Goal: Contribute content: Add original content to the website for others to see

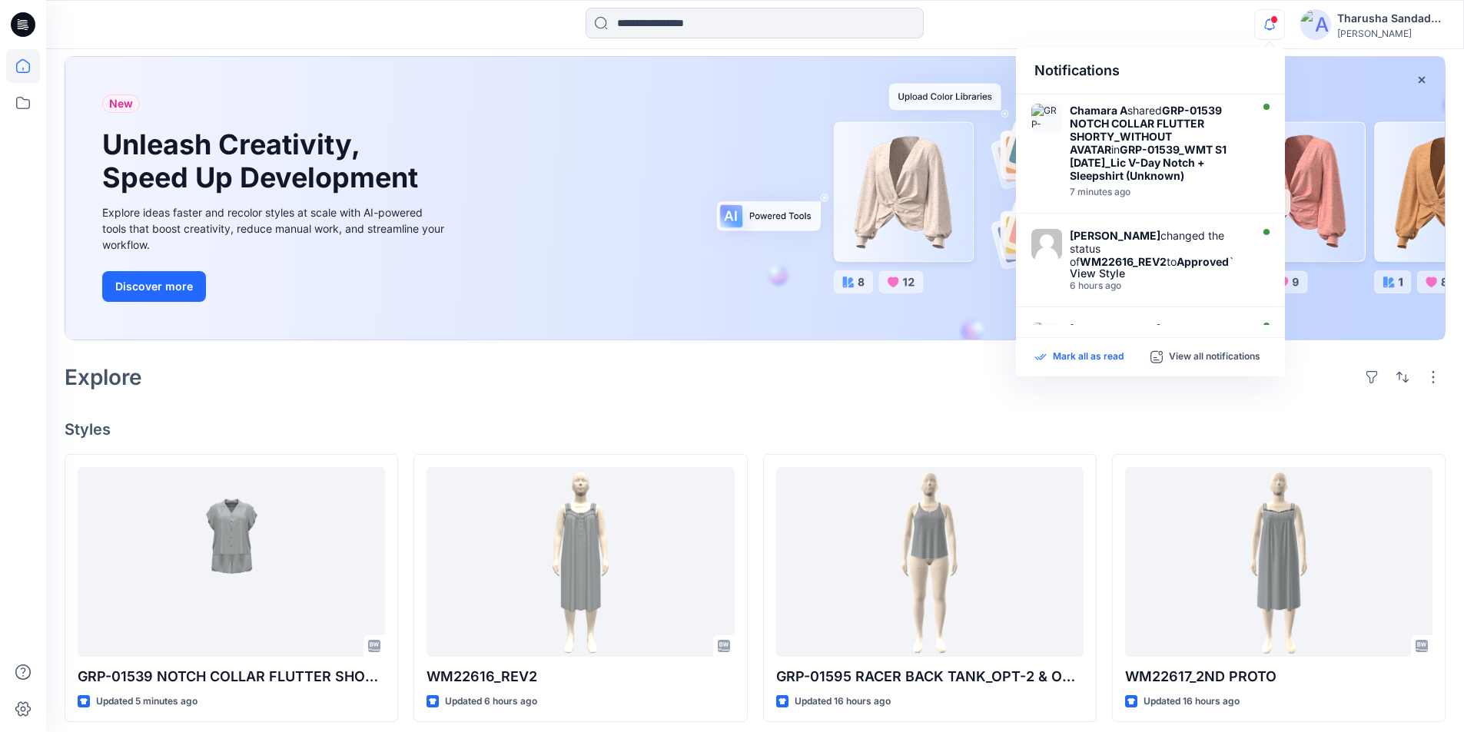
scroll to position [77, 0]
drag, startPoint x: 1069, startPoint y: 356, endPoint x: 1038, endPoint y: 365, distance: 32.6
click at [1070, 356] on p "Mark all as read" at bounding box center [1088, 357] width 71 height 14
click at [601, 419] on div "Welcome back, Tharusha New New Unleash Creativity, Speed Up Development Explore…" at bounding box center [755, 667] width 1418 height 1391
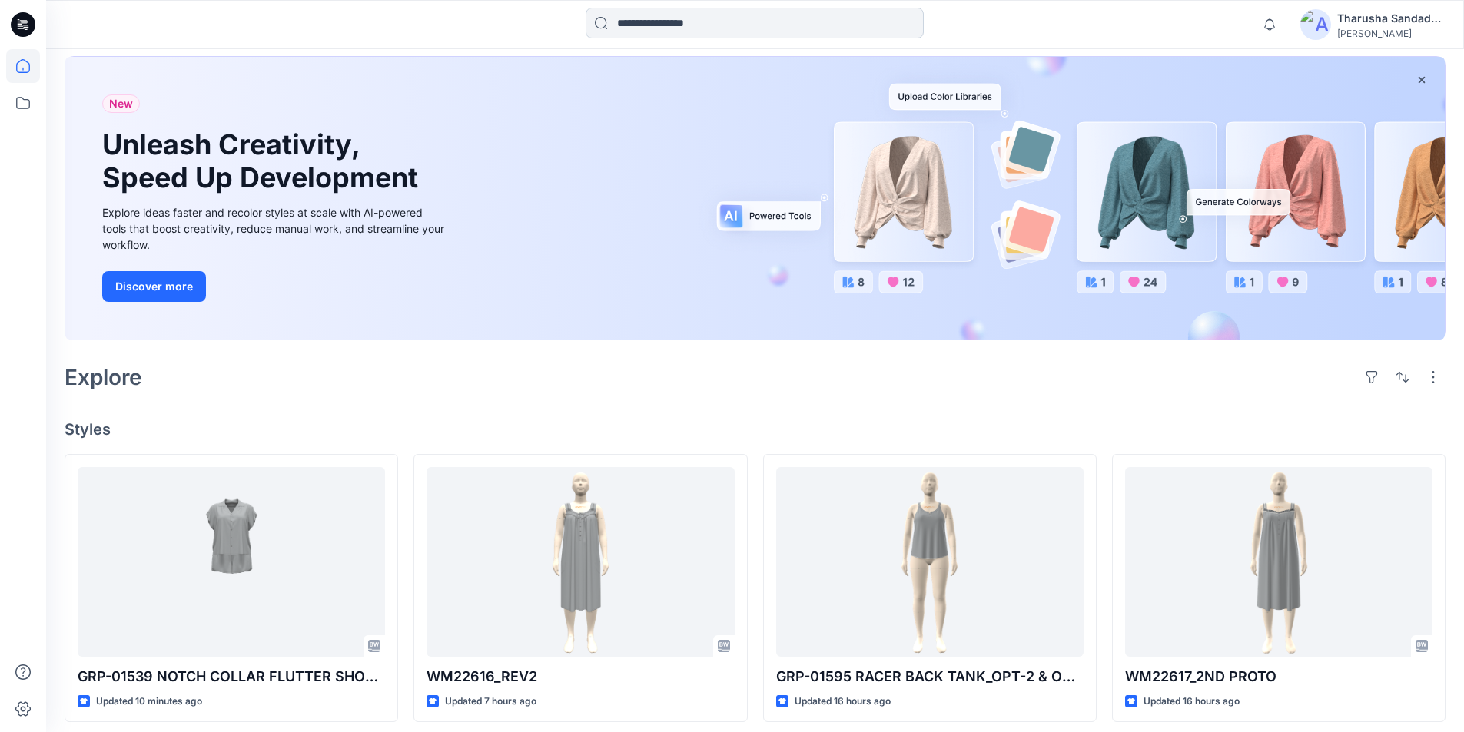
click at [682, 29] on input at bounding box center [754, 23] width 338 height 31
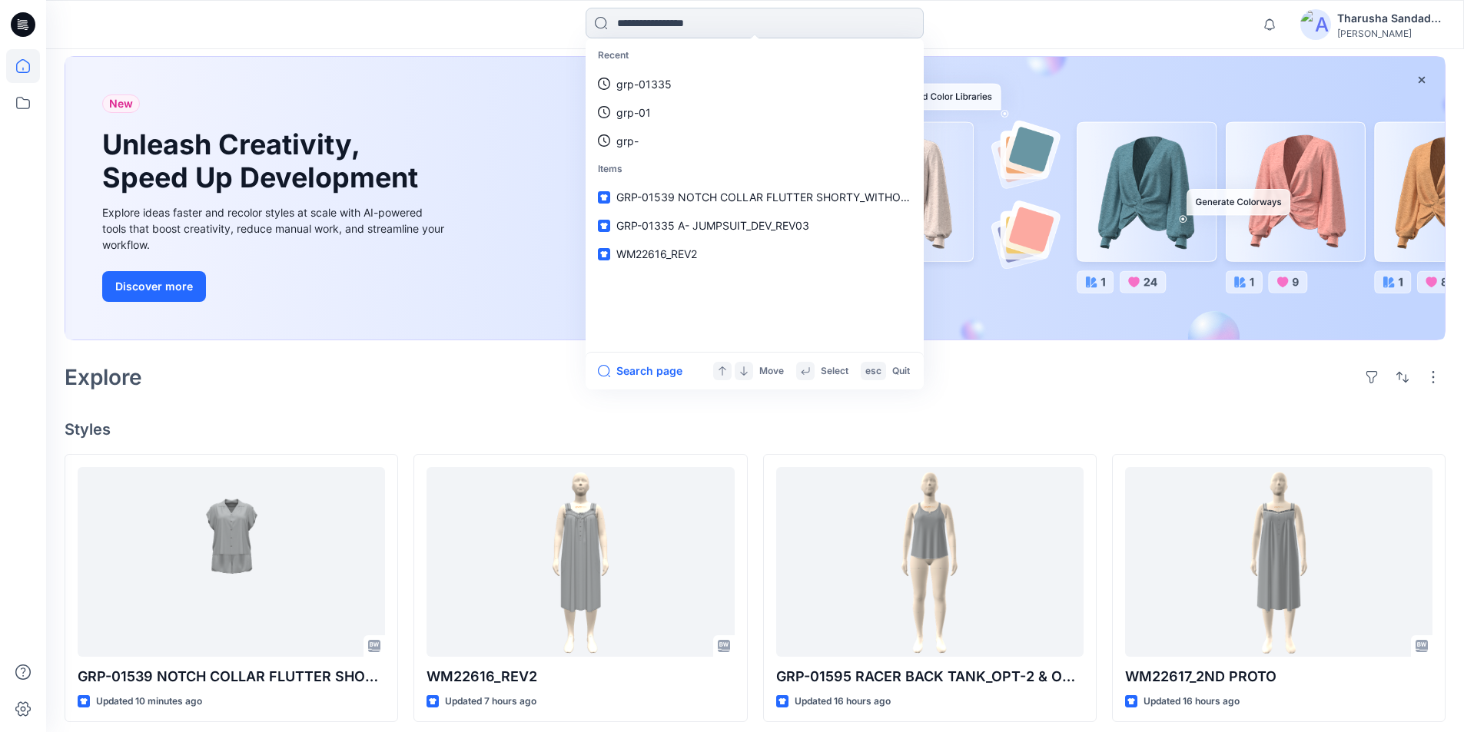
paste input "**********"
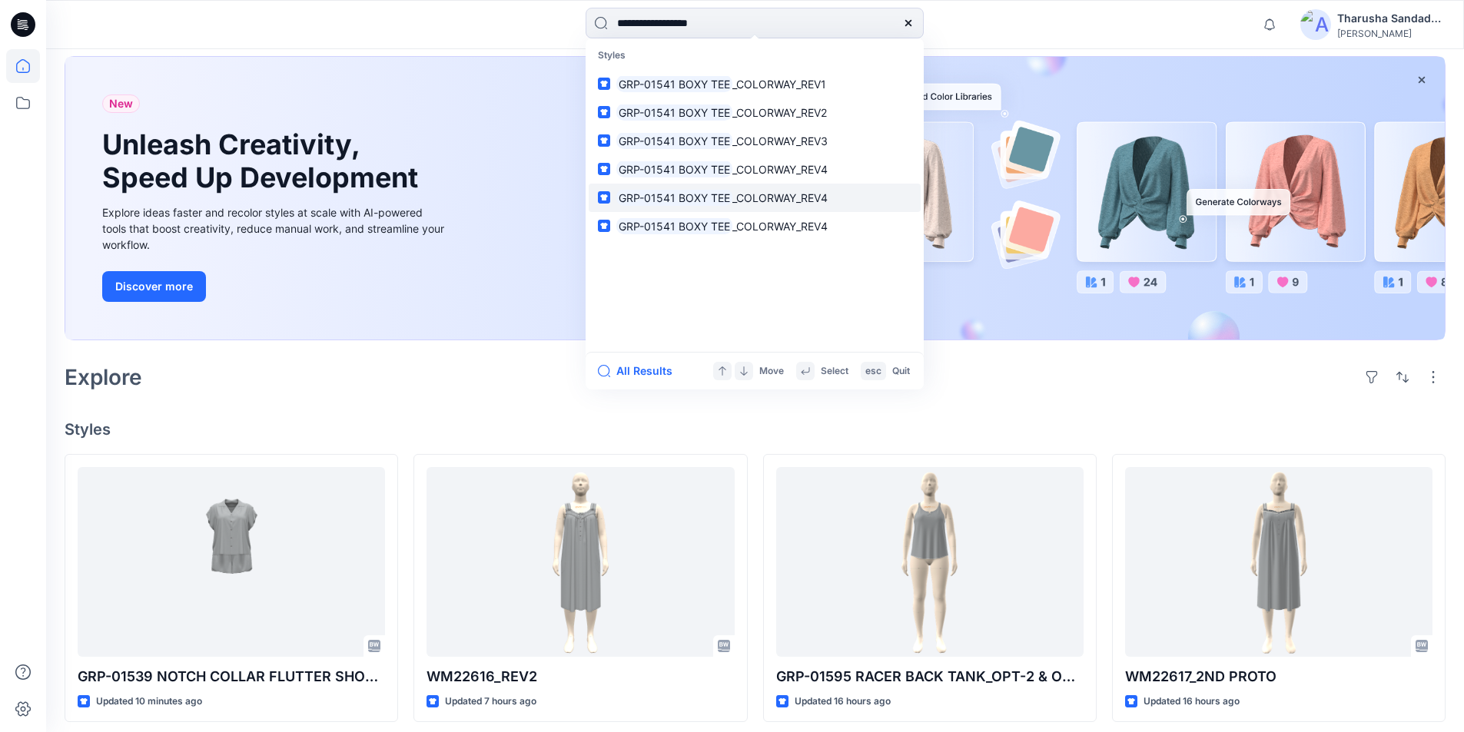
type input "**********"
click at [761, 205] on p "GRP-01541 BOXY TEE _COLORWAY_REV4" at bounding box center [721, 198] width 211 height 16
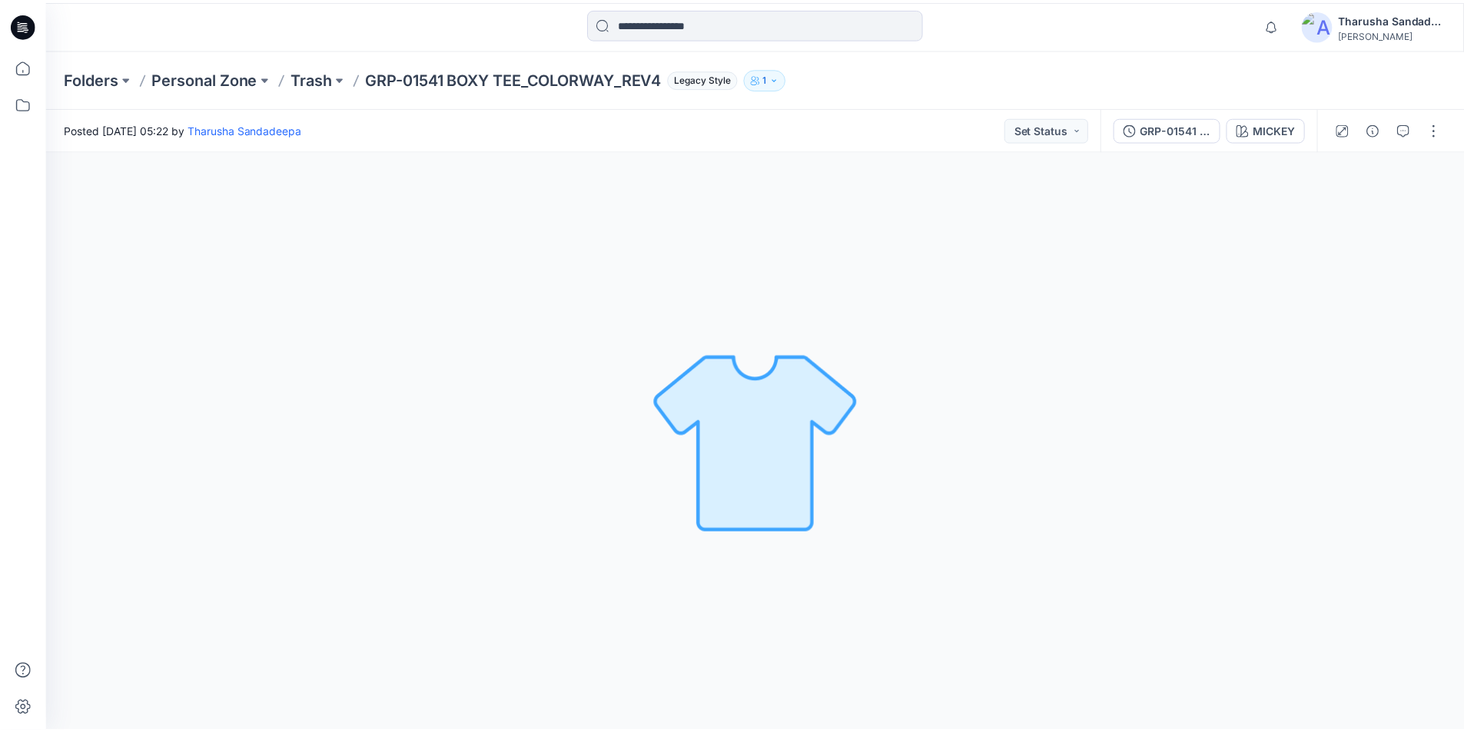
scroll to position [77, 0]
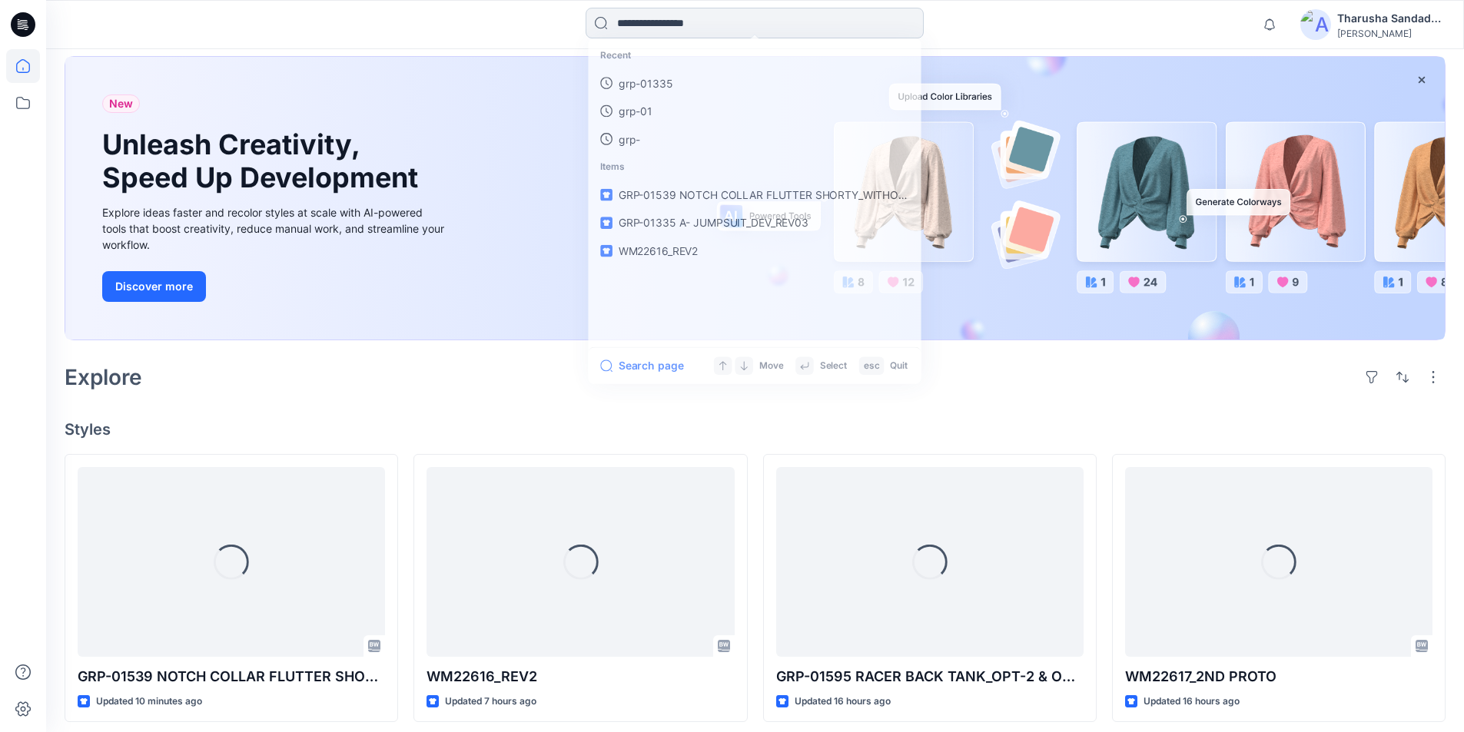
click at [630, 33] on input at bounding box center [754, 23] width 338 height 31
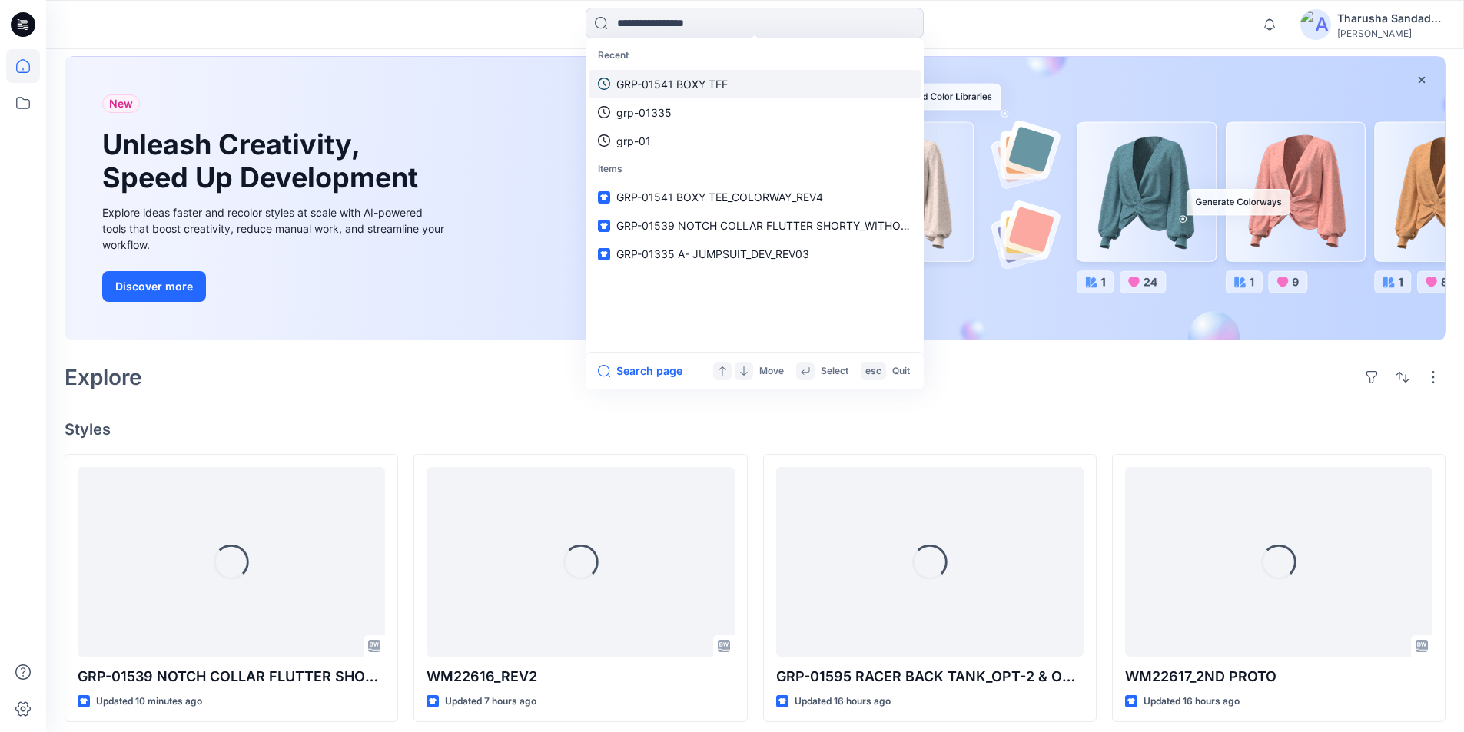
click at [649, 83] on p "GRP-01541 BOXY TEE" at bounding box center [671, 84] width 111 height 16
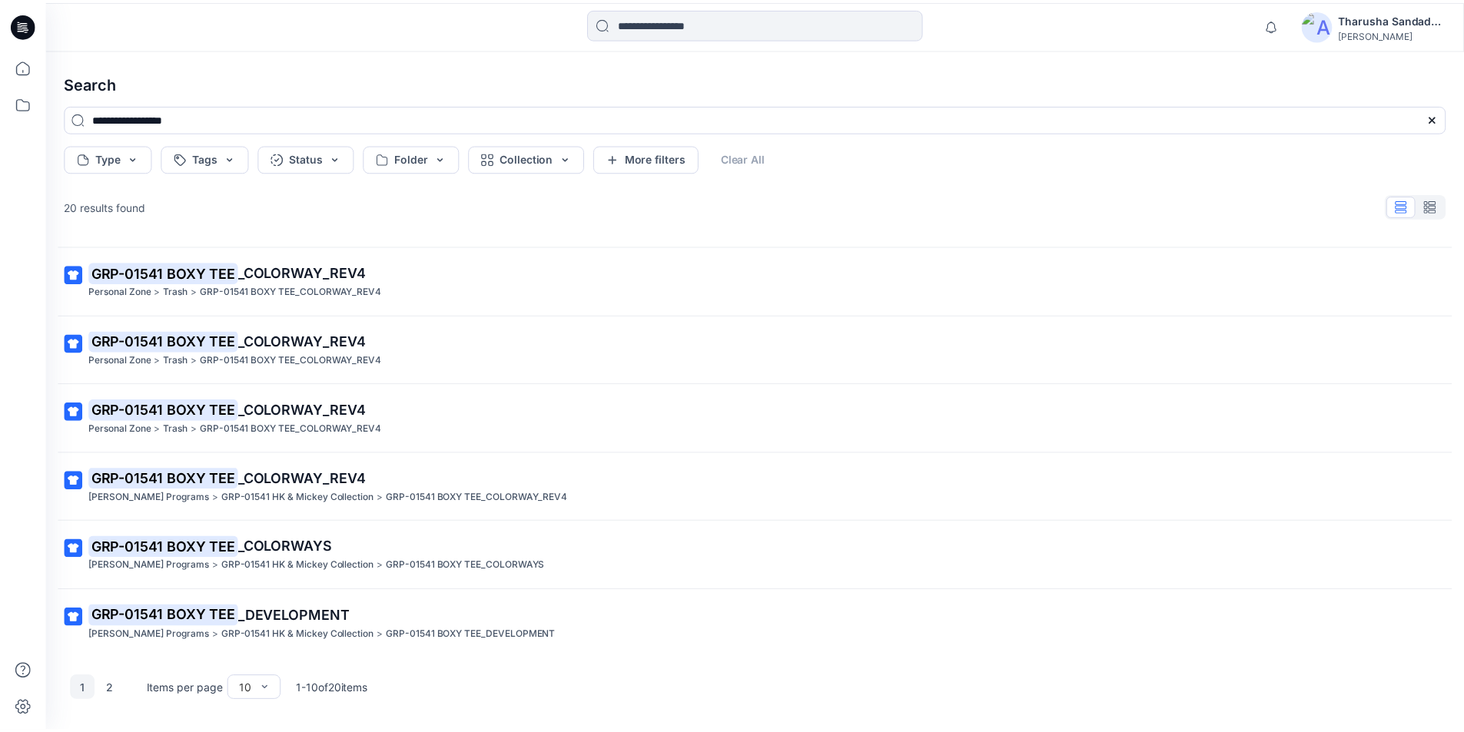
scroll to position [269, 0]
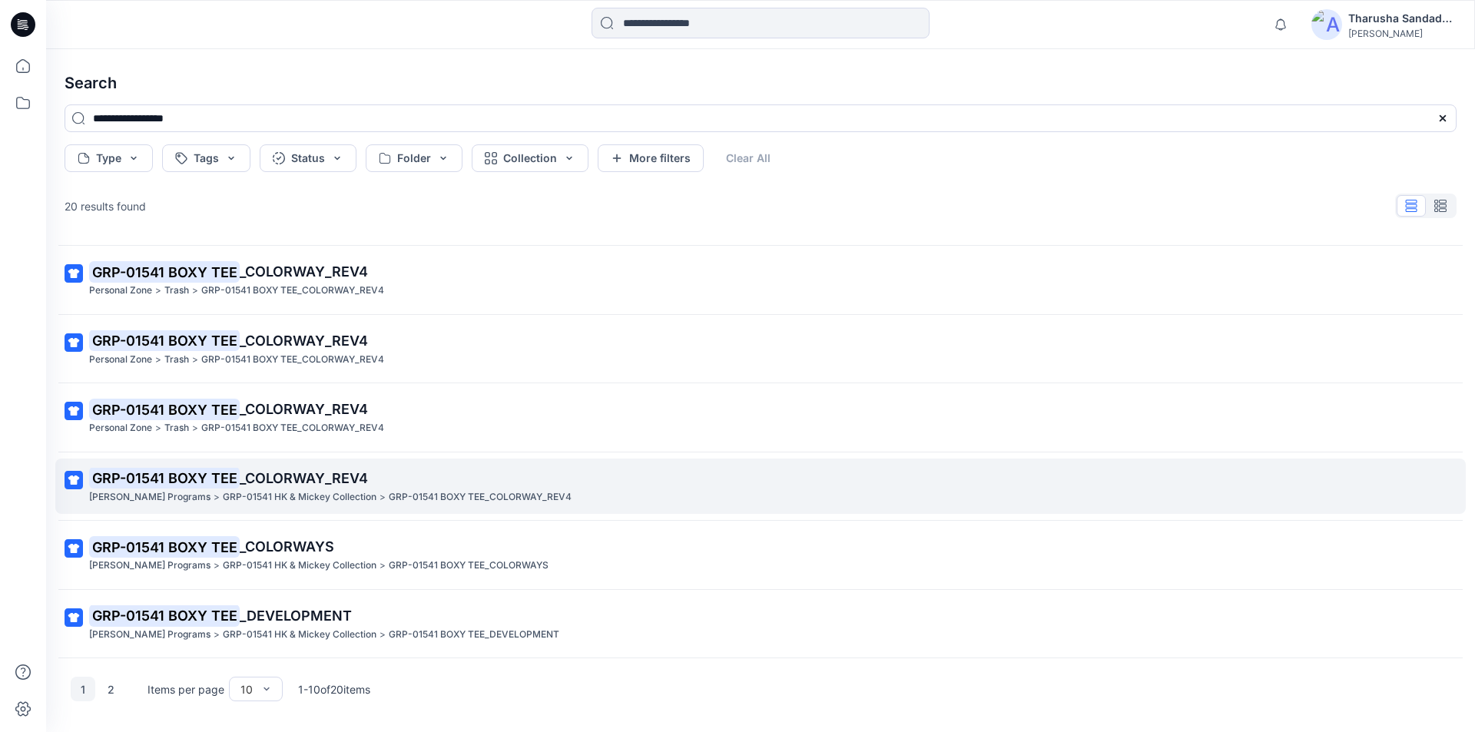
click at [235, 483] on mark "GRP-01541 BOXY TEE" at bounding box center [164, 478] width 151 height 22
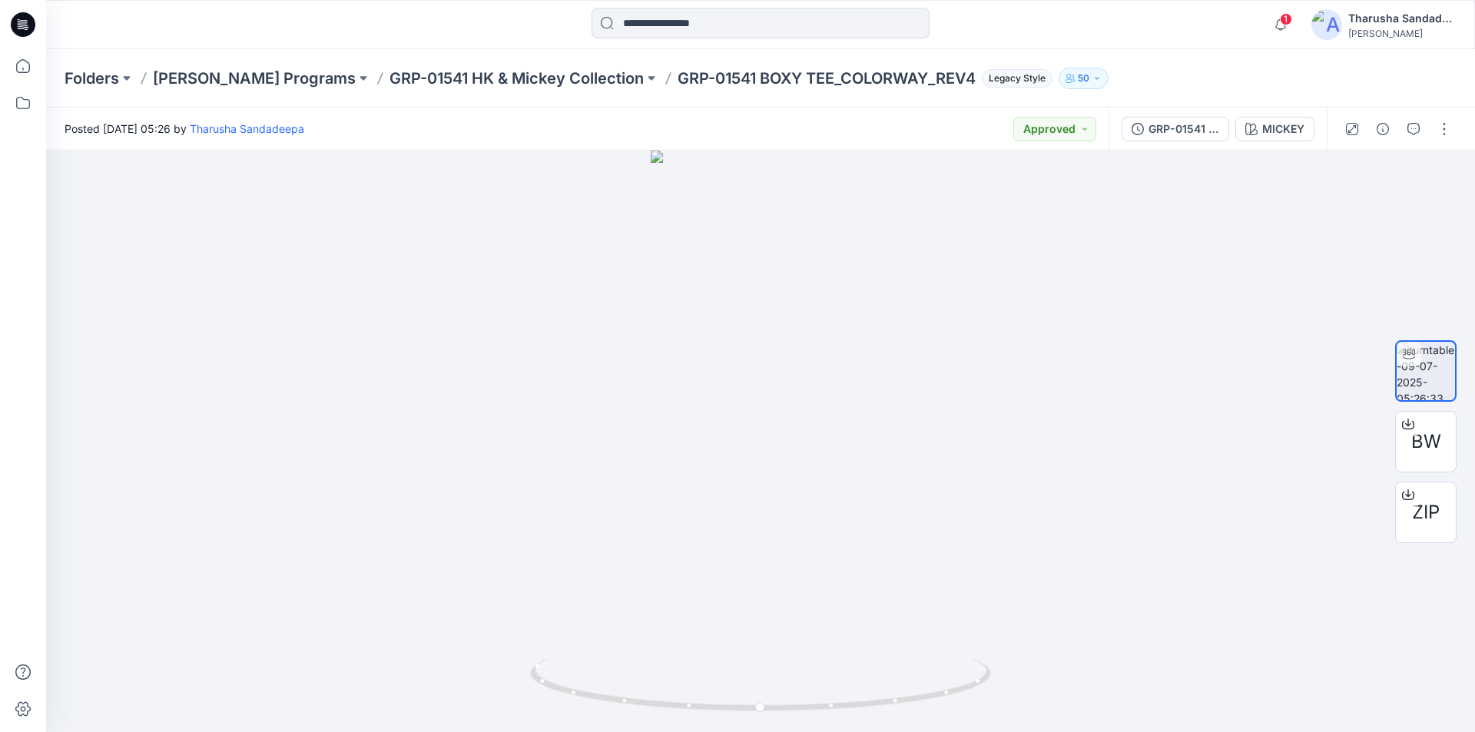
click at [26, 22] on icon at bounding box center [23, 24] width 25 height 25
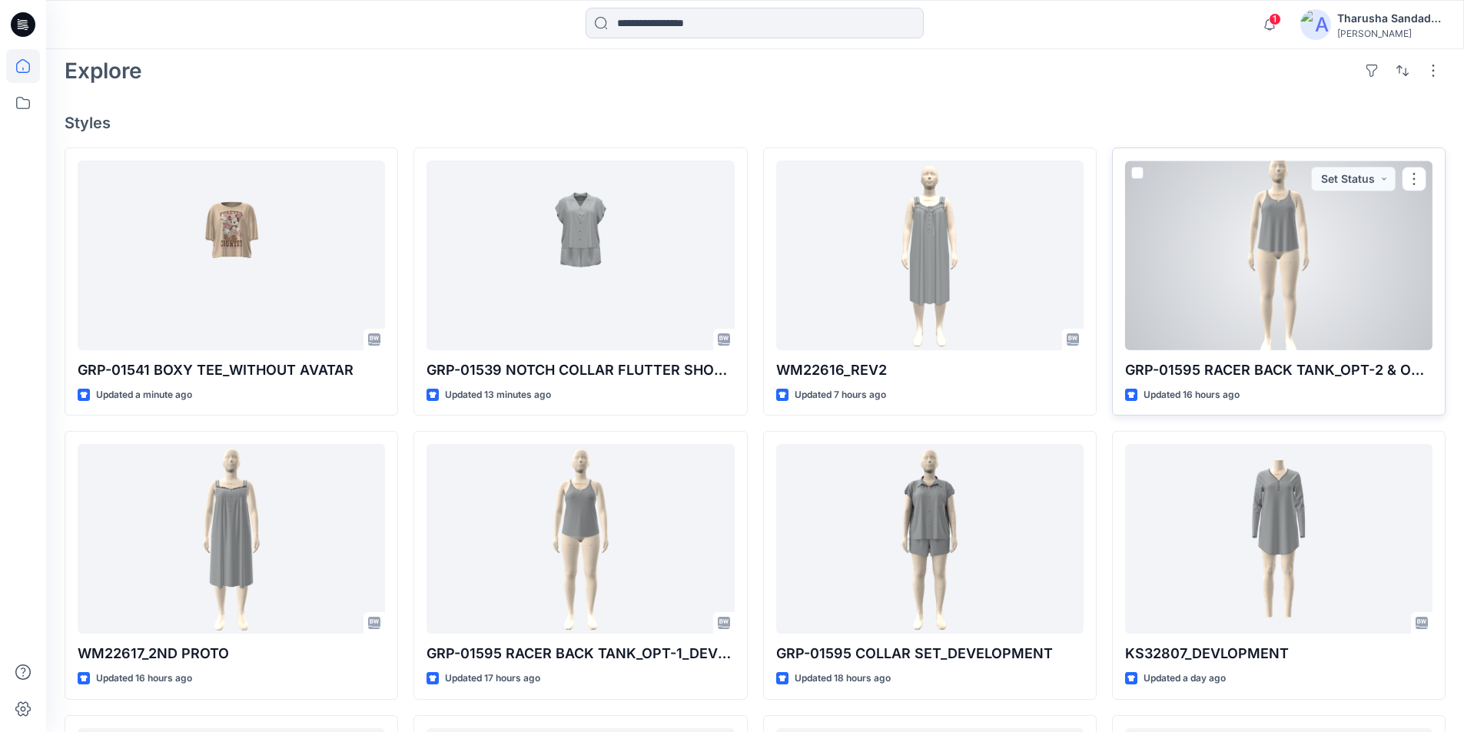
scroll to position [384, 0]
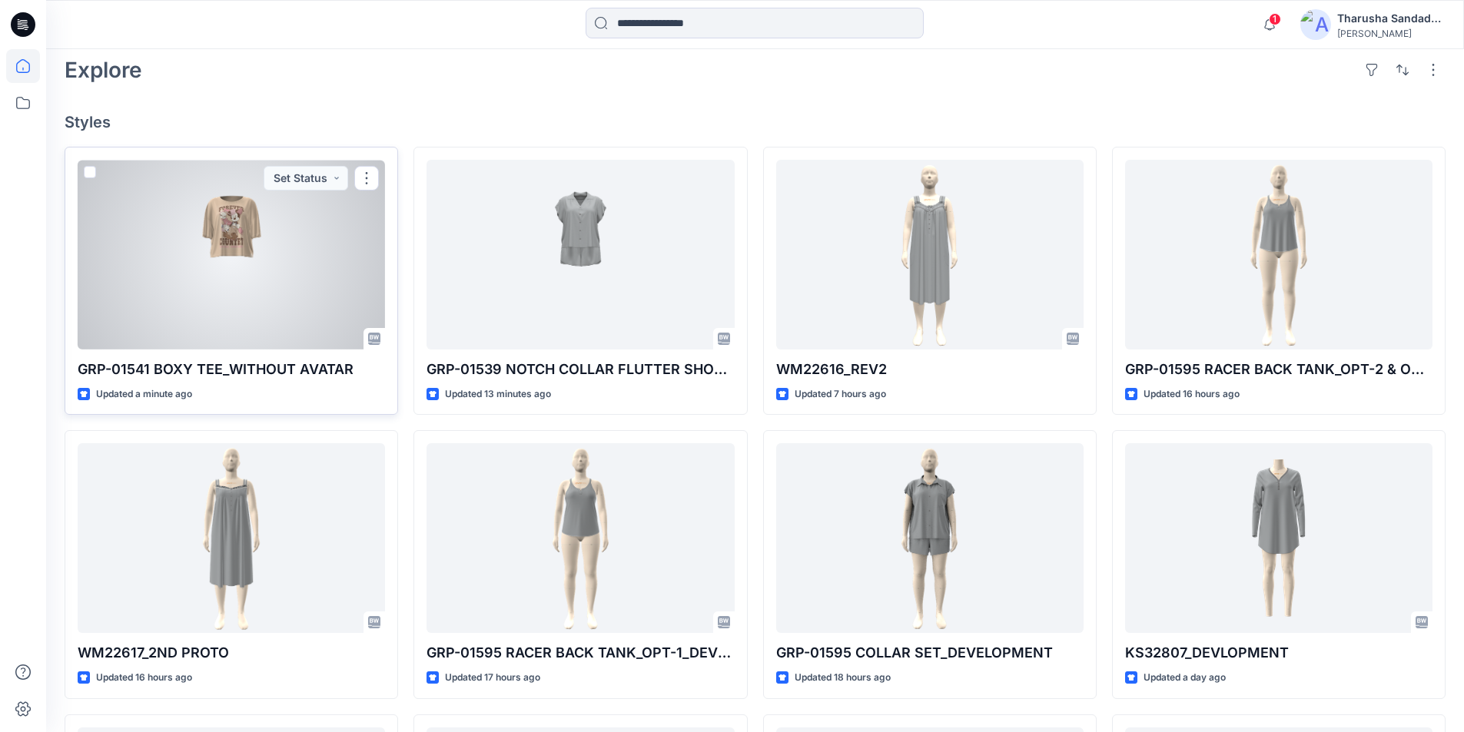
click at [204, 283] on div at bounding box center [231, 255] width 307 height 190
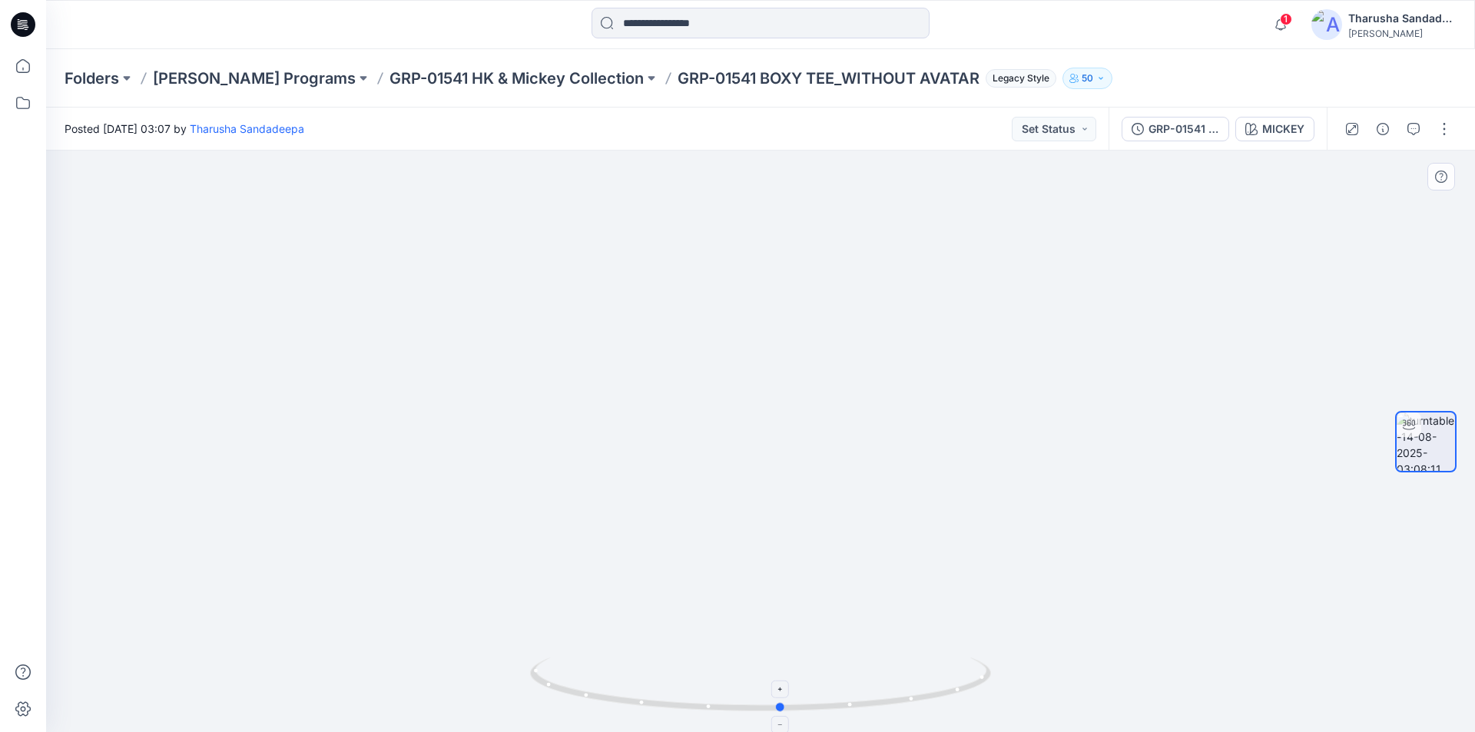
drag, startPoint x: 923, startPoint y: 701, endPoint x: 943, endPoint y: 711, distance: 22.7
click at [943, 711] on icon at bounding box center [762, 687] width 465 height 58
click at [28, 30] on icon at bounding box center [23, 24] width 25 height 25
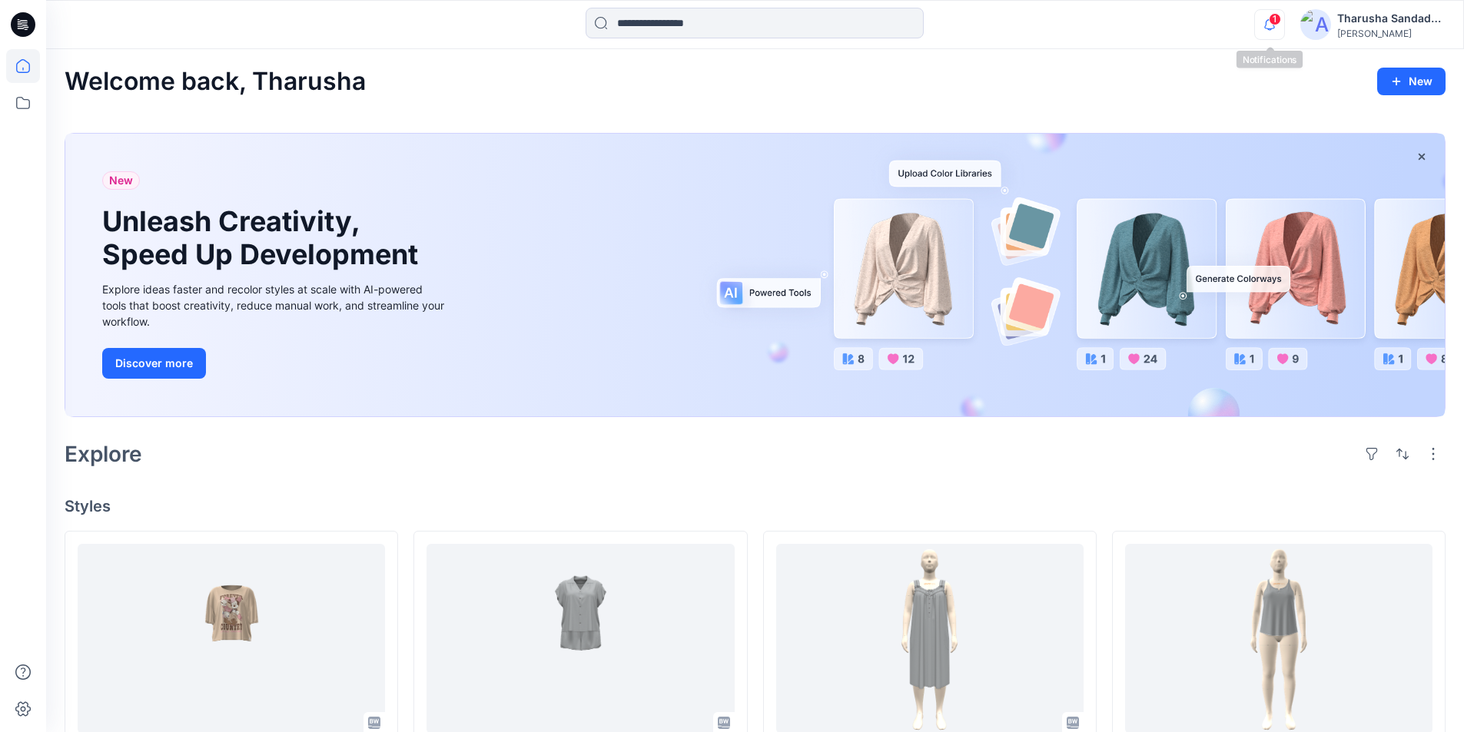
click at [1270, 26] on icon "button" at bounding box center [1269, 24] width 29 height 31
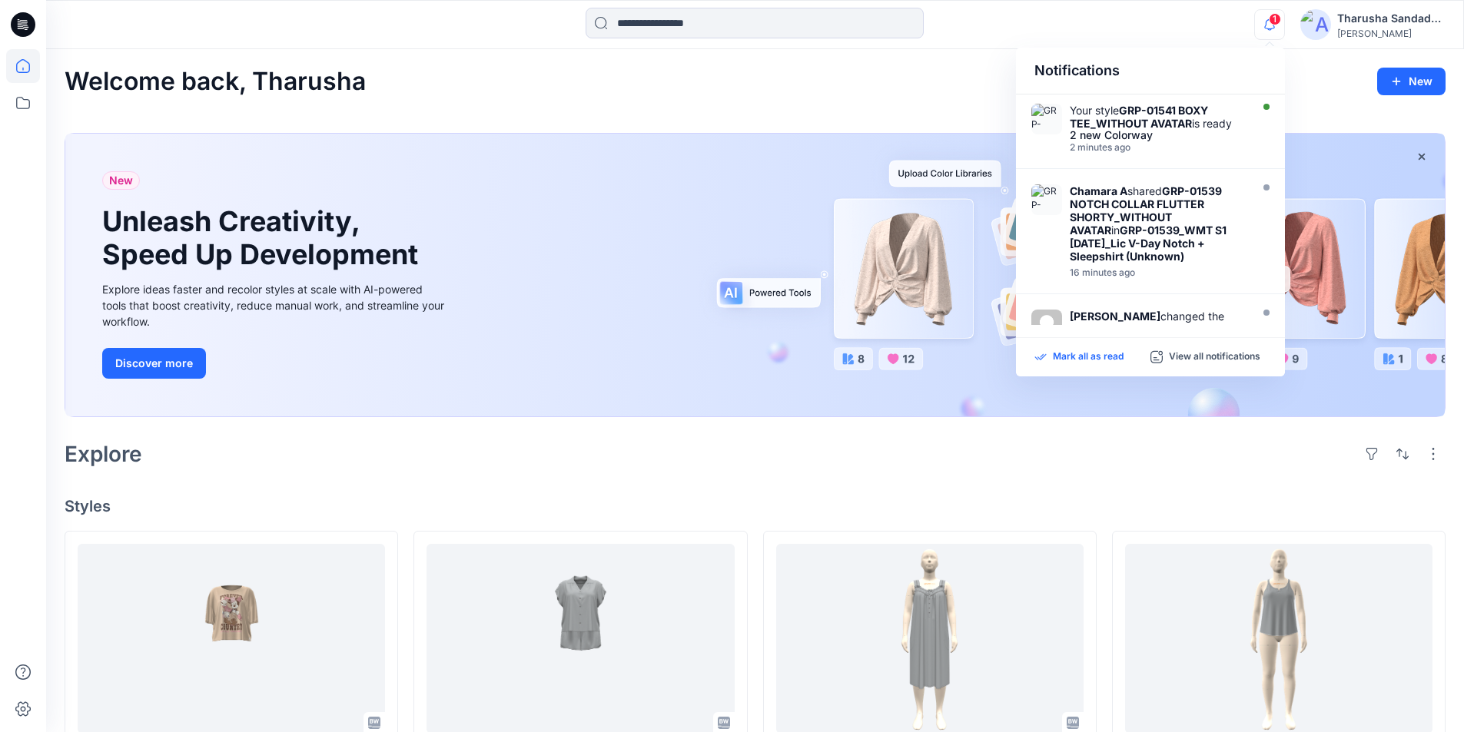
click at [1101, 356] on p "Mark all as read" at bounding box center [1088, 357] width 71 height 14
drag, startPoint x: 657, startPoint y: 79, endPoint x: 481, endPoint y: 17, distance: 186.6
click at [655, 81] on div "Welcome back, Tharusha New" at bounding box center [755, 82] width 1381 height 28
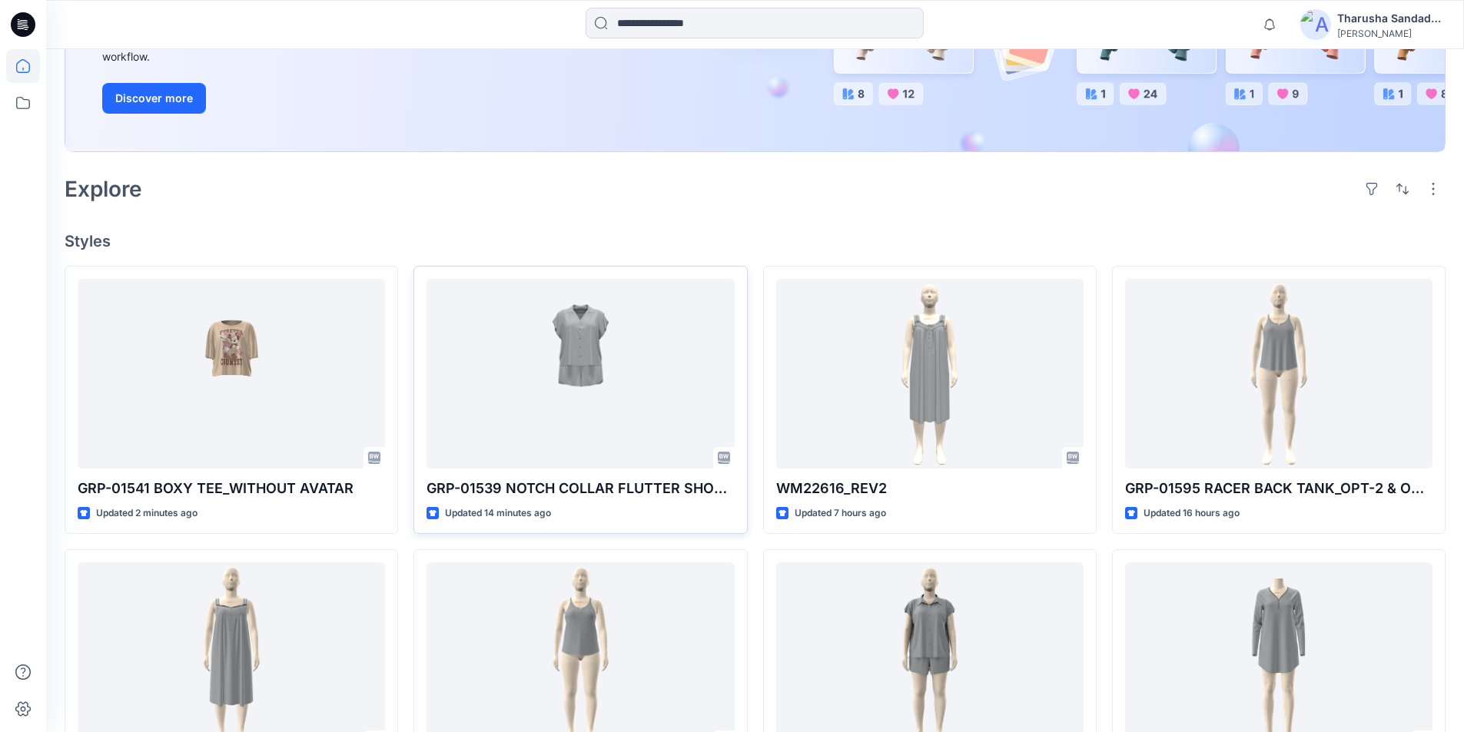
scroll to position [307, 0]
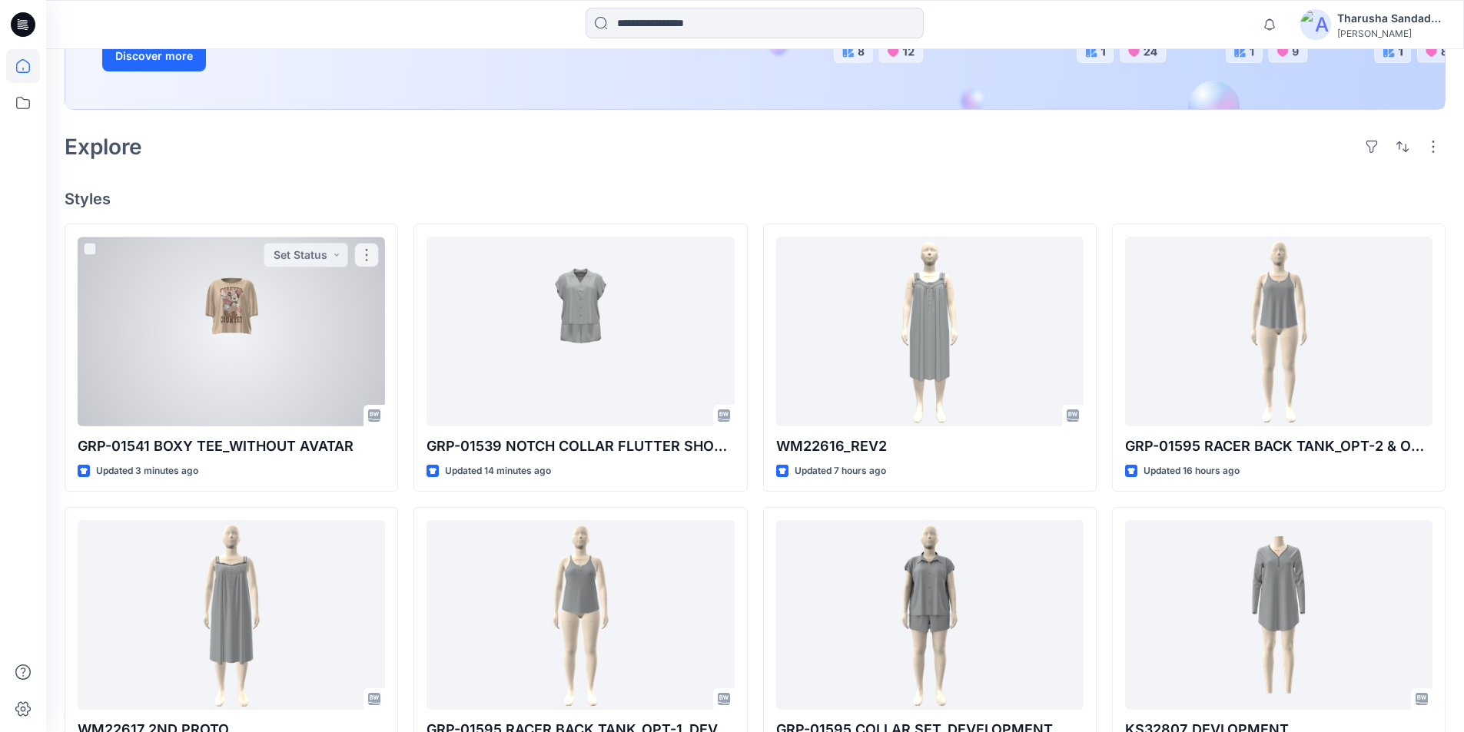
click at [329, 381] on div at bounding box center [231, 332] width 307 height 190
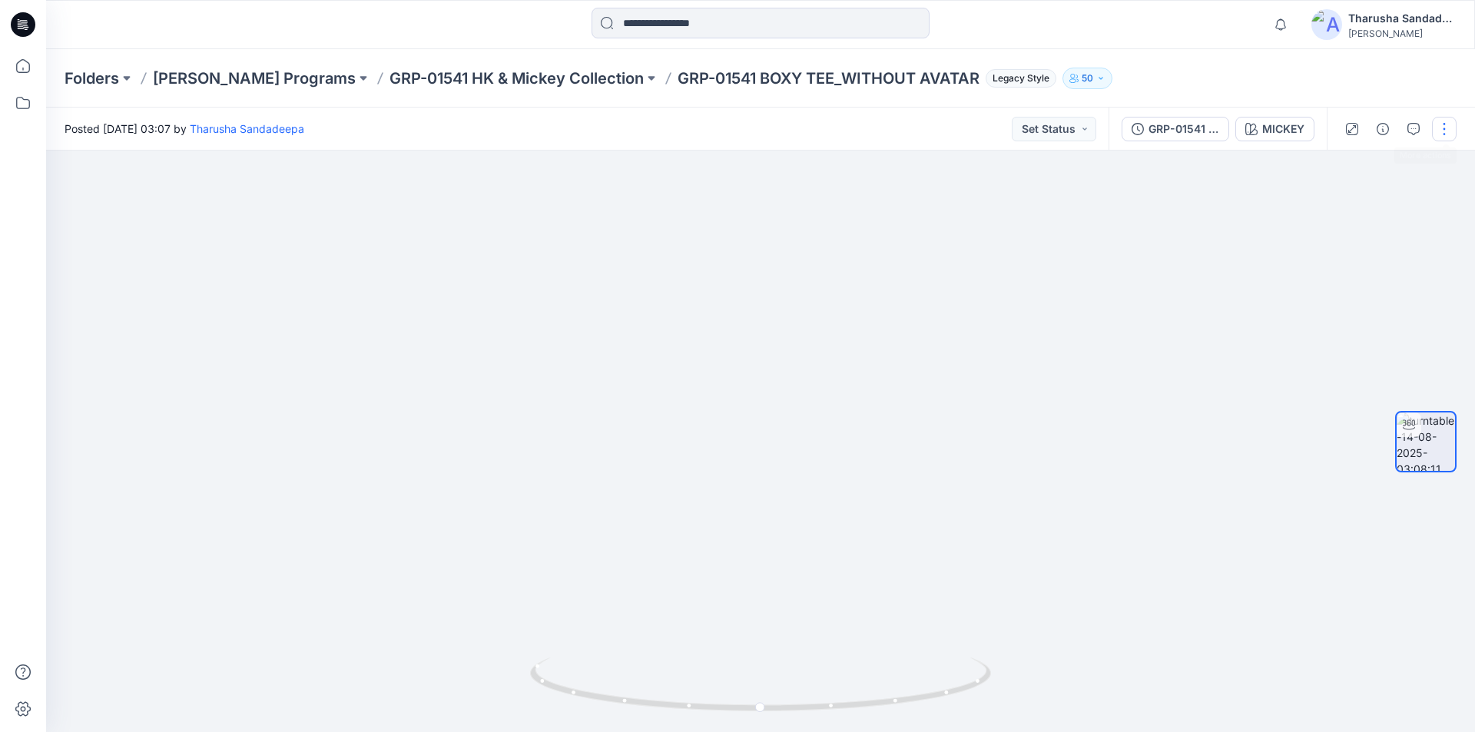
click at [1445, 131] on button "button" at bounding box center [1444, 129] width 25 height 25
click at [1365, 158] on button "Edit" at bounding box center [1379, 165] width 141 height 28
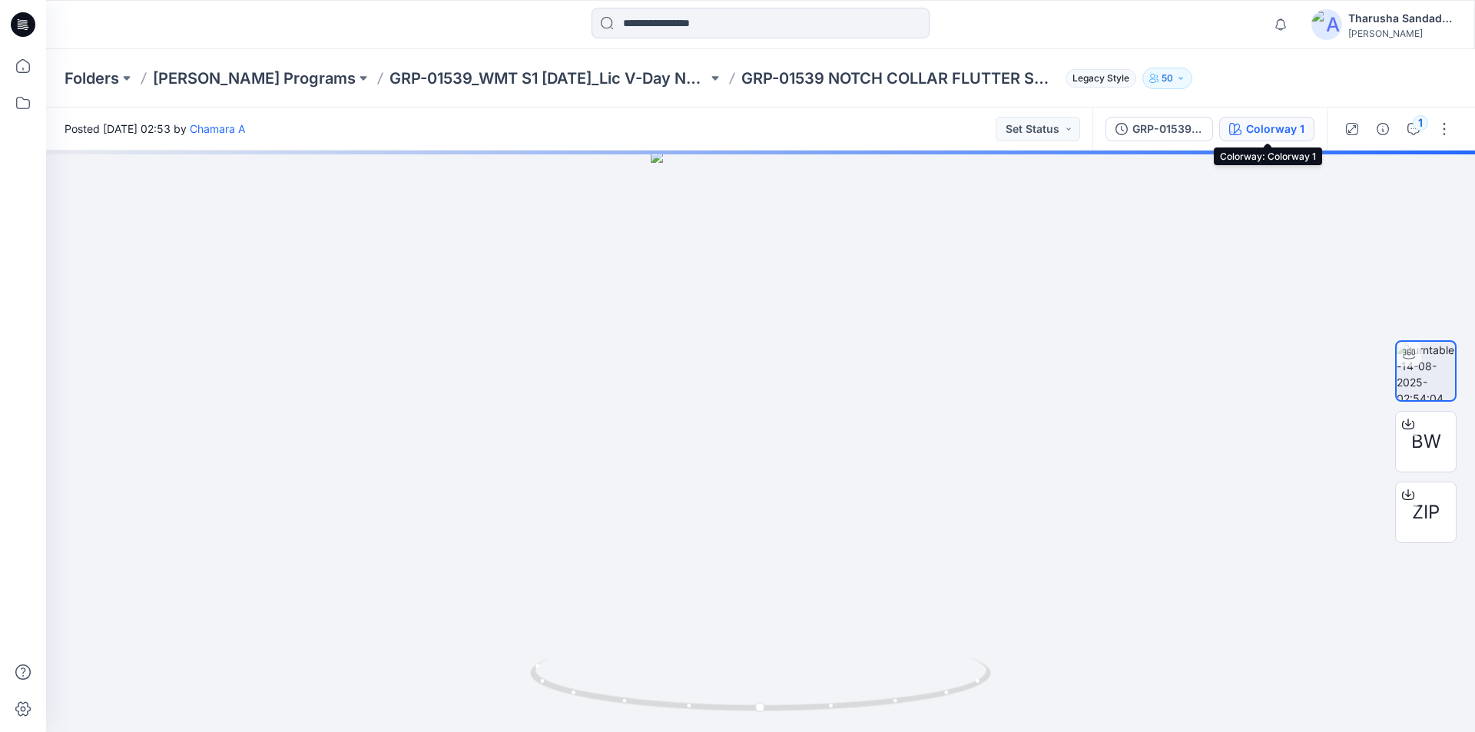
click at [1265, 131] on div "Colorway 1" at bounding box center [1275, 129] width 58 height 17
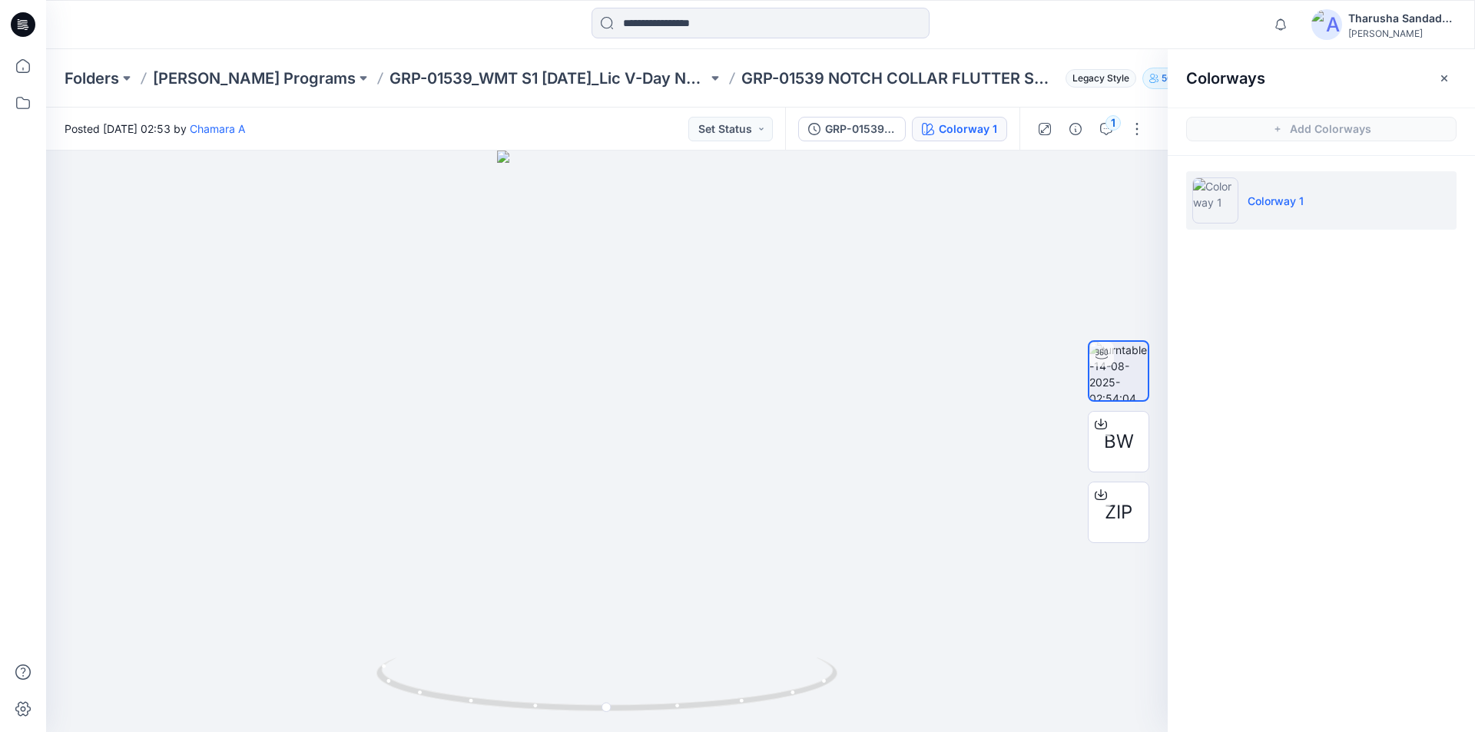
drag, startPoint x: 25, startPoint y: 23, endPoint x: 149, endPoint y: 39, distance: 125.5
click at [25, 22] on icon at bounding box center [23, 24] width 25 height 49
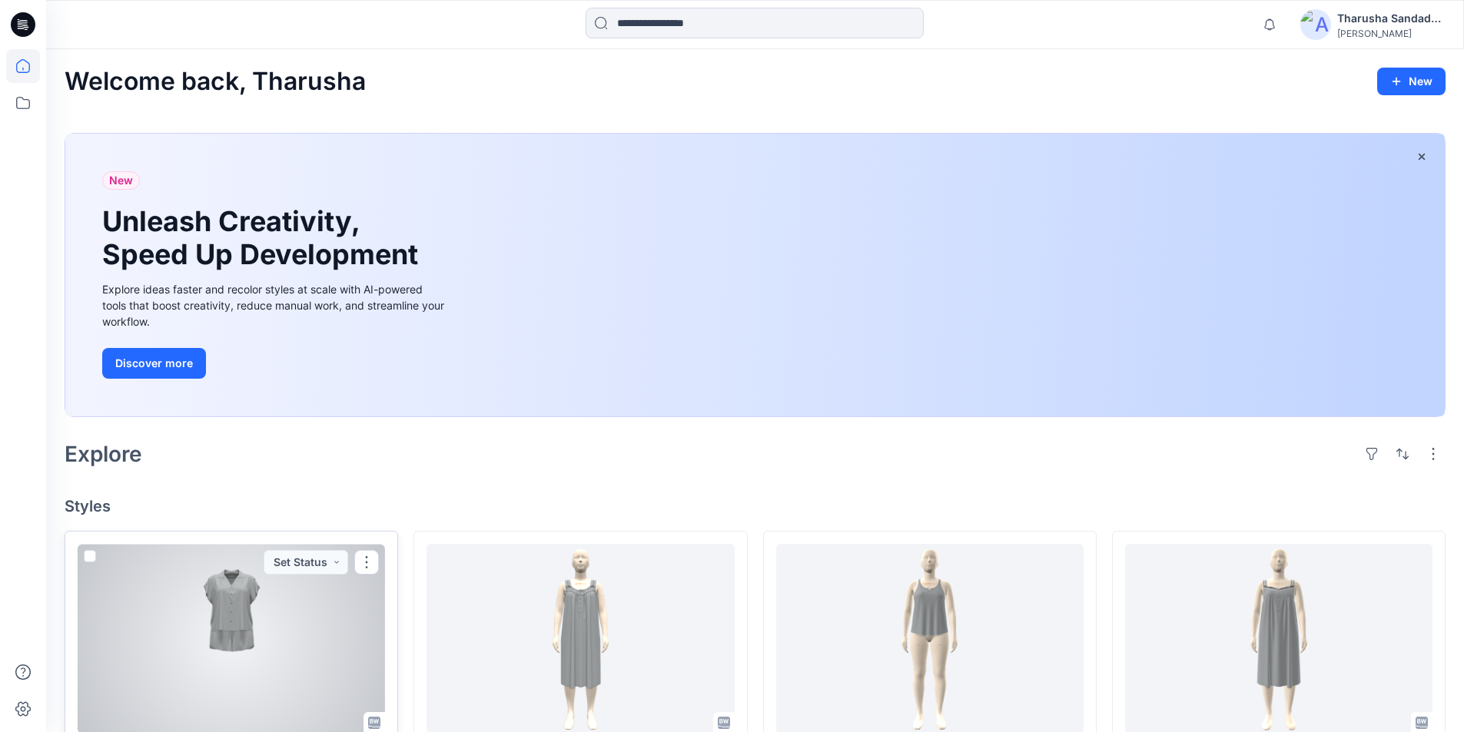
drag, startPoint x: 279, startPoint y: 671, endPoint x: 349, endPoint y: 654, distance: 71.9
click at [280, 670] on div at bounding box center [231, 639] width 307 height 190
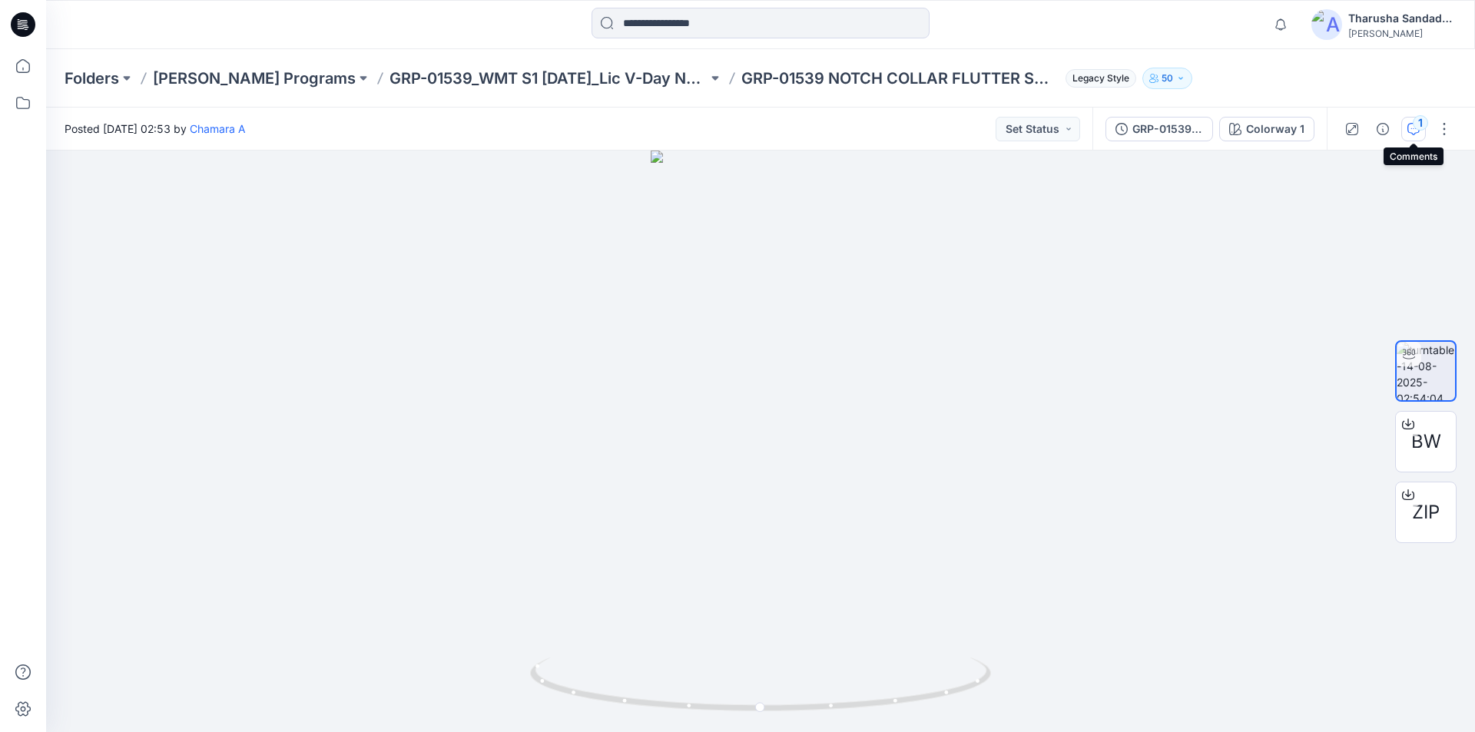
click at [1415, 130] on icon "button" at bounding box center [1414, 129] width 12 height 12
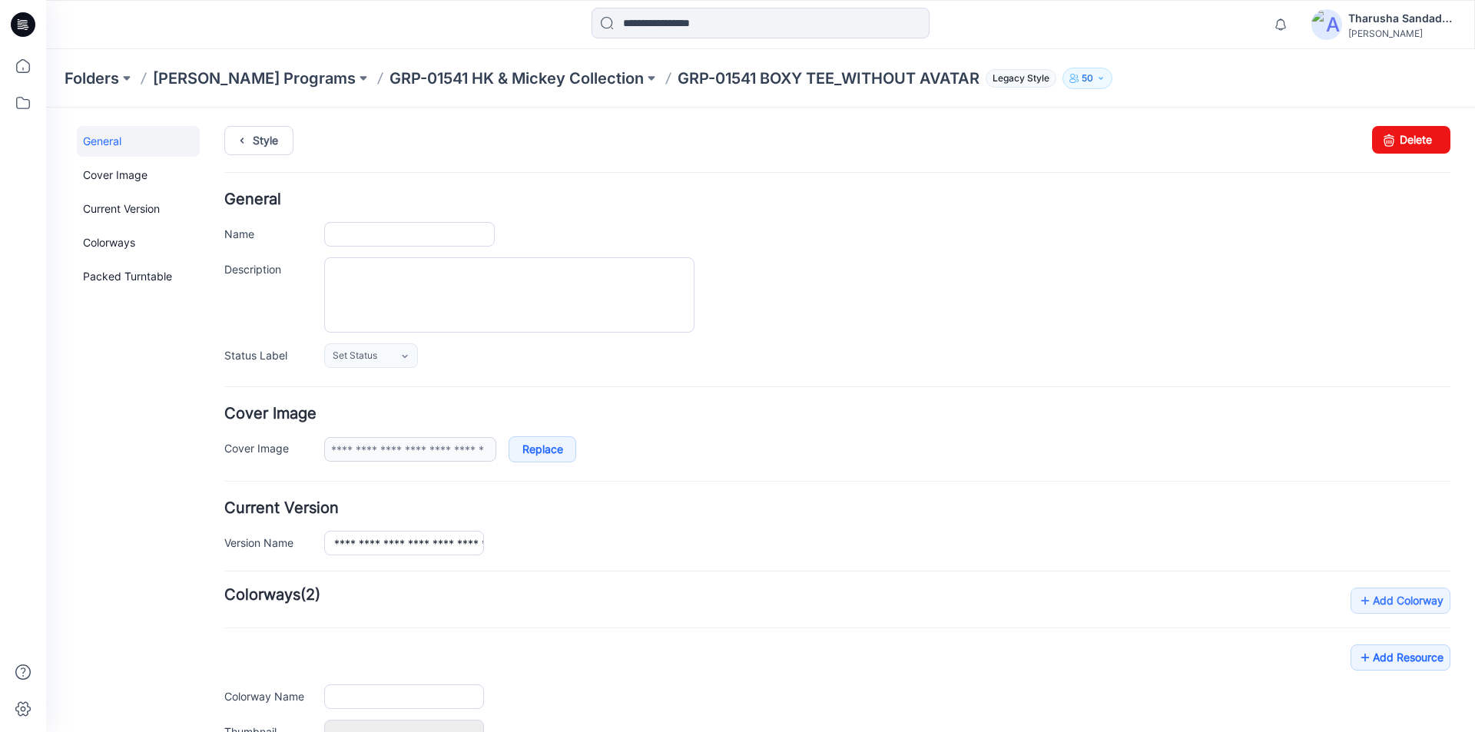
type input "**********"
type input "******"
type input "**********"
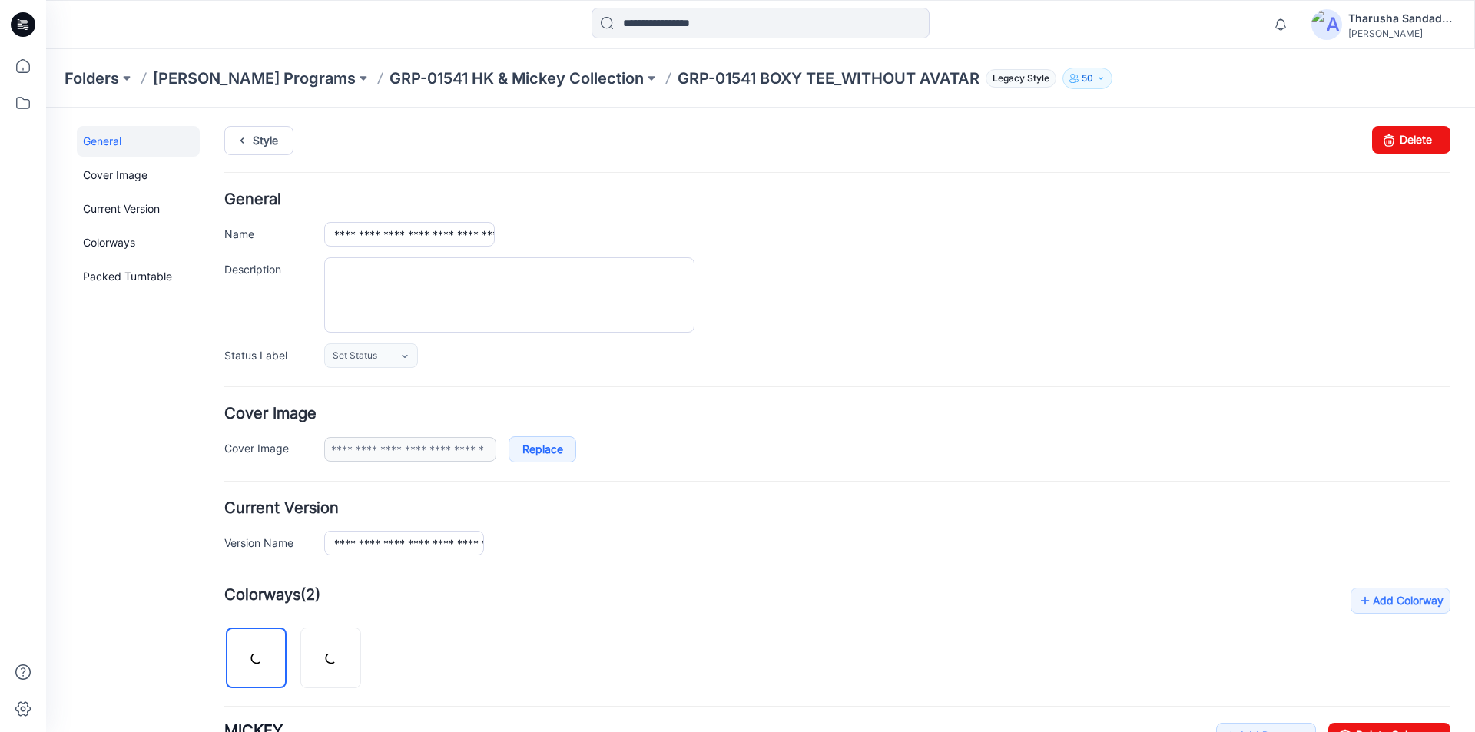
click at [1387, 157] on div "Style Changes Saved Delete" at bounding box center [837, 159] width 1226 height 66
drag, startPoint x: 1384, startPoint y: 149, endPoint x: 874, endPoint y: 211, distance: 513.9
click at [1384, 149] on icon at bounding box center [1389, 140] width 22 height 28
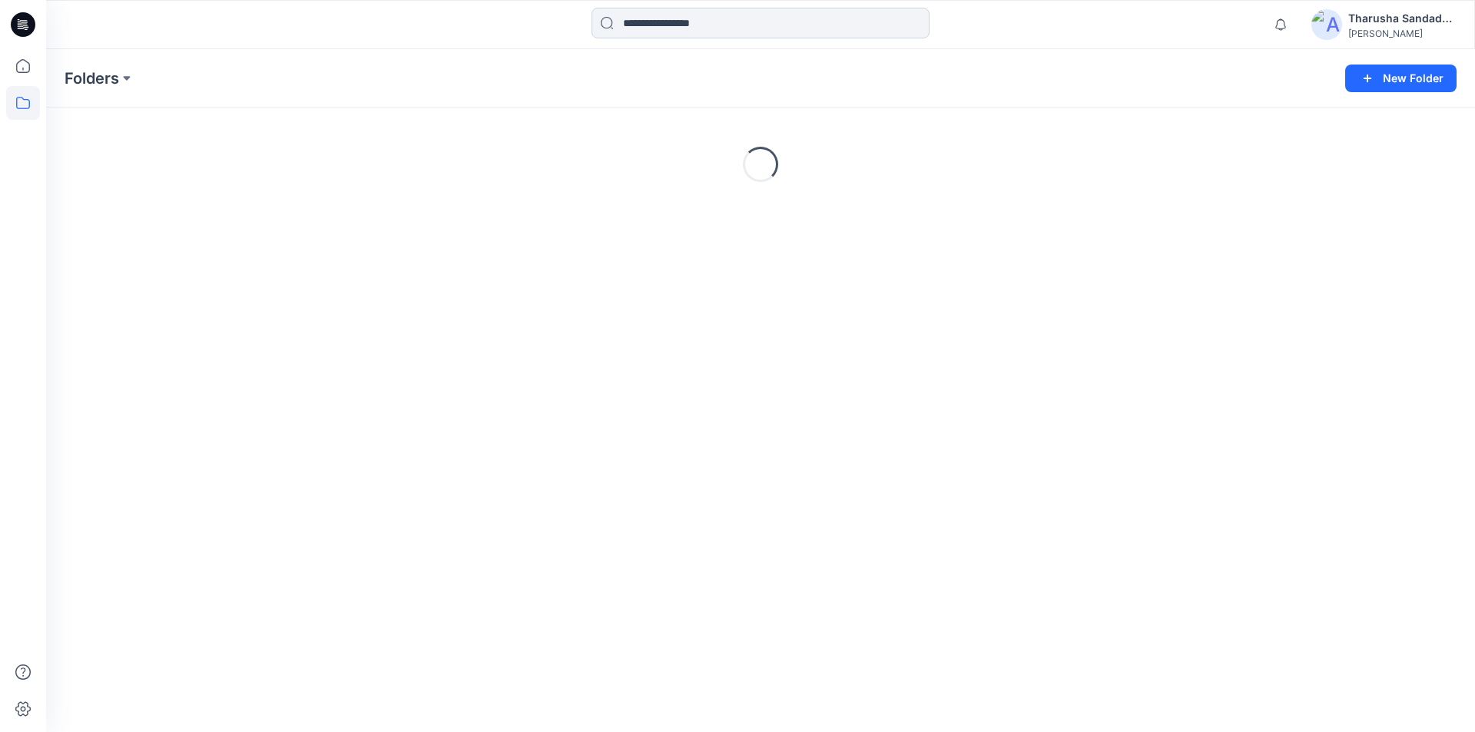
click at [645, 28] on input at bounding box center [761, 23] width 338 height 31
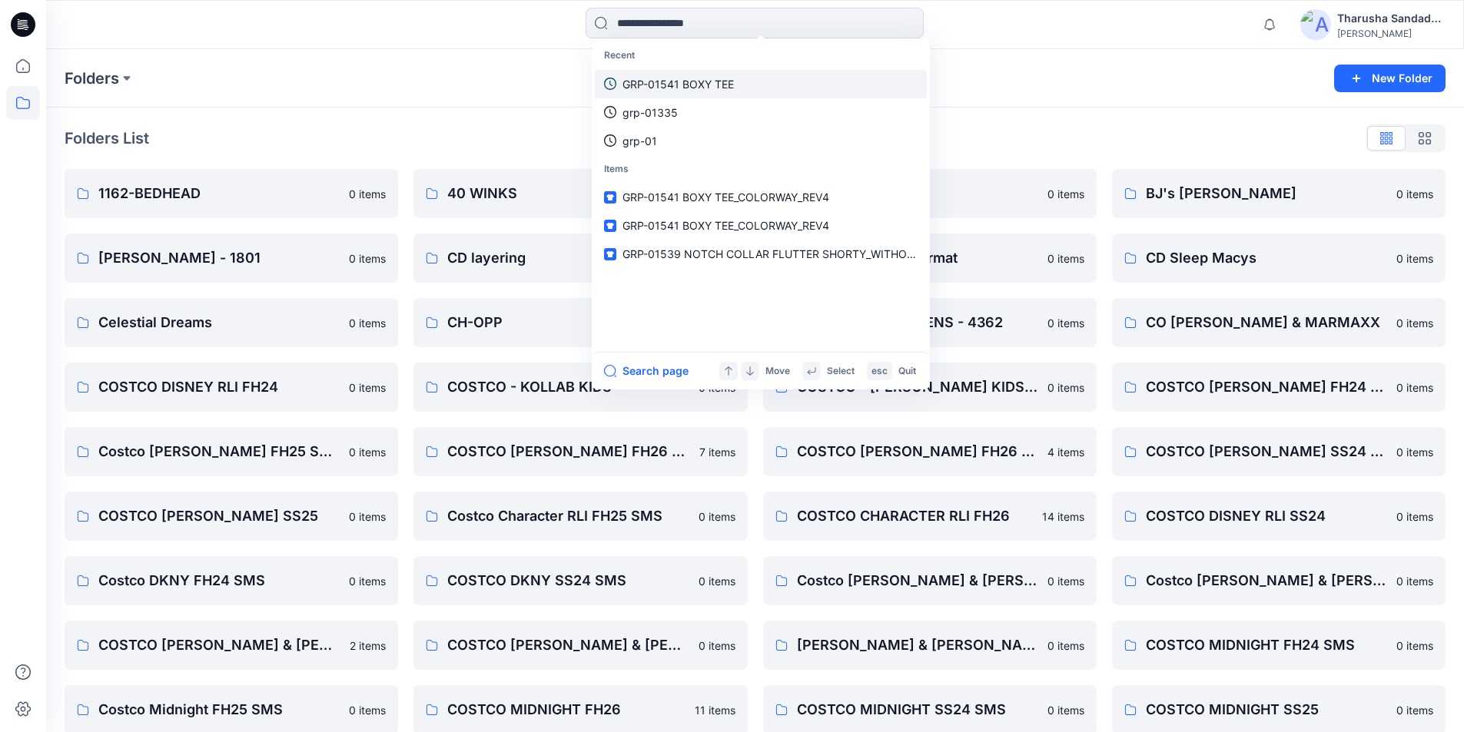
click at [722, 87] on p "GRP-01541 BOXY TEE" at bounding box center [677, 84] width 111 height 16
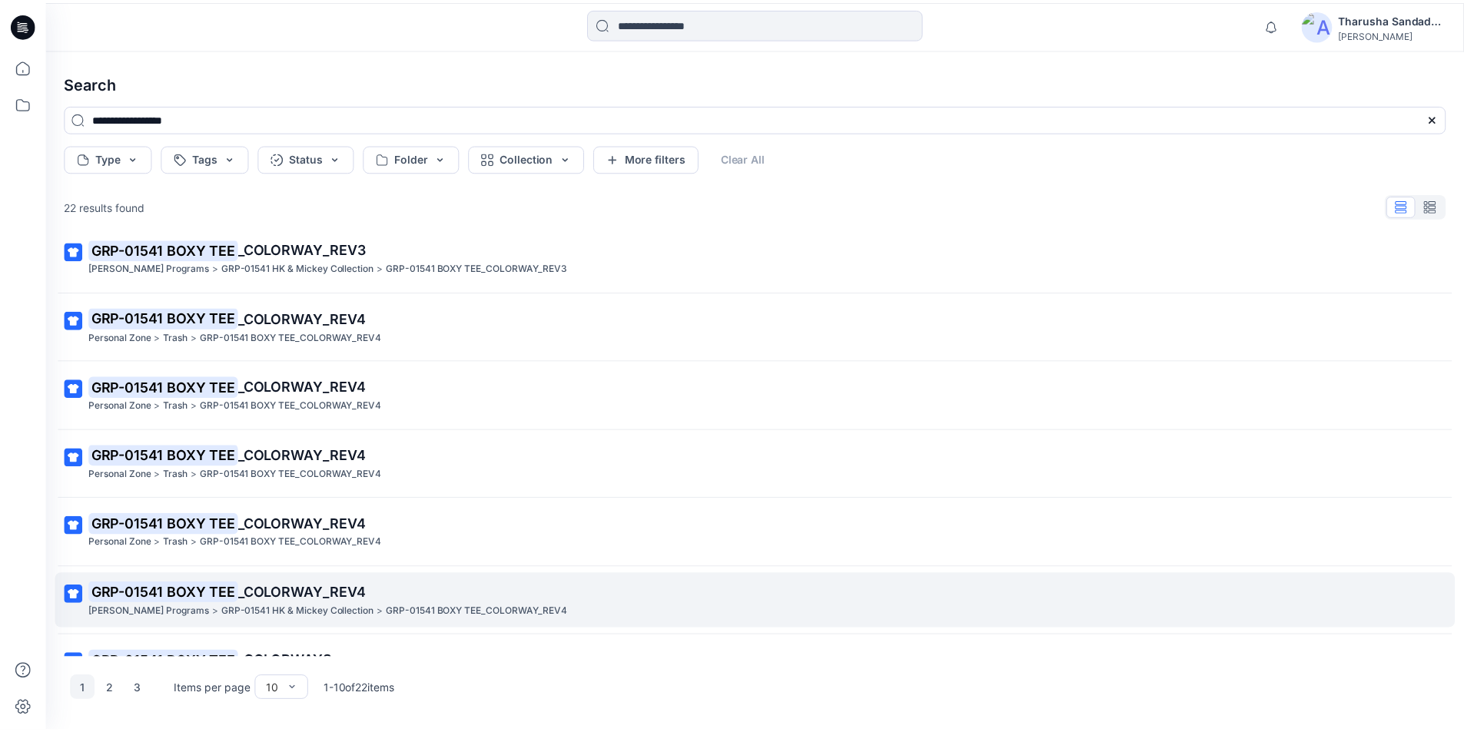
scroll to position [230, 0]
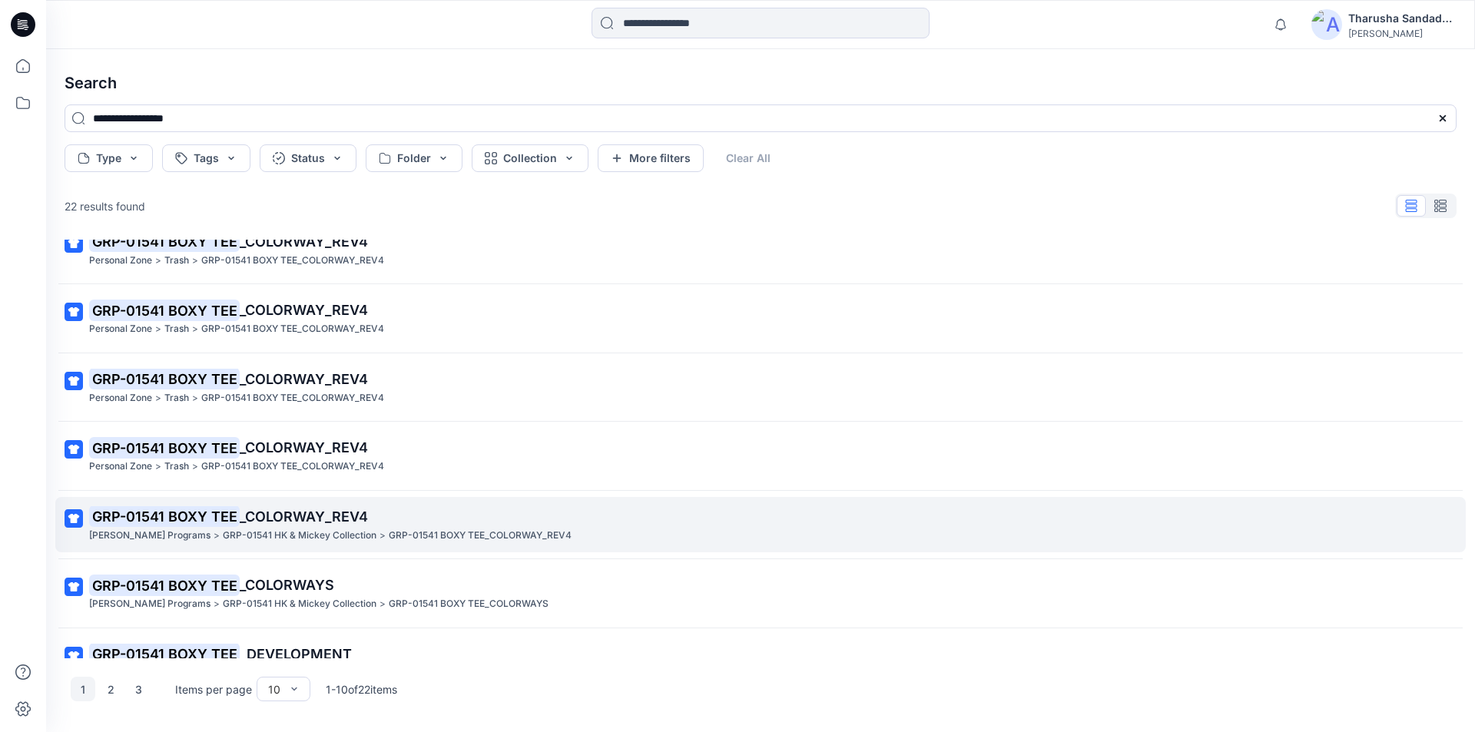
click at [285, 536] on p "GRP-01541 HK & Mickey Collection" at bounding box center [300, 536] width 154 height 16
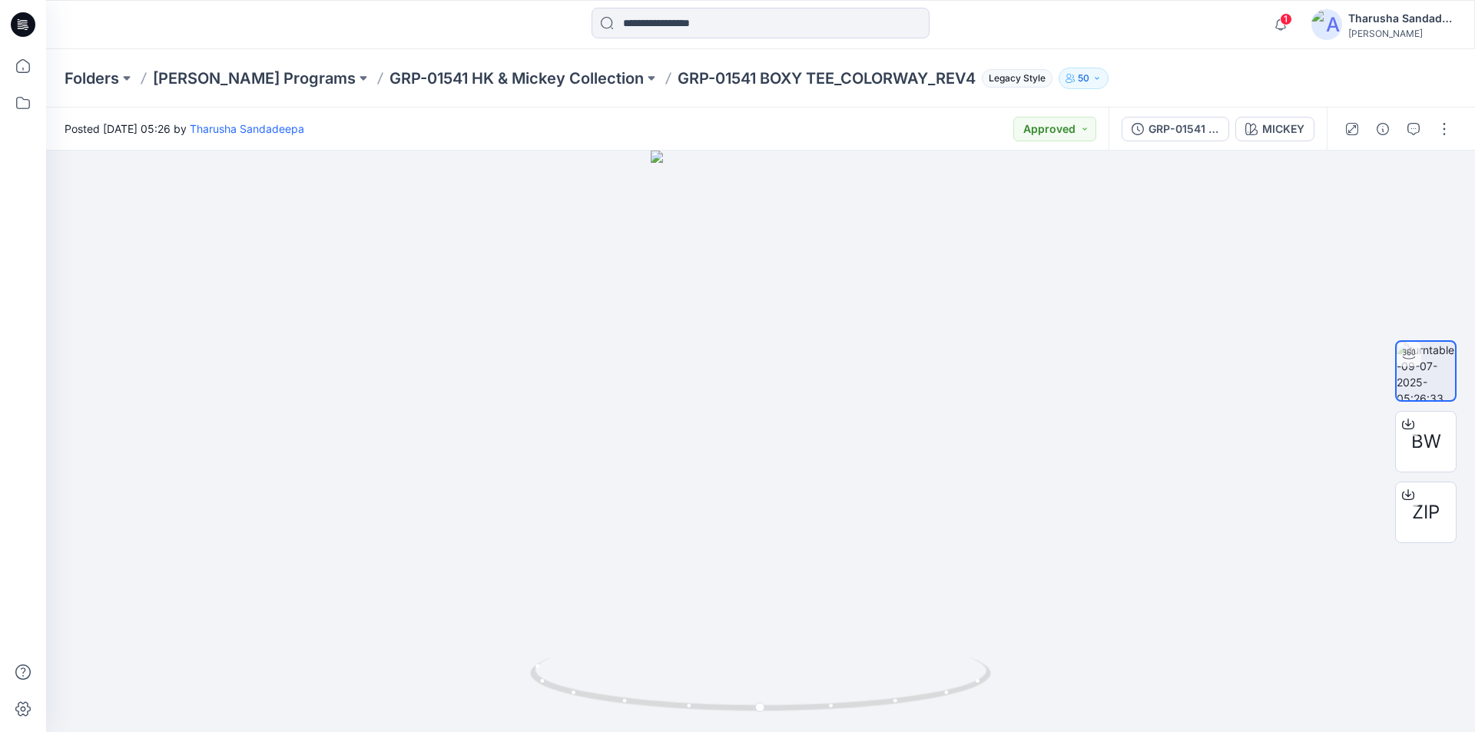
click at [28, 23] on icon at bounding box center [23, 24] width 25 height 25
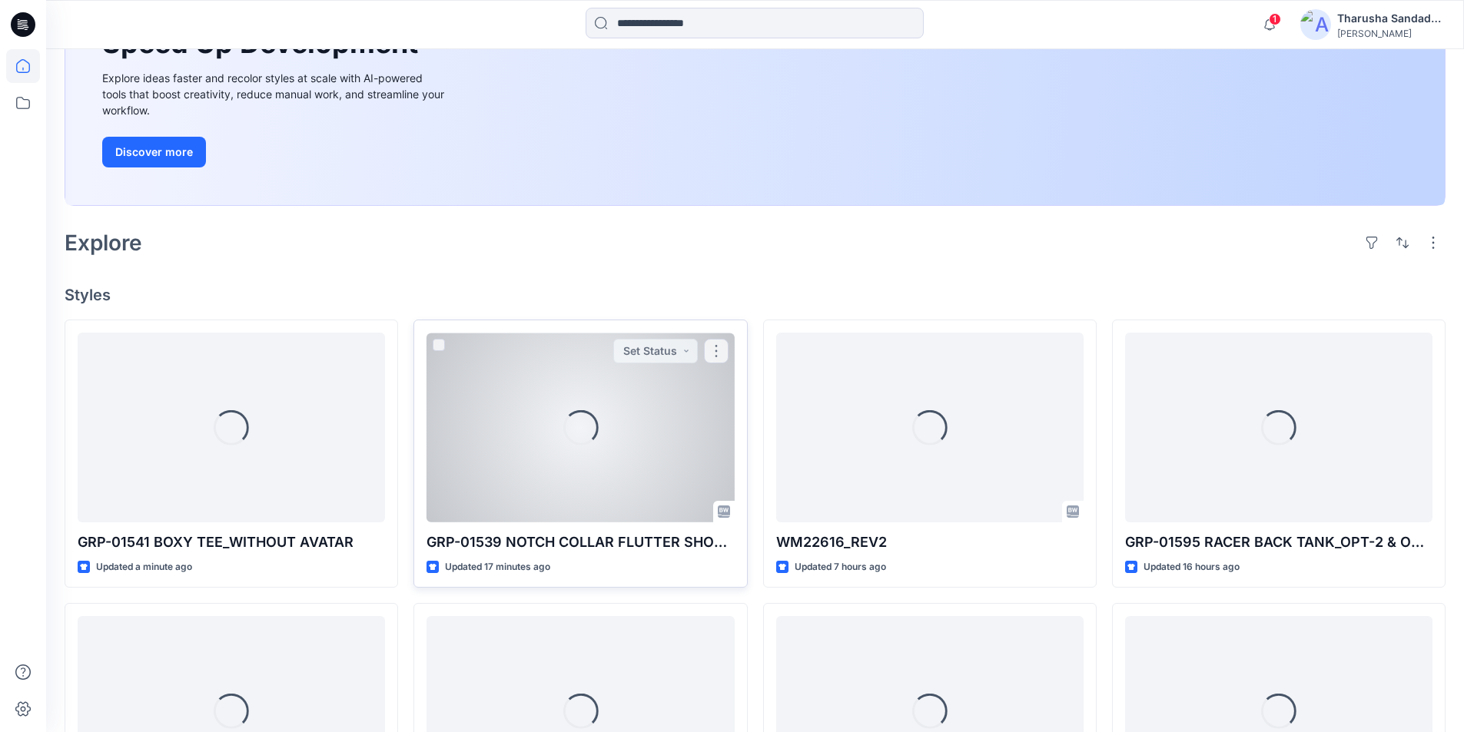
scroll to position [230, 0]
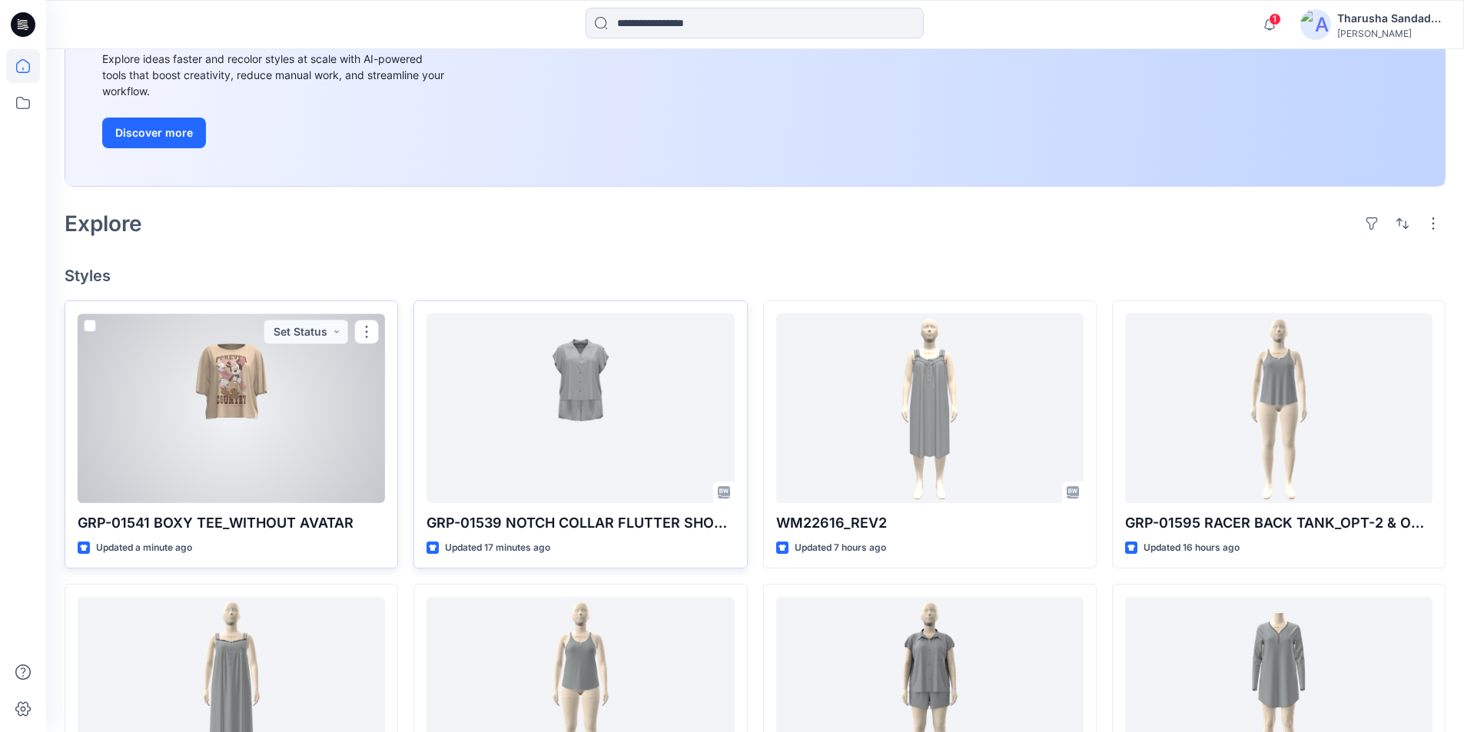
click at [277, 395] on div at bounding box center [231, 408] width 307 height 190
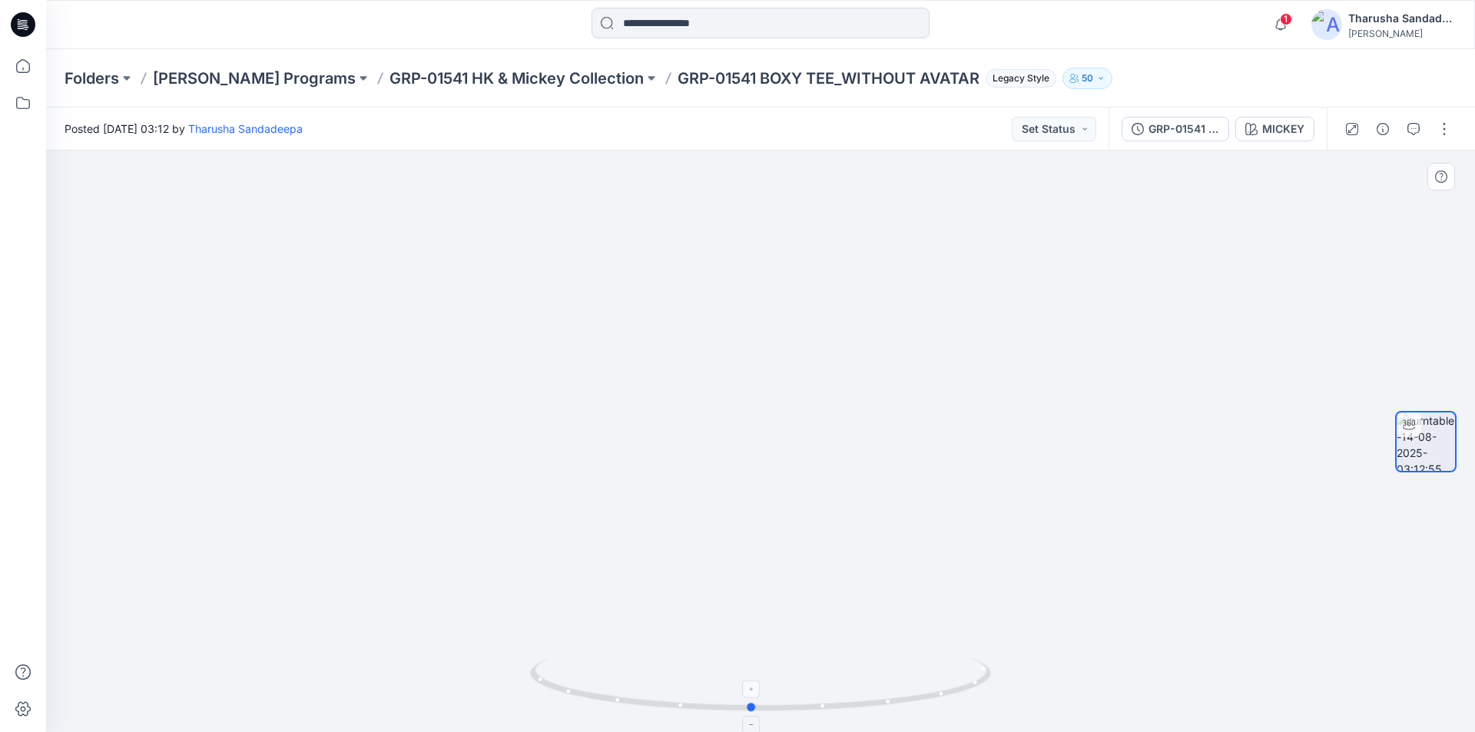
drag, startPoint x: 971, startPoint y: 686, endPoint x: 962, endPoint y: 684, distance: 9.5
click at [962, 684] on icon at bounding box center [762, 687] width 465 height 58
click at [22, 28] on icon at bounding box center [21, 28] width 7 height 1
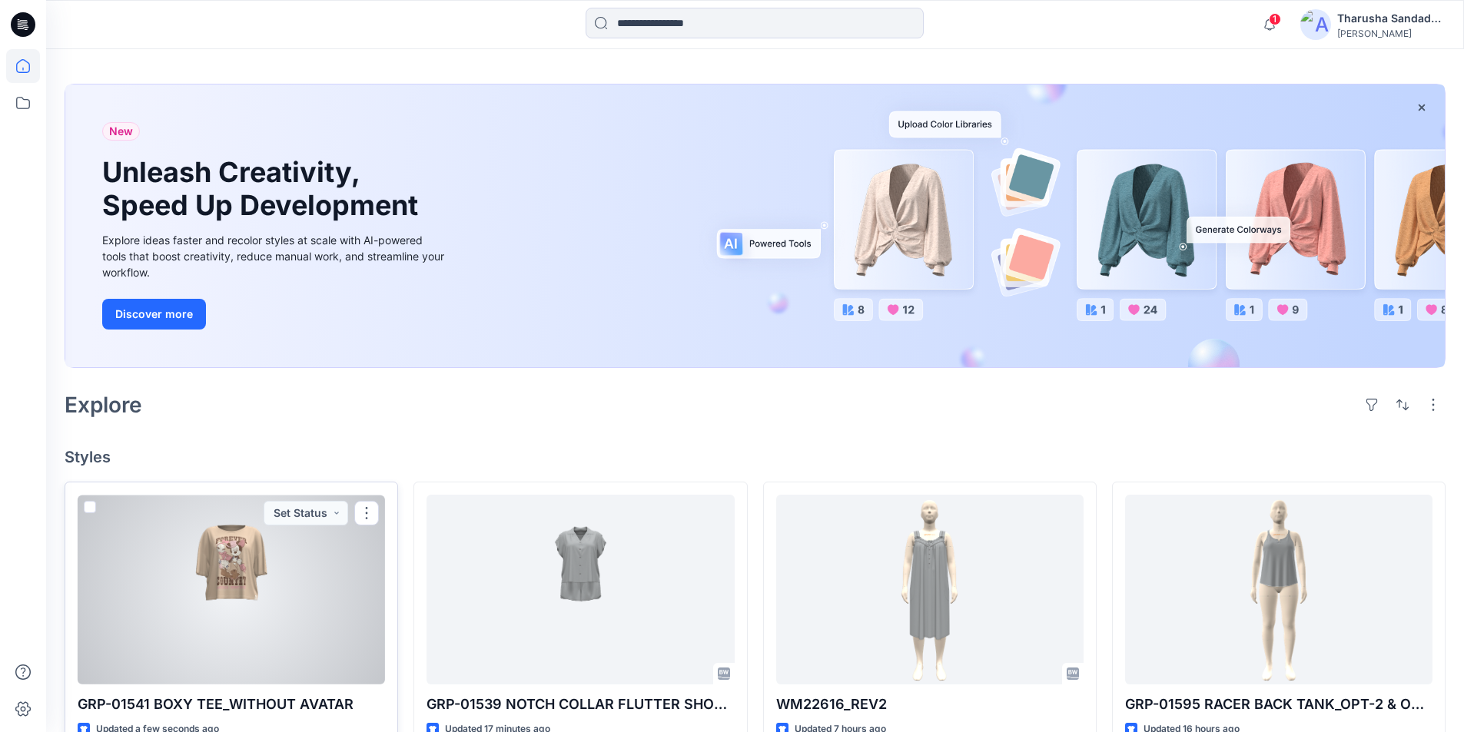
scroll to position [77, 0]
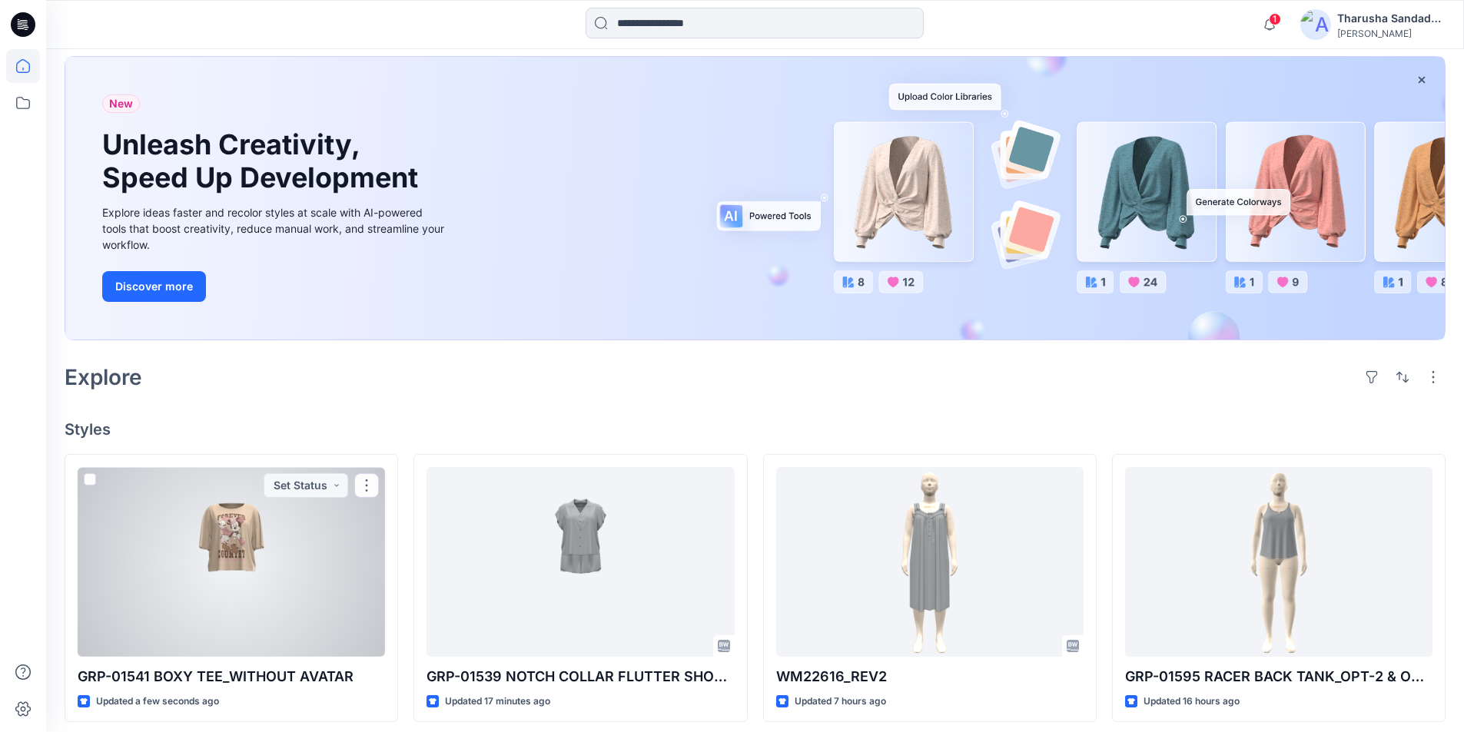
click at [247, 588] on div at bounding box center [231, 562] width 307 height 190
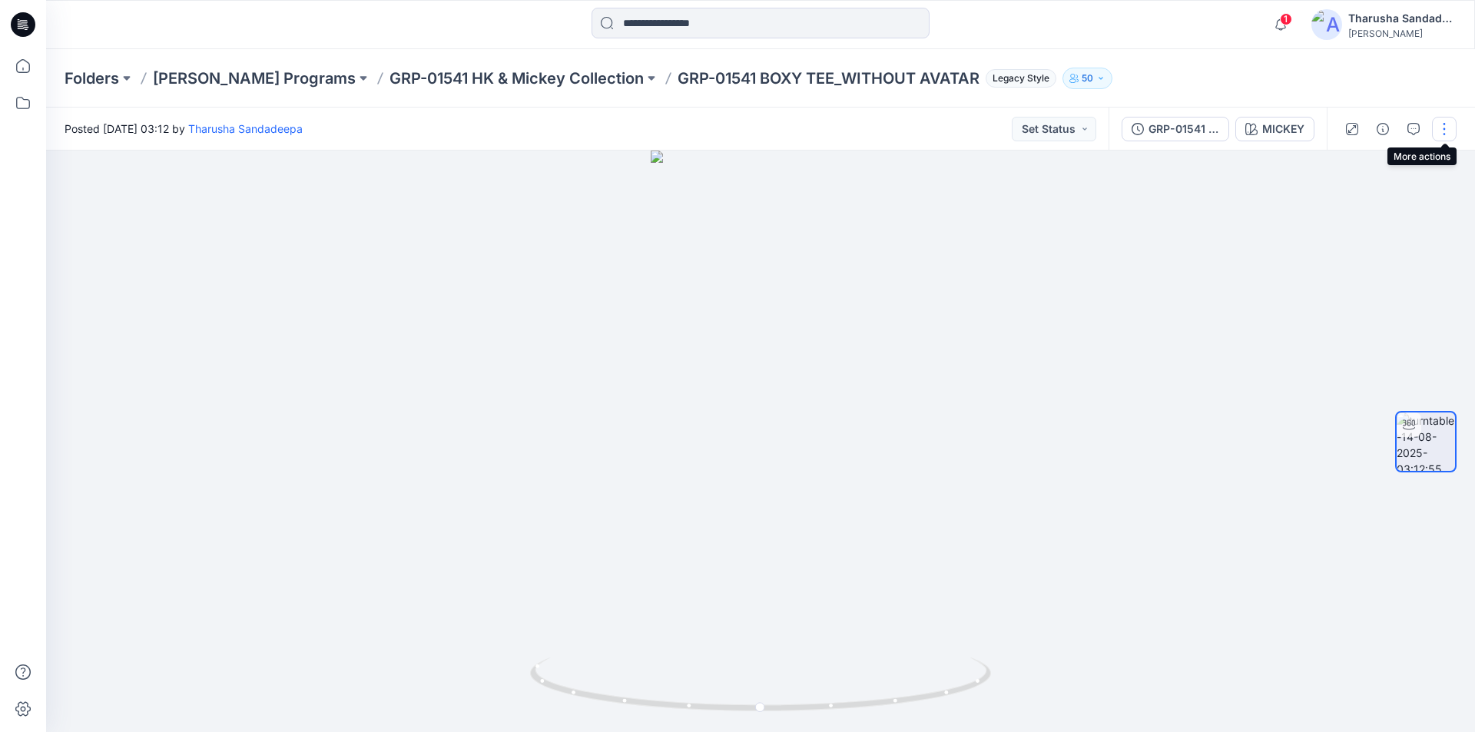
click at [1456, 130] on button "button" at bounding box center [1444, 129] width 25 height 25
click at [1373, 171] on button "Edit" at bounding box center [1379, 165] width 141 height 28
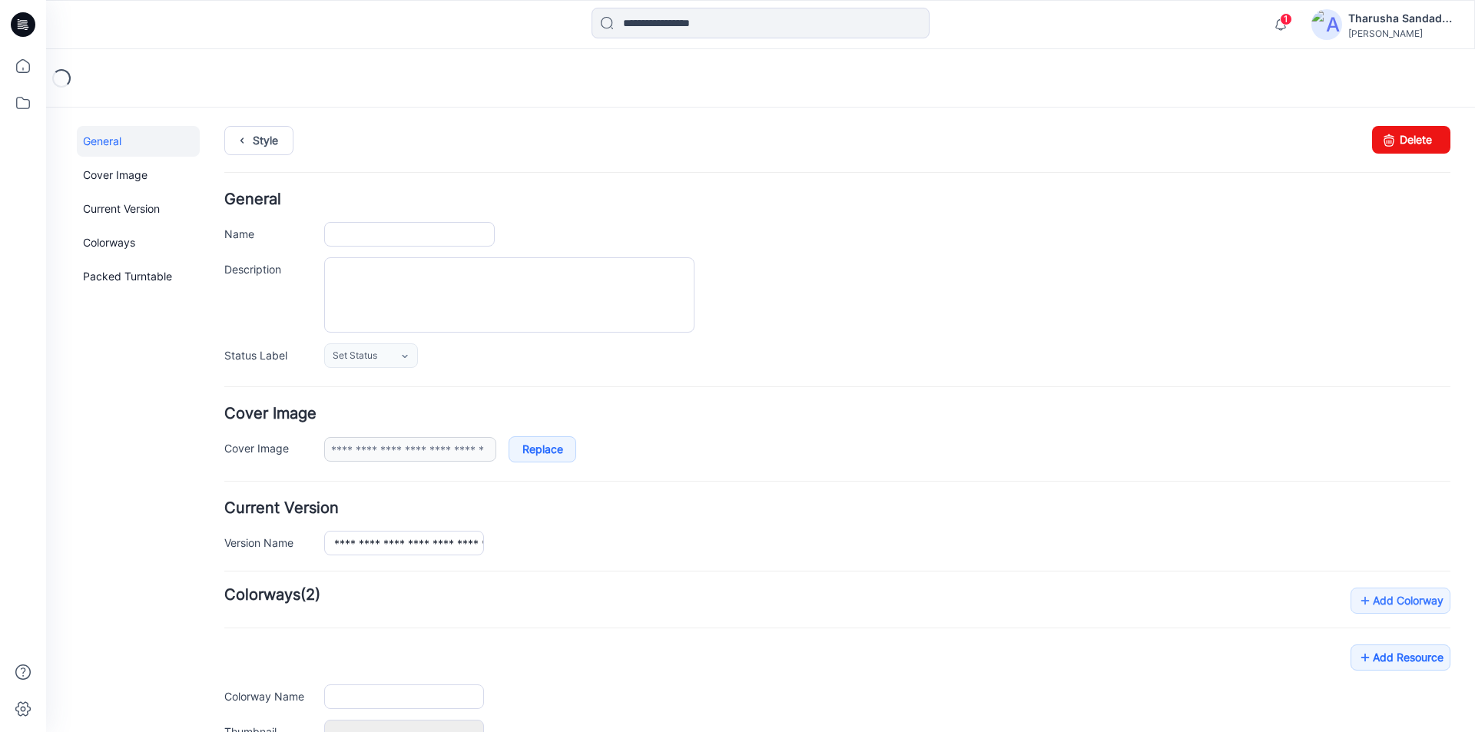
type input "**********"
type input "******"
type input "**********"
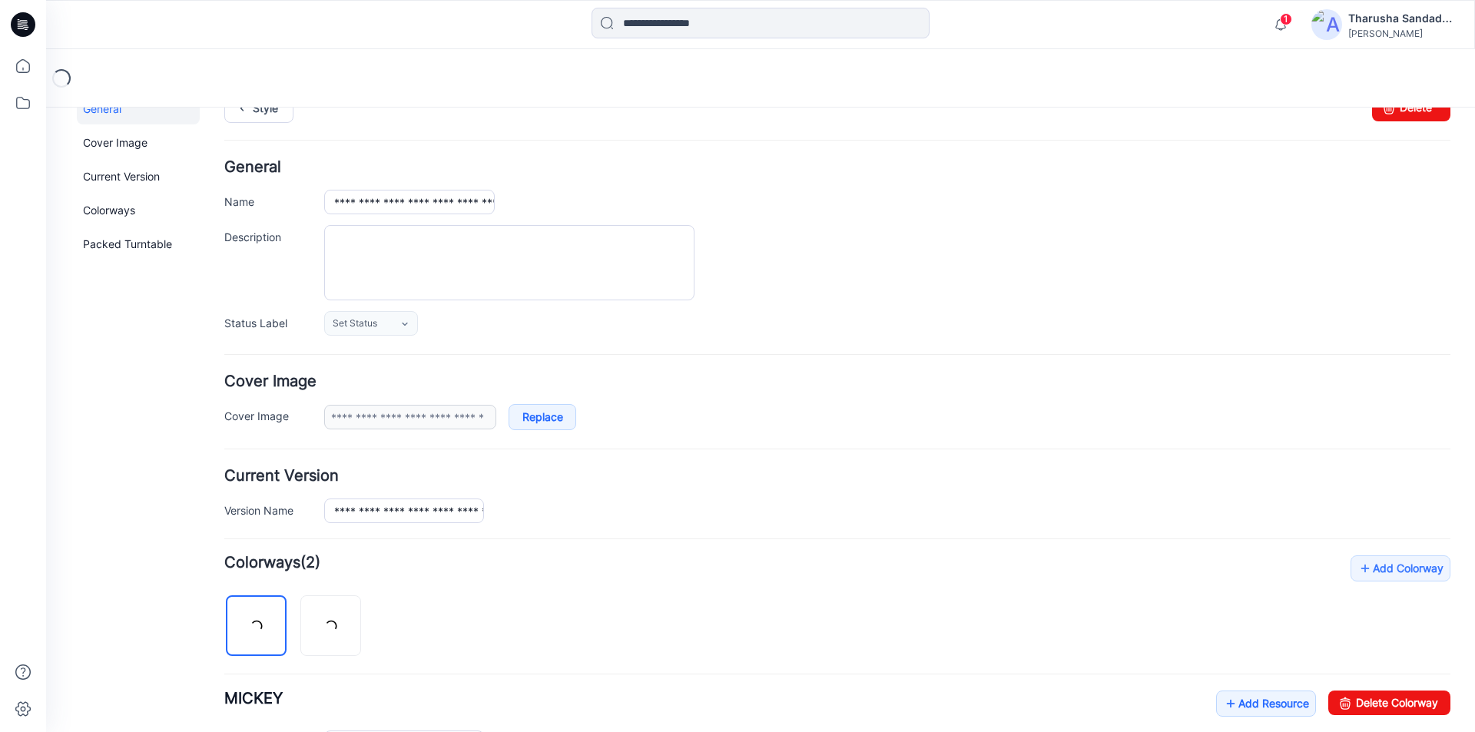
scroll to position [154, 0]
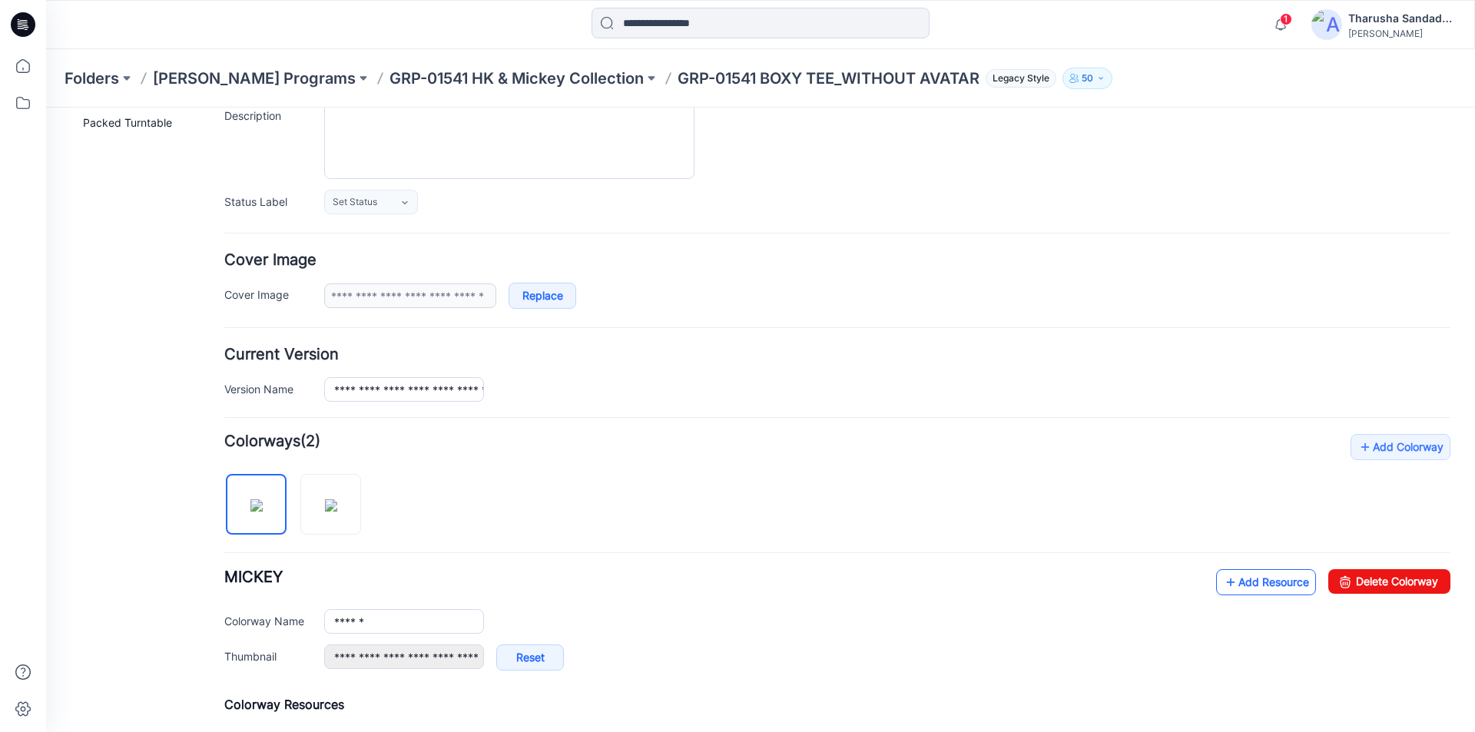
click at [1266, 575] on link "Add Resource" at bounding box center [1266, 582] width 100 height 26
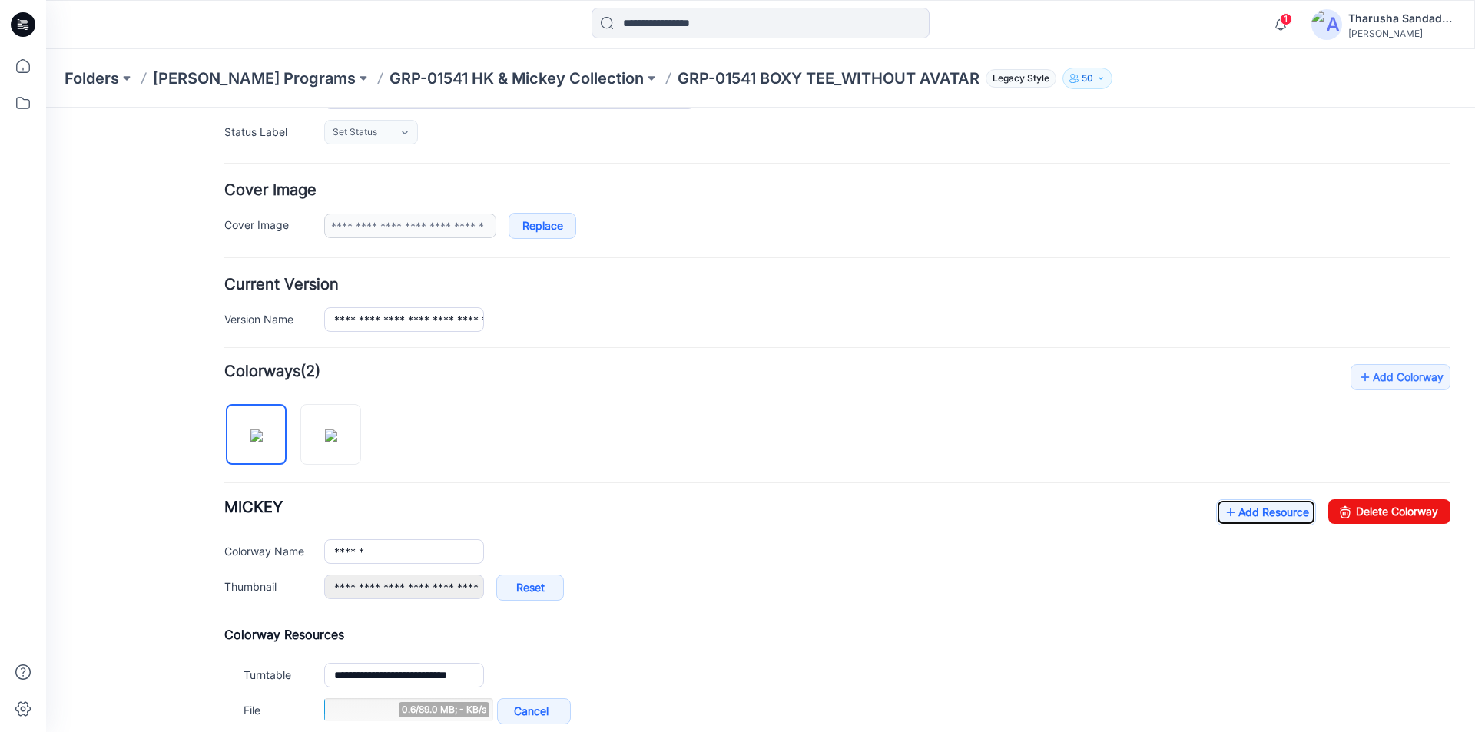
scroll to position [396, 0]
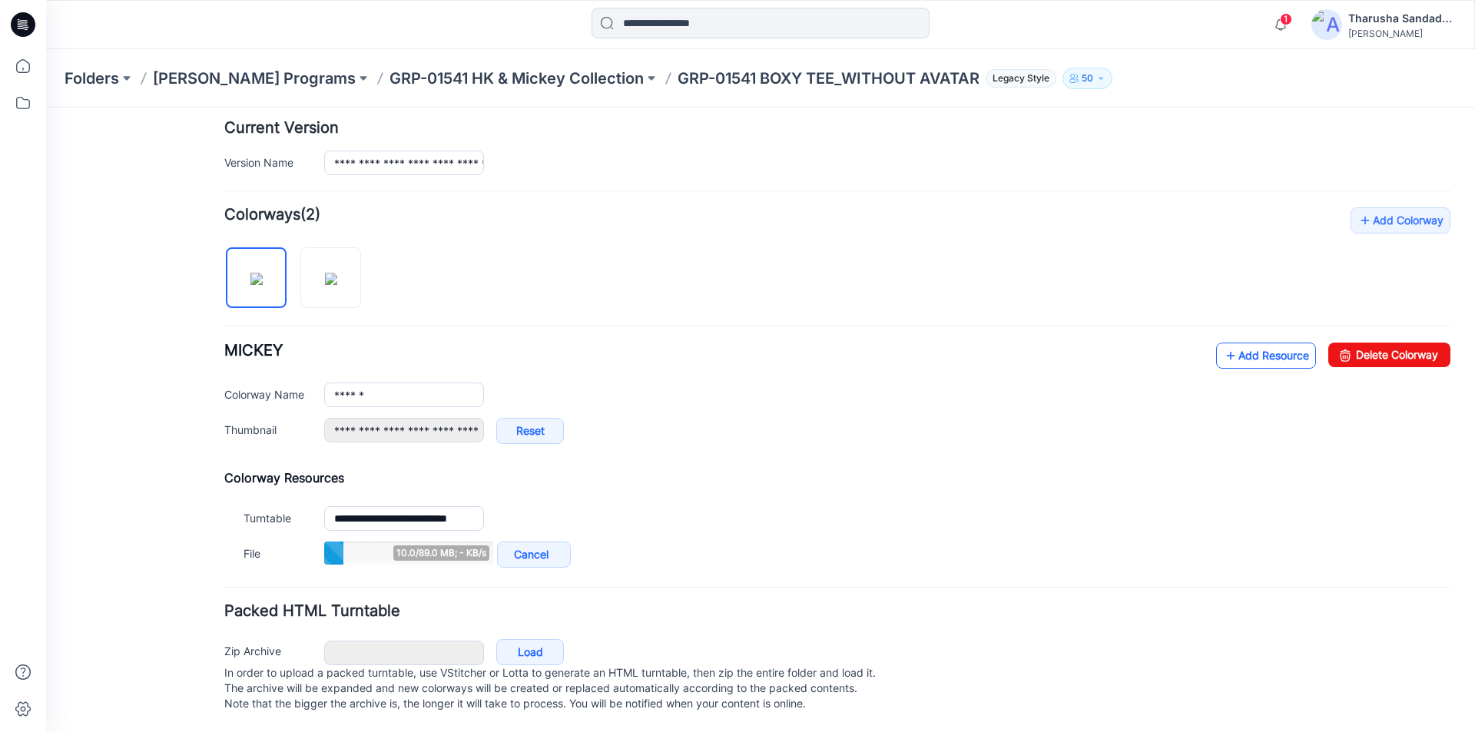
click at [1259, 343] on link "Add Resource" at bounding box center [1266, 356] width 100 height 26
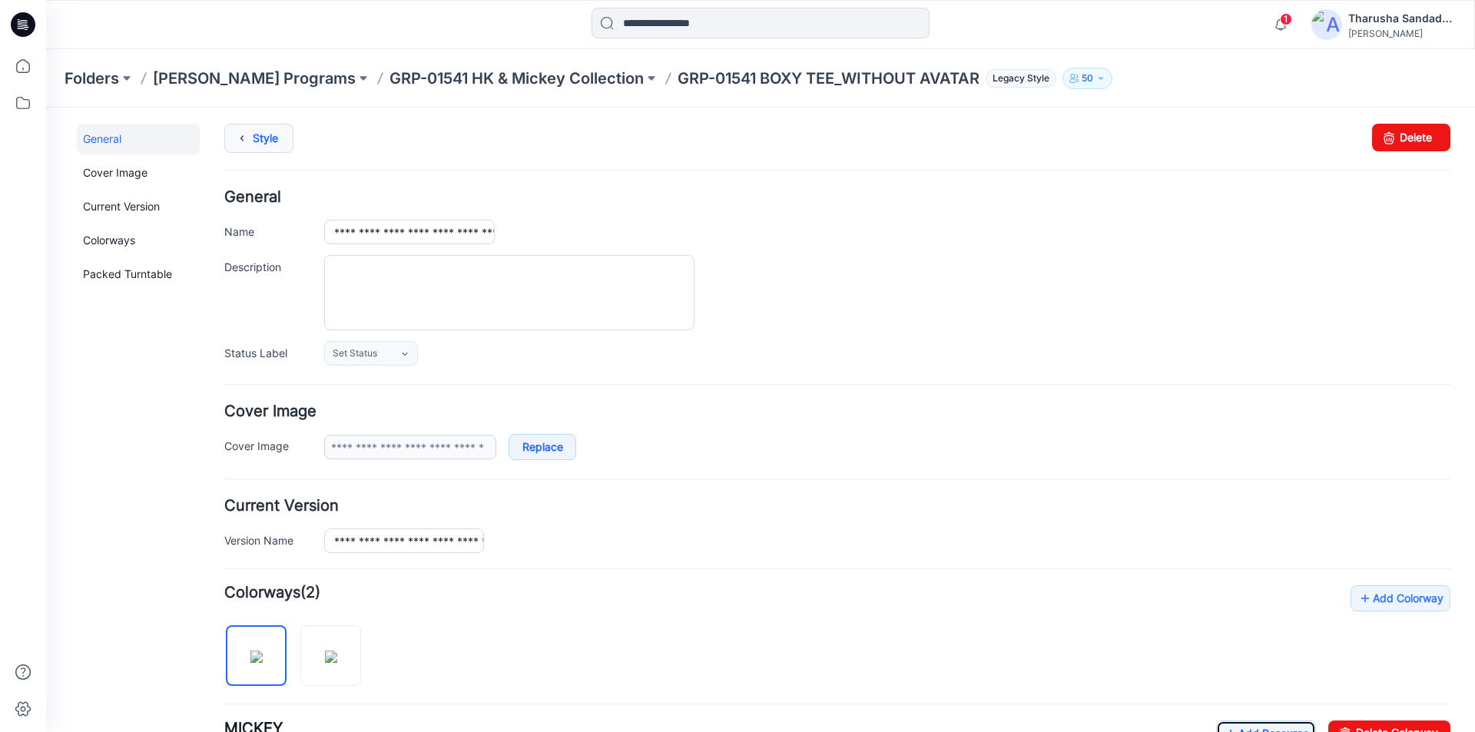
scroll to position [0, 0]
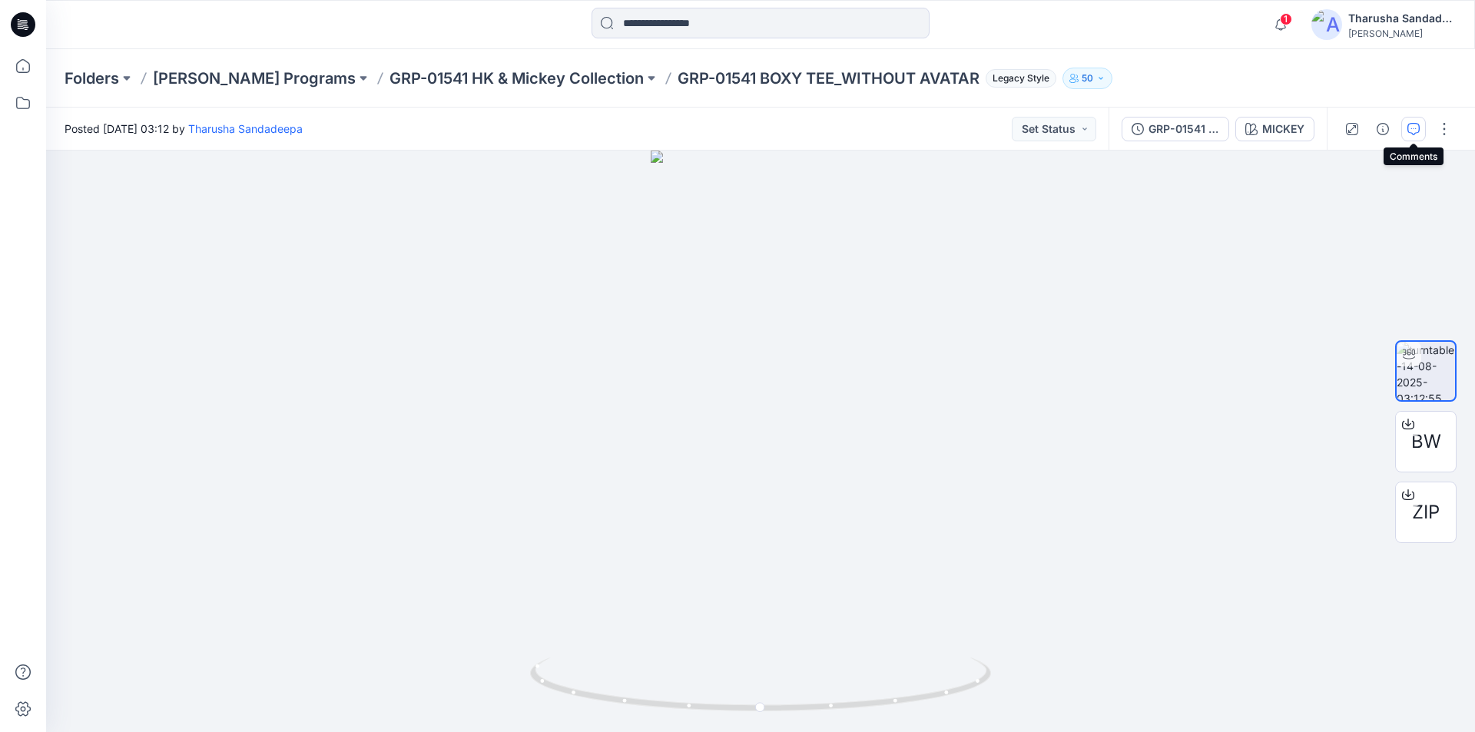
click at [1418, 128] on icon "button" at bounding box center [1414, 129] width 12 height 12
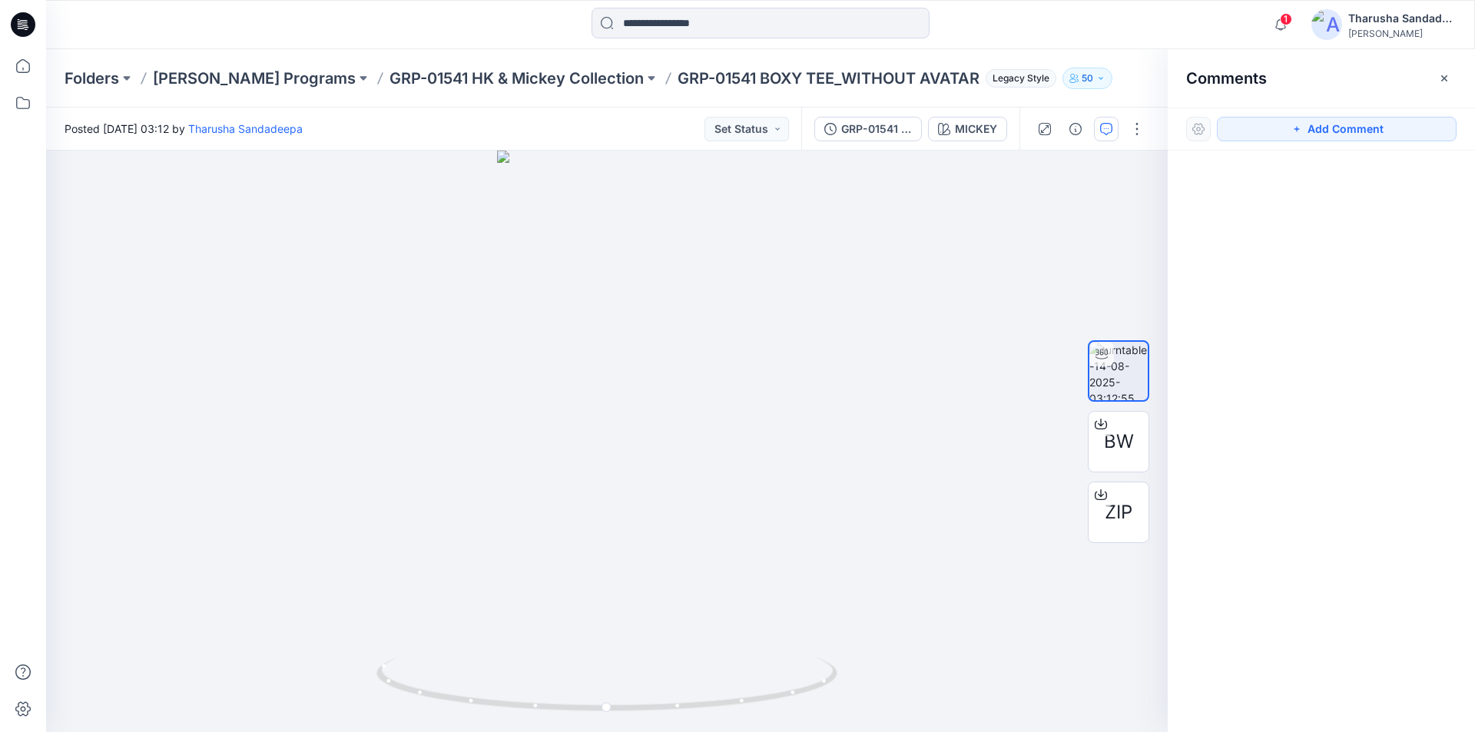
drag, startPoint x: 1349, startPoint y: 131, endPoint x: 1226, endPoint y: 157, distance: 125.7
click at [1347, 129] on button "Add Comment" at bounding box center [1337, 129] width 240 height 25
click at [655, 302] on div "1" at bounding box center [607, 442] width 1122 height 582
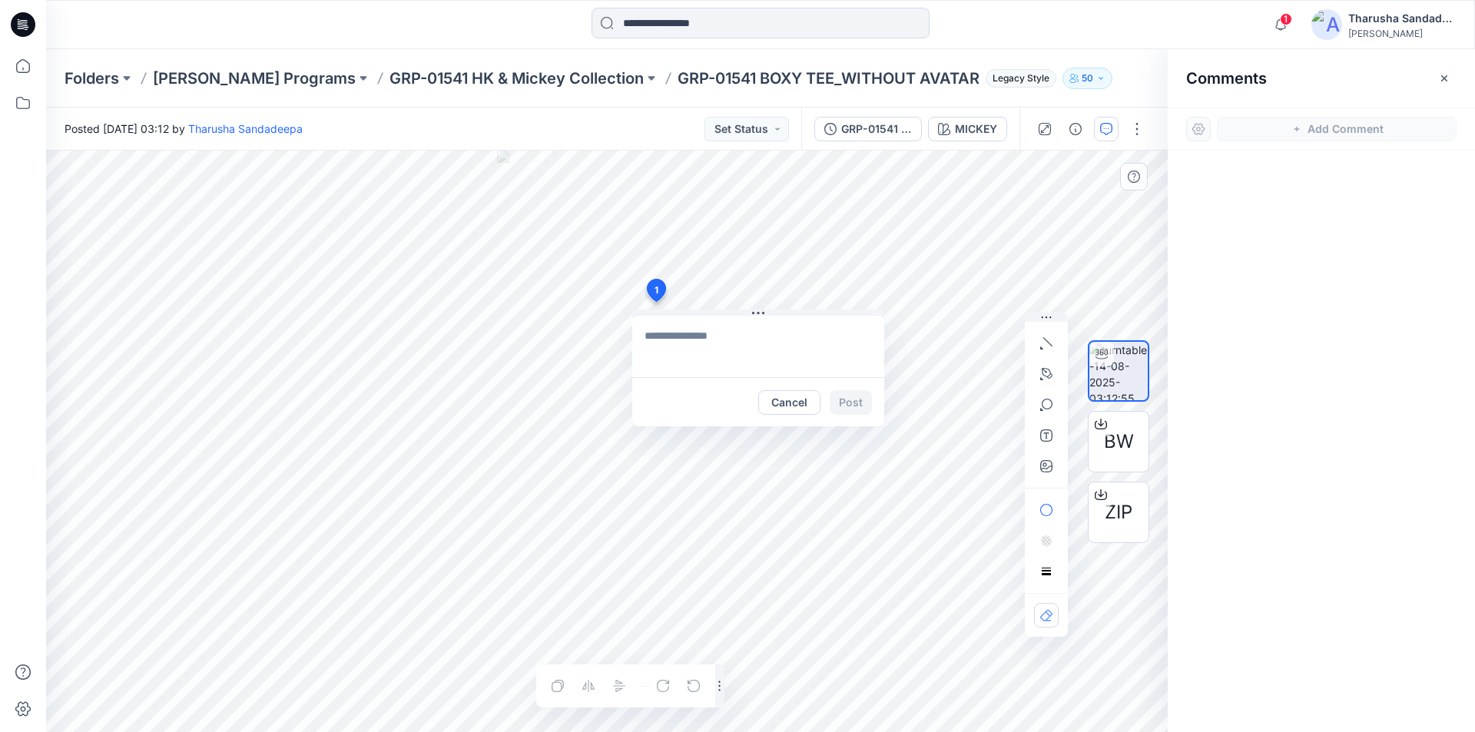
type textarea "**********"
click at [848, 403] on button "Post" at bounding box center [851, 402] width 42 height 25
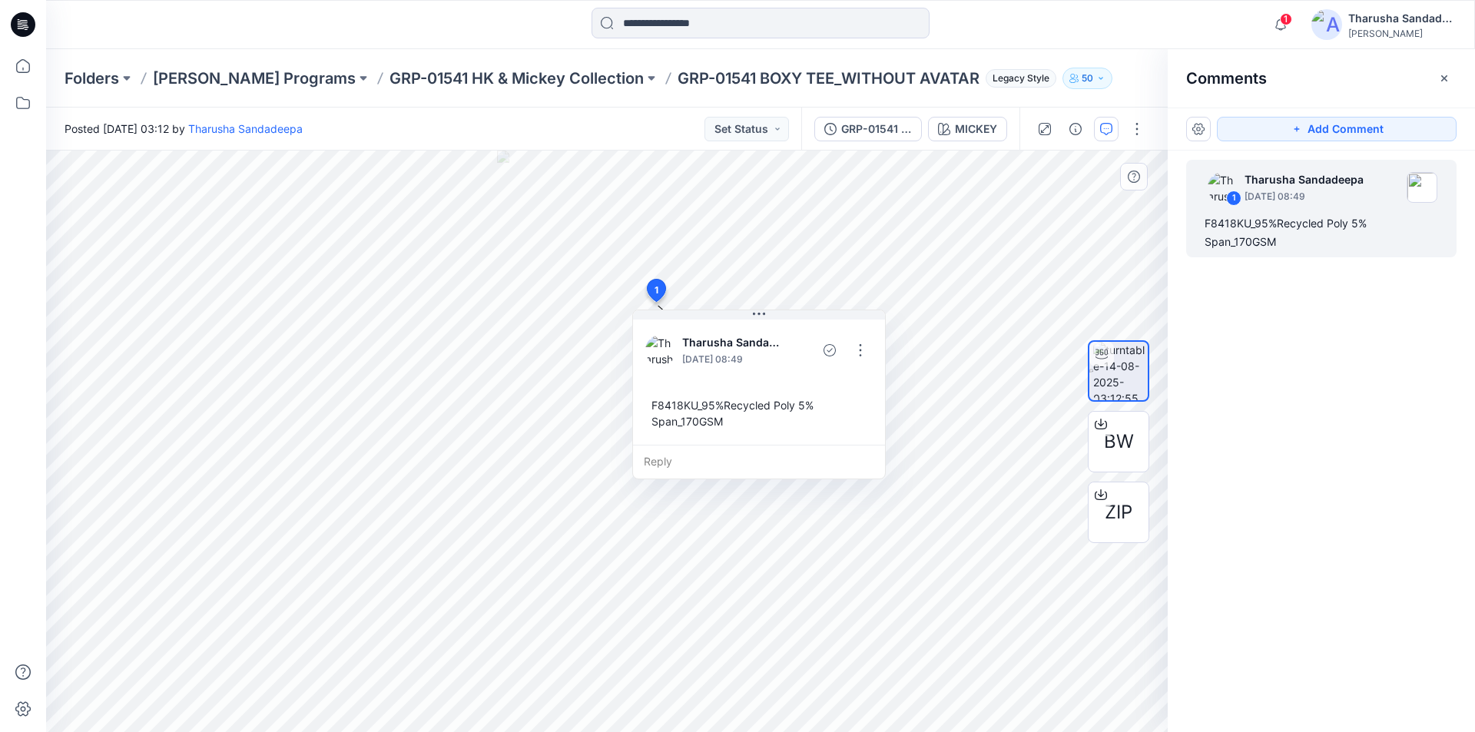
click at [25, 31] on icon at bounding box center [23, 24] width 25 height 25
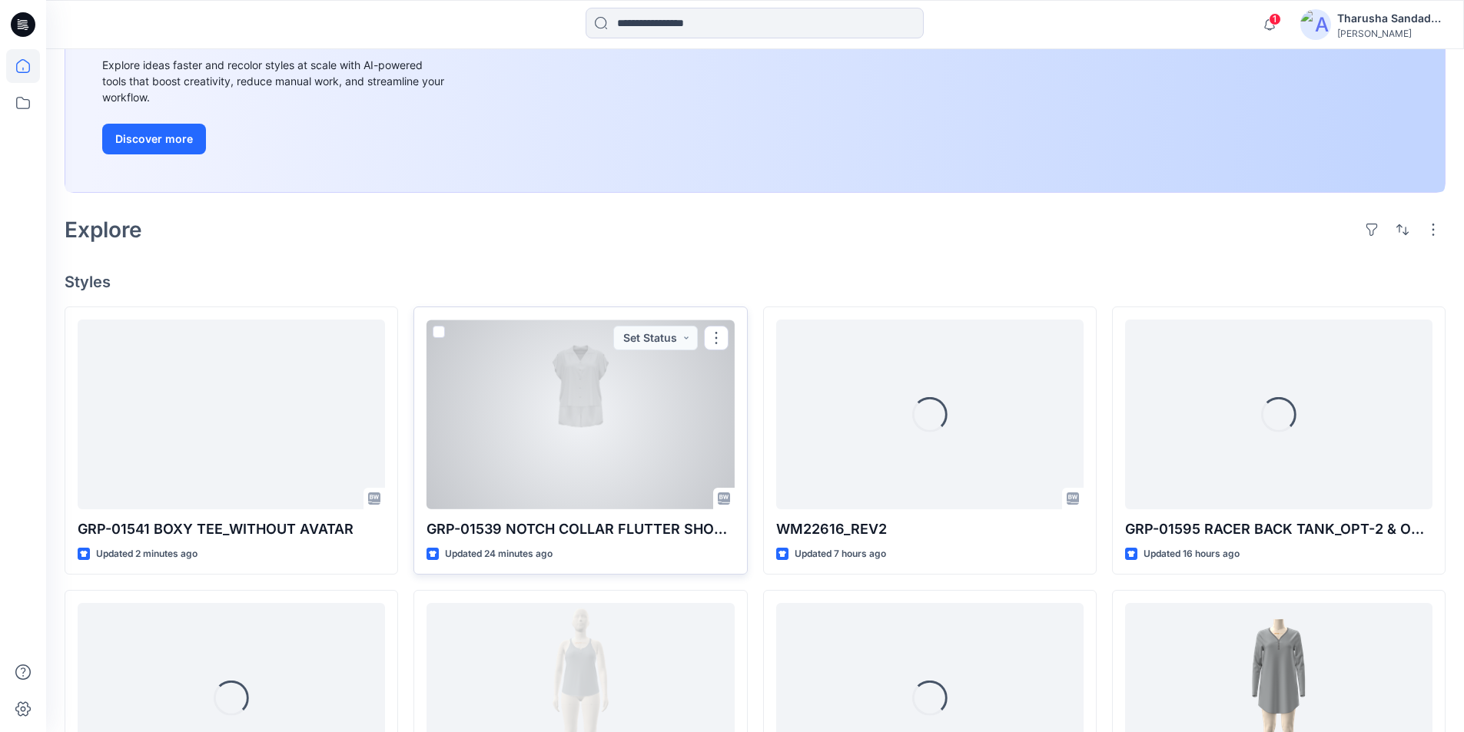
scroll to position [230, 0]
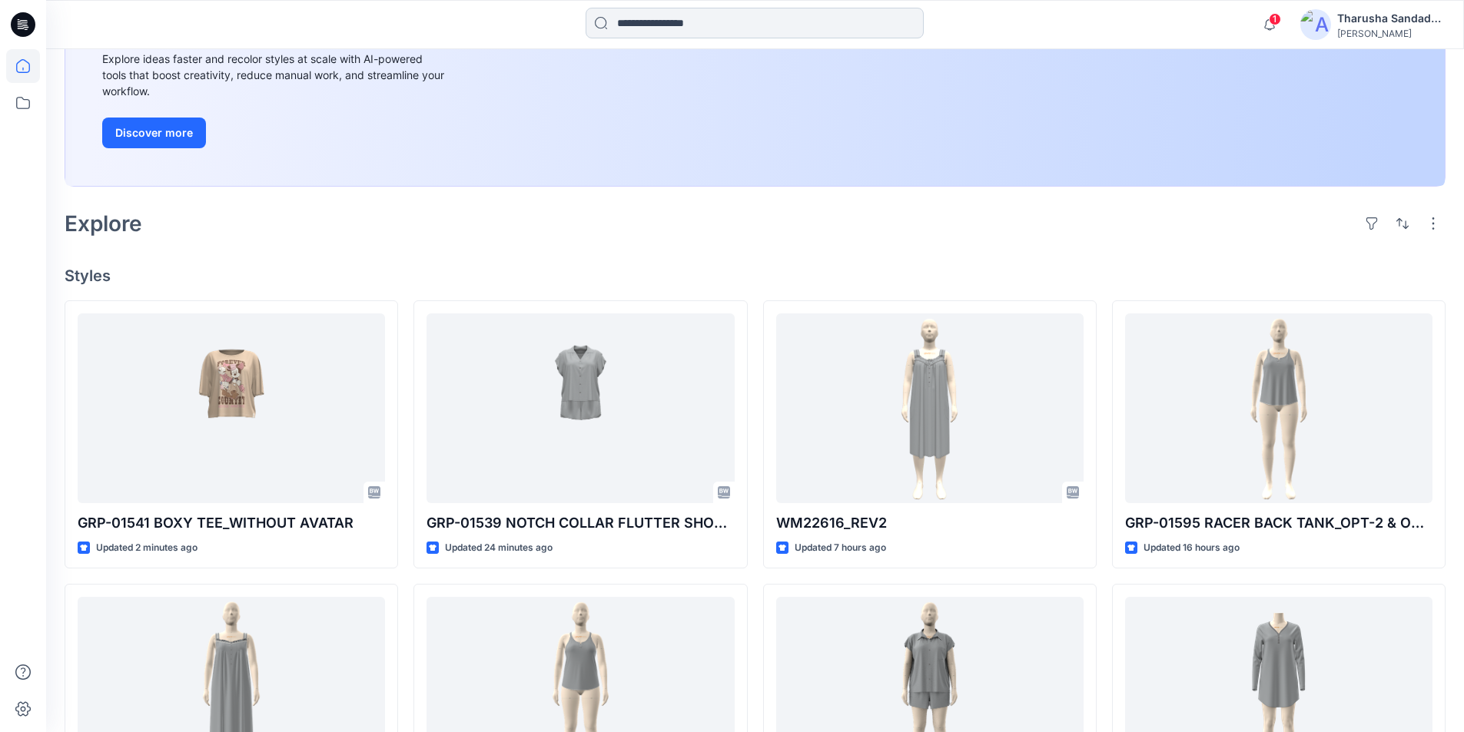
drag, startPoint x: 642, startPoint y: 17, endPoint x: 652, endPoint y: 22, distance: 12.0
click at [644, 18] on input at bounding box center [754, 23] width 338 height 31
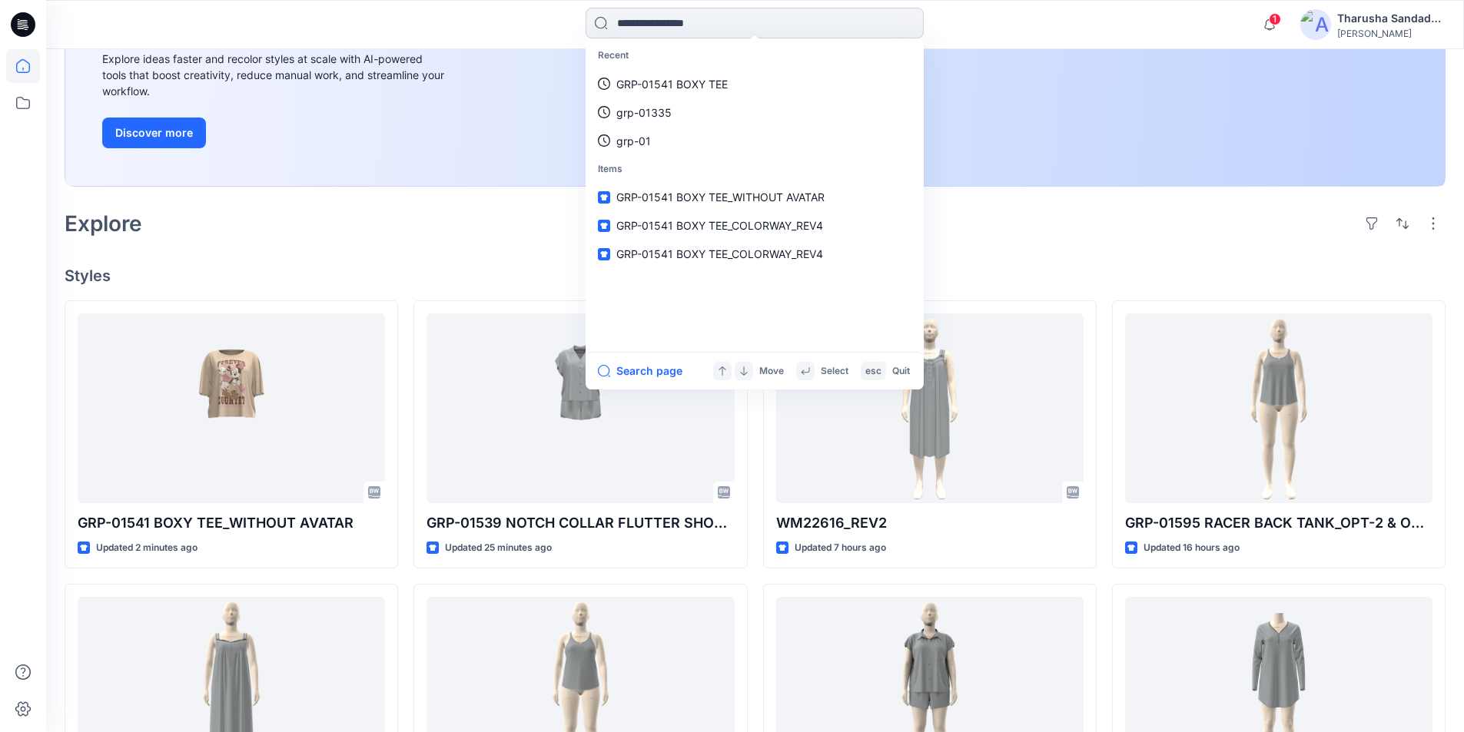
paste input "**********"
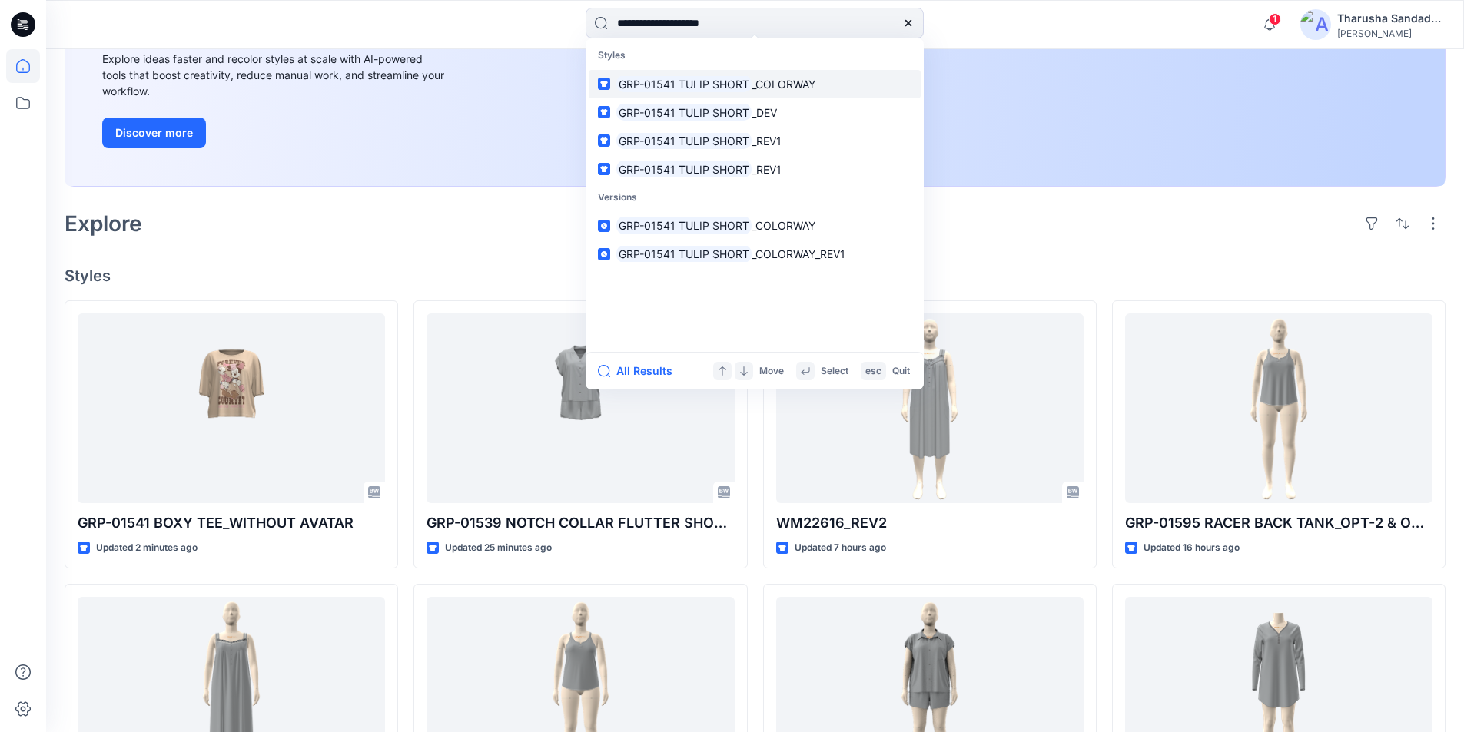
type input "**********"
click at [731, 88] on mark "GRP-01541 TULIP SHORT" at bounding box center [683, 84] width 135 height 18
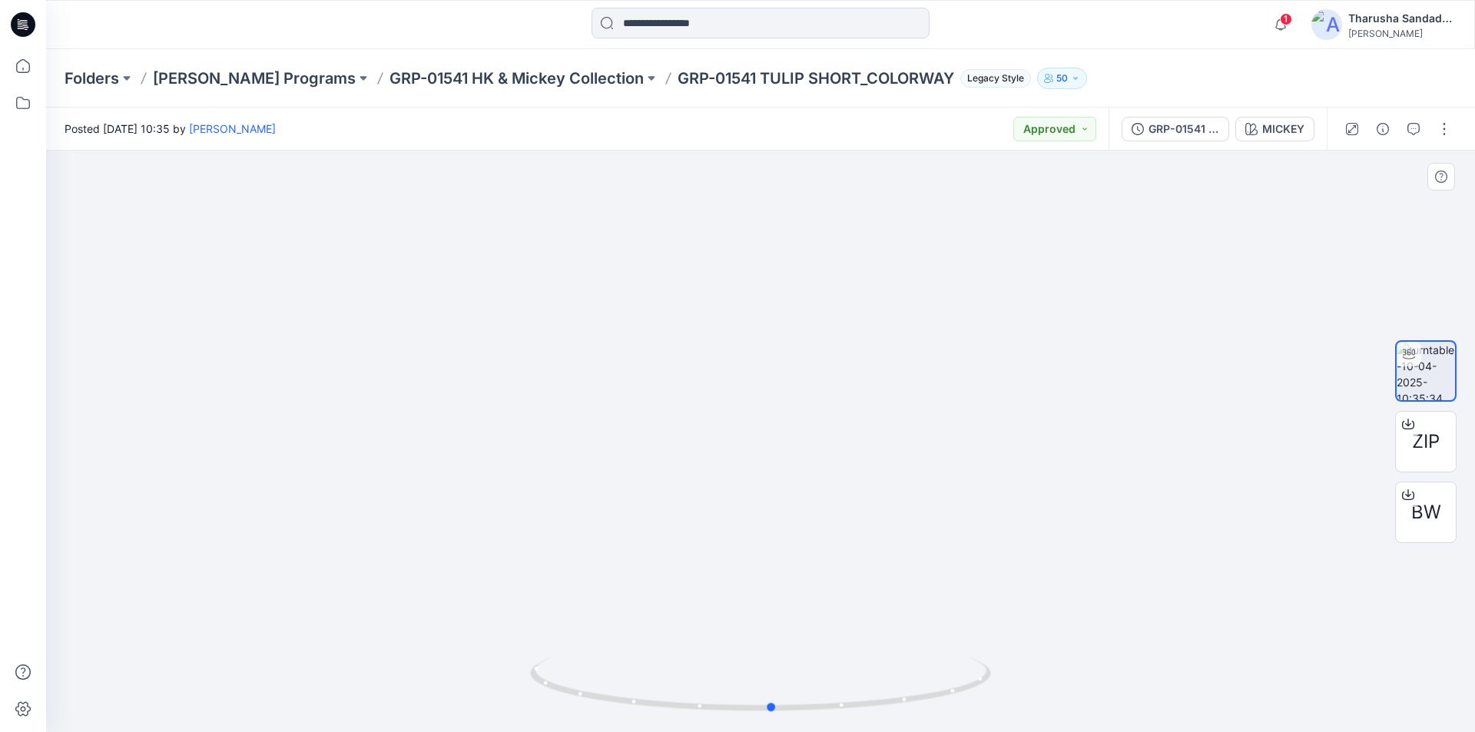
drag, startPoint x: 923, startPoint y: 701, endPoint x: 935, endPoint y: 728, distance: 29.6
click at [935, 728] on div at bounding box center [760, 693] width 461 height 77
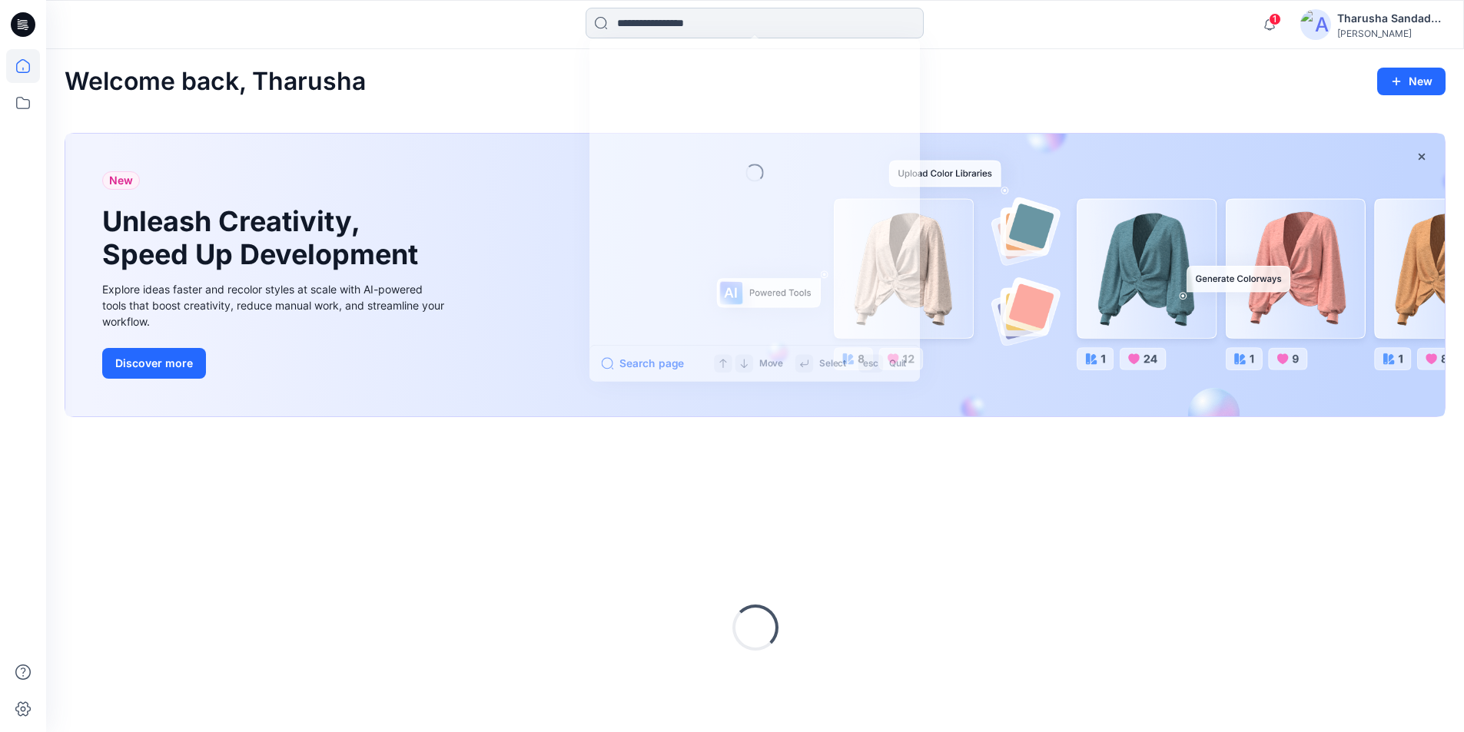
click at [647, 29] on input at bounding box center [754, 23] width 338 height 31
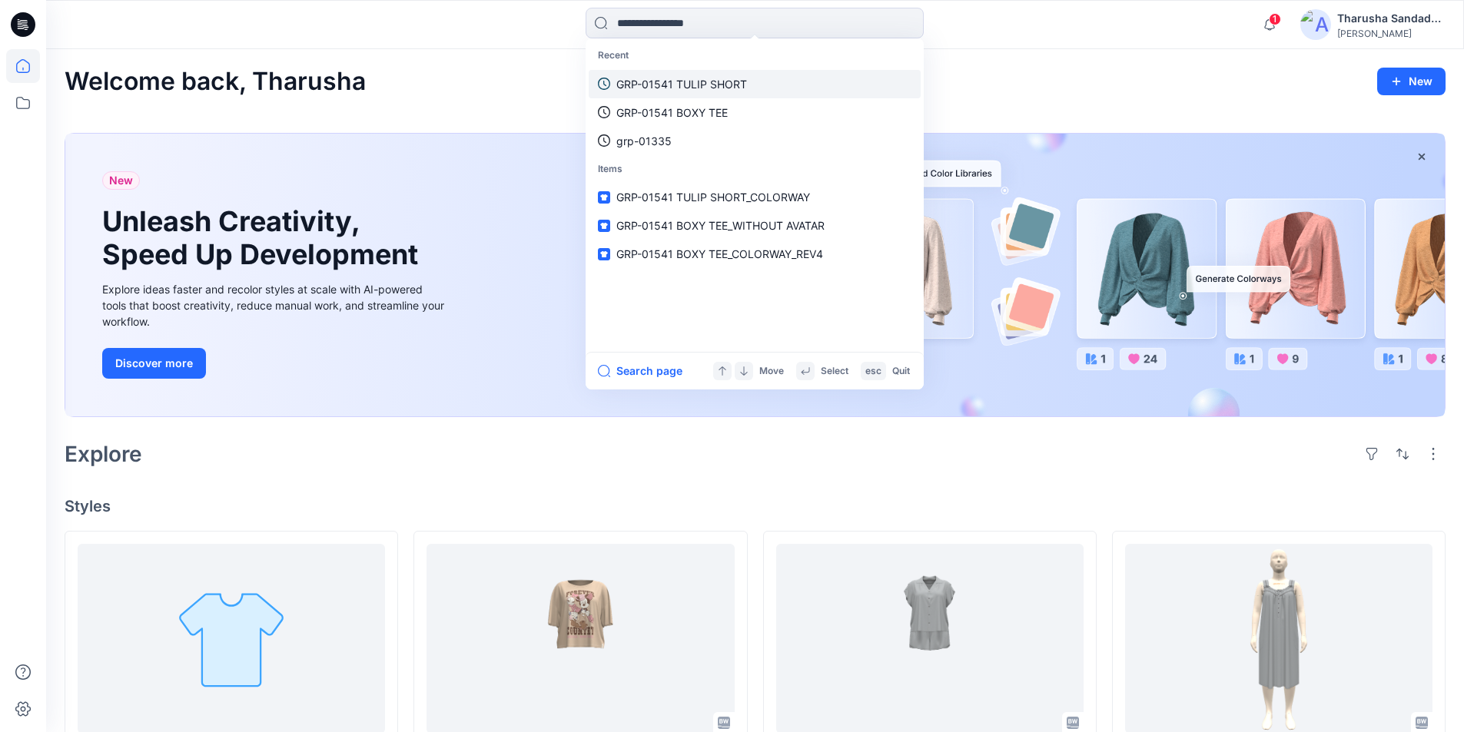
click at [678, 87] on p "GRP-01541 TULIP SHORT" at bounding box center [681, 84] width 131 height 16
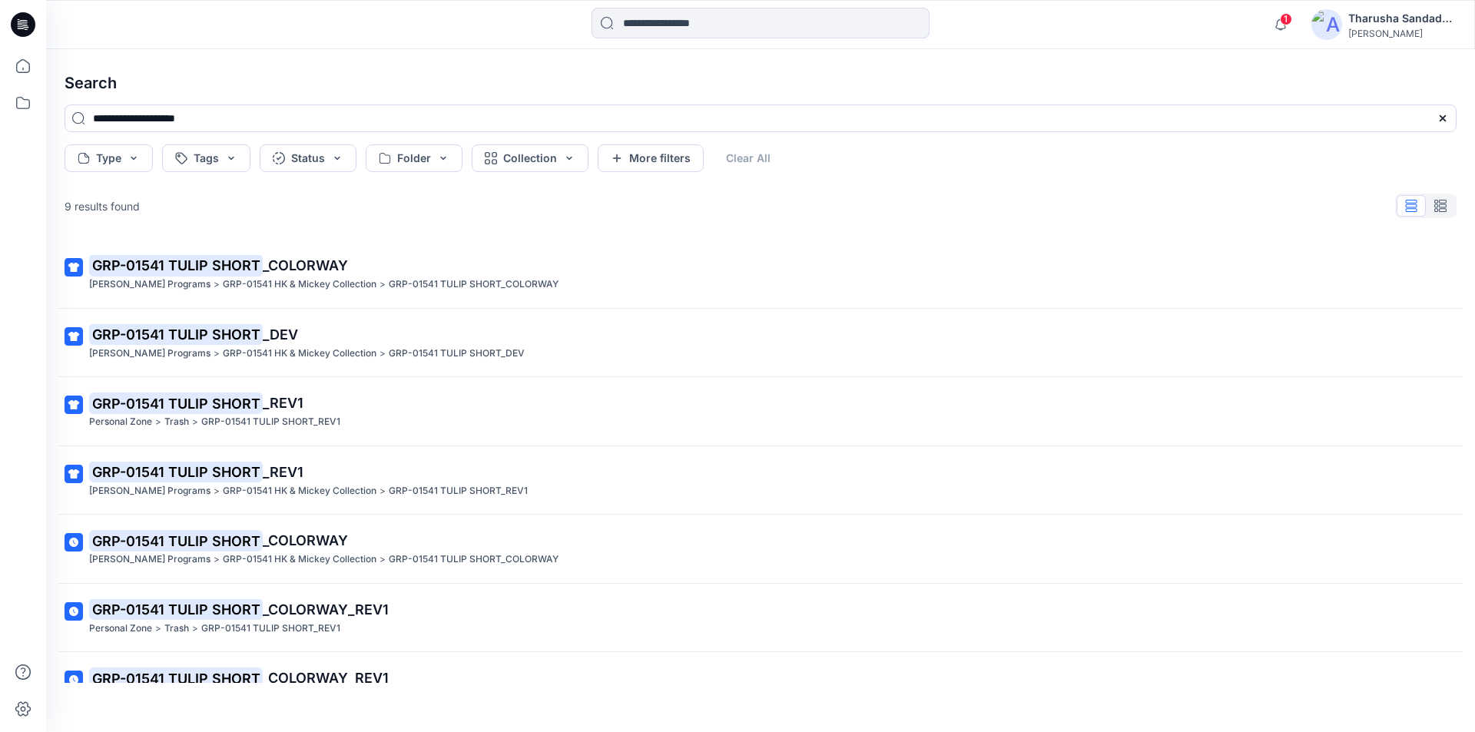
click at [33, 22] on icon at bounding box center [23, 24] width 25 height 25
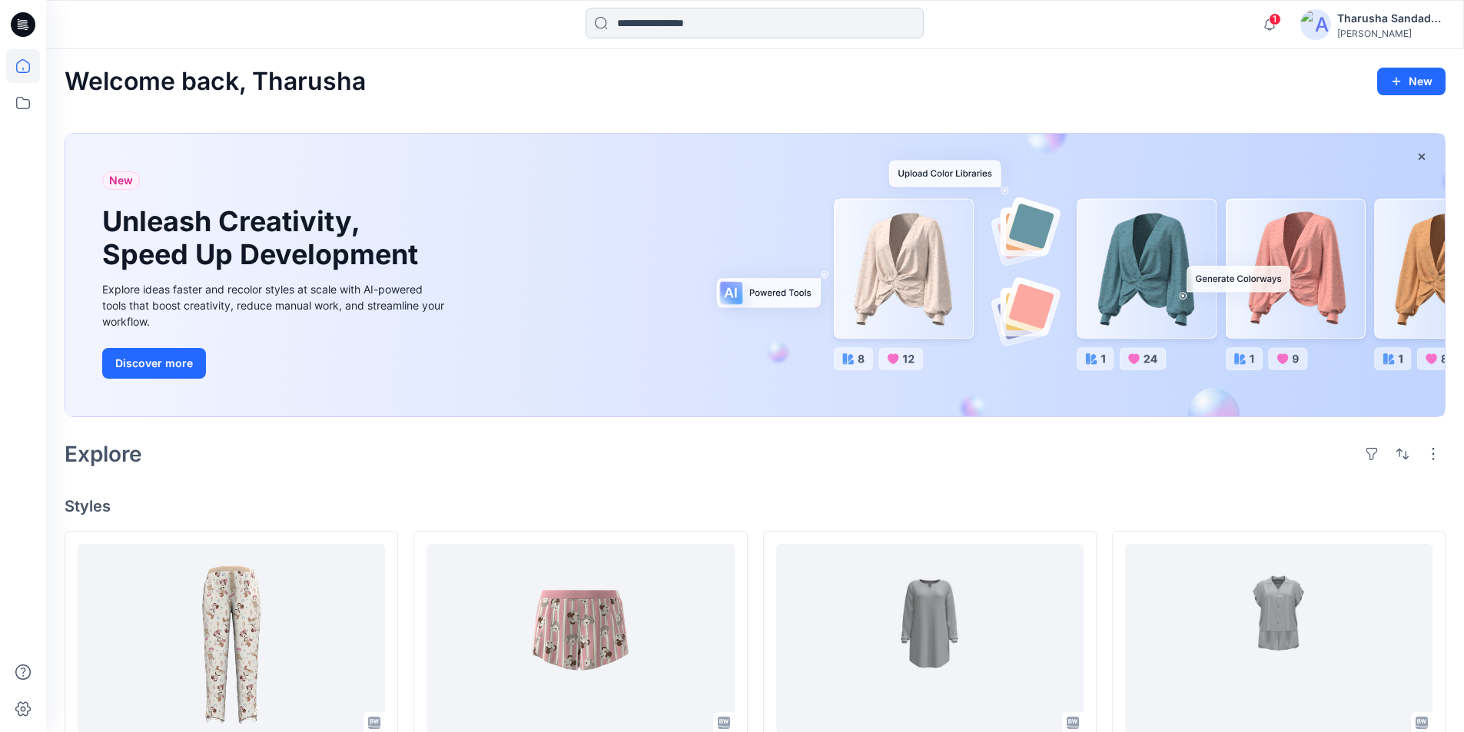
click at [671, 22] on input at bounding box center [754, 23] width 338 height 31
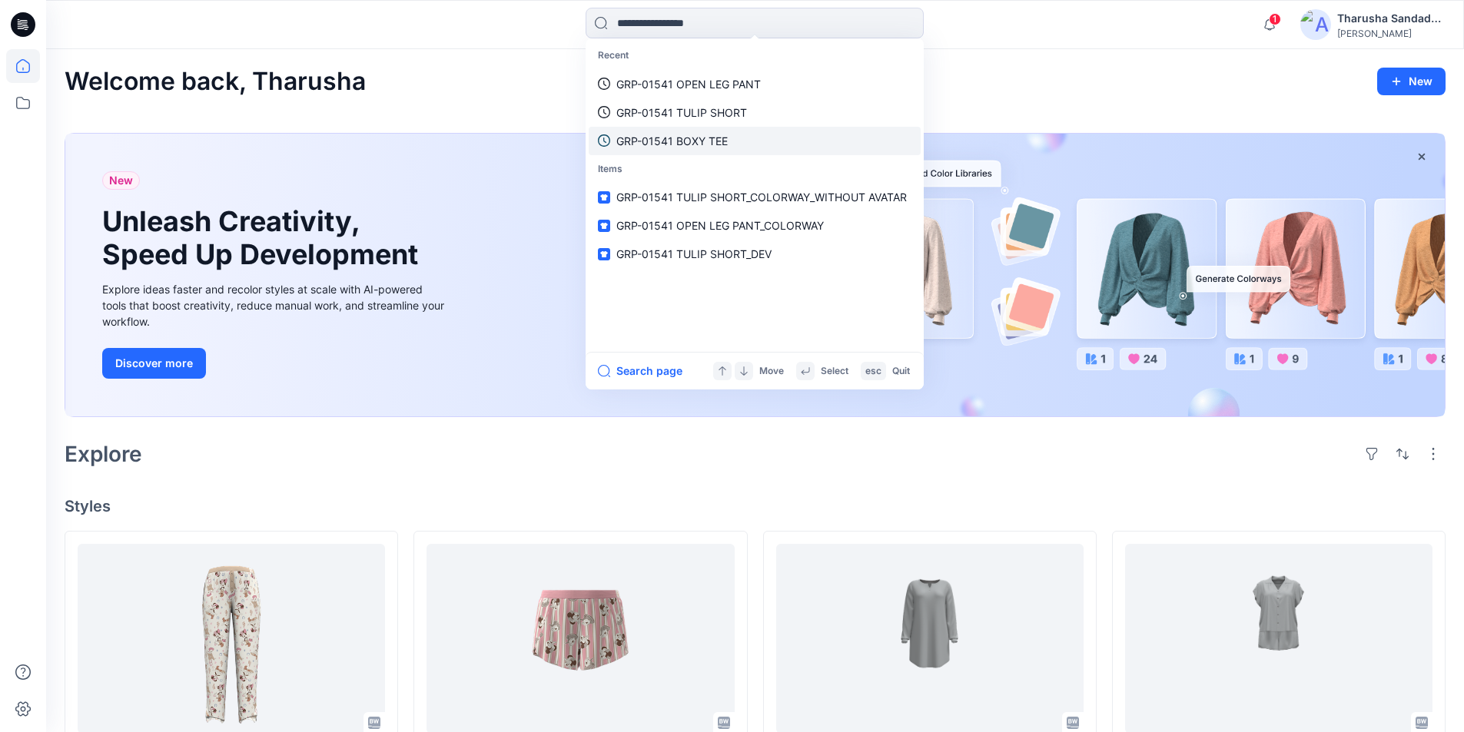
click at [684, 145] on p "GRP-01541 BOXY TEE" at bounding box center [671, 141] width 111 height 16
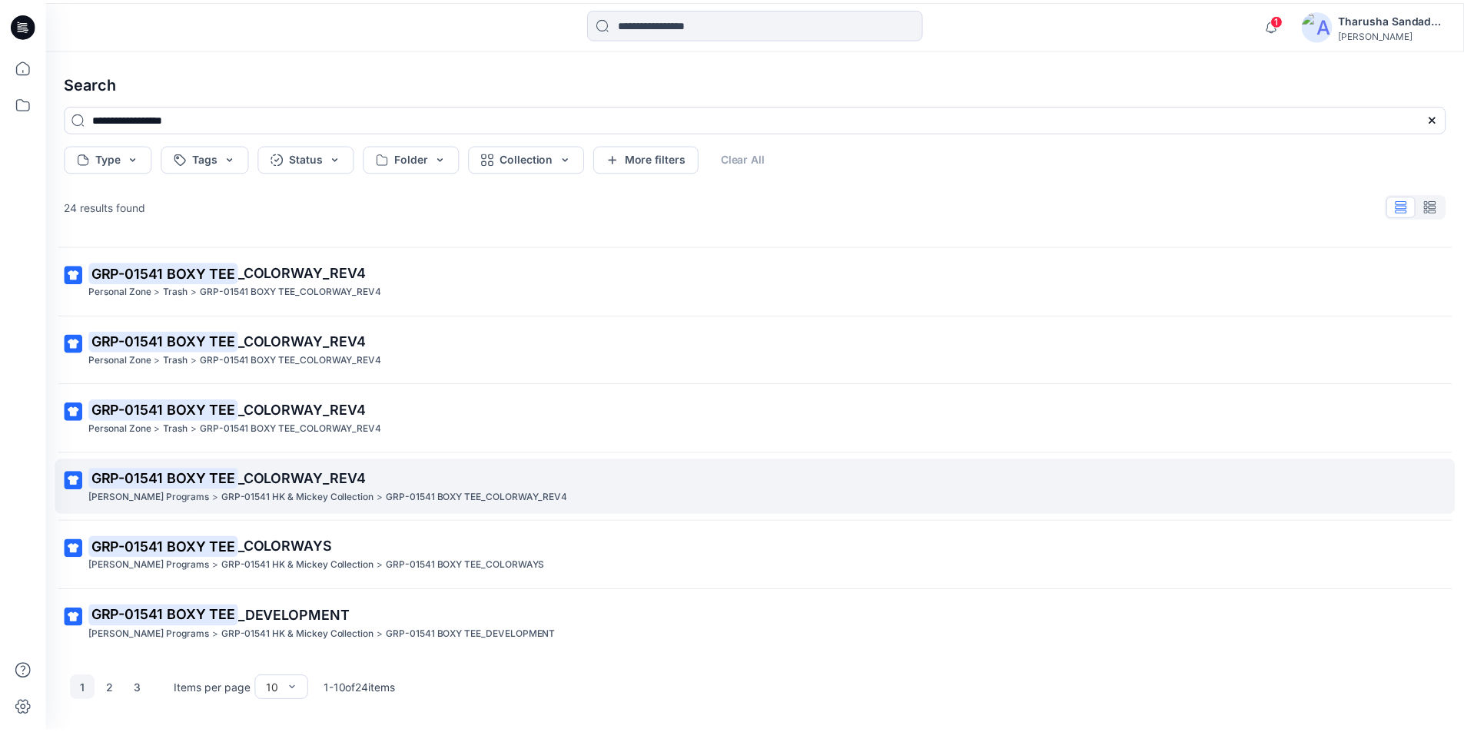
scroll to position [269, 0]
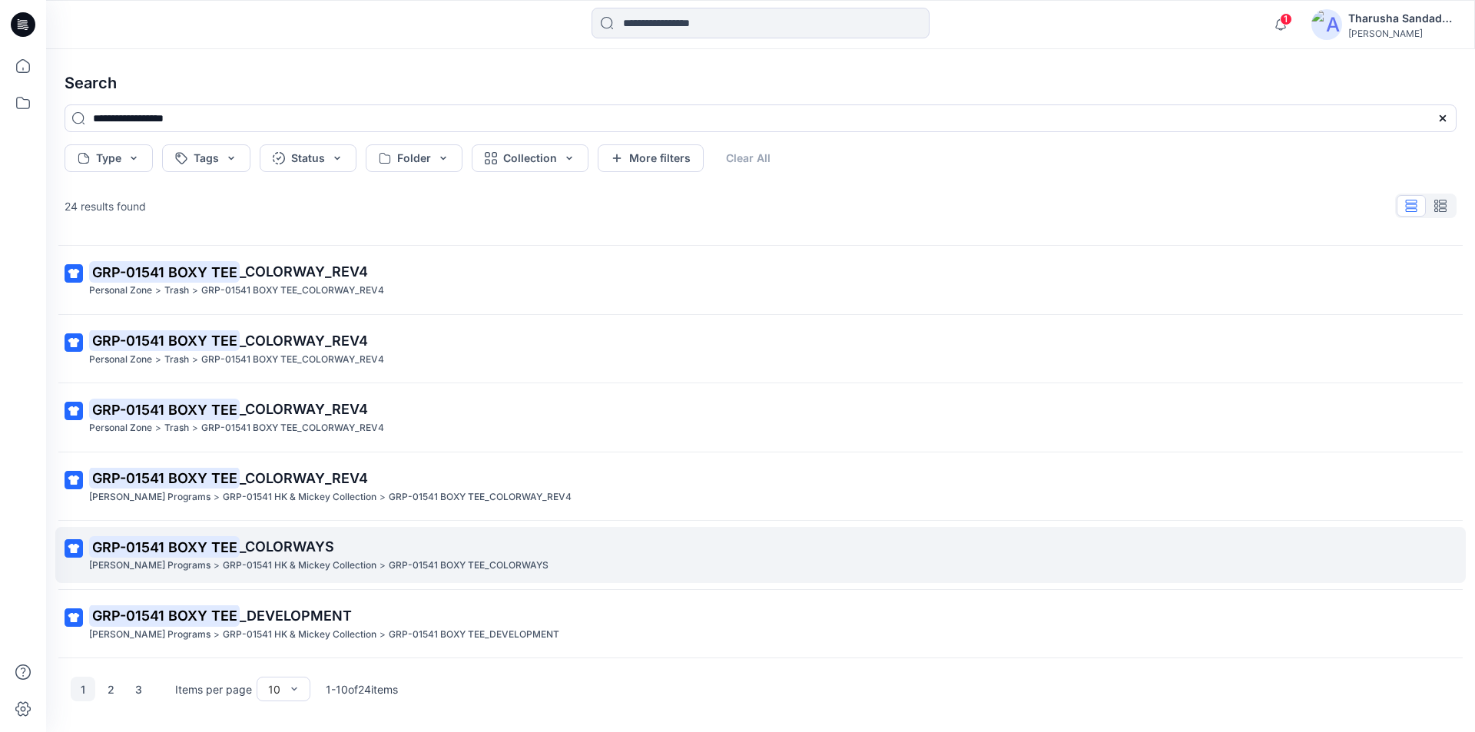
click at [214, 555] on mark "GRP-01541 BOXY TEE" at bounding box center [164, 547] width 151 height 22
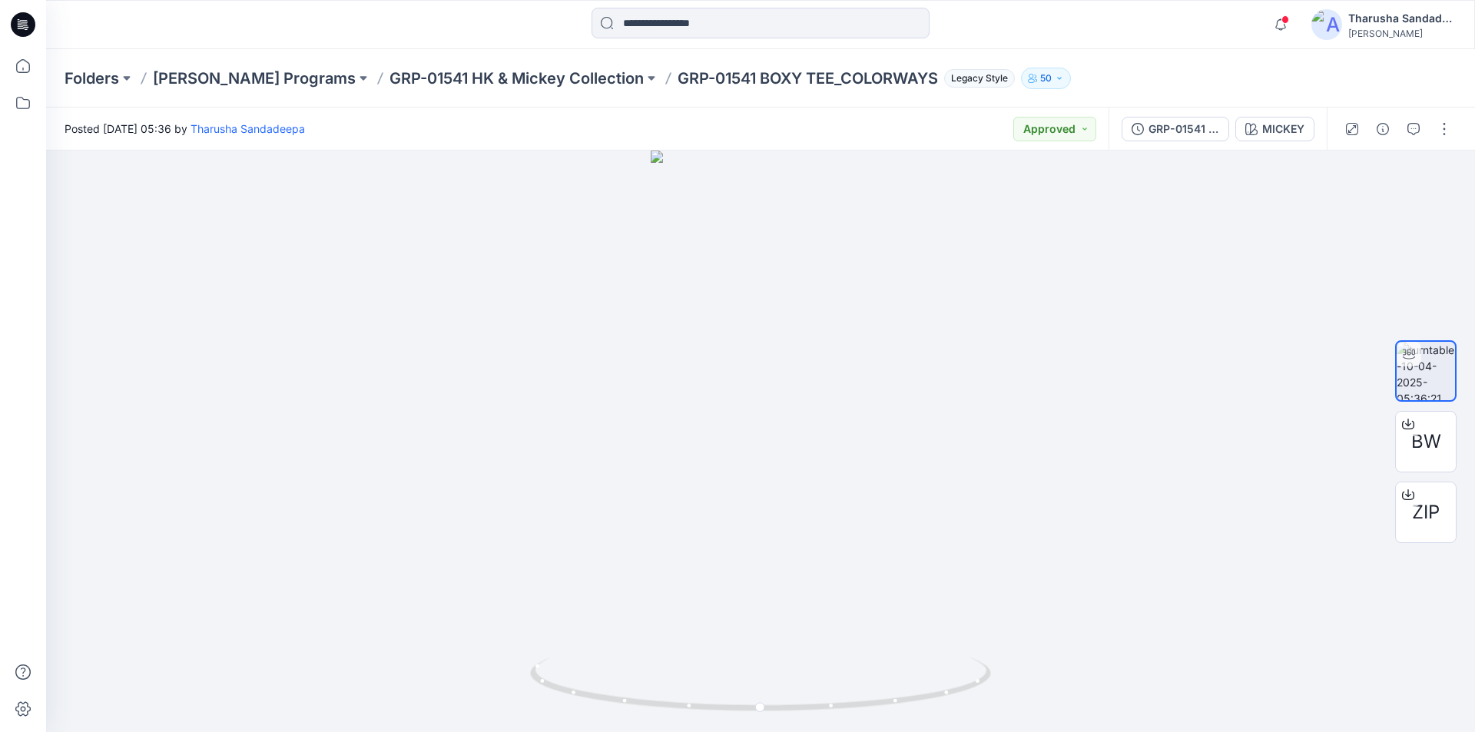
click at [23, 24] on icon at bounding box center [23, 24] width 25 height 25
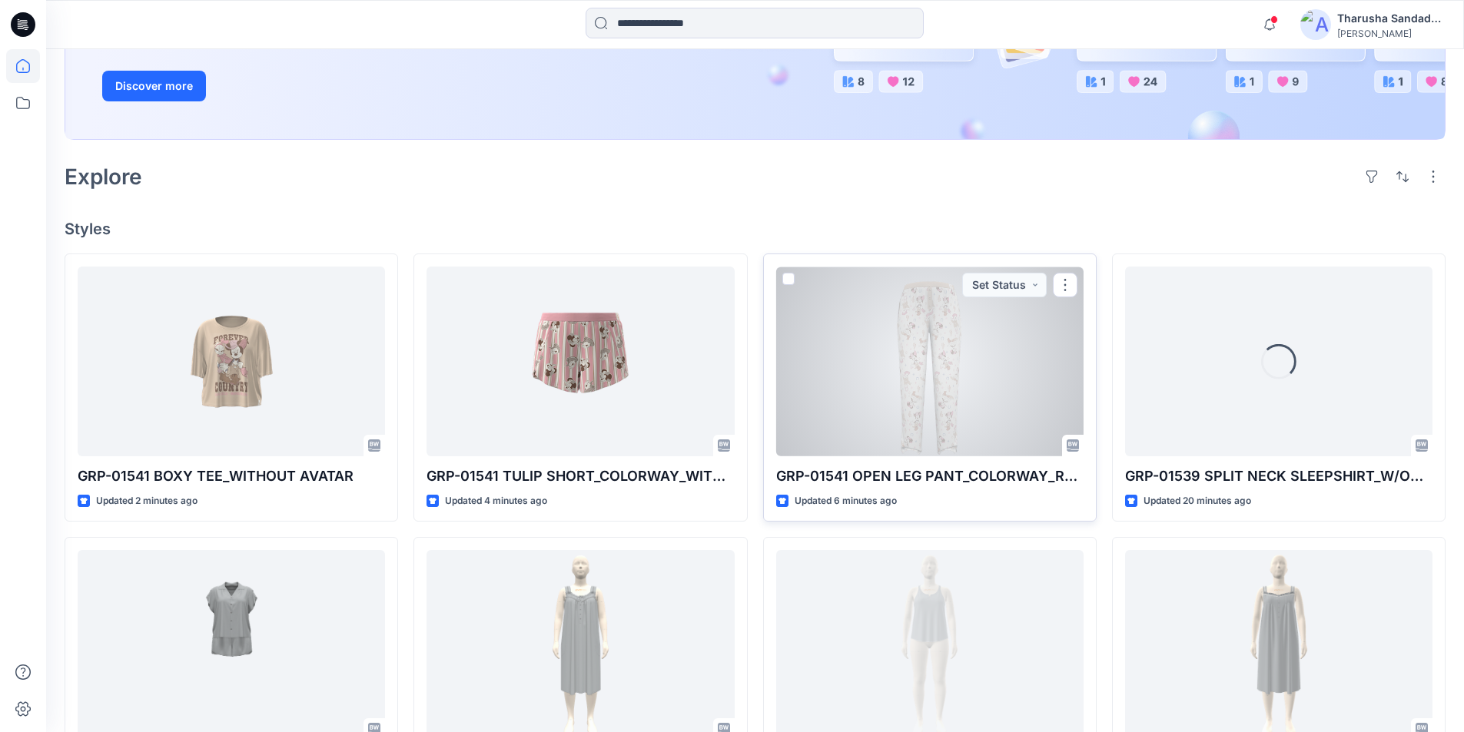
scroll to position [307, 0]
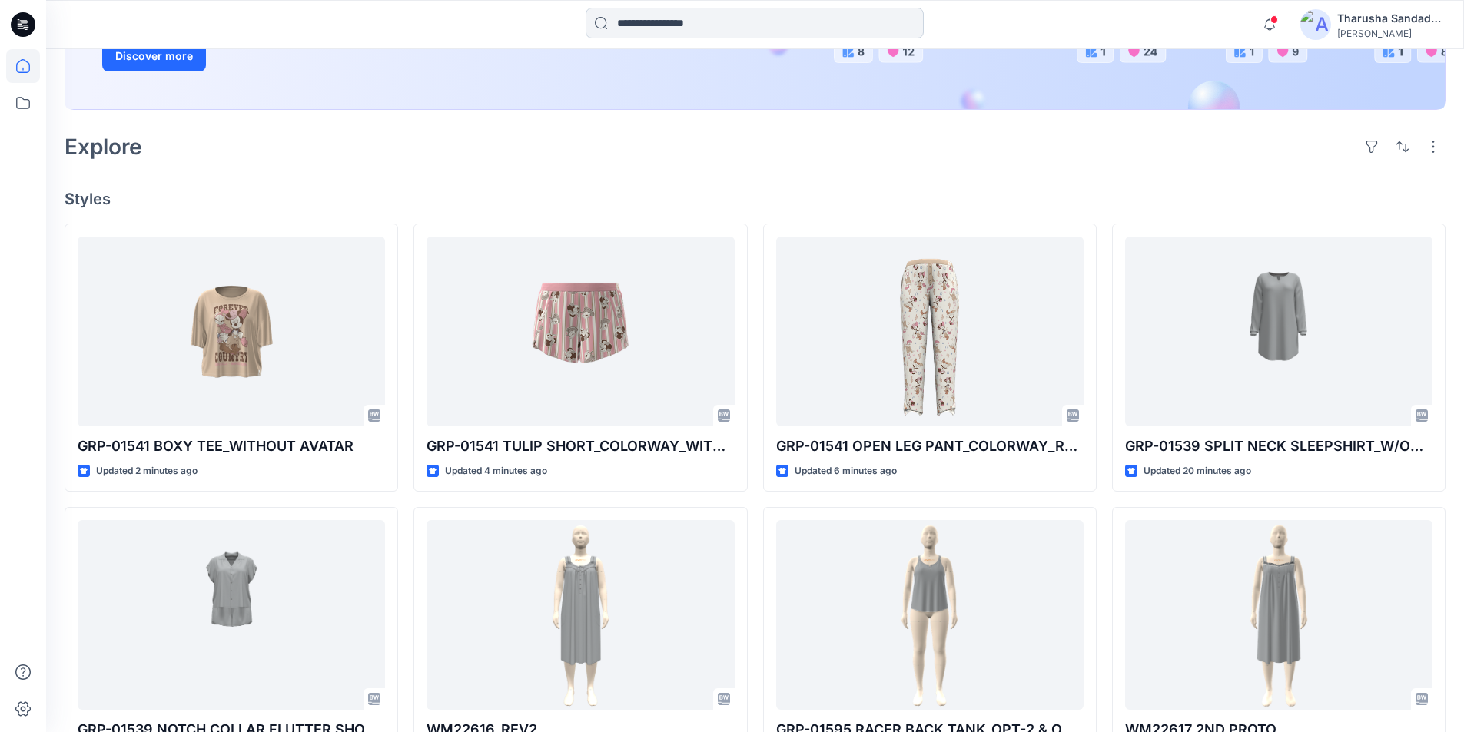
click at [705, 18] on input at bounding box center [754, 23] width 338 height 31
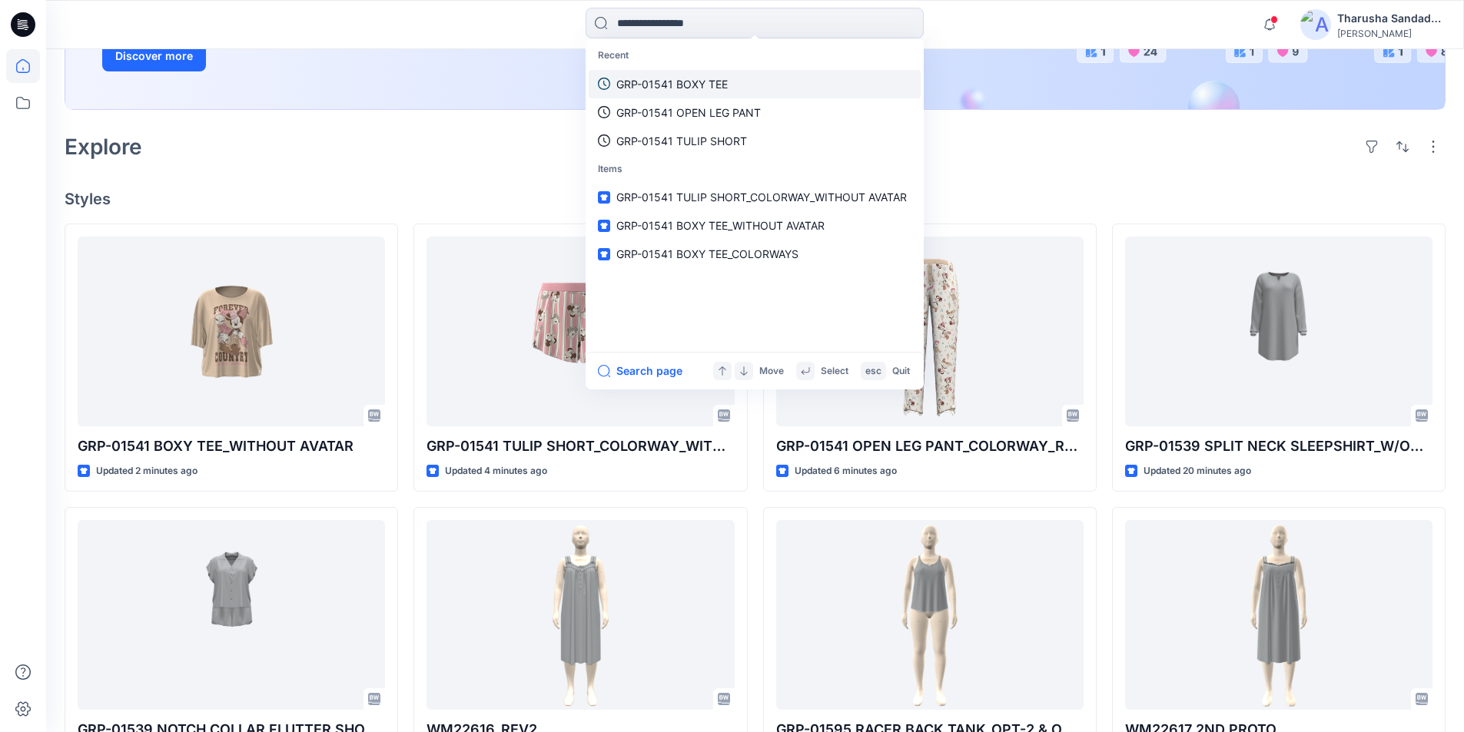
click at [705, 78] on p "GRP-01541 BOXY TEE" at bounding box center [671, 84] width 111 height 16
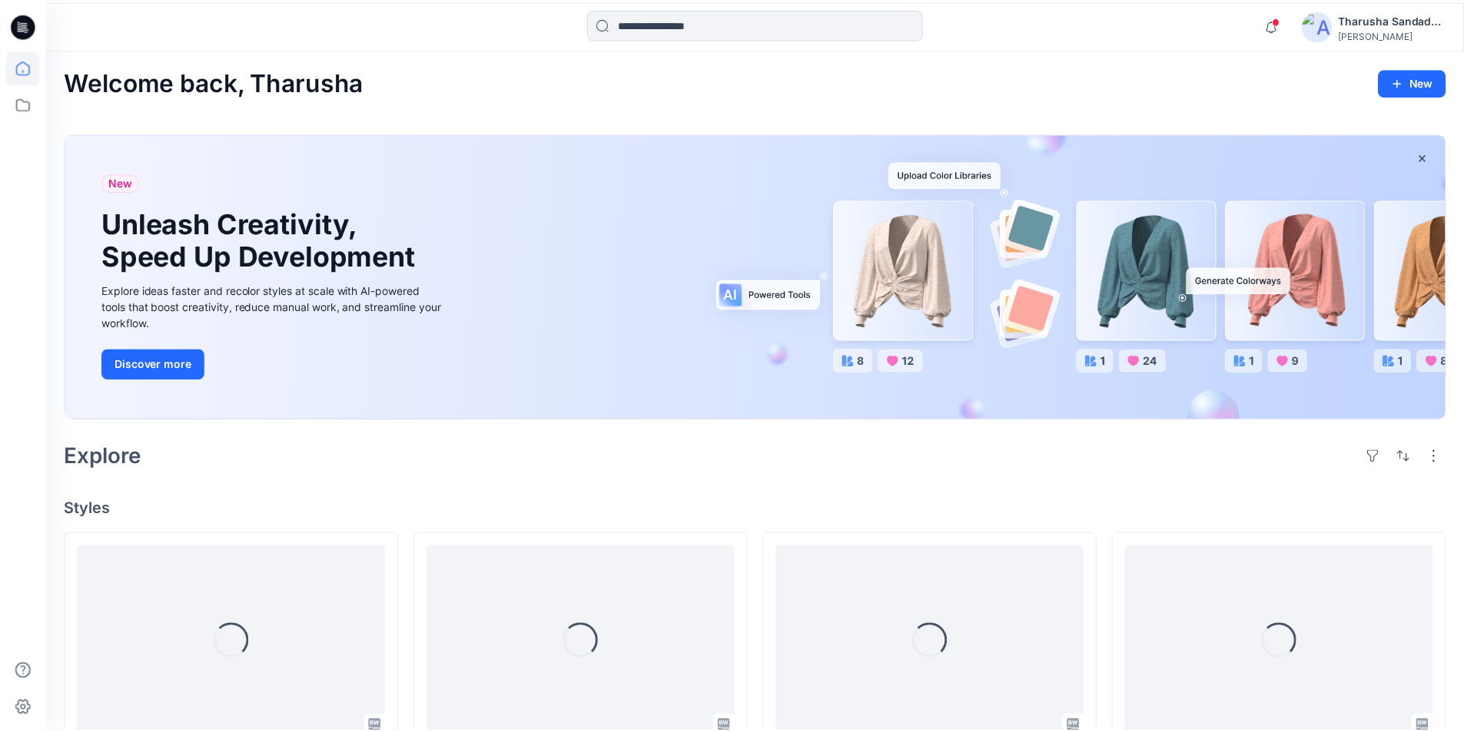
scroll to position [307, 0]
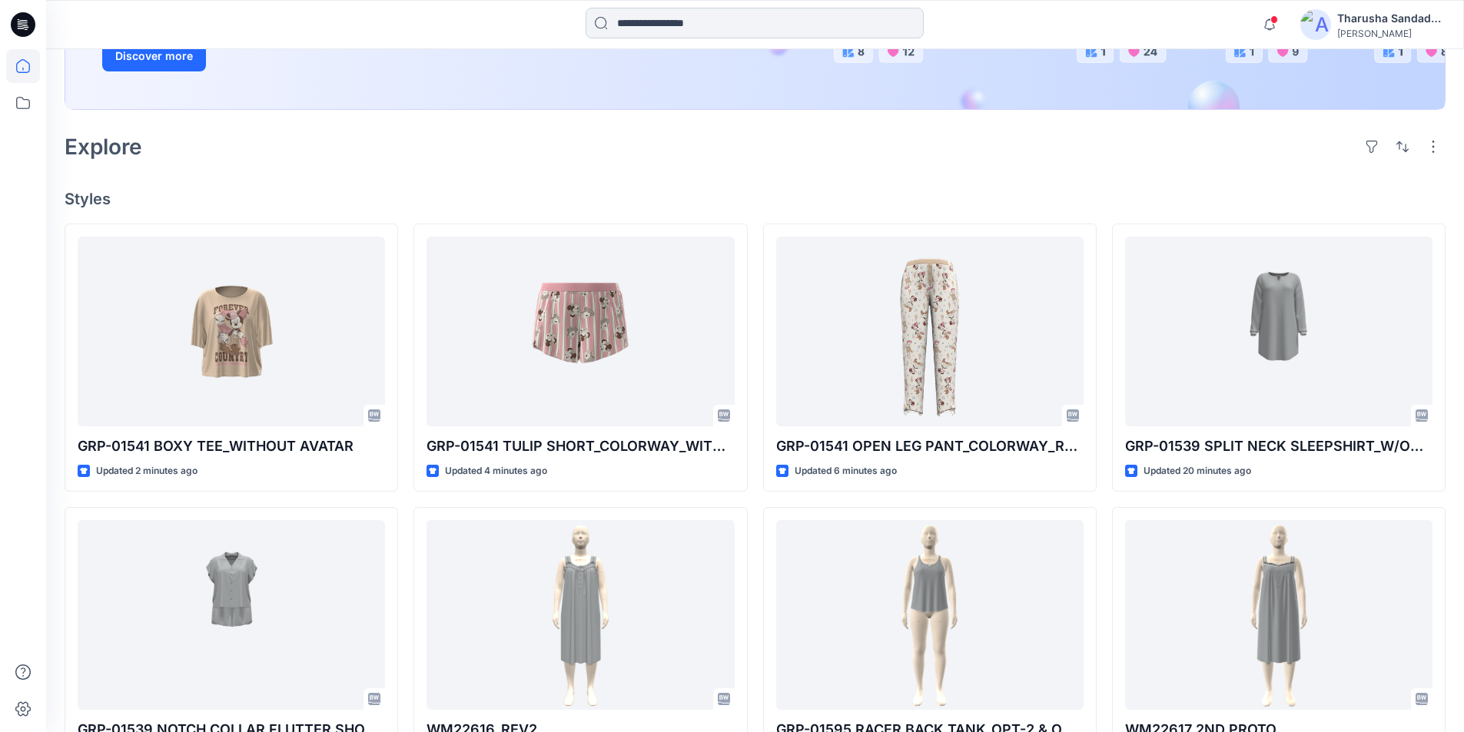
click at [681, 32] on input at bounding box center [754, 23] width 338 height 31
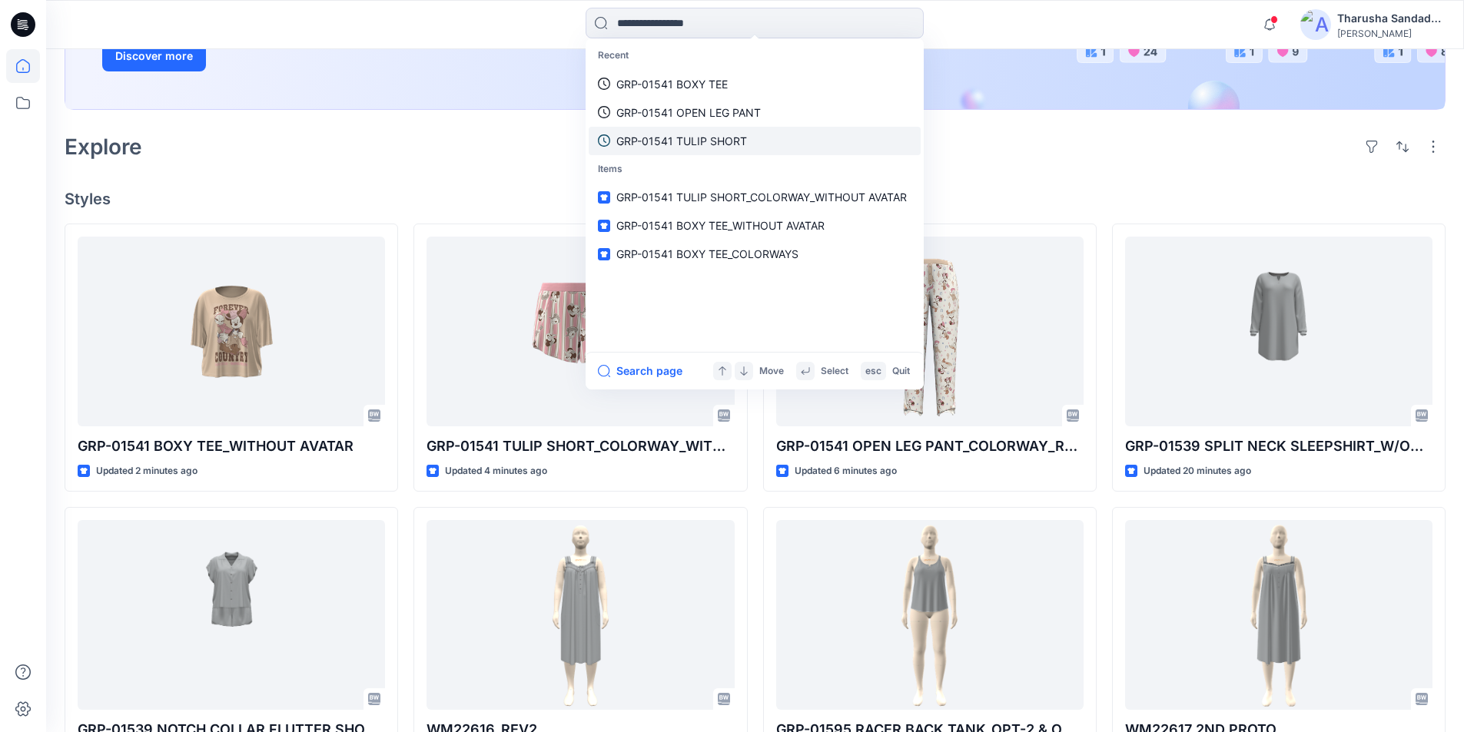
click at [674, 131] on link "GRP-01541 TULIP SHORT" at bounding box center [755, 141] width 332 height 28
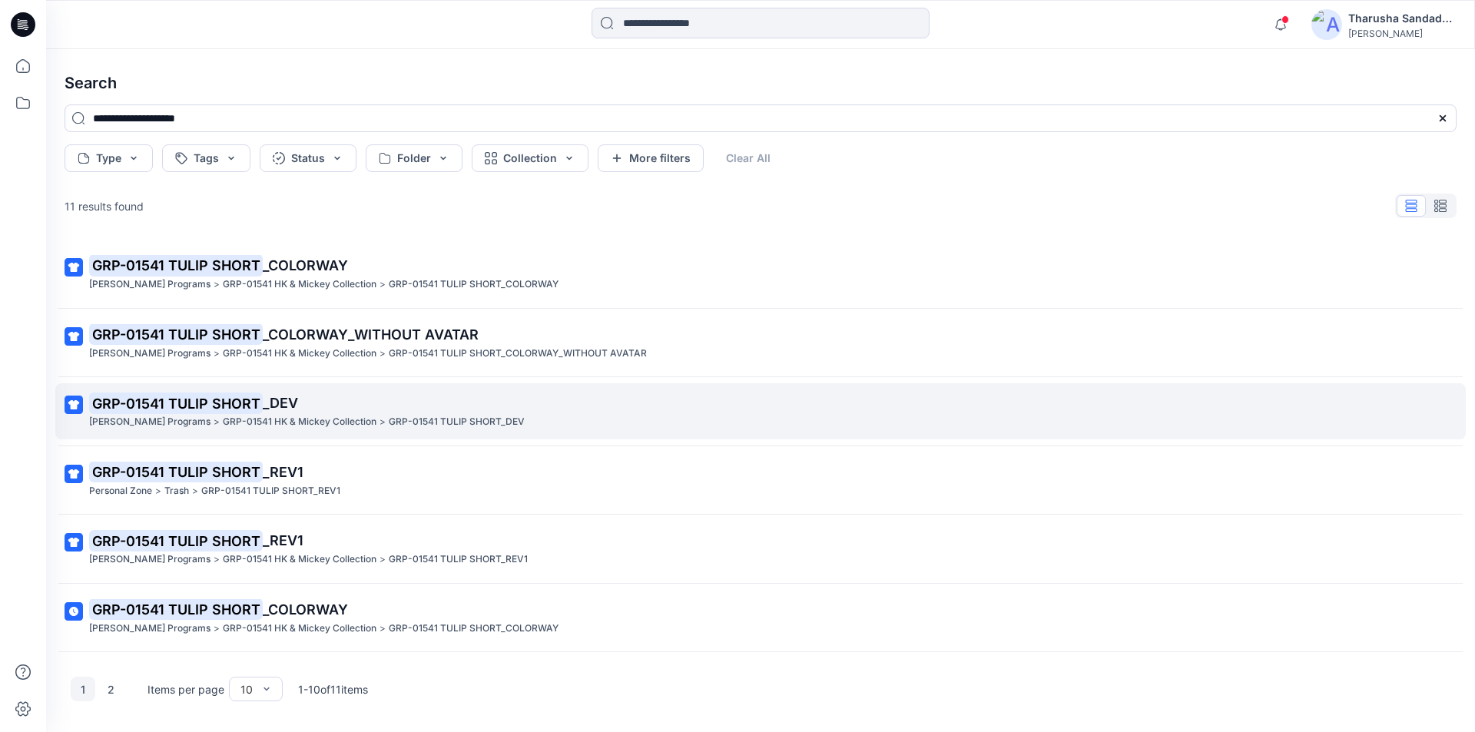
click at [173, 403] on mark "GRP-01541 TULIP SHORT" at bounding box center [176, 404] width 174 height 22
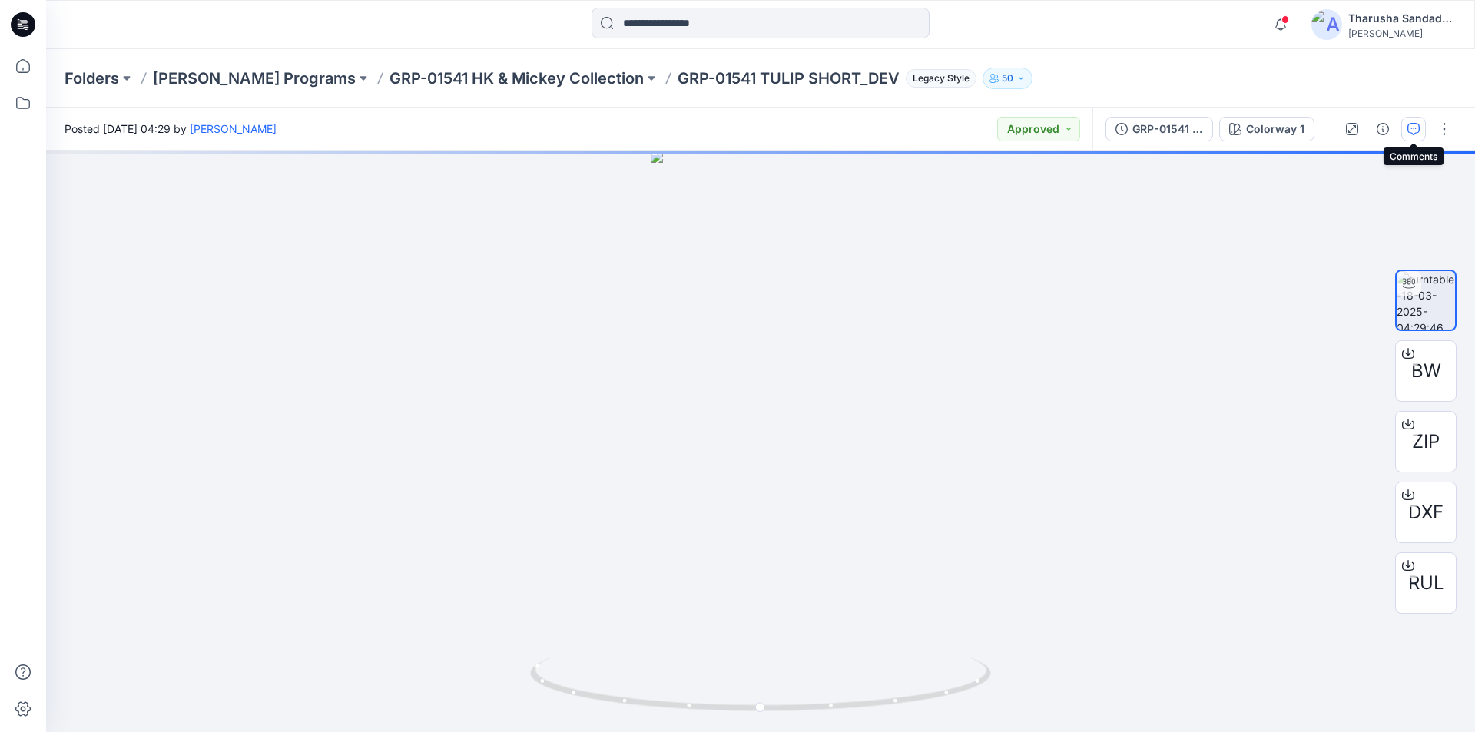
click at [1412, 133] on icon "button" at bounding box center [1414, 129] width 12 height 12
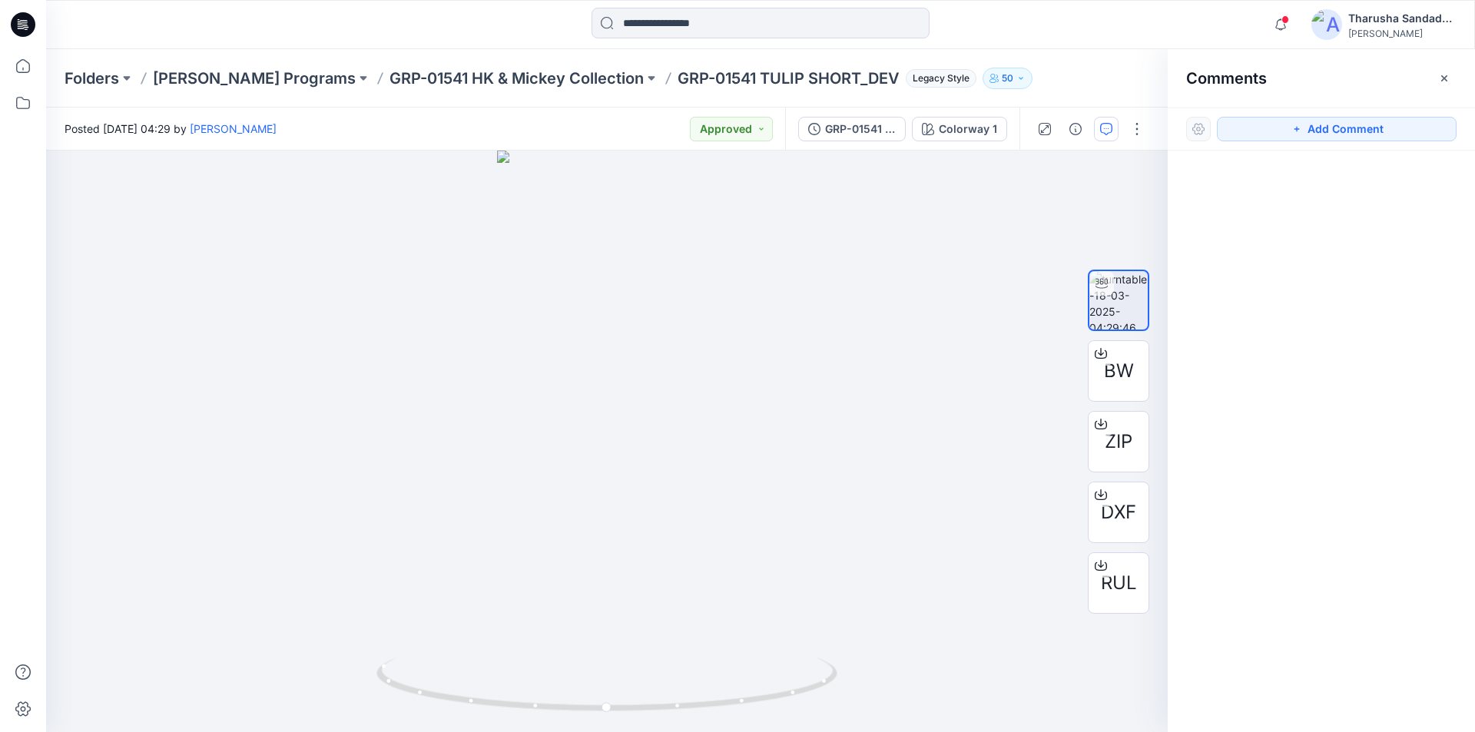
click at [18, 31] on icon at bounding box center [23, 24] width 25 height 25
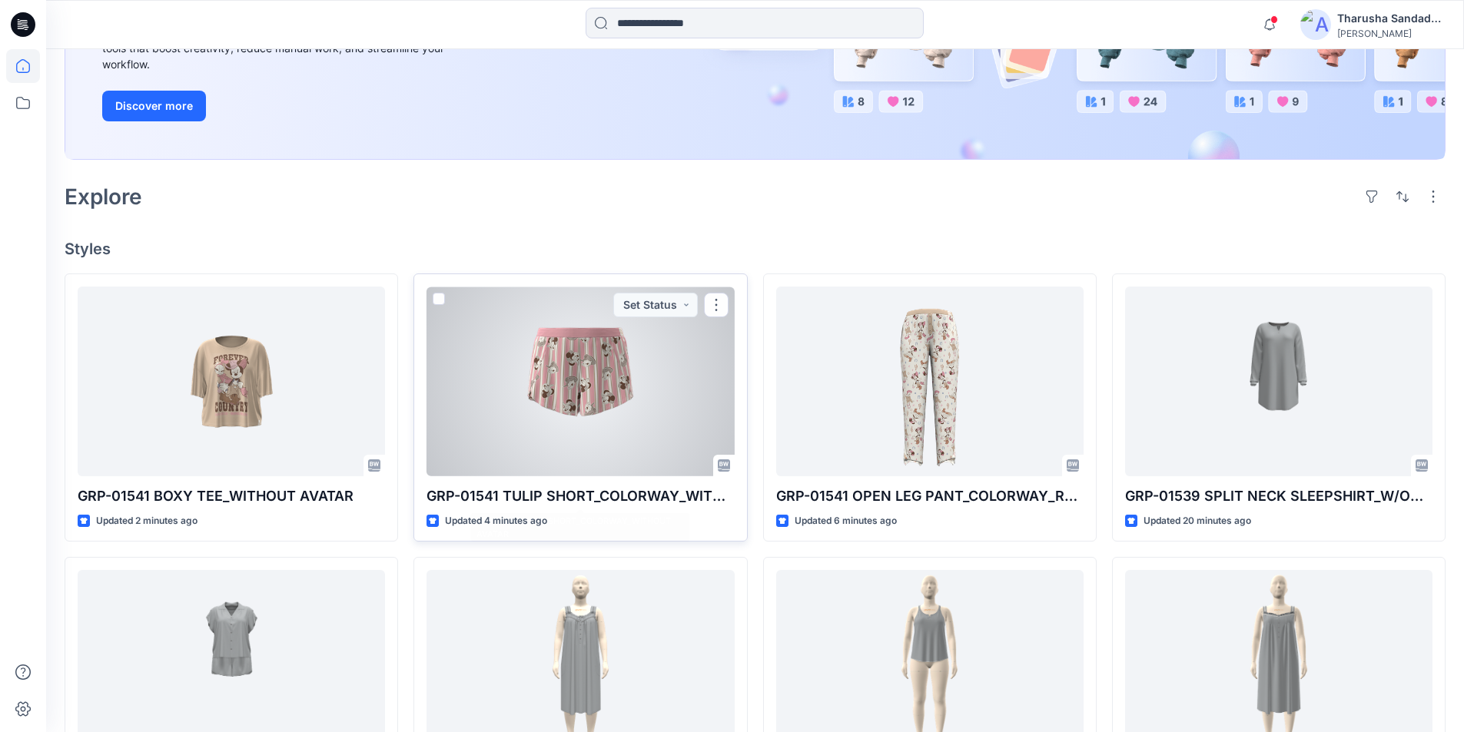
scroll to position [307, 0]
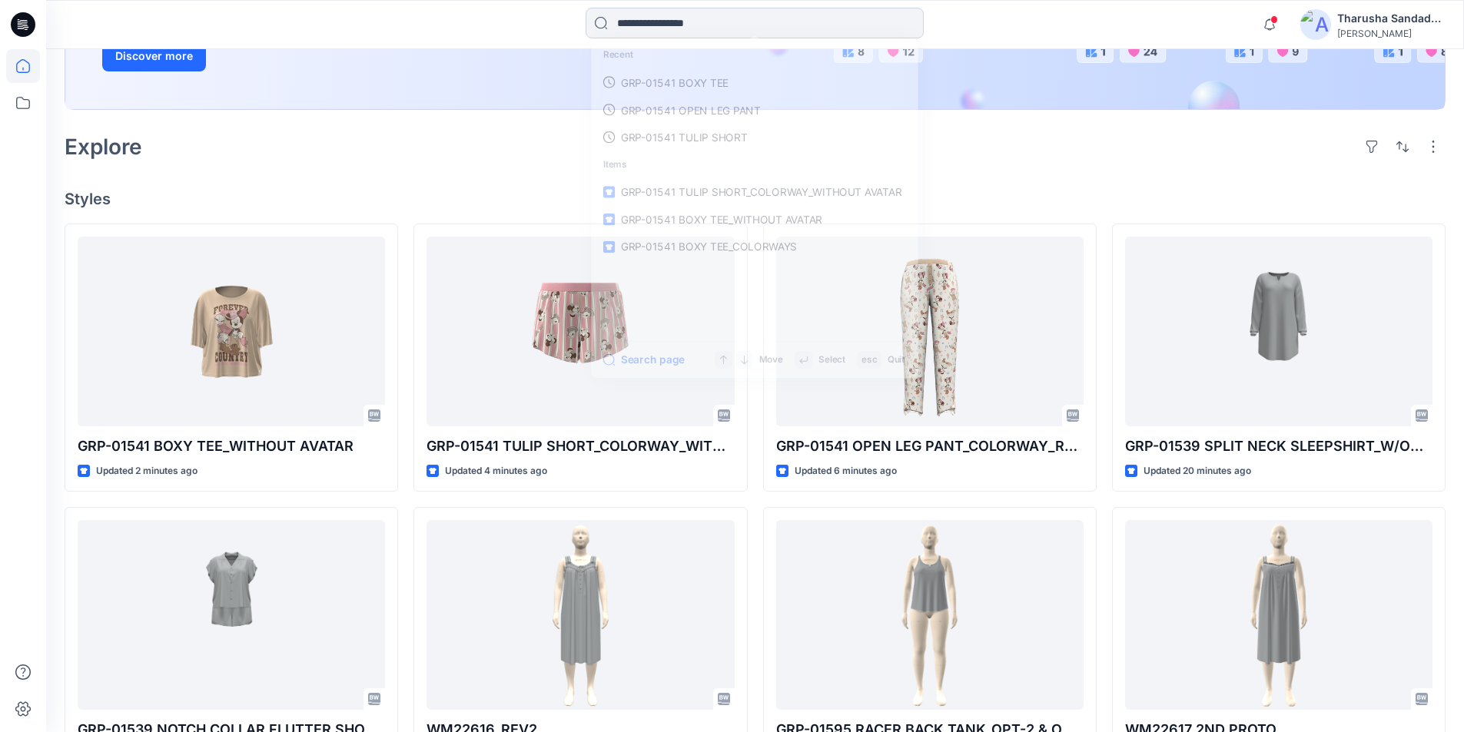
click at [644, 30] on input at bounding box center [754, 23] width 338 height 31
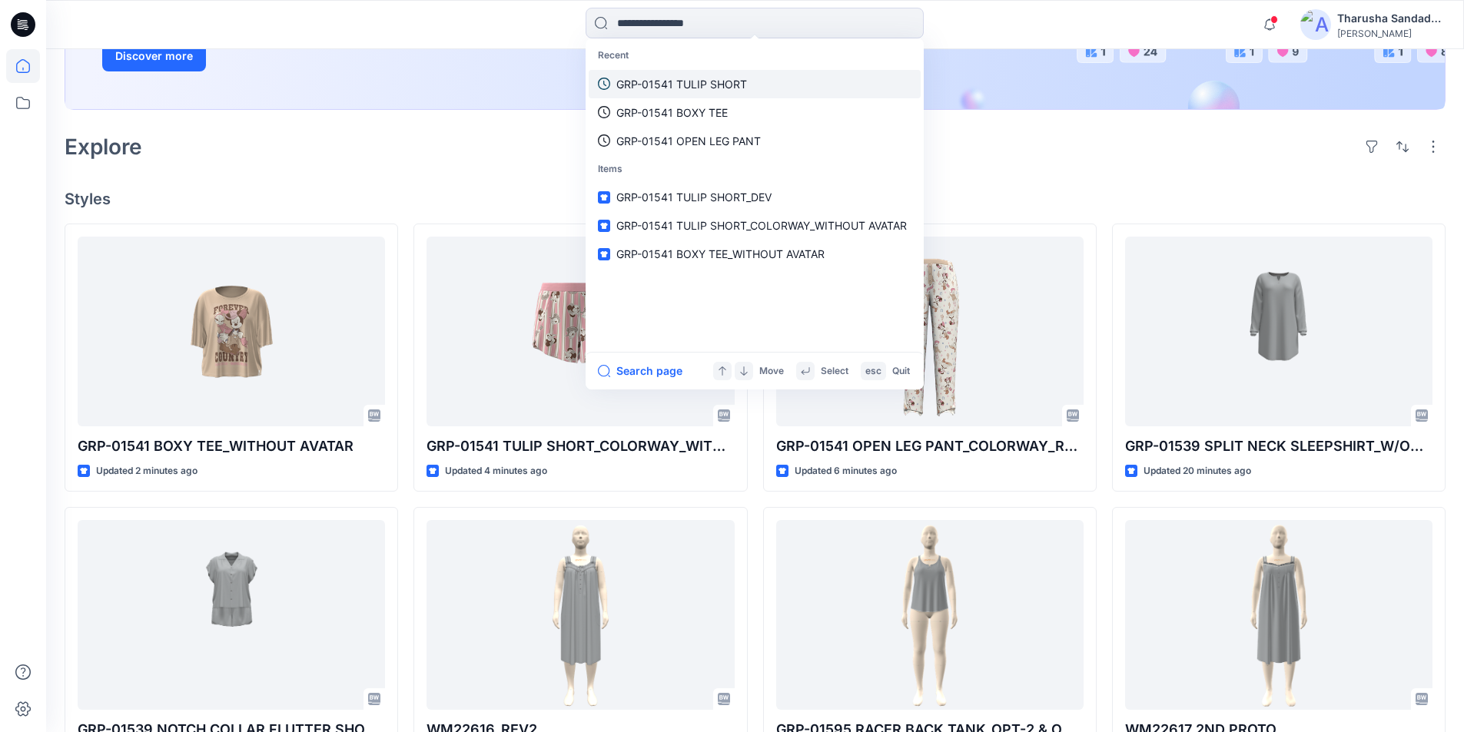
click at [708, 81] on p "GRP-01541 TULIP SHORT" at bounding box center [681, 84] width 131 height 16
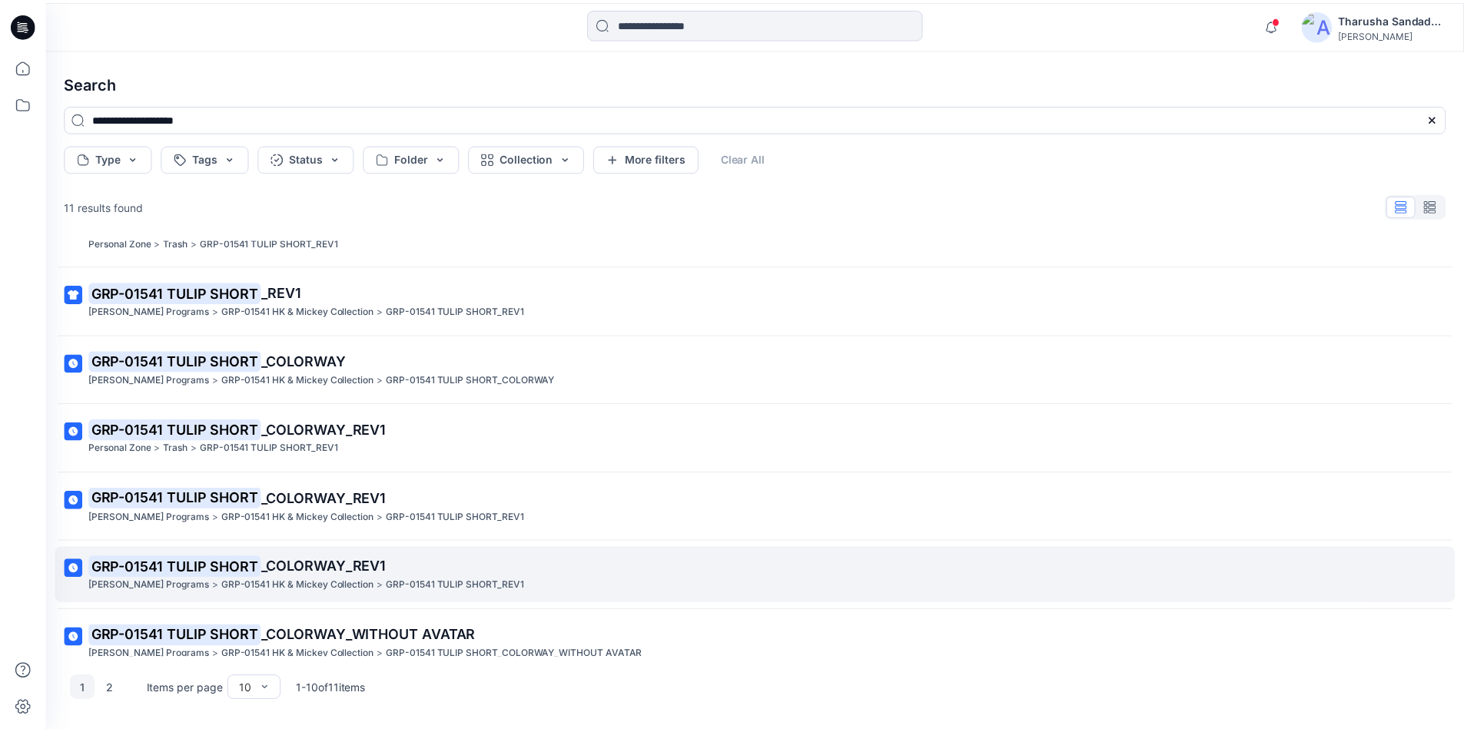
scroll to position [269, 0]
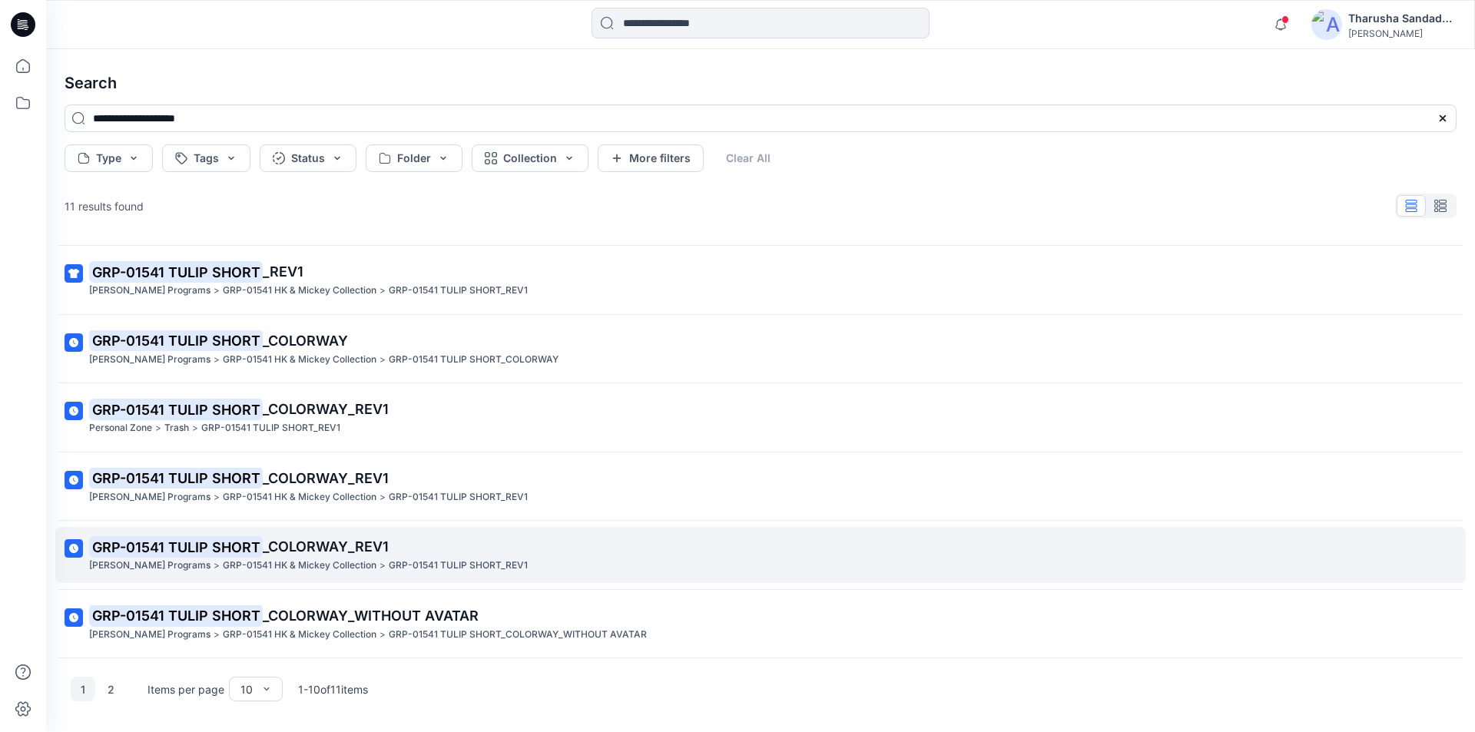
click at [220, 549] on mark "GRP-01541 TULIP SHORT" at bounding box center [176, 547] width 174 height 22
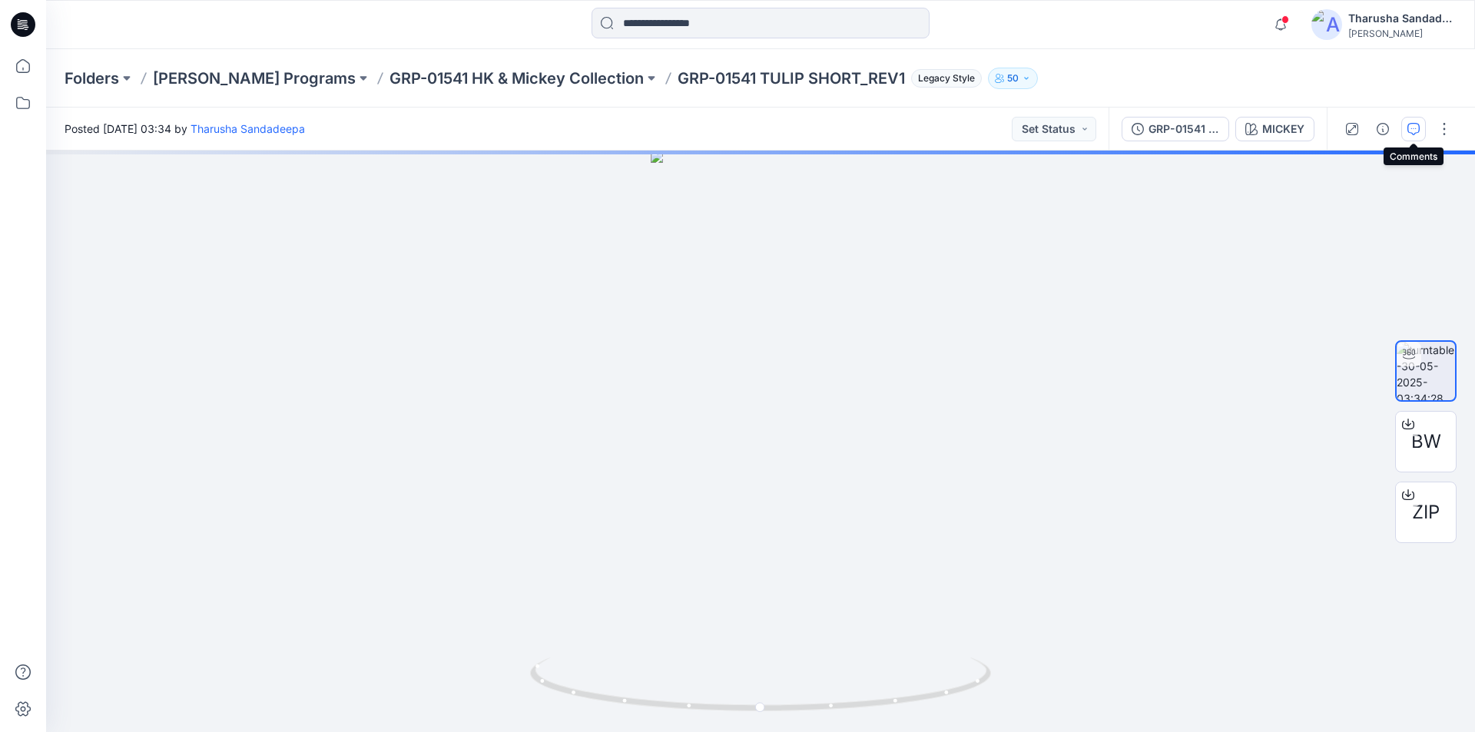
click at [1418, 130] on icon "button" at bounding box center [1414, 129] width 12 height 12
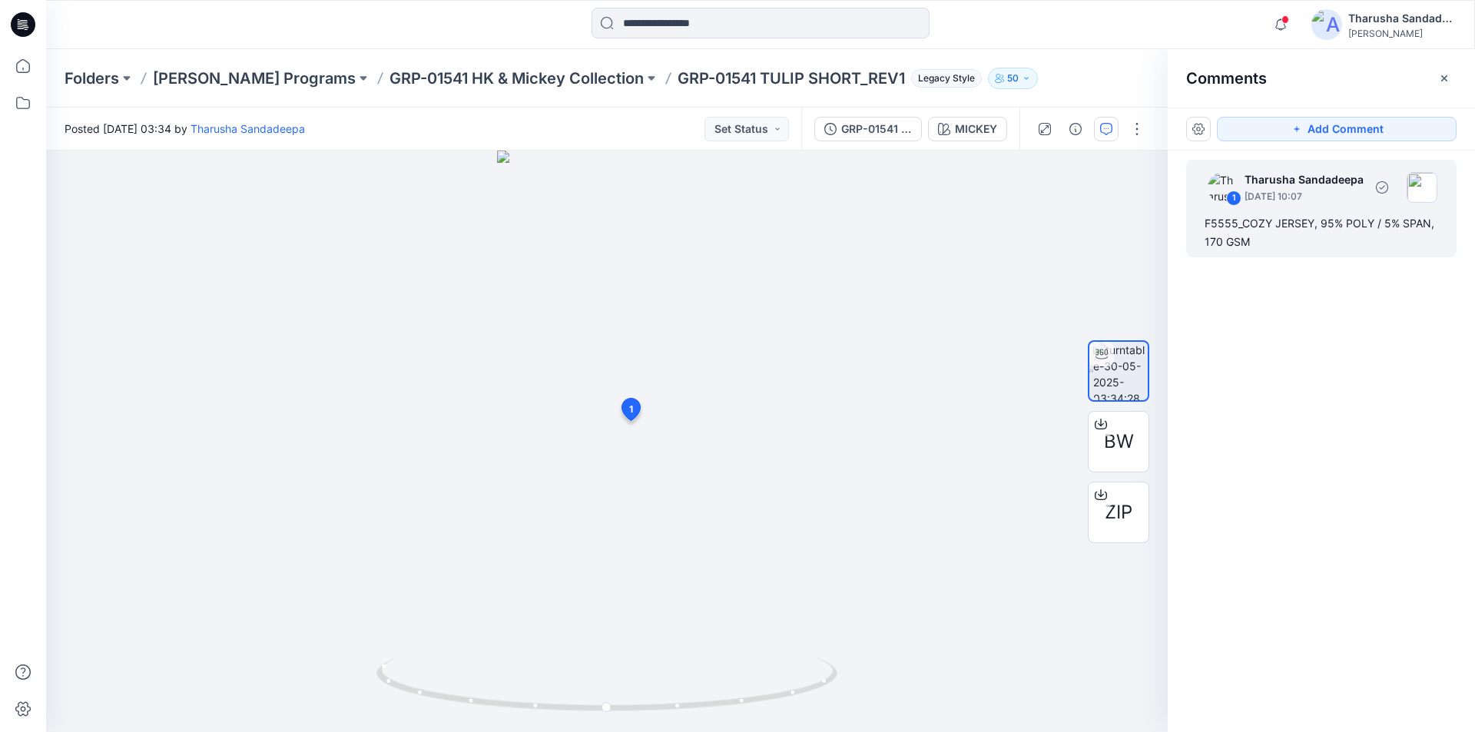
click at [1226, 230] on div "F5555_COZY JERSEY, 95% POLY / 5% SPAN, 170 GSM" at bounding box center [1322, 232] width 234 height 37
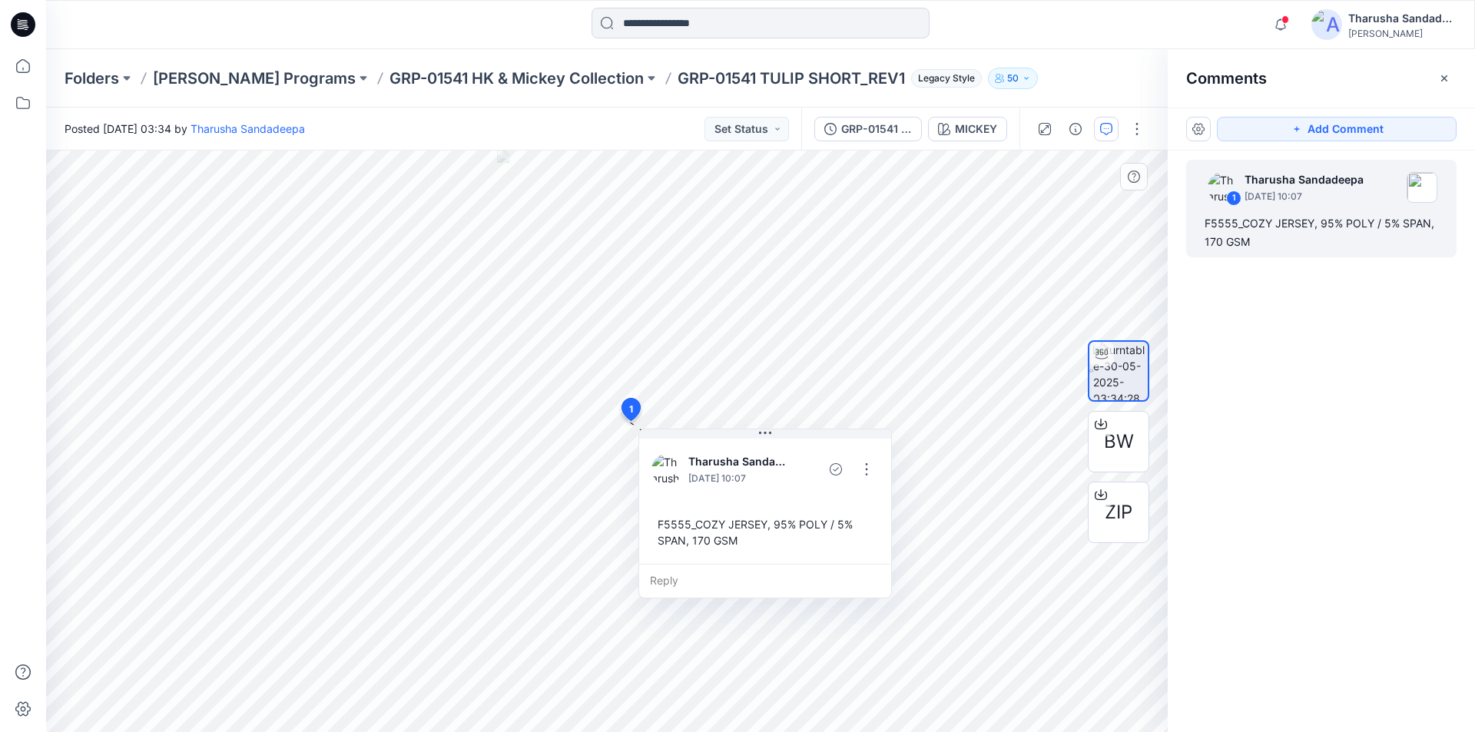
drag, startPoint x: 627, startPoint y: 524, endPoint x: 675, endPoint y: 525, distance: 47.6
click at [675, 525] on div "F5555_COZY JERSEY, 95% POLY / 5% SPAN, 170 GSM" at bounding box center [765, 532] width 227 height 45
drag, startPoint x: 1207, startPoint y: 221, endPoint x: 1253, endPoint y: 253, distance: 55.8
click at [1253, 253] on div "1 Tharusha Sandadeepa May 30, 2025 10:07 F5555_COZY JERSEY, 95% POLY / 5% SPAN,…" at bounding box center [1321, 209] width 270 height 98
copy div "F5555_COZY JERSEY, 95% POLY / 5% SPAN, 170 GSM"
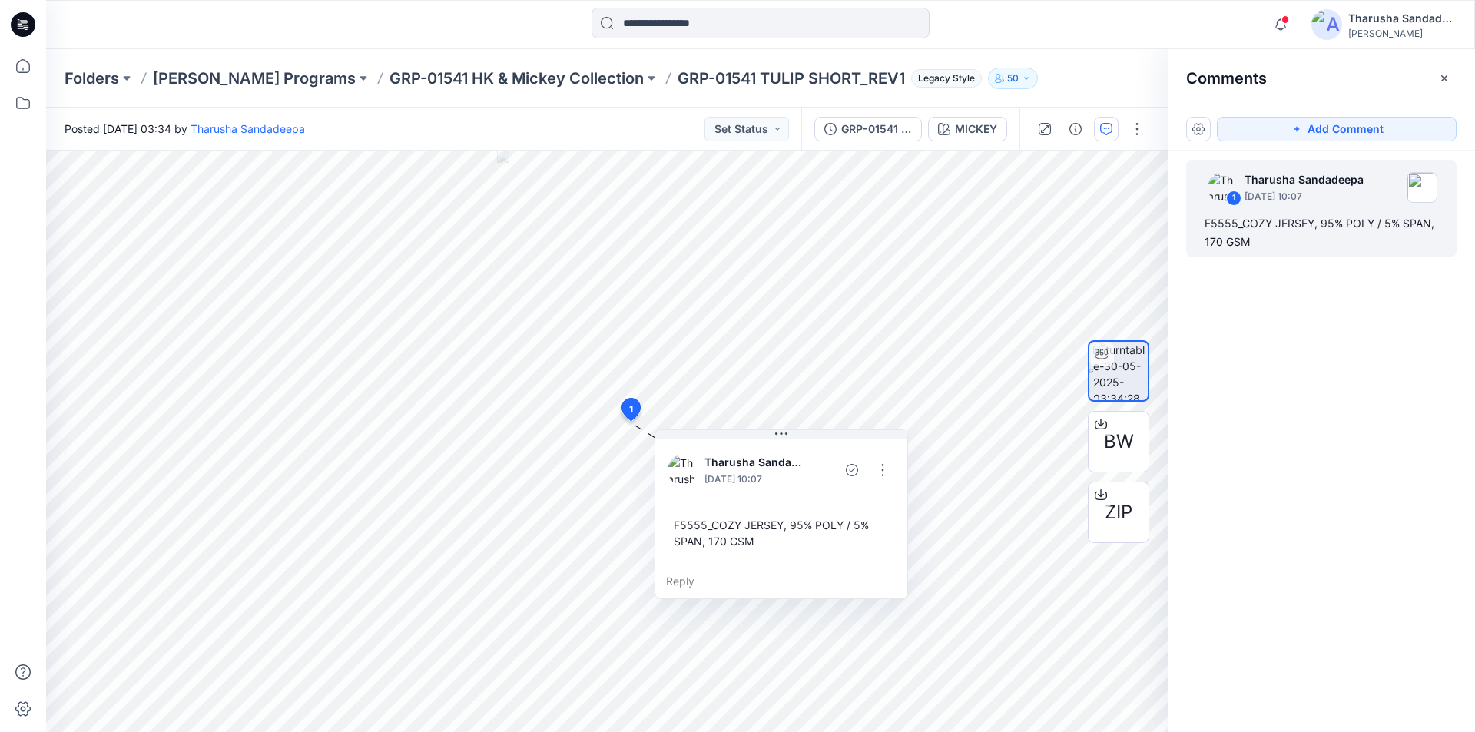
drag, startPoint x: 489, startPoint y: 34, endPoint x: 562, endPoint y: 30, distance: 72.3
click at [489, 33] on div at bounding box center [760, 25] width 715 height 34
click at [24, 36] on icon at bounding box center [23, 24] width 25 height 49
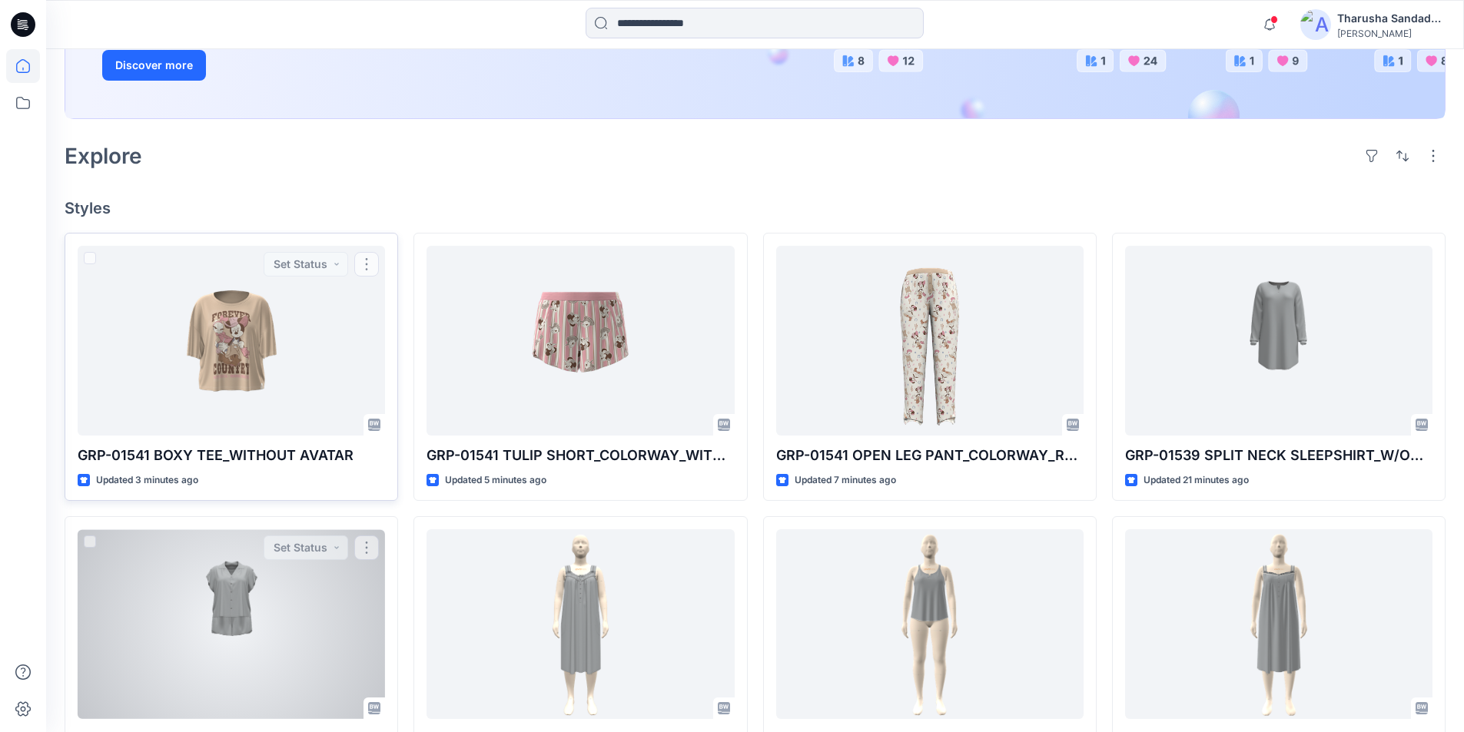
scroll to position [307, 0]
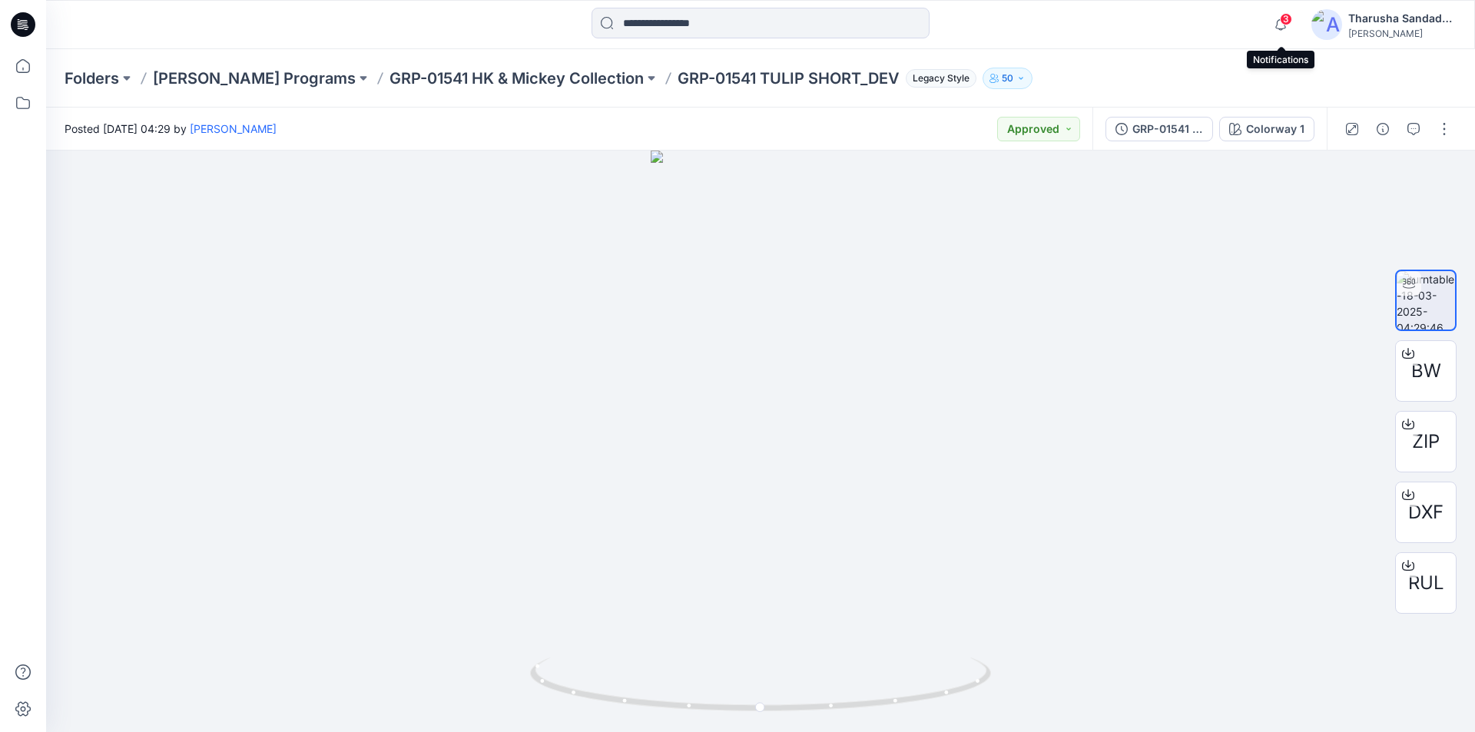
click at [1282, 21] on span "3" at bounding box center [1286, 19] width 12 height 12
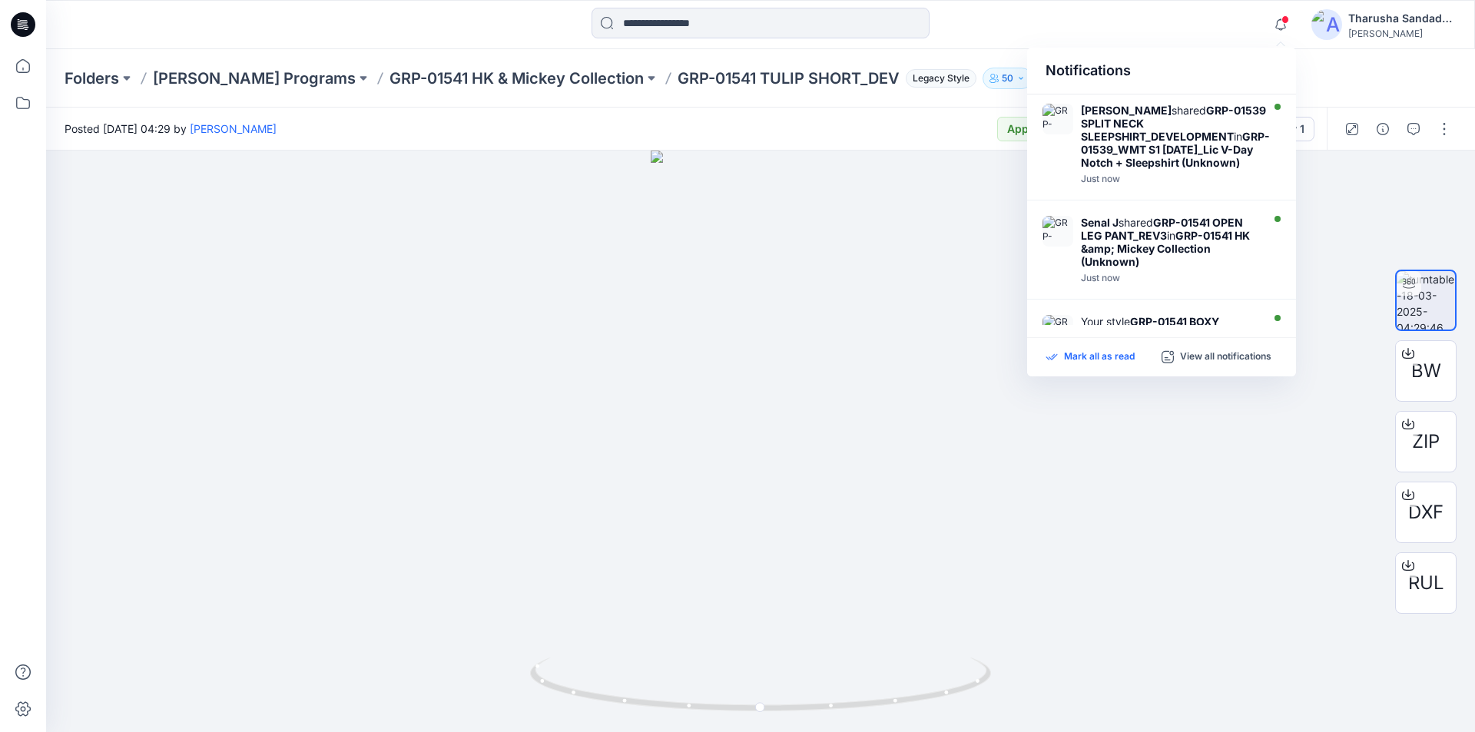
click at [1103, 363] on p "Mark all as read" at bounding box center [1099, 357] width 71 height 14
click at [1000, 45] on div "Notifications Lakshani Silva shared GRP-01539 SPLIT NECK SLEEPSHIRT_DEVELOPMENT…" at bounding box center [760, 24] width 1429 height 49
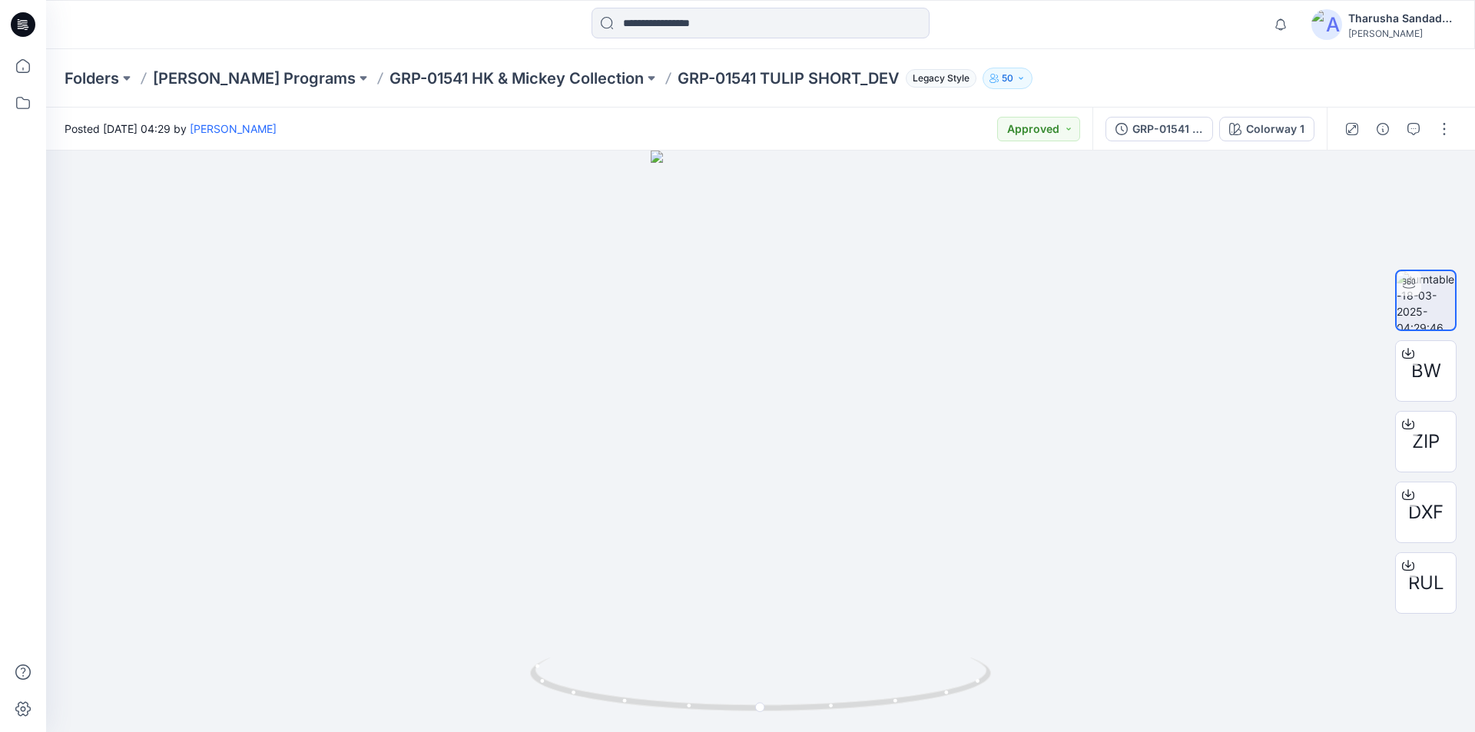
click at [29, 31] on icon at bounding box center [23, 24] width 25 height 25
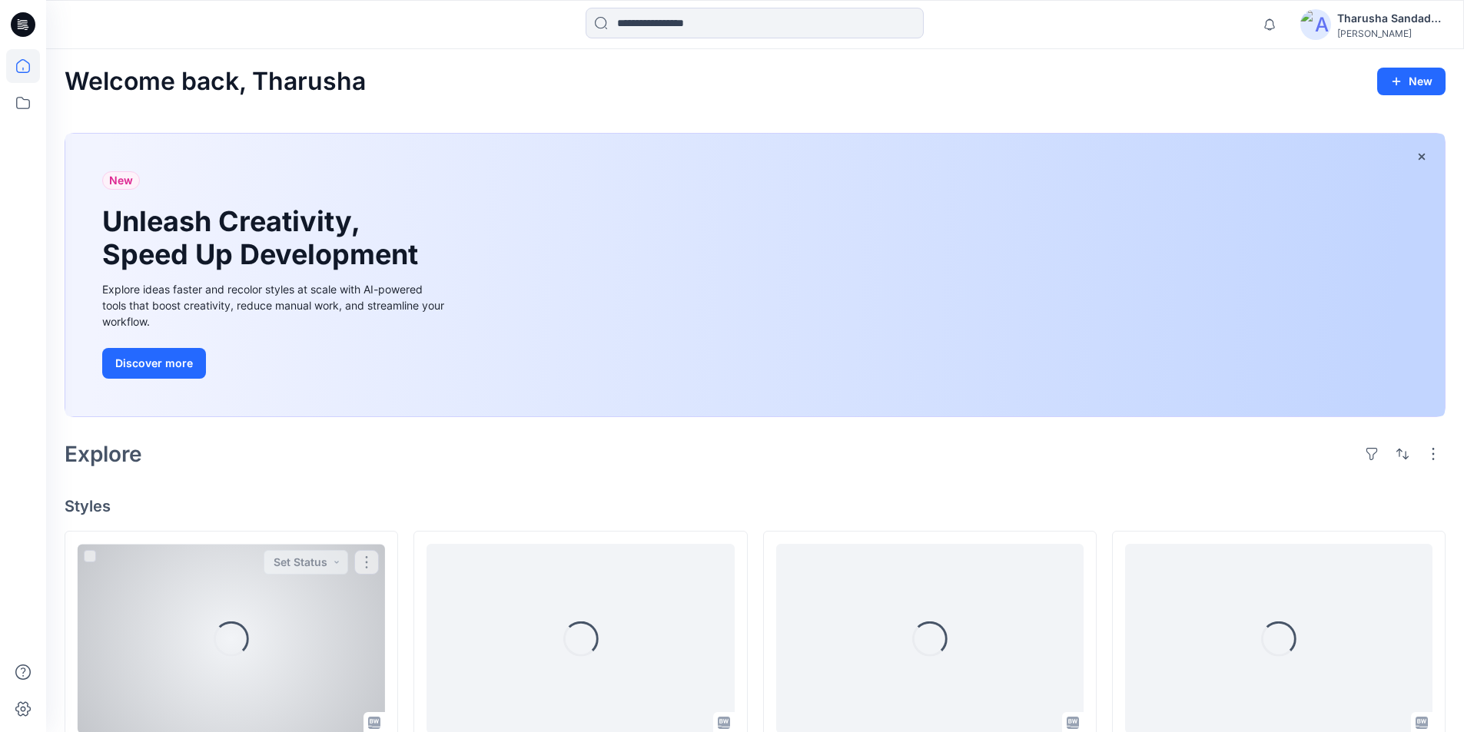
scroll to position [337, 0]
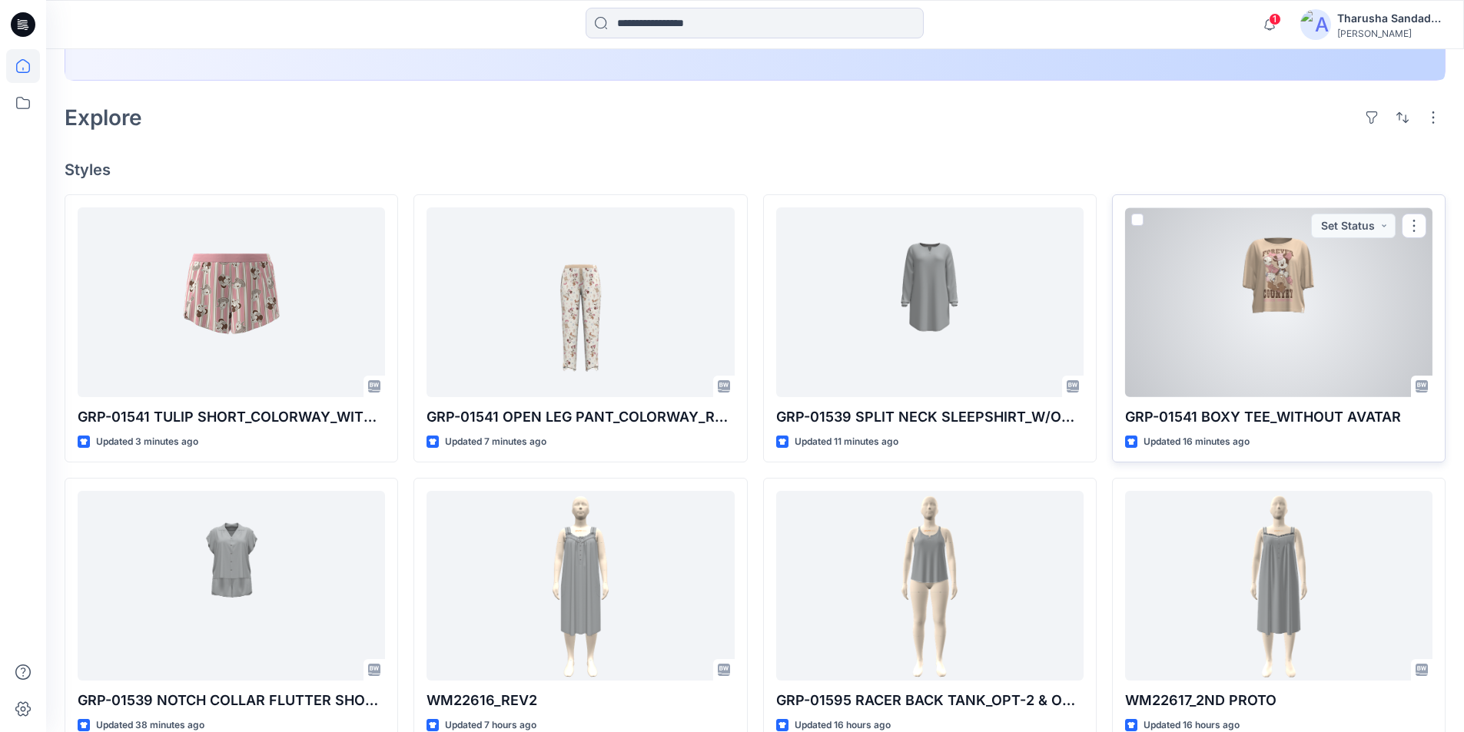
click at [1372, 265] on div at bounding box center [1278, 302] width 307 height 190
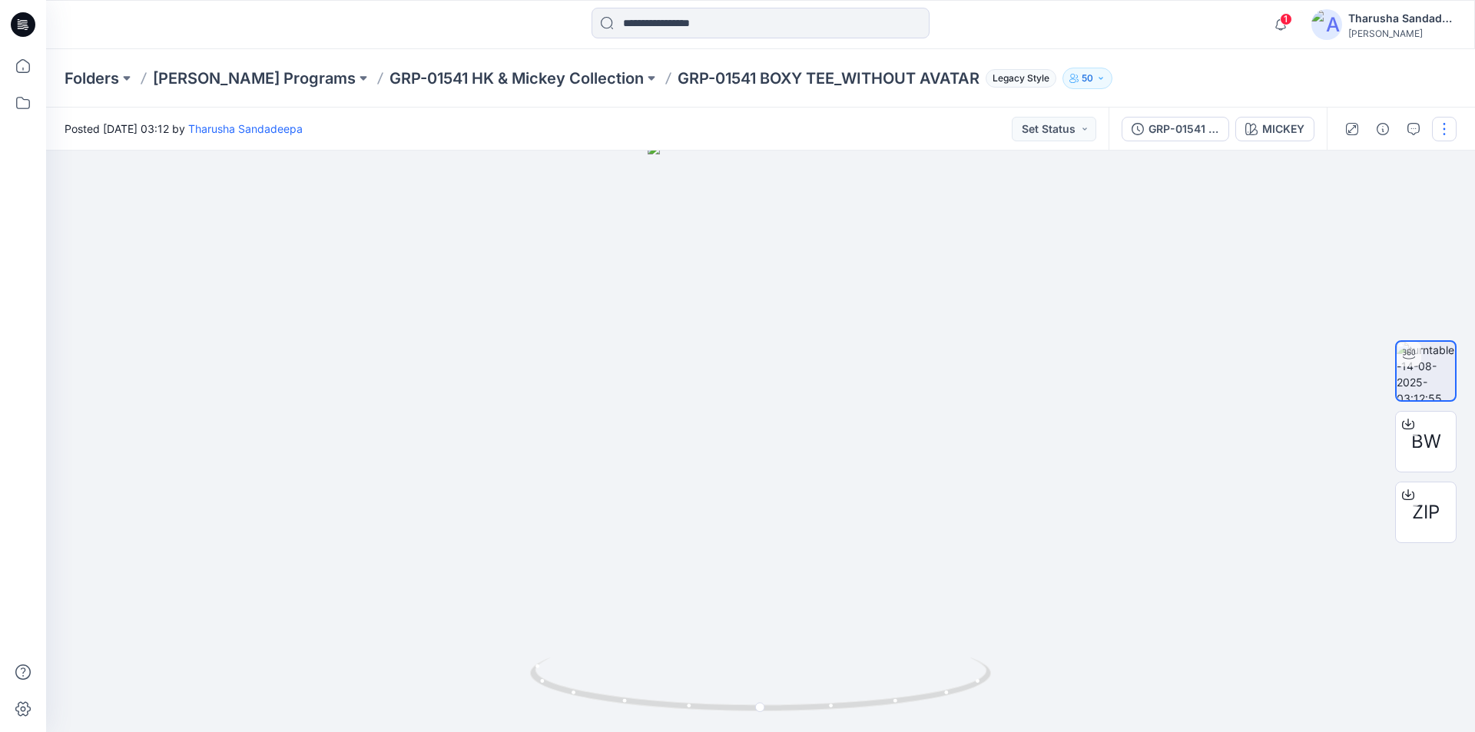
click at [1439, 129] on button "button" at bounding box center [1444, 129] width 25 height 25
click at [1366, 158] on button "Edit" at bounding box center [1379, 165] width 141 height 28
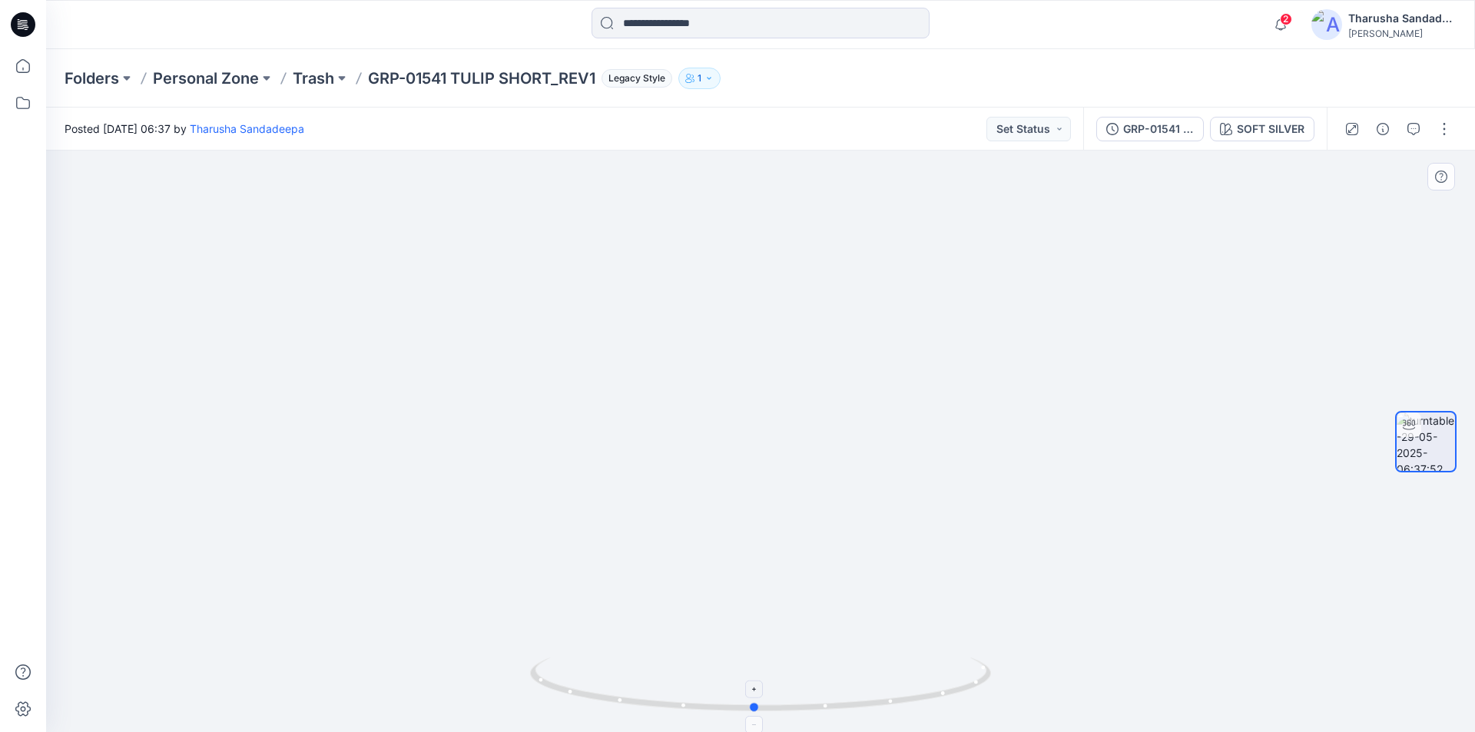
click at [936, 689] on icon at bounding box center [762, 687] width 465 height 58
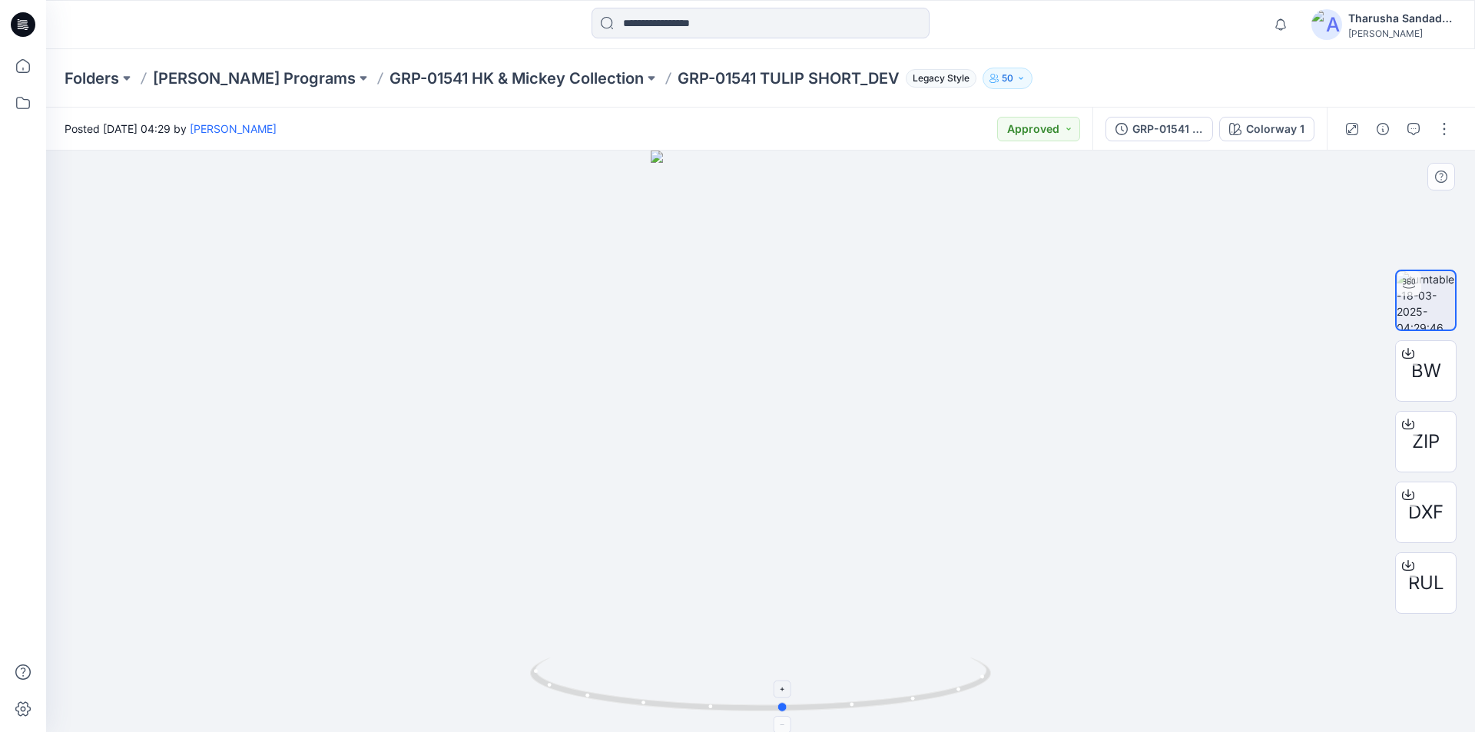
drag, startPoint x: 941, startPoint y: 695, endPoint x: 964, endPoint y: 684, distance: 25.4
click at [964, 684] on icon at bounding box center [762, 687] width 465 height 58
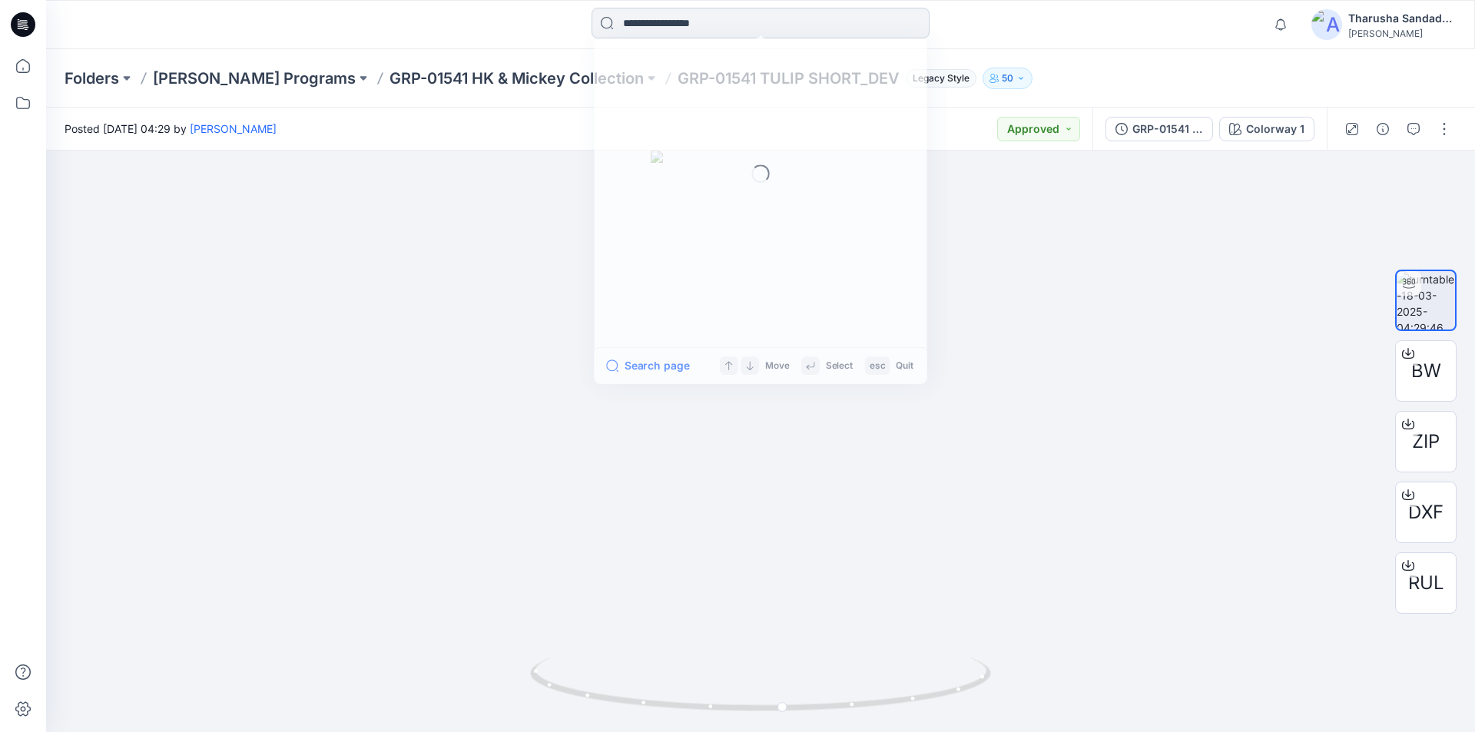
click at [628, 22] on input at bounding box center [761, 23] width 338 height 31
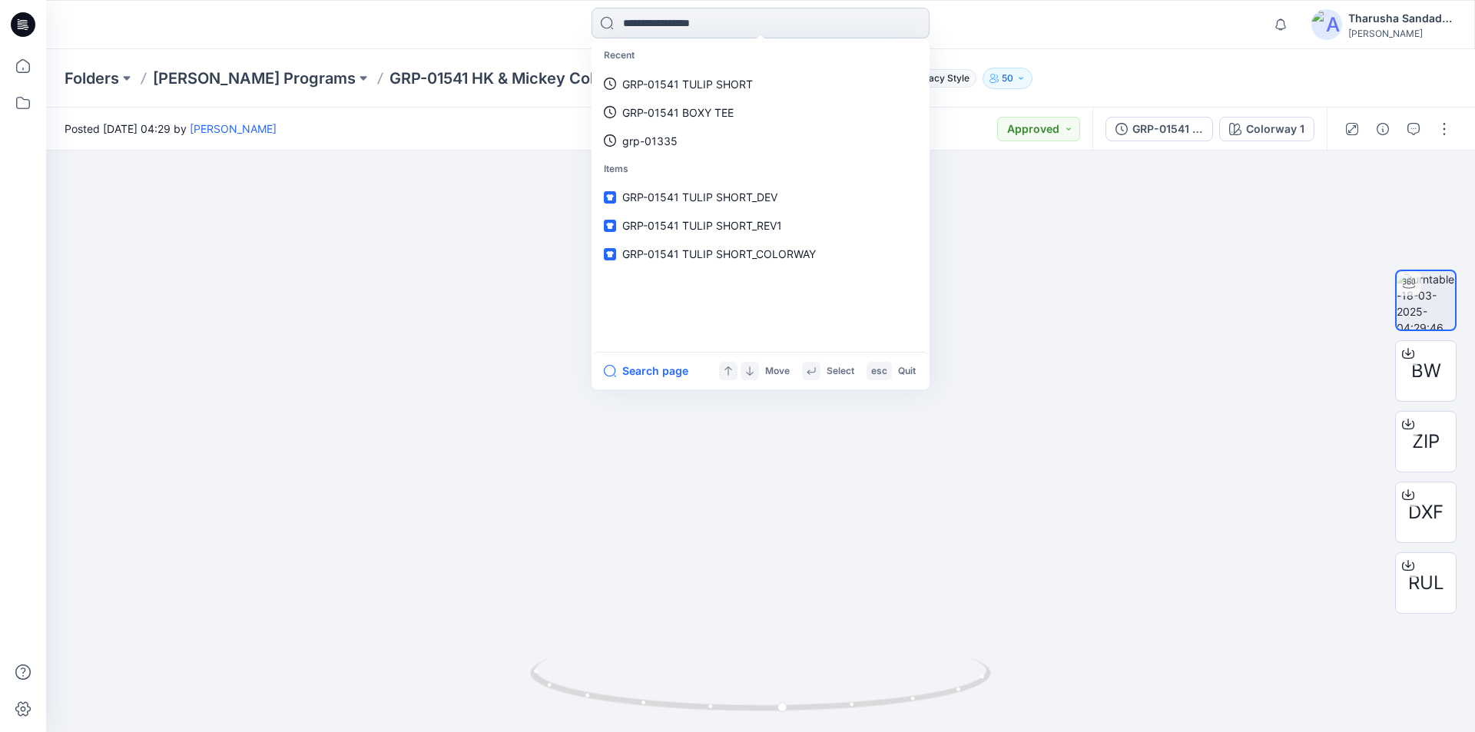
paste input "**********"
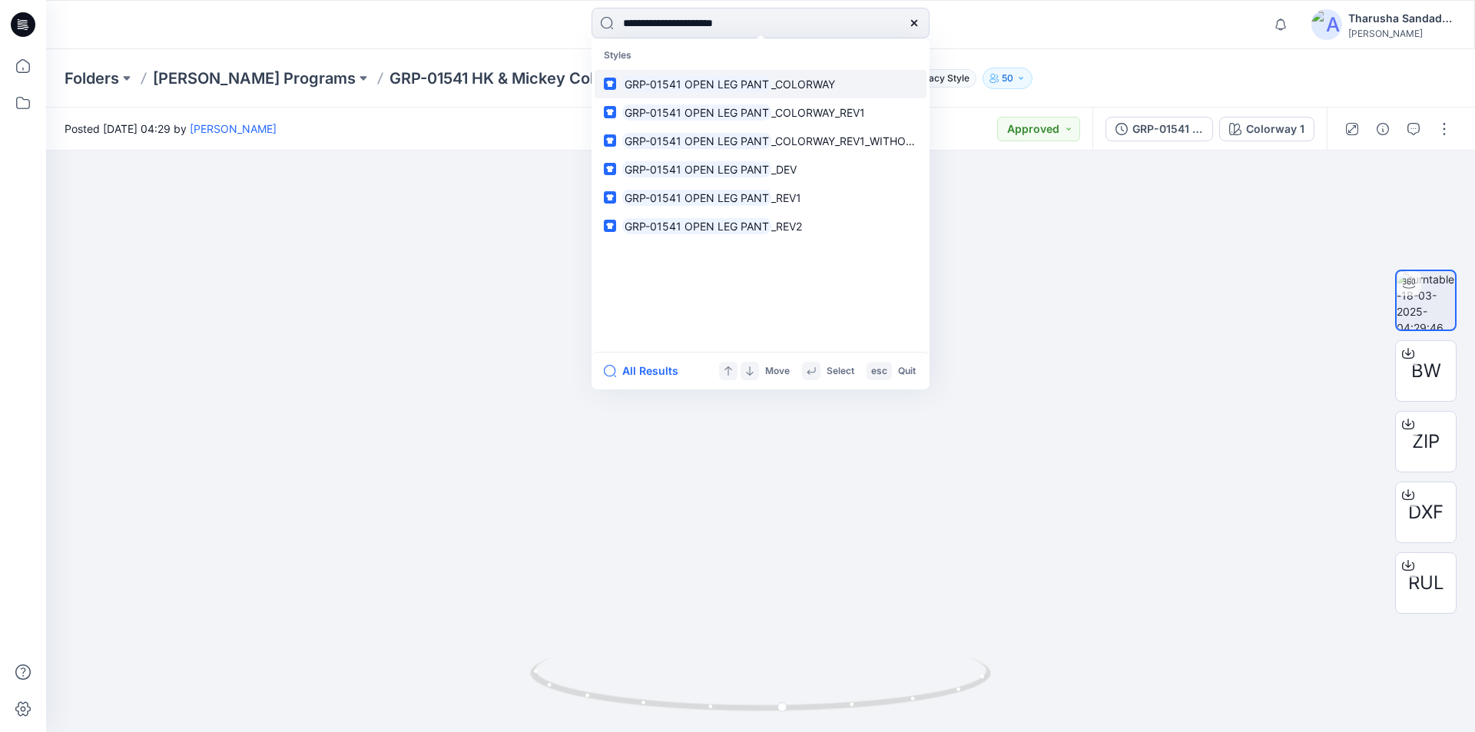
type input "**********"
click at [745, 85] on mark "GRP-01541 OPEN LEG PANT" at bounding box center [696, 84] width 149 height 18
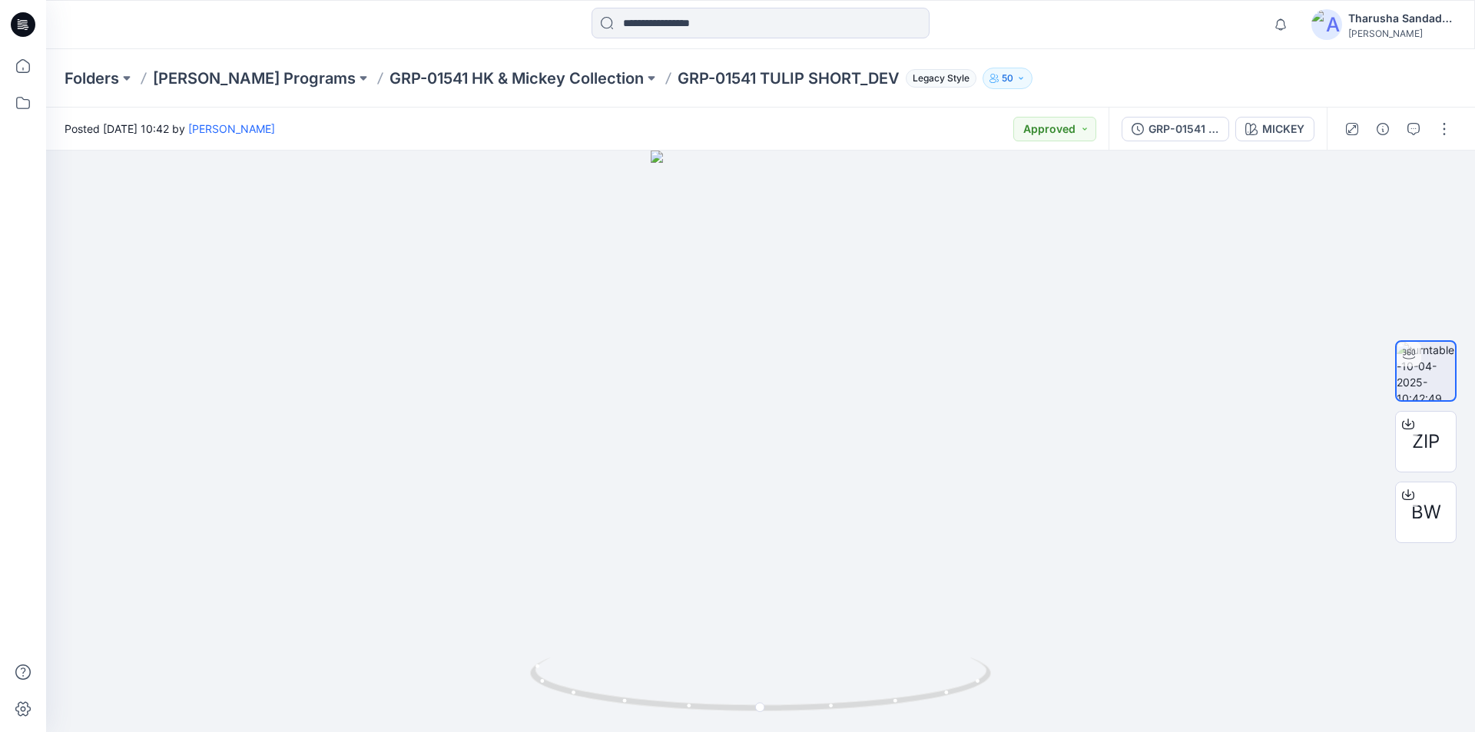
click at [24, 25] on icon at bounding box center [25, 25] width 6 height 1
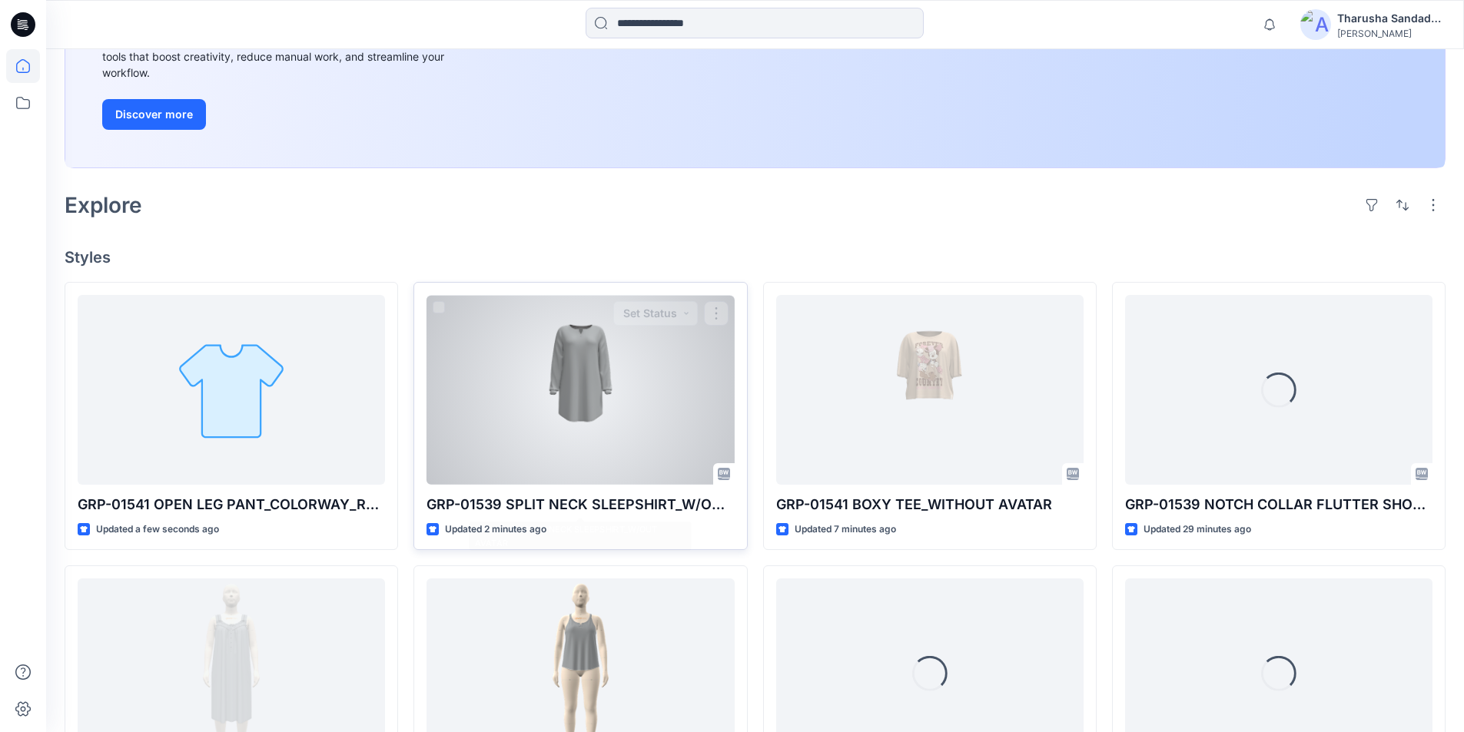
scroll to position [384, 0]
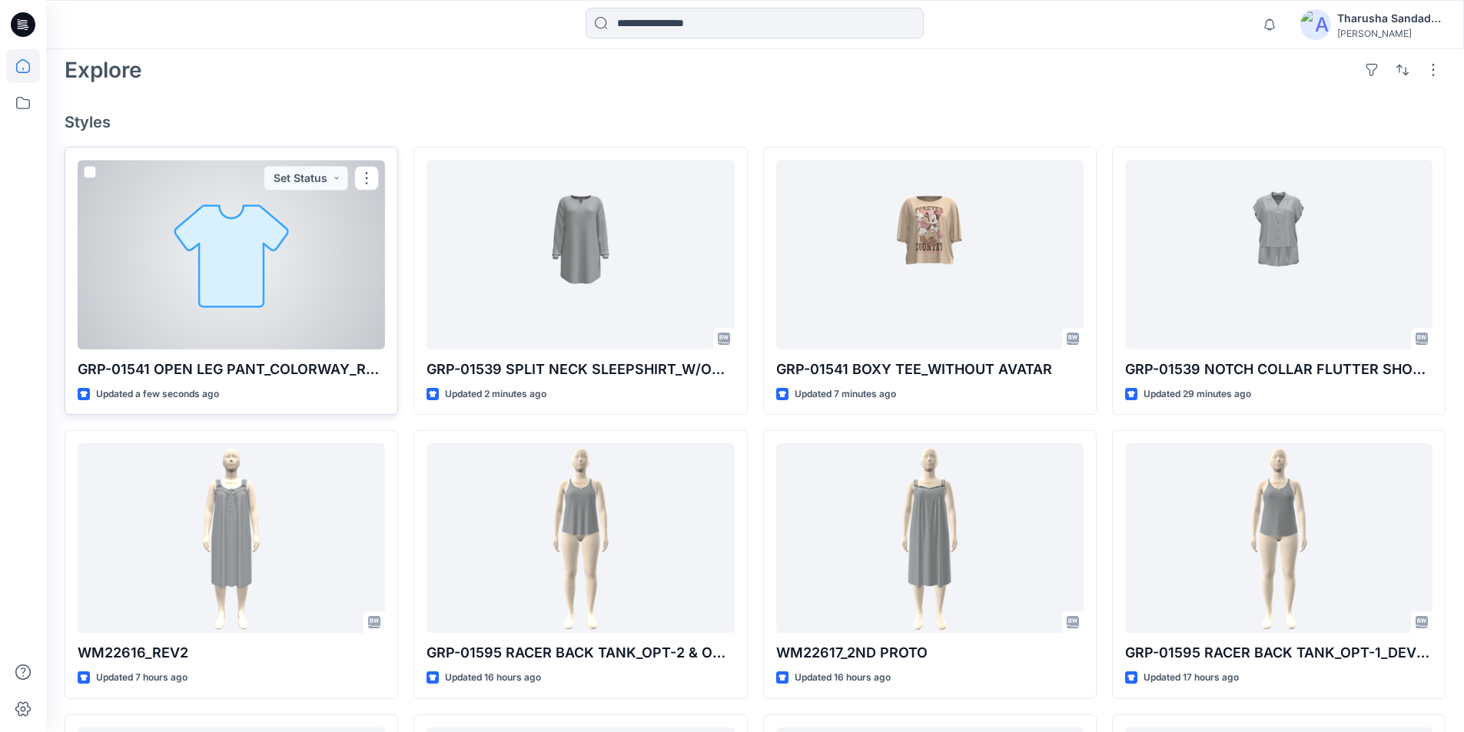
click at [342, 323] on div at bounding box center [231, 255] width 307 height 190
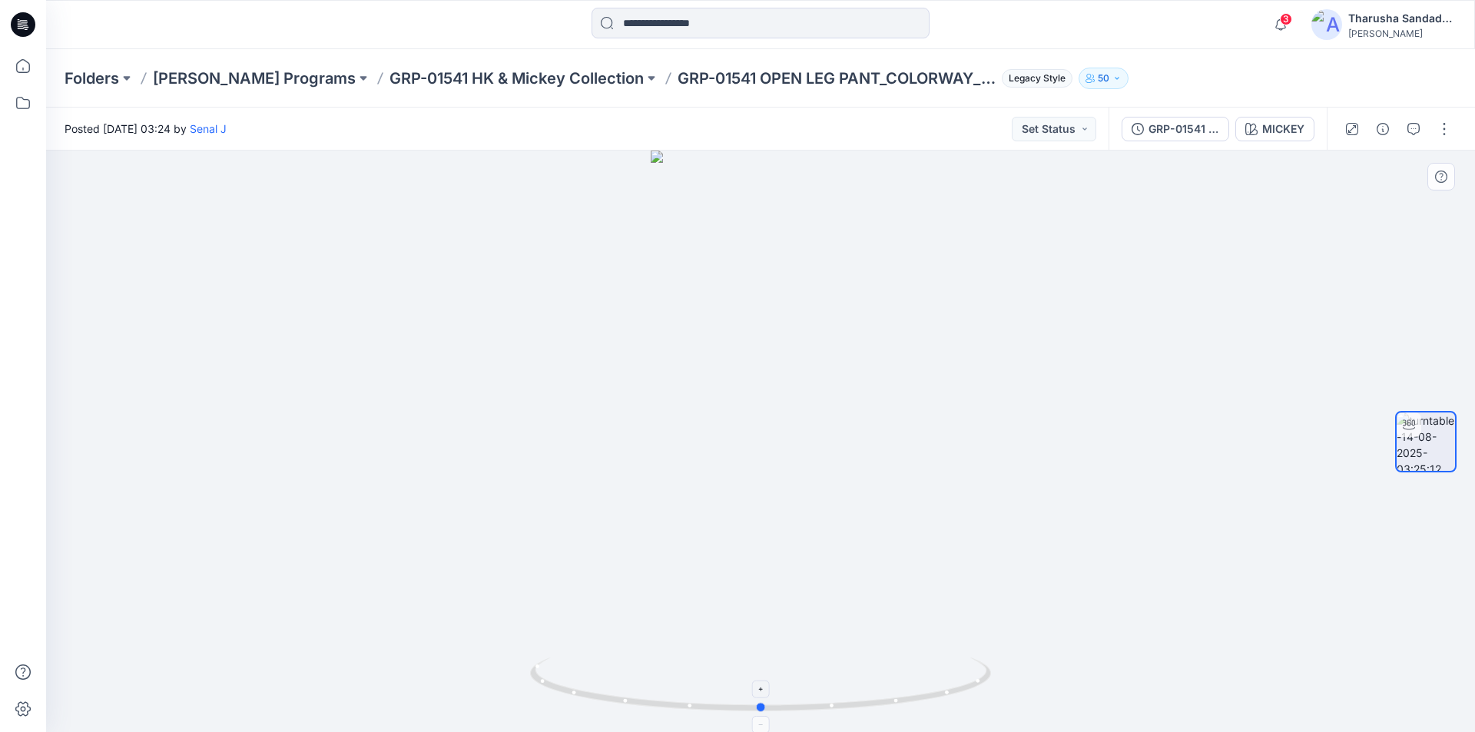
click at [940, 704] on icon at bounding box center [762, 687] width 465 height 58
click at [1275, 22] on icon "button" at bounding box center [1280, 24] width 29 height 31
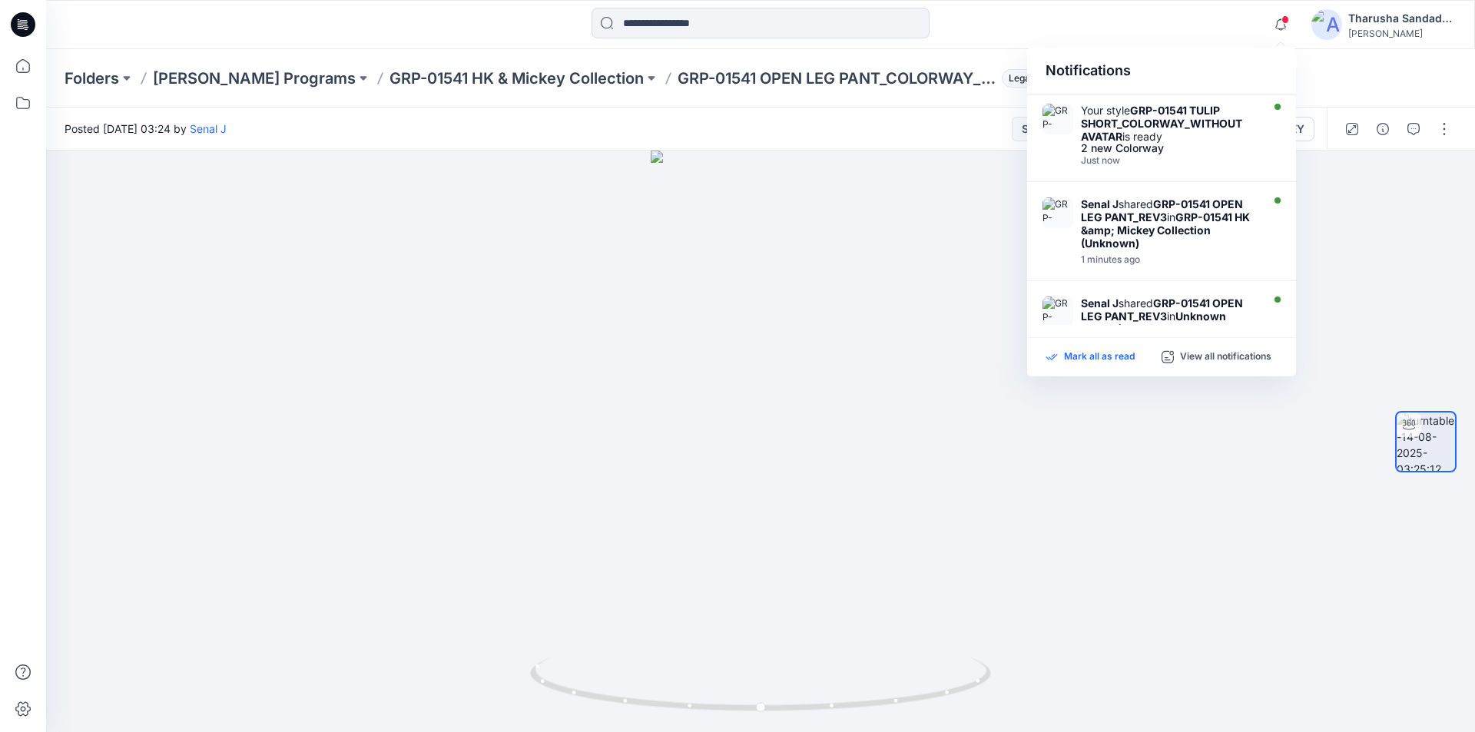
click at [1112, 359] on p "Mark all as read" at bounding box center [1099, 357] width 71 height 14
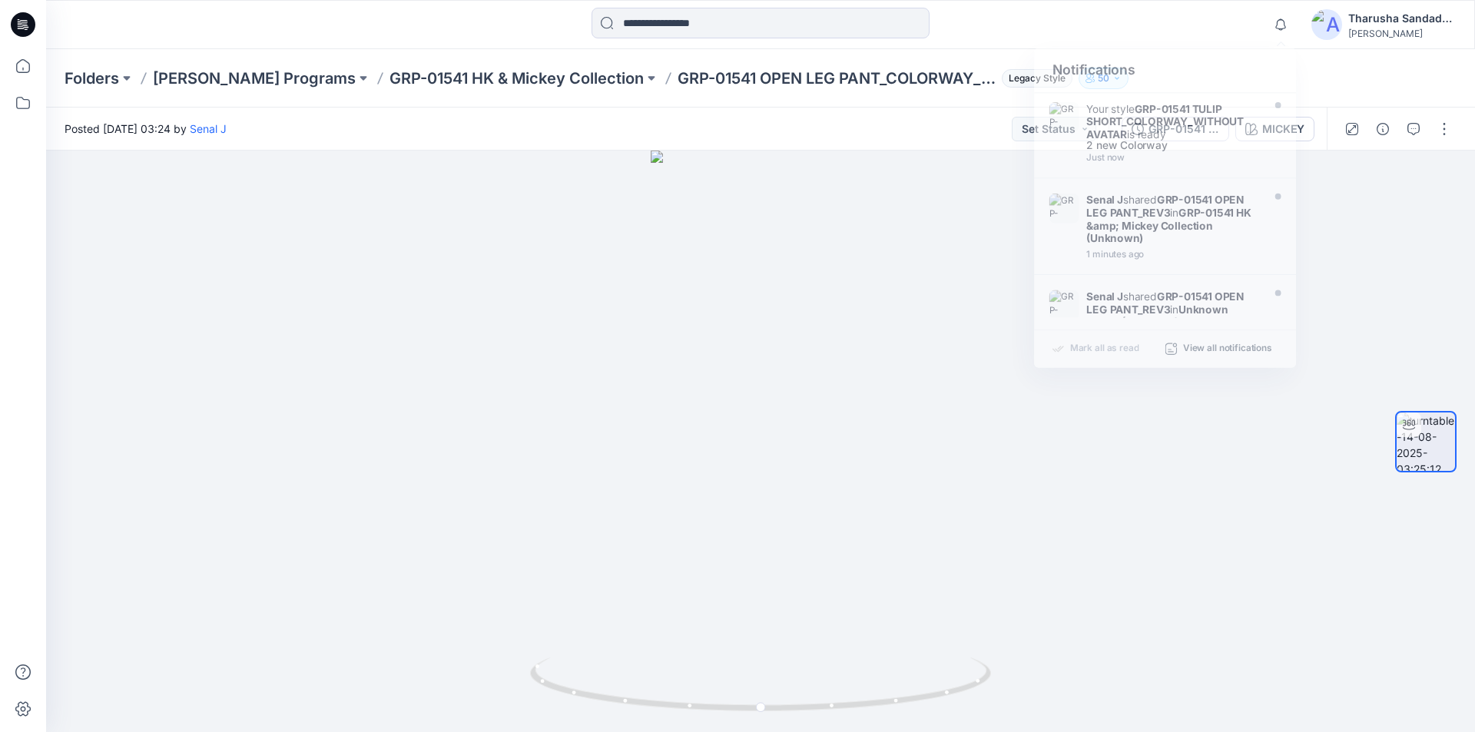
click at [1146, 35] on div "Notifications Your style GRP-01541 TULIP SHORT_COLORWAY_WITHOUT AVATAR is ready…" at bounding box center [760, 25] width 1428 height 34
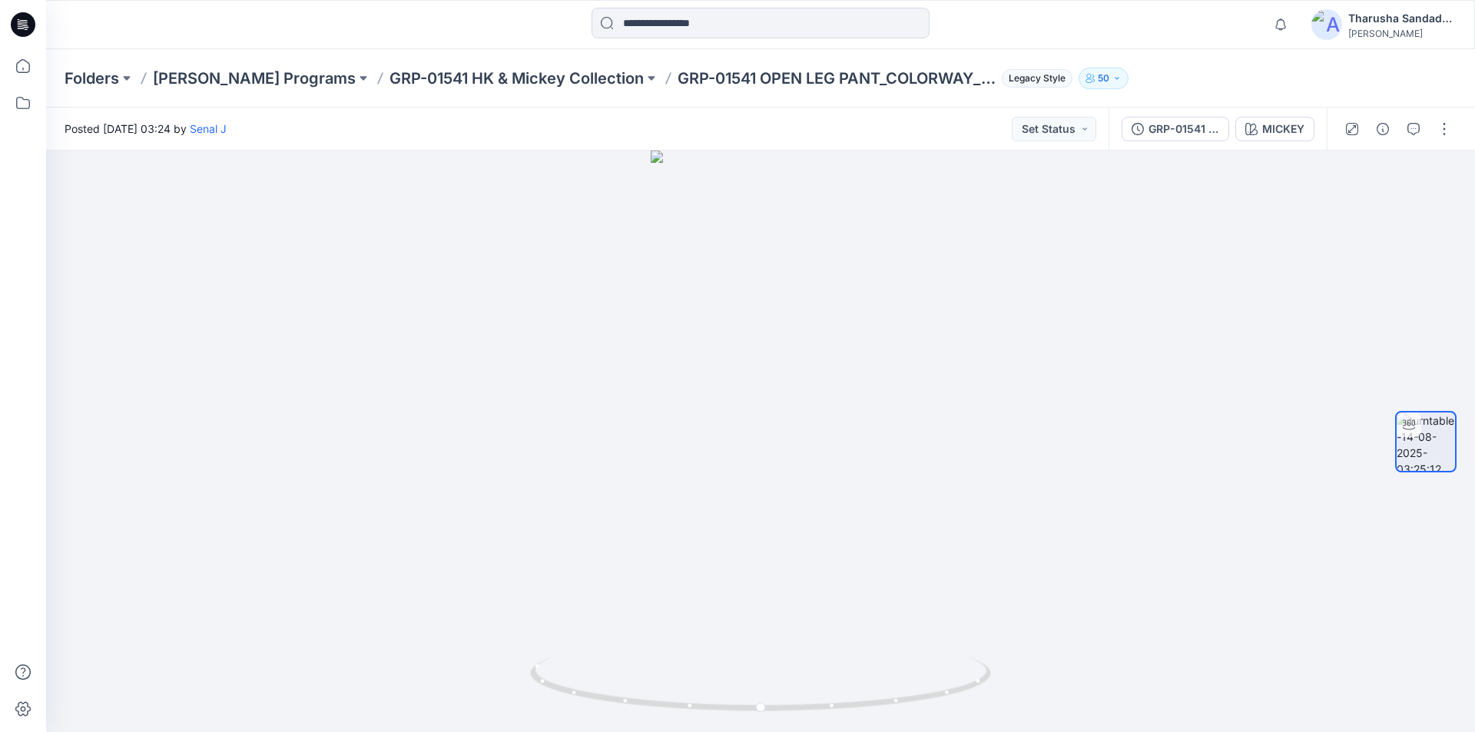
click at [1201, 61] on div "Folders Richard Leeds Programs GRP-01541 HK & Mickey Collection GRP-01541 OPEN …" at bounding box center [760, 78] width 1429 height 58
drag, startPoint x: 523, startPoint y: 21, endPoint x: 517, endPoint y: 29, distance: 10.5
click at [524, 21] on div at bounding box center [760, 25] width 715 height 34
click at [1240, 56] on div "Folders Richard Leeds Programs GRP-01541 HK & Mickey Collection GRP-01541 OPEN …" at bounding box center [760, 78] width 1429 height 58
click at [22, 17] on icon at bounding box center [23, 24] width 25 height 25
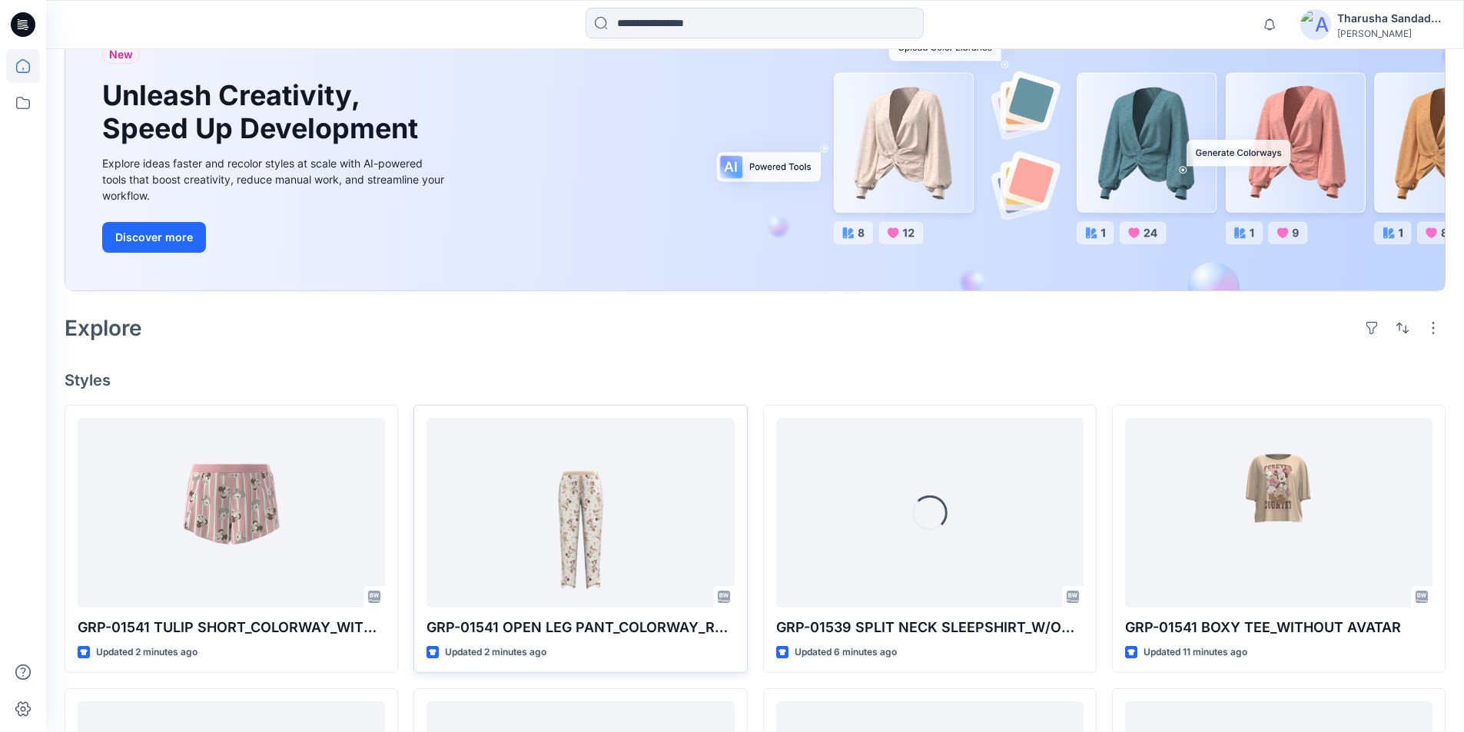
scroll to position [154, 0]
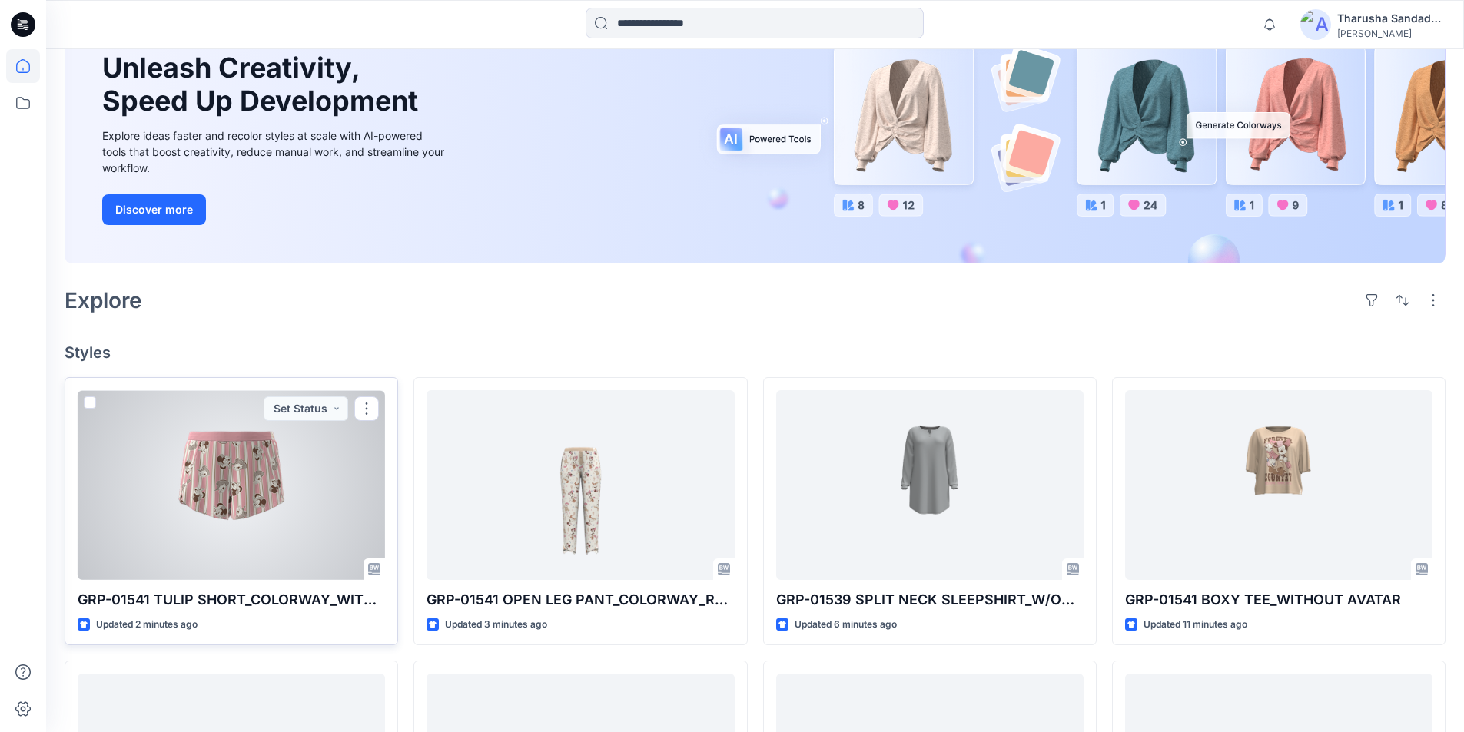
click at [264, 476] on div at bounding box center [231, 485] width 307 height 190
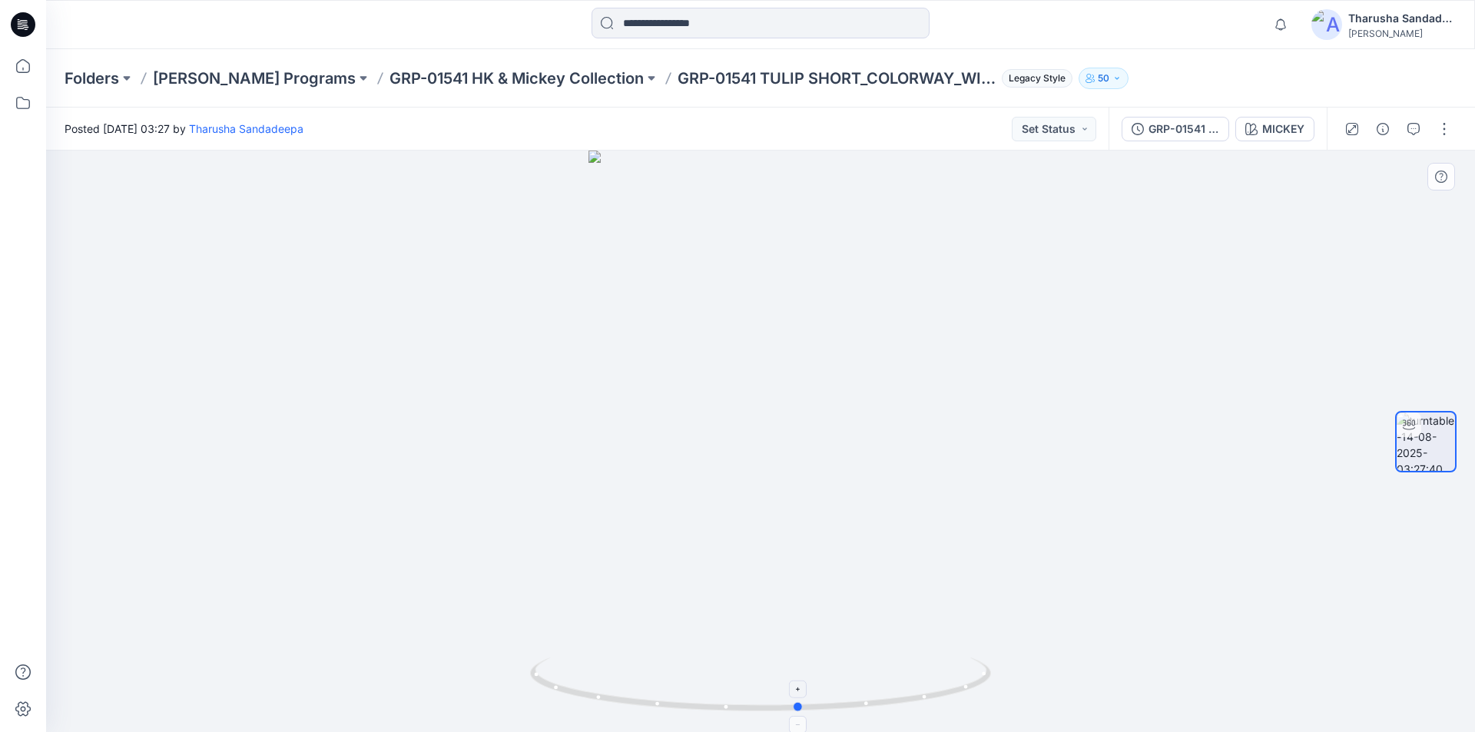
drag, startPoint x: 903, startPoint y: 701, endPoint x: 942, endPoint y: 691, distance: 40.3
click at [942, 691] on icon at bounding box center [762, 687] width 465 height 58
click at [1444, 136] on button "button" at bounding box center [1444, 129] width 25 height 25
click at [1291, 73] on div "Folders Richard Leeds Programs GRP-01541 HK & Mickey Collection GRP-01541 TULIP…" at bounding box center [701, 79] width 1272 height 22
click at [22, 26] on icon at bounding box center [20, 25] width 5 height 1
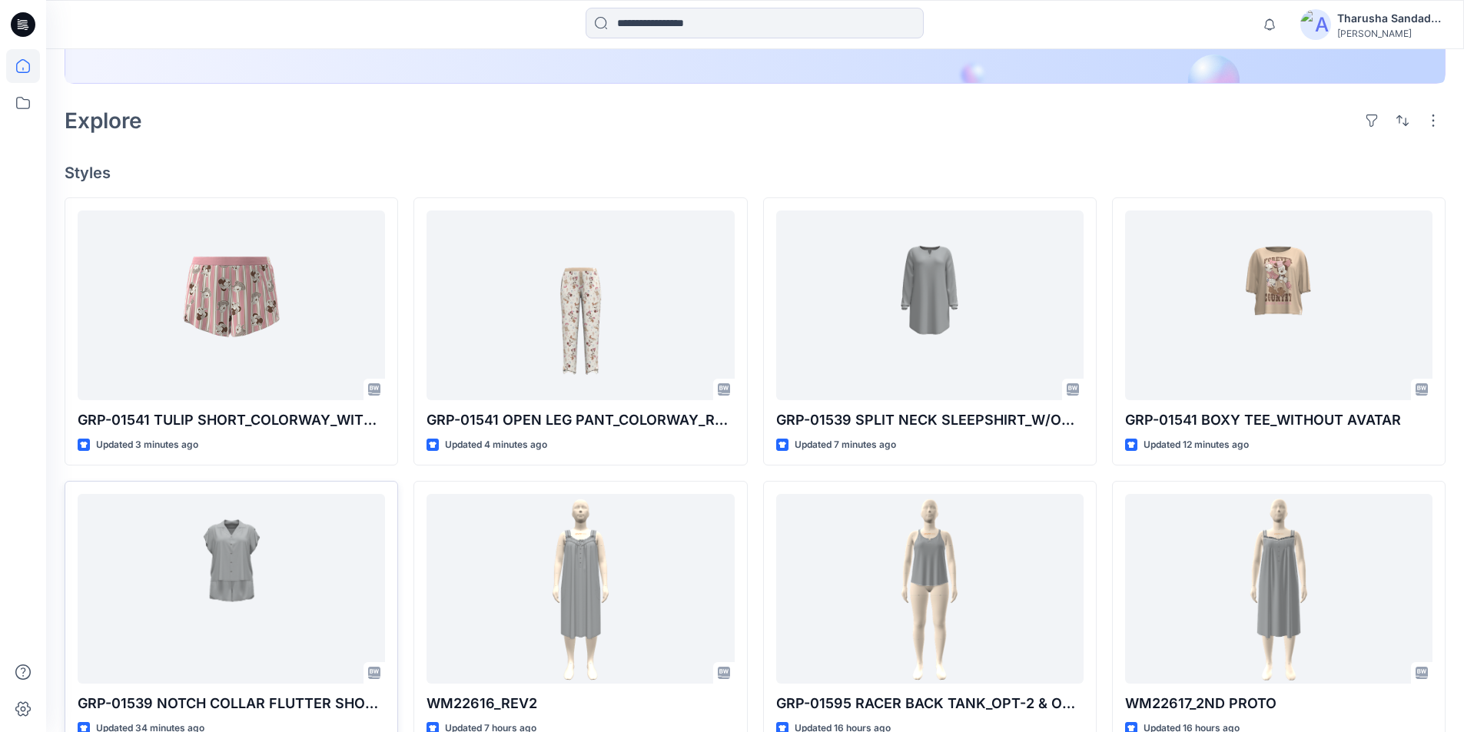
scroll to position [461, 0]
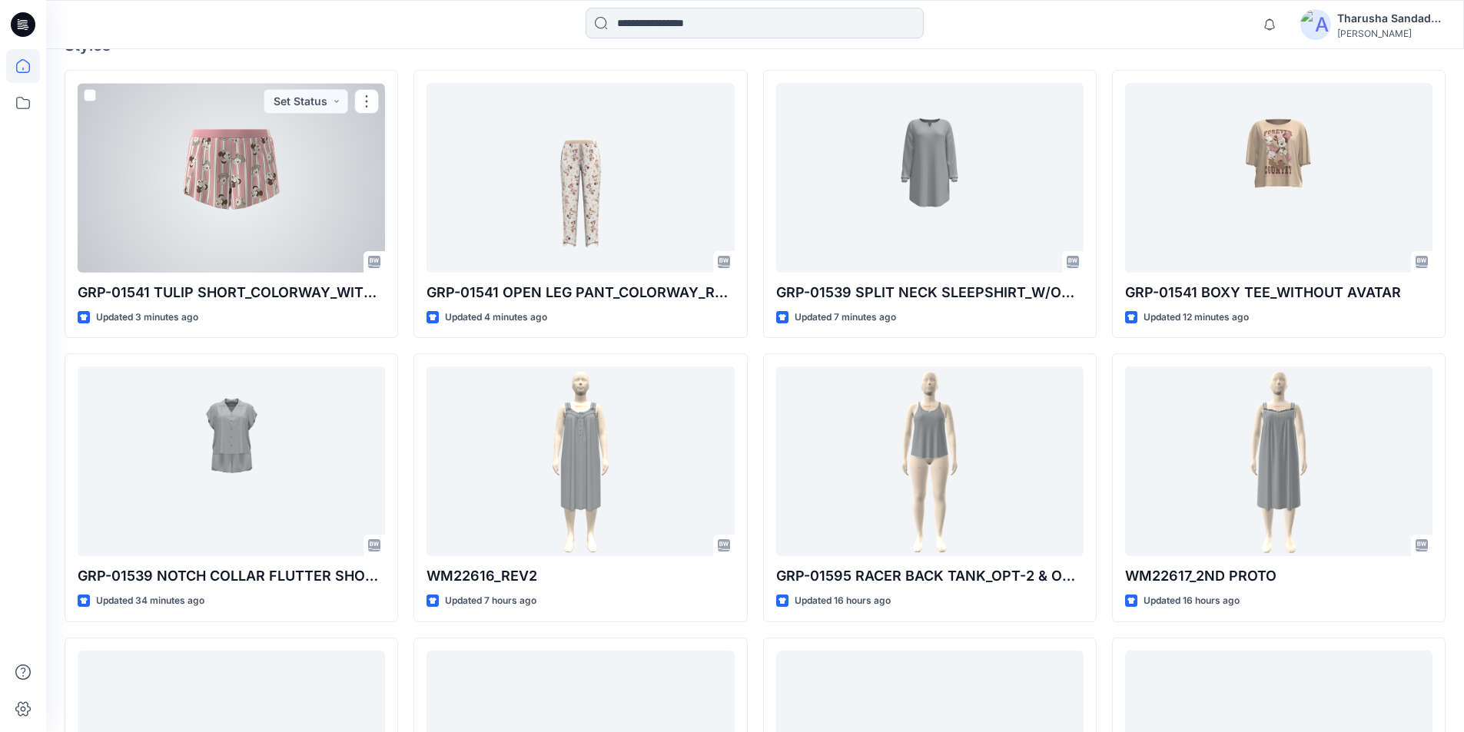
click at [227, 191] on div at bounding box center [231, 178] width 307 height 190
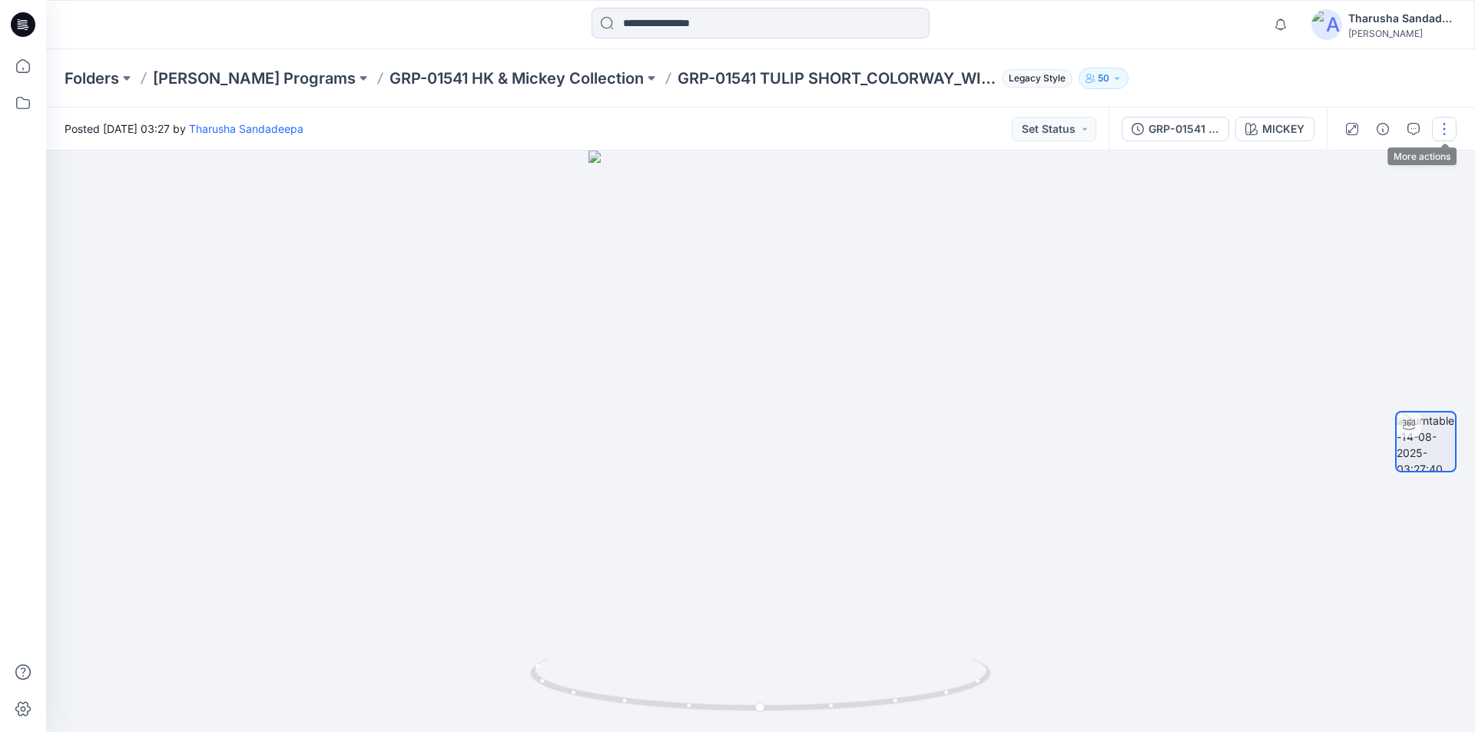
click at [1444, 133] on button "button" at bounding box center [1444, 129] width 25 height 25
click at [1348, 171] on p "Edit" at bounding box center [1346, 165] width 19 height 16
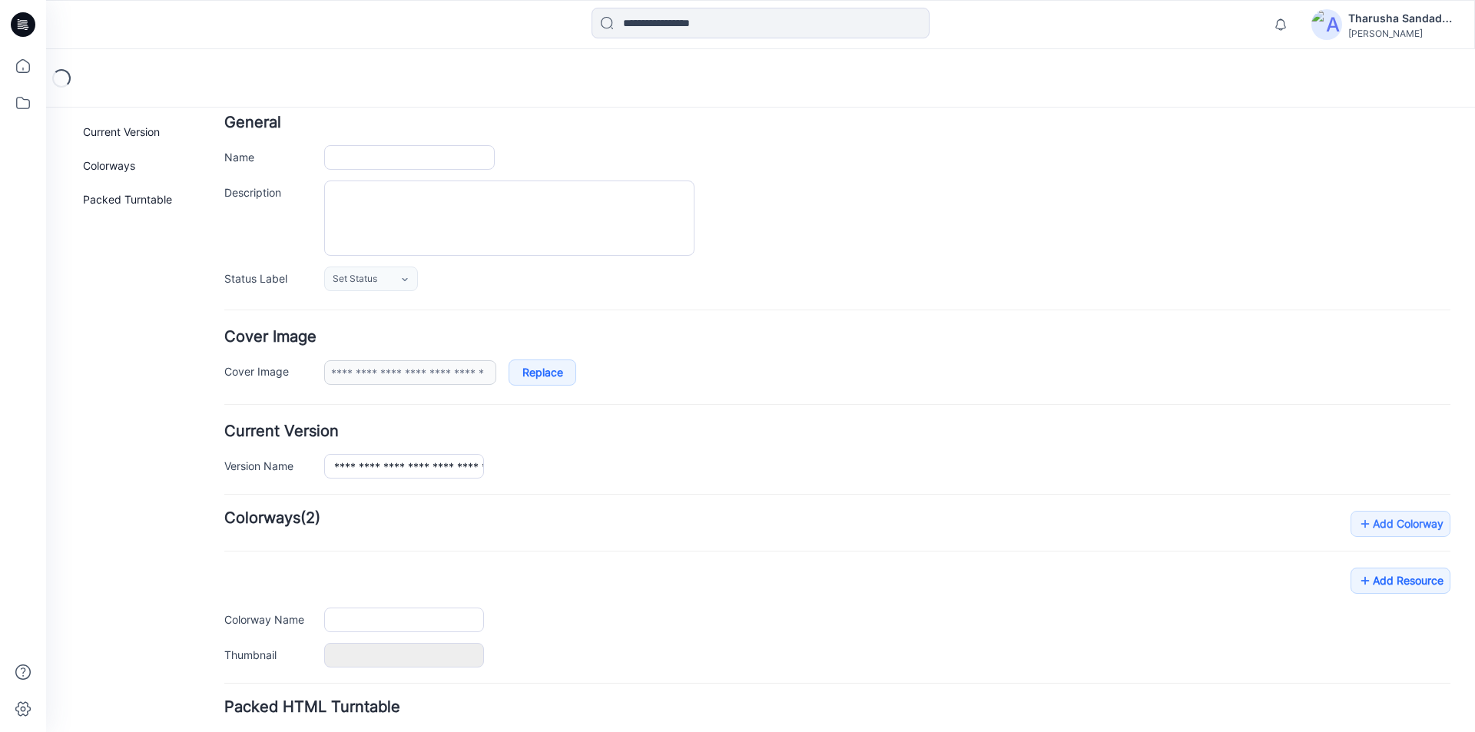
type input "**********"
type input "******"
type input "**********"
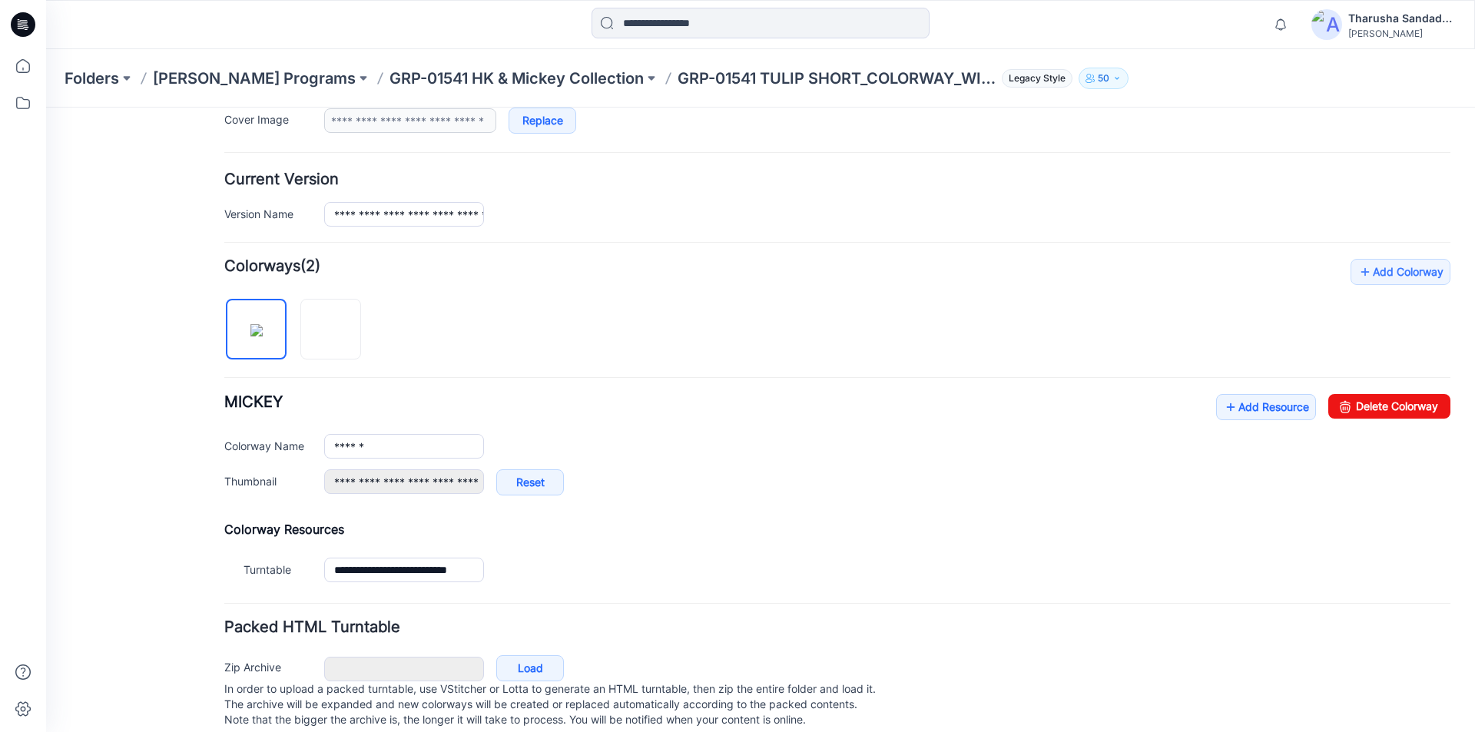
scroll to position [360, 0]
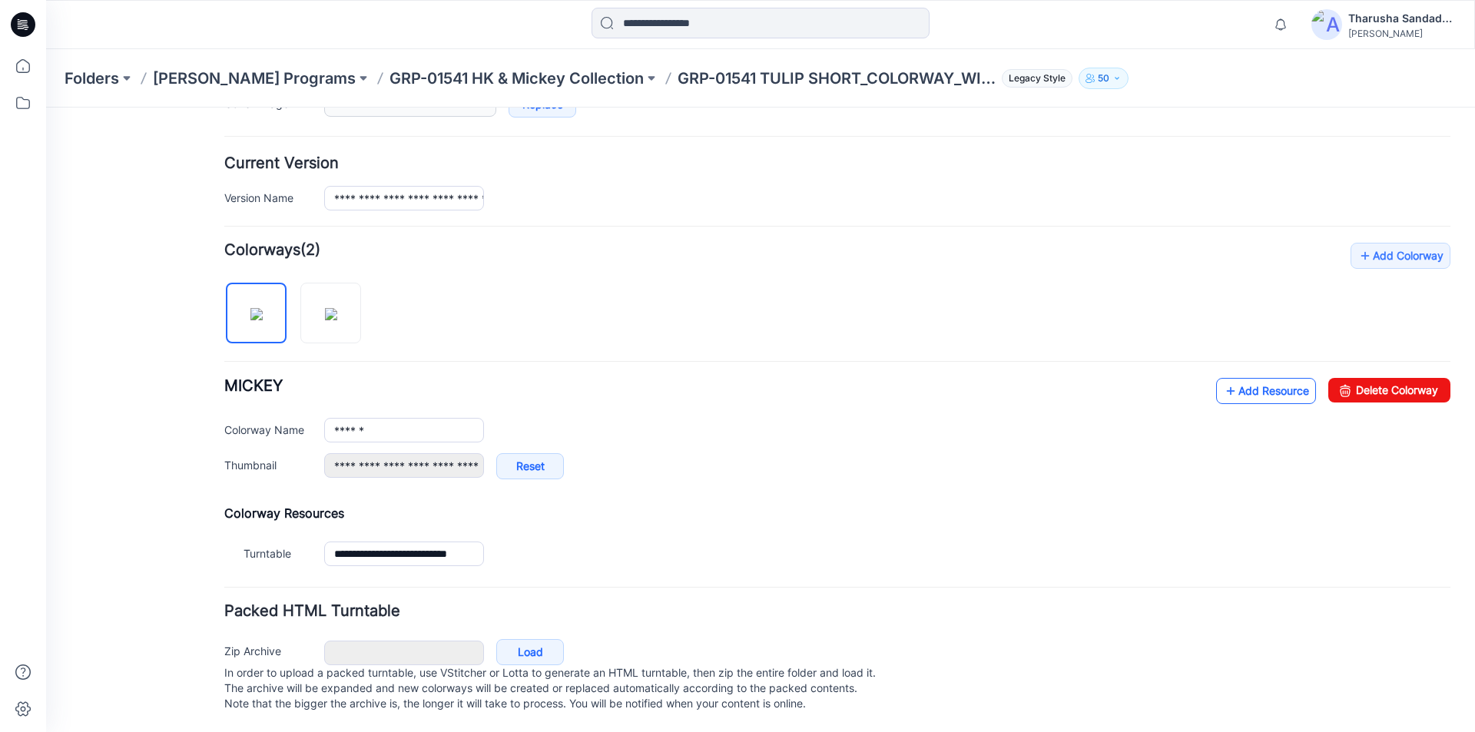
click at [1239, 378] on link "Add Resource" at bounding box center [1266, 391] width 100 height 26
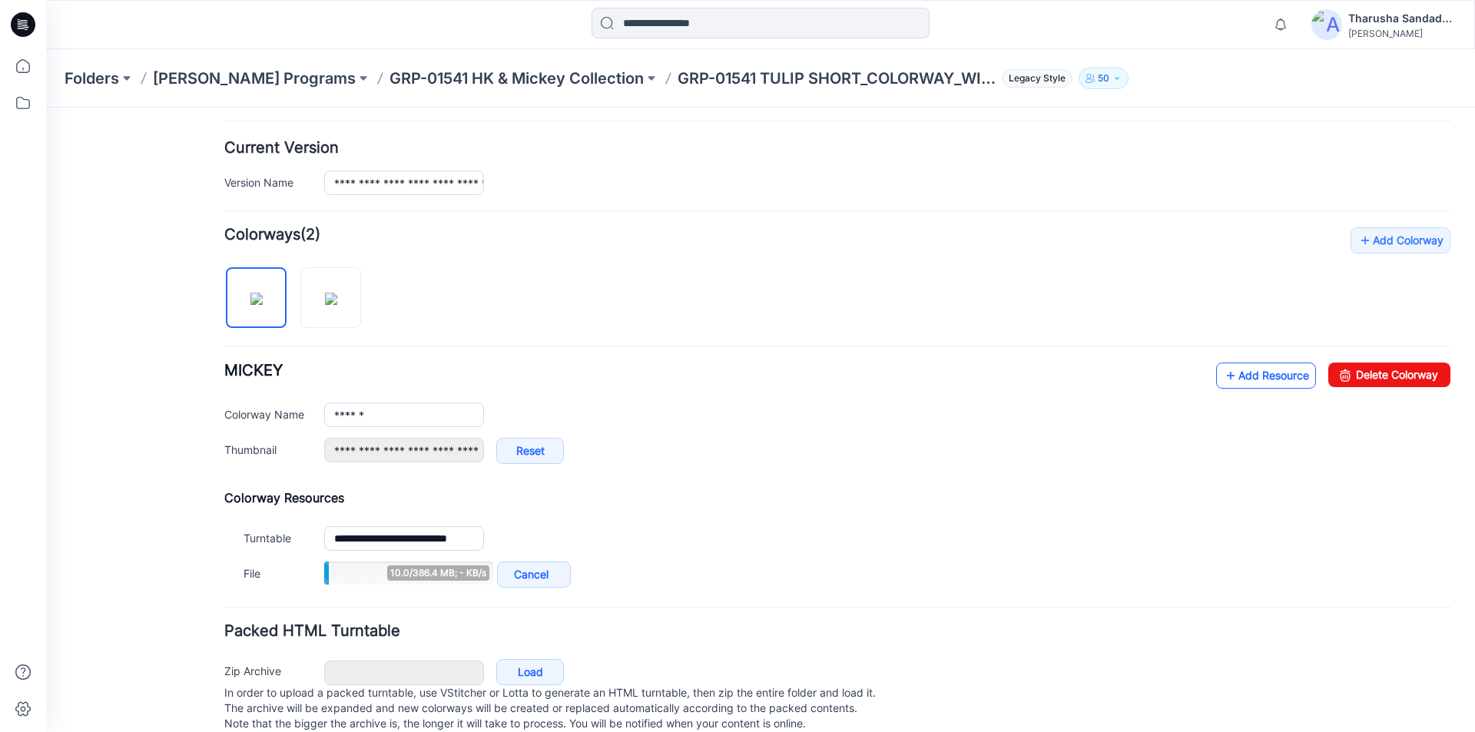
click at [1236, 373] on link "Add Resource" at bounding box center [1266, 376] width 100 height 26
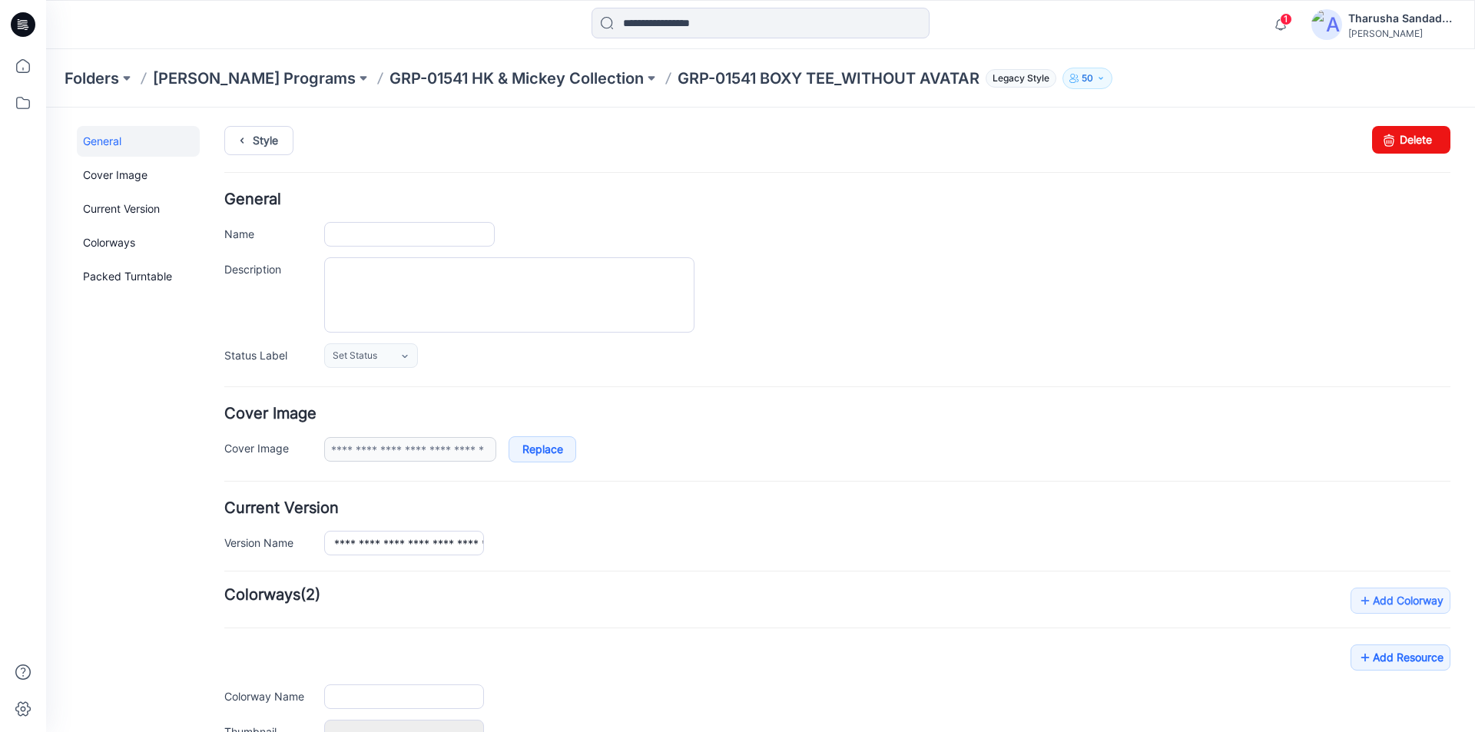
type input "**********"
type input "******"
type input "**********"
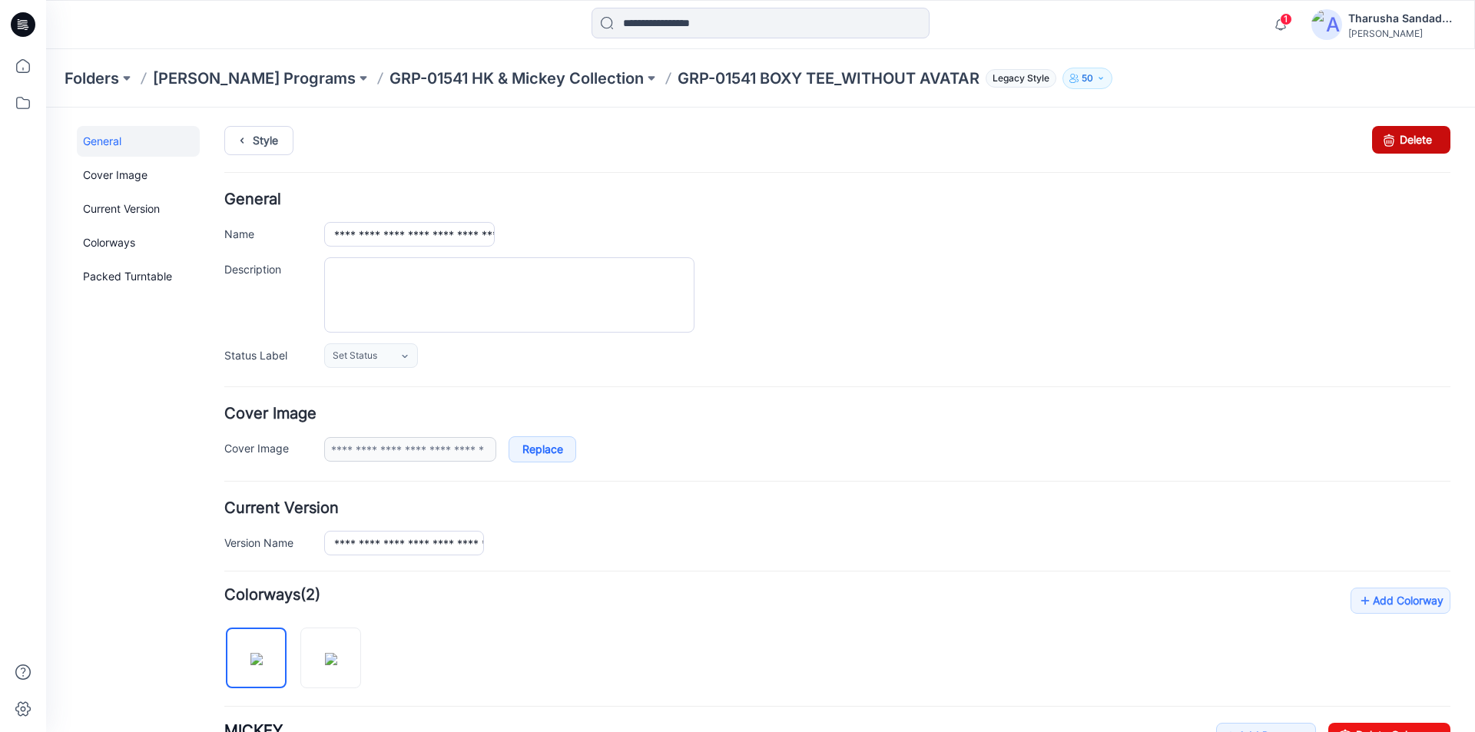
drag, startPoint x: 1412, startPoint y: 136, endPoint x: 850, endPoint y: 205, distance: 566.6
click at [1412, 136] on link "Delete" at bounding box center [1411, 140] width 78 height 28
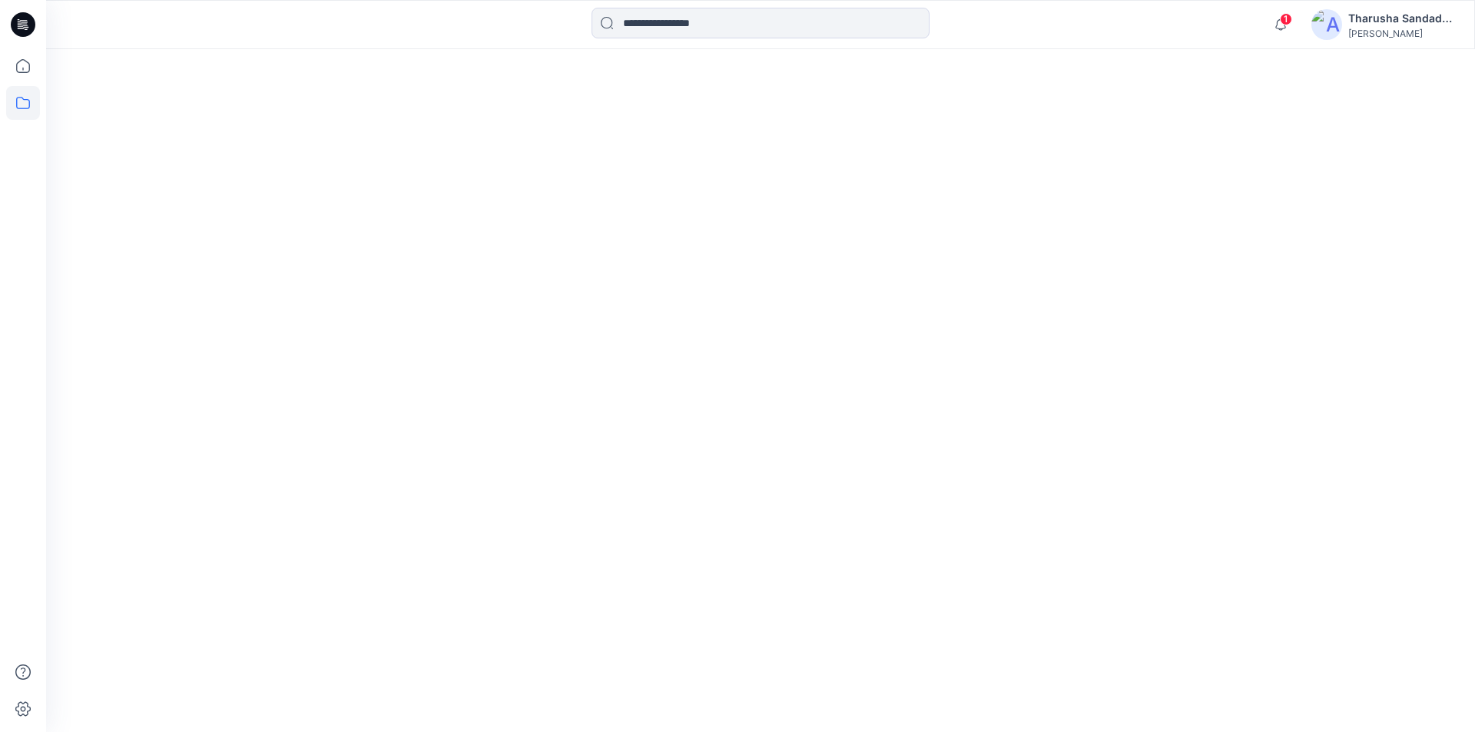
click at [22, 23] on icon at bounding box center [24, 22] width 7 height 1
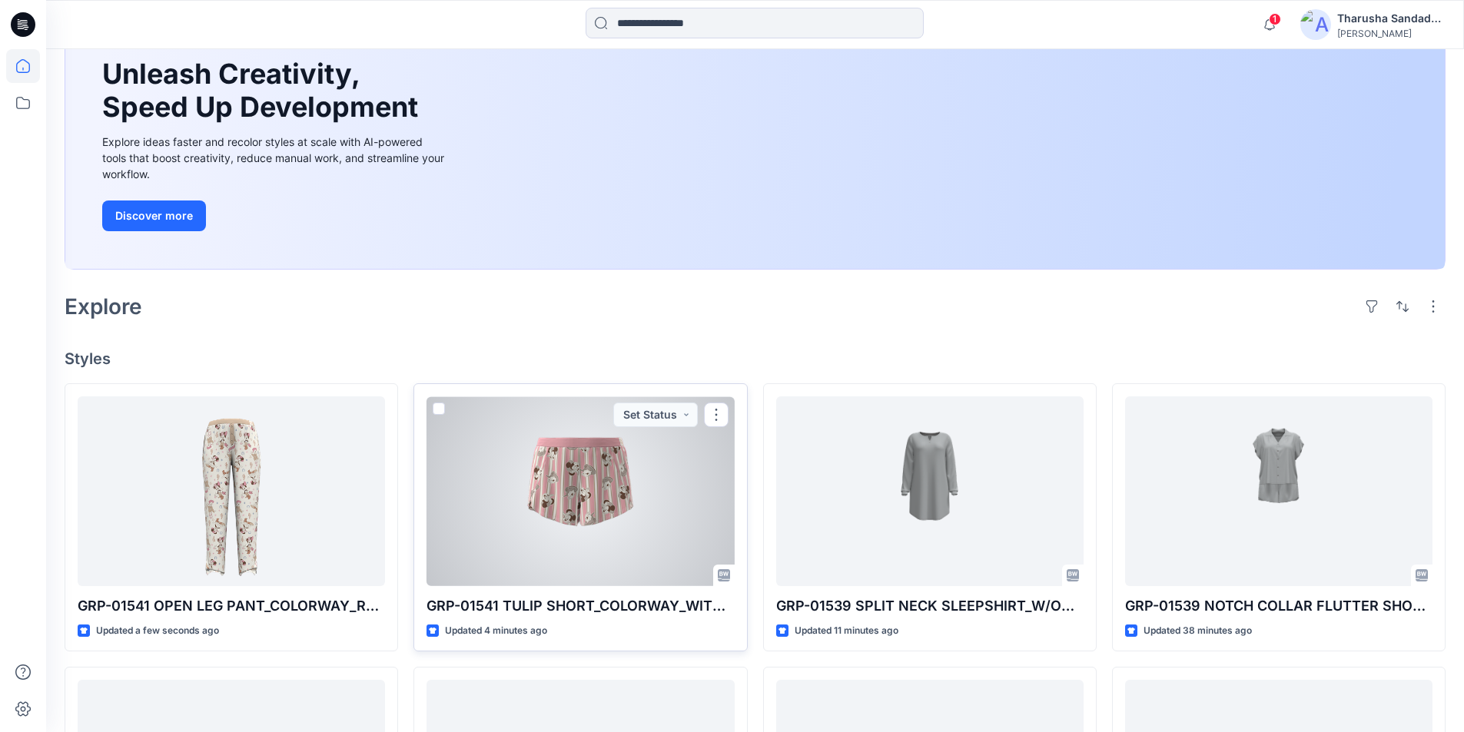
scroll to position [154, 0]
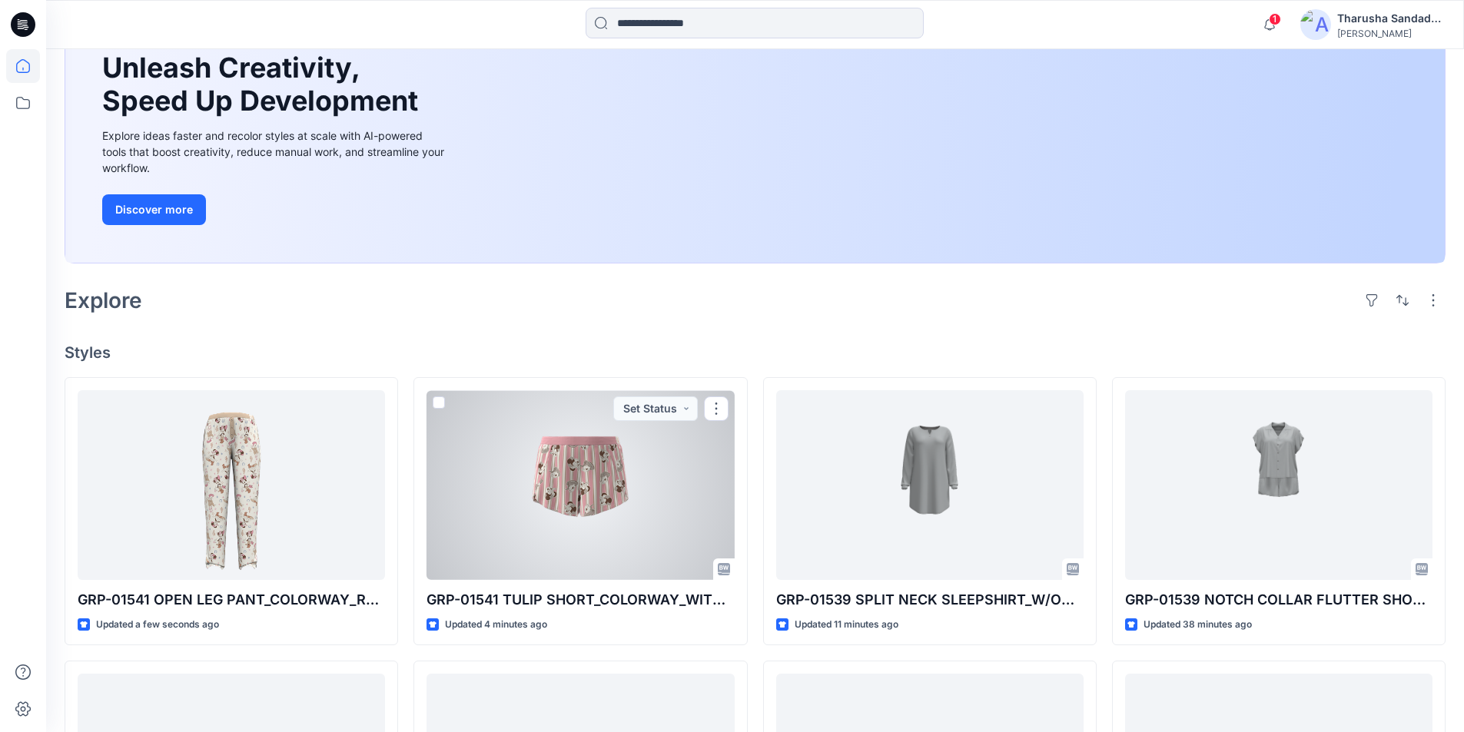
click at [600, 486] on div at bounding box center [579, 485] width 307 height 190
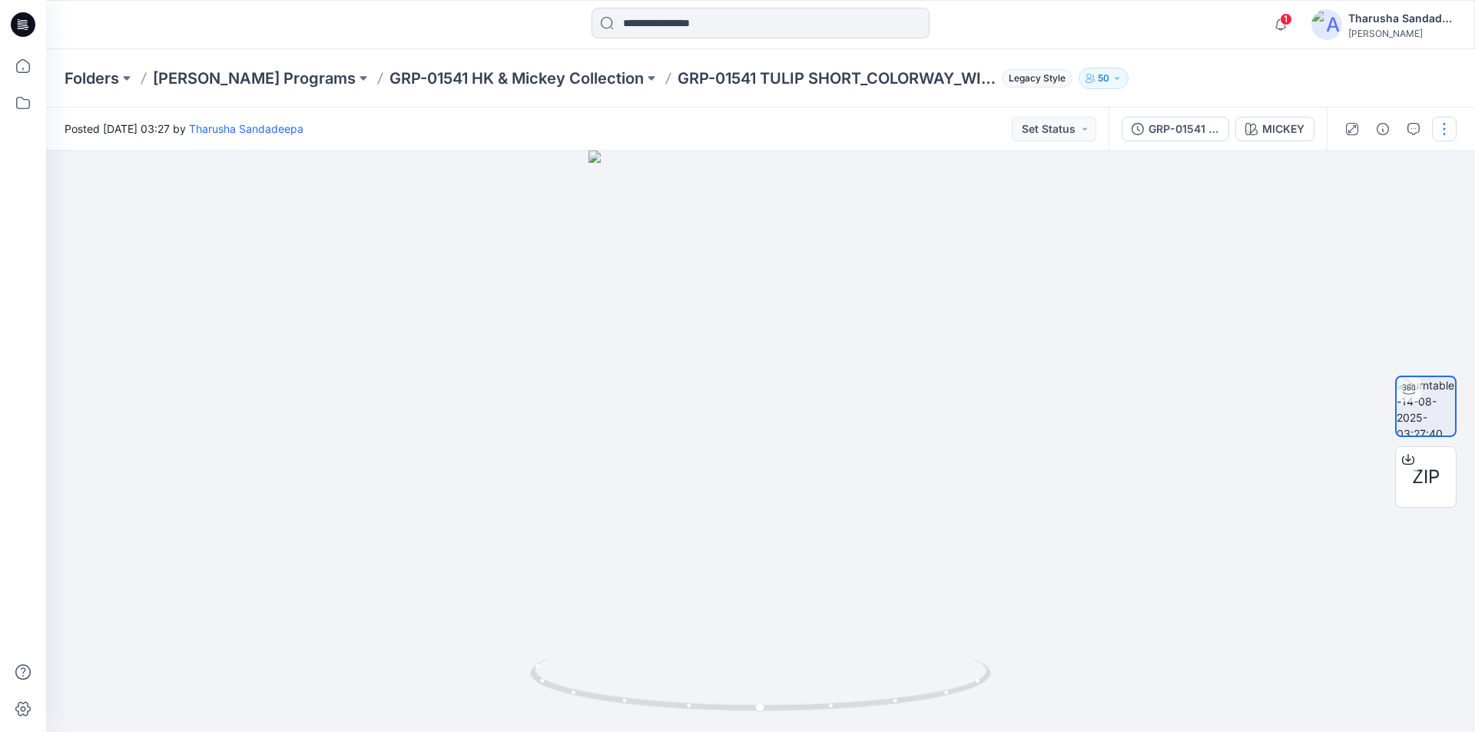
click at [1451, 129] on button "button" at bounding box center [1444, 129] width 25 height 25
click at [1361, 163] on button "Edit" at bounding box center [1379, 165] width 141 height 28
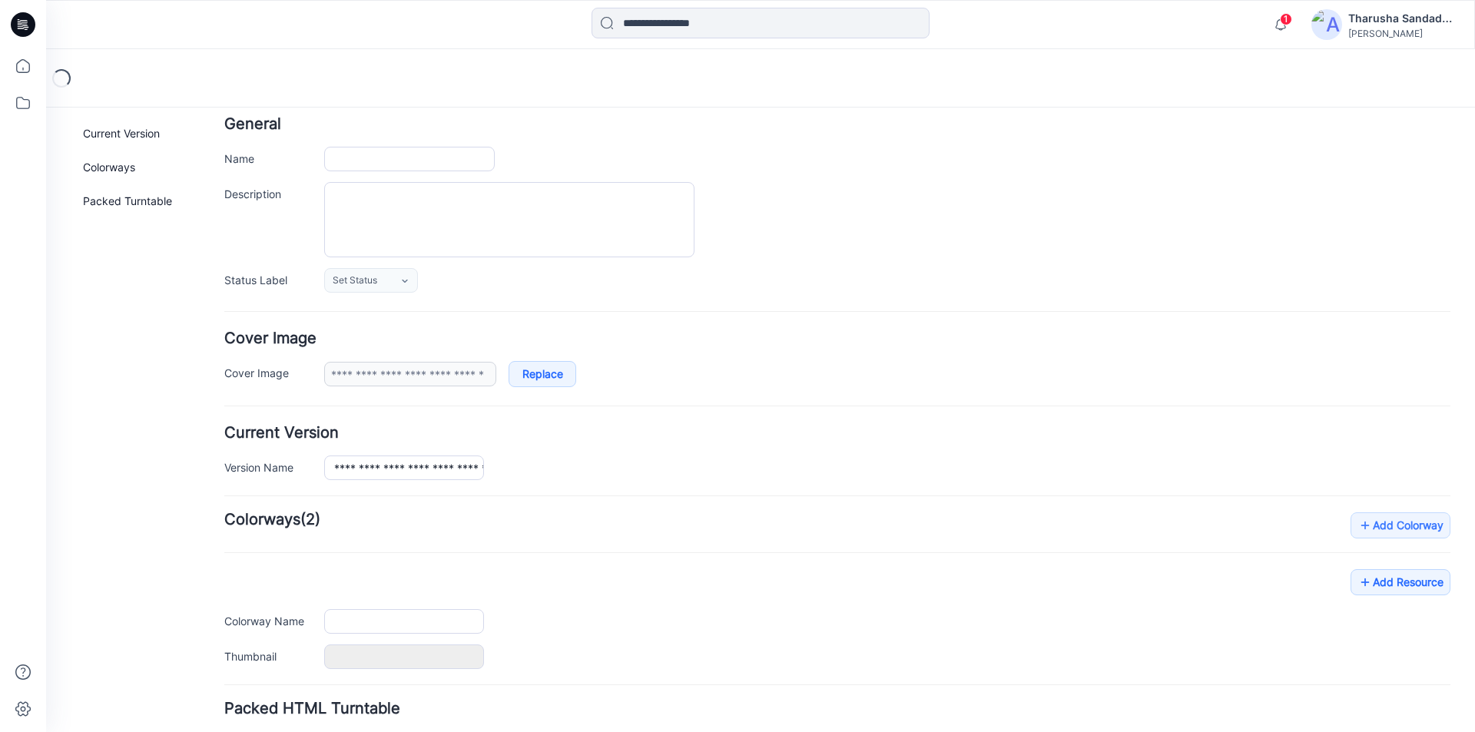
scroll to position [188, 0]
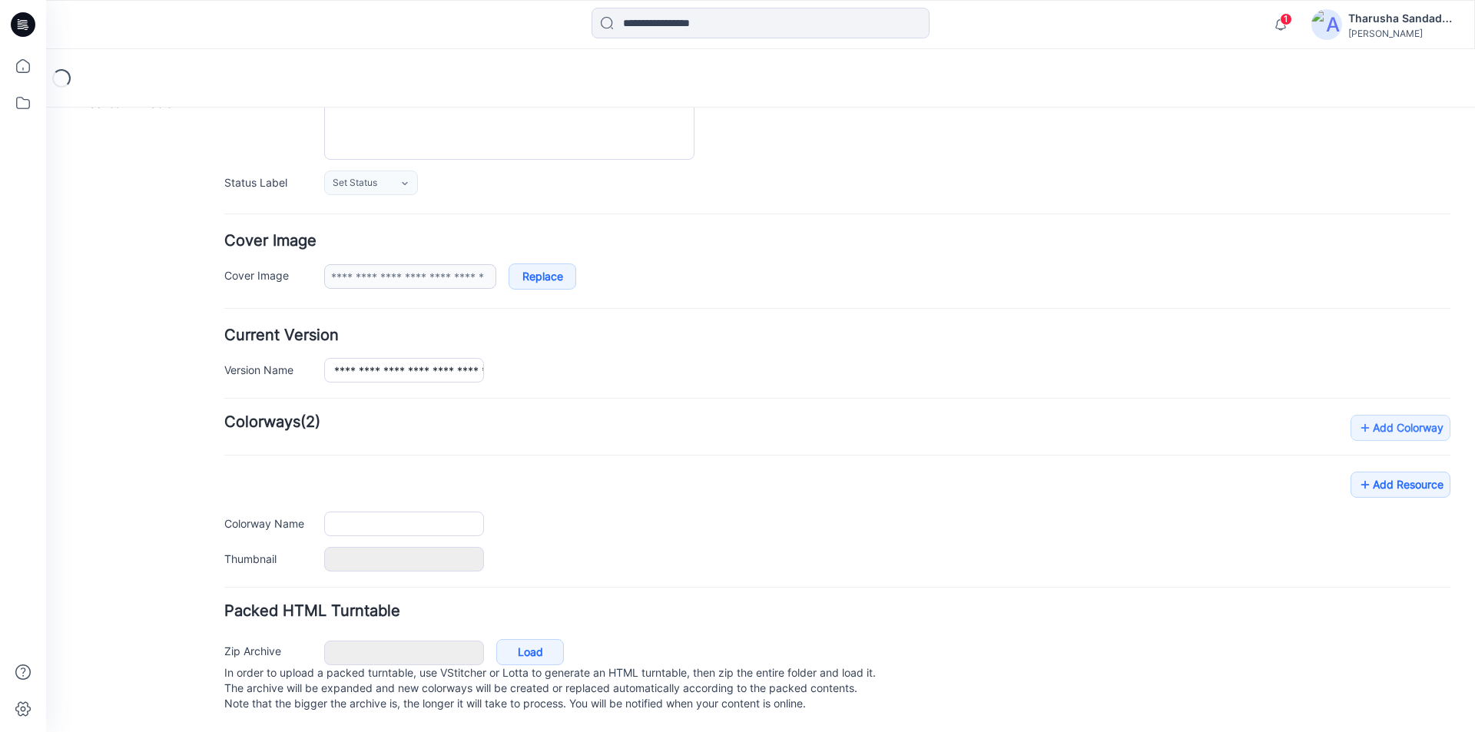
type input "**********"
type input "******"
type input "**********"
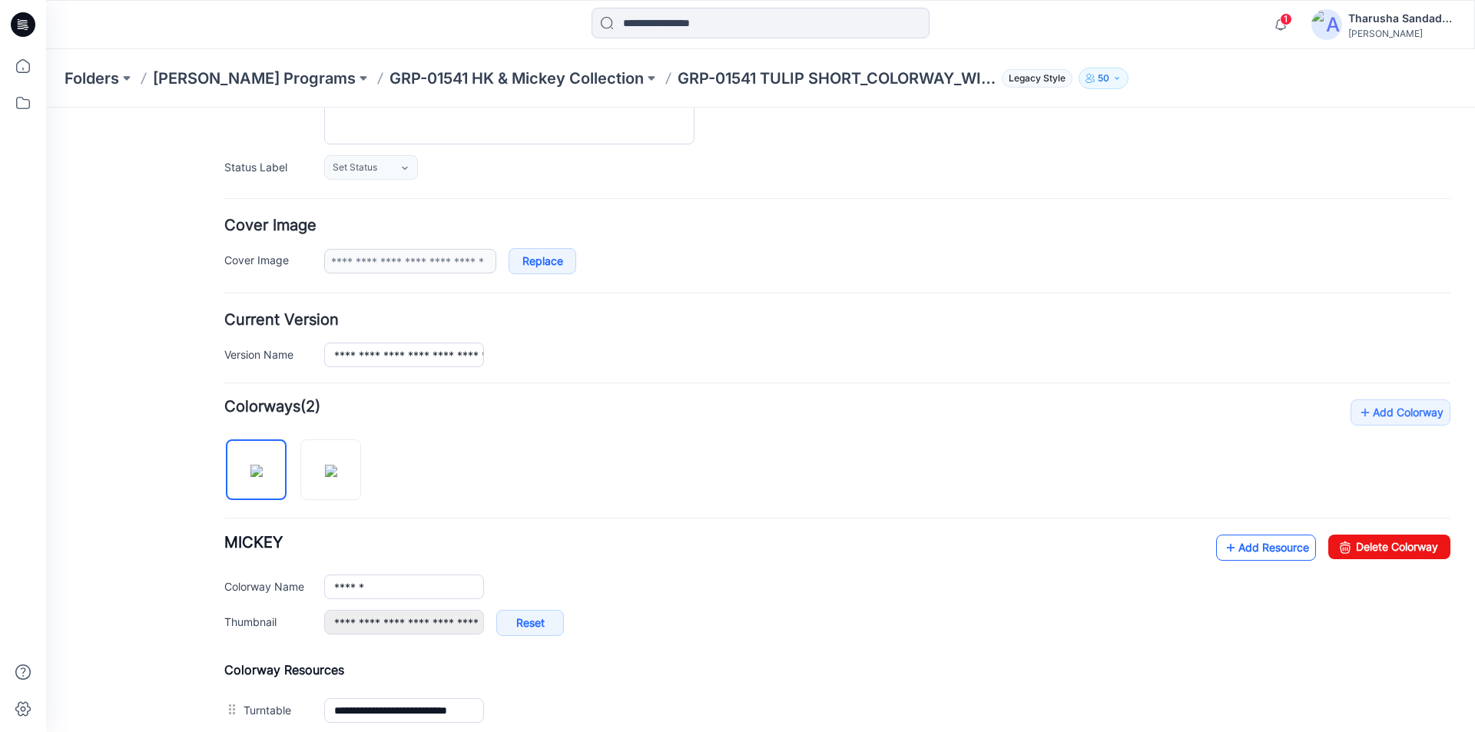
click at [1237, 552] on link "Add Resource" at bounding box center [1266, 548] width 100 height 26
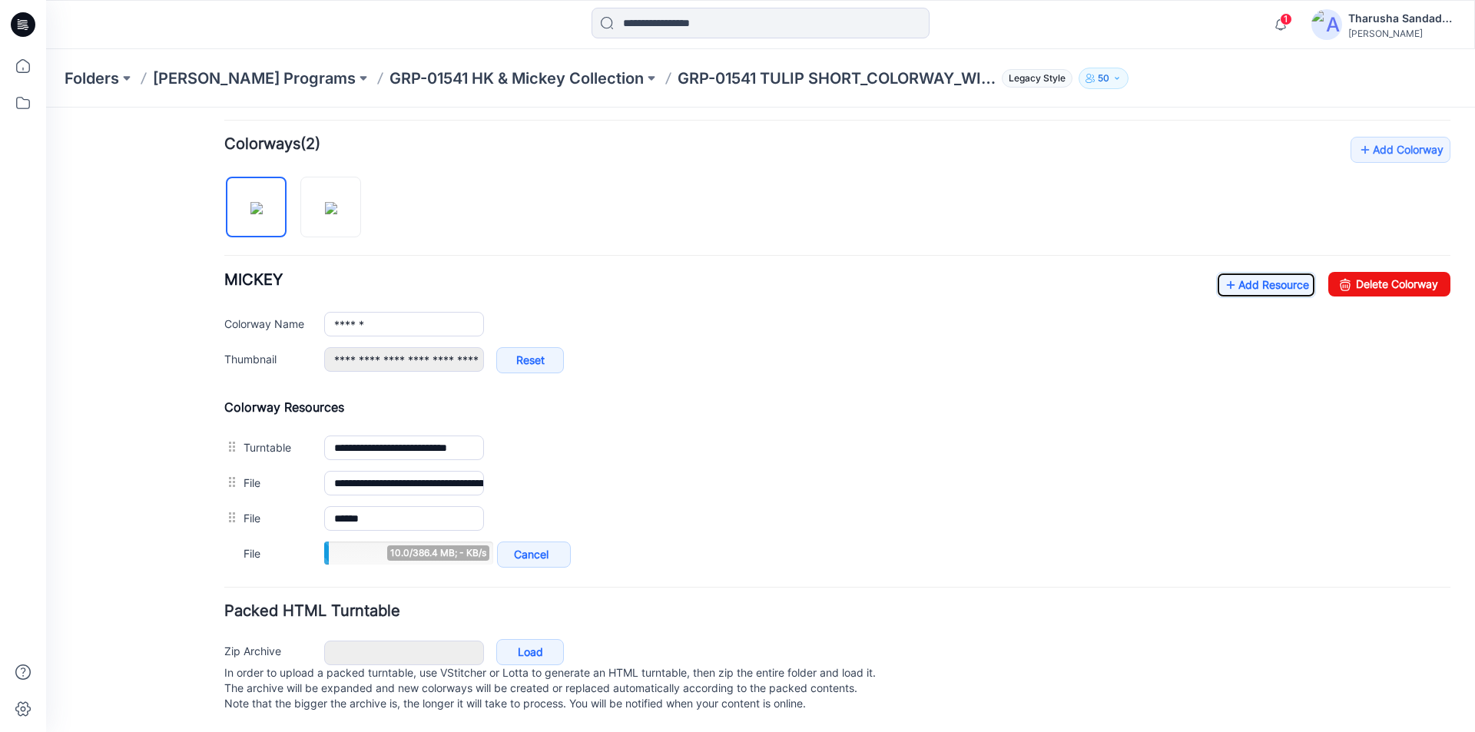
scroll to position [466, 0]
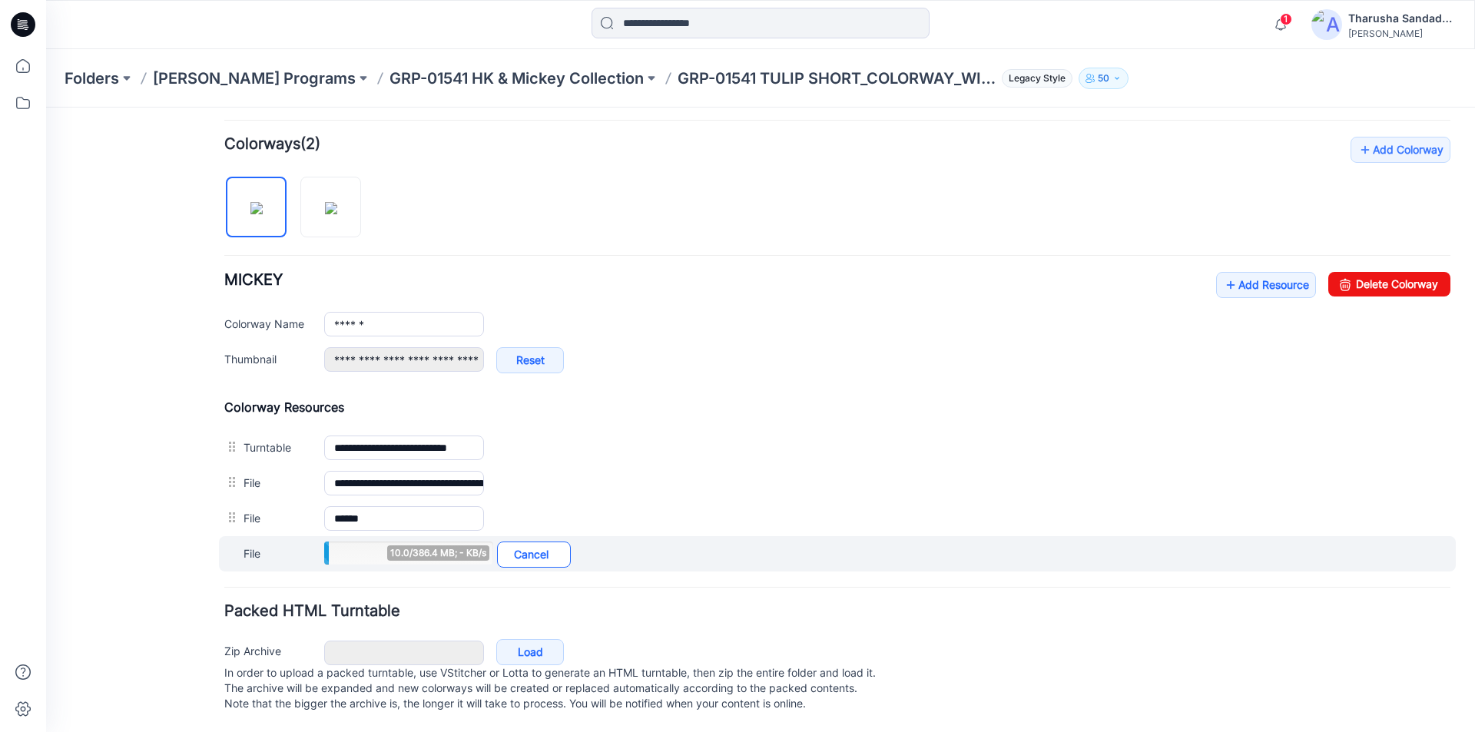
click at [551, 542] on link "Cancel" at bounding box center [534, 555] width 74 height 26
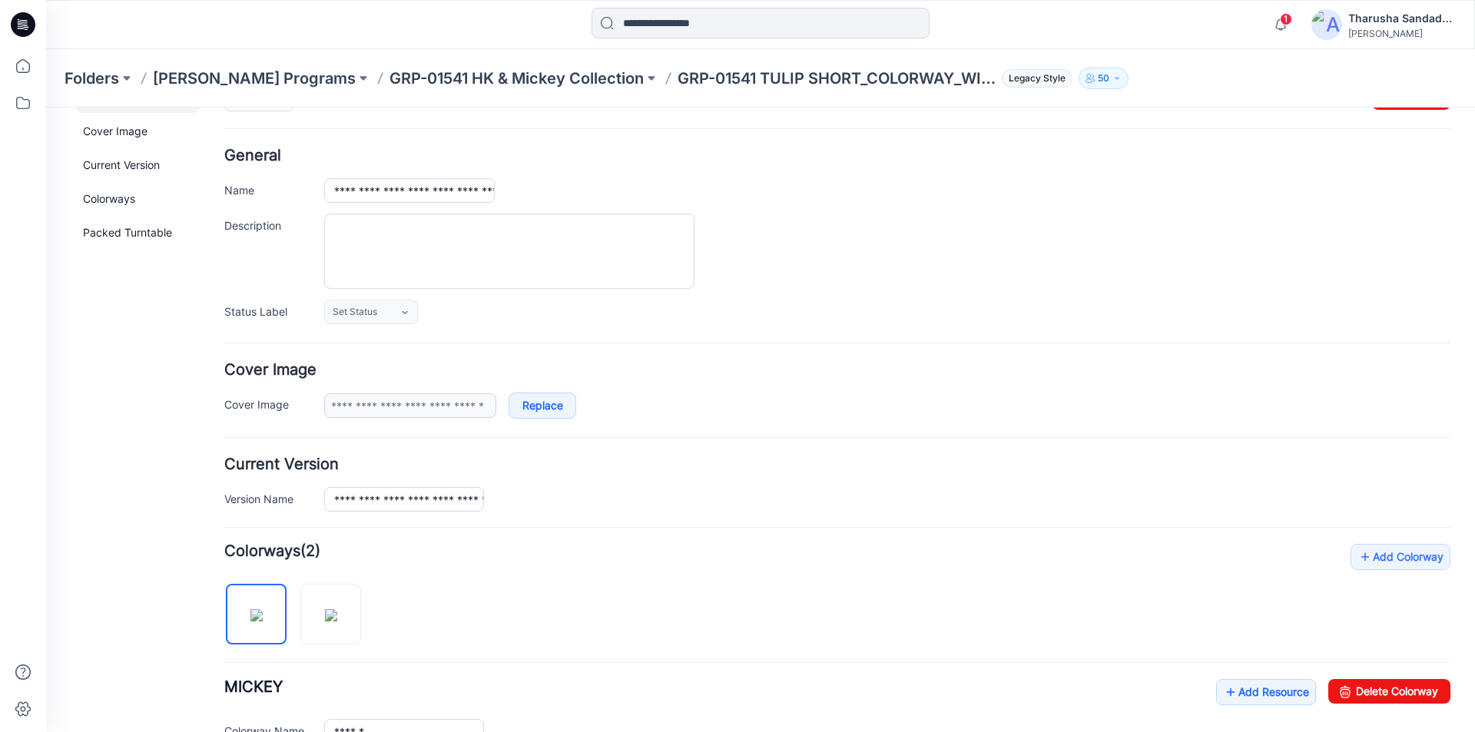
scroll to position [0, 0]
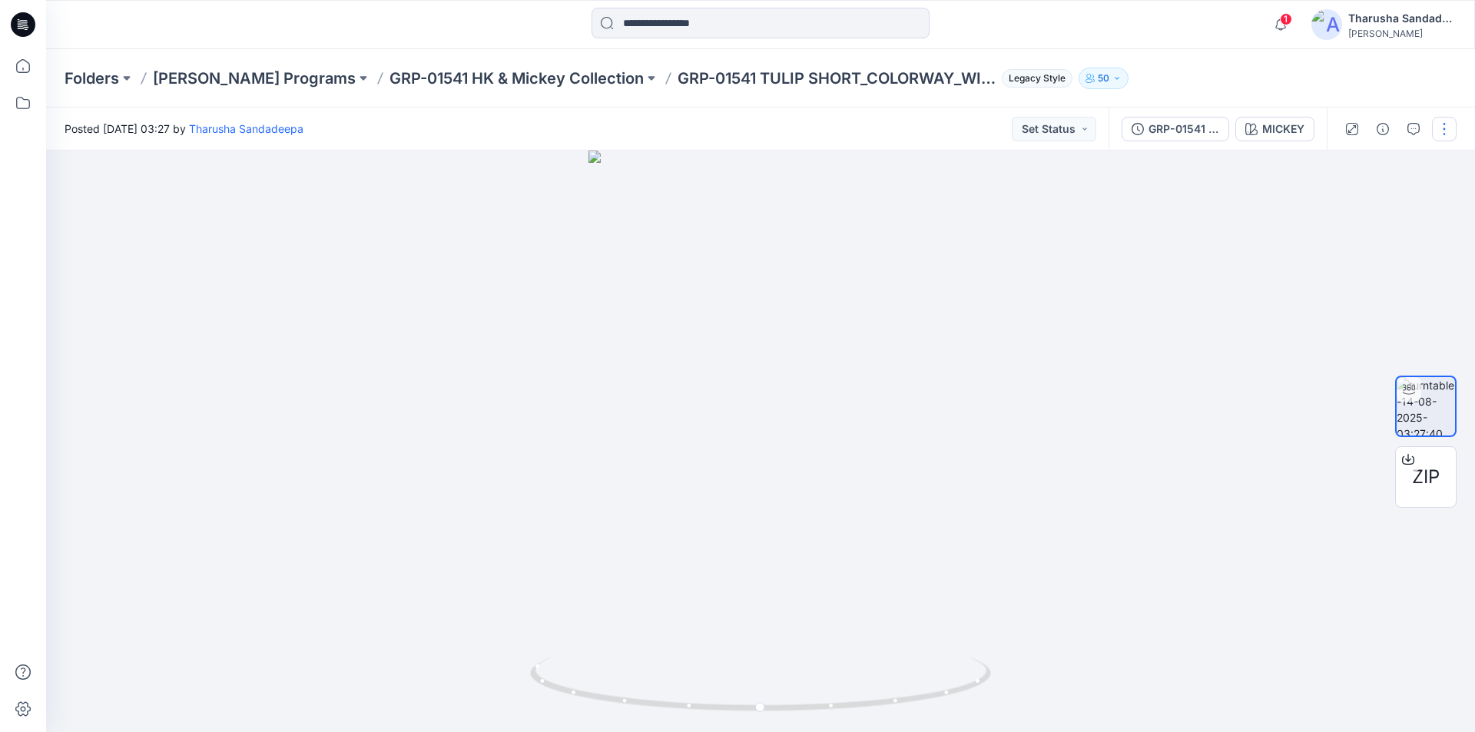
click at [1446, 123] on button "button" at bounding box center [1444, 129] width 25 height 25
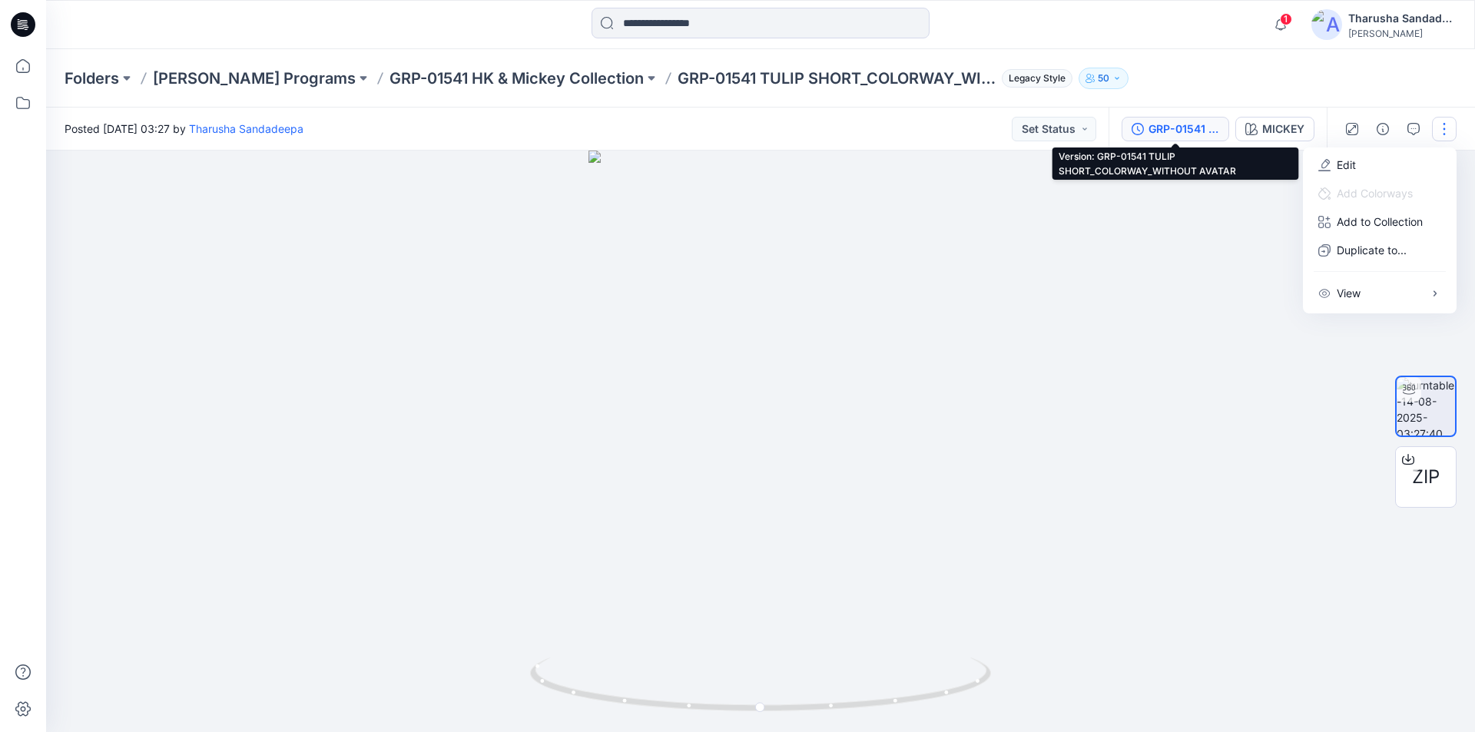
click at [1170, 125] on div "GRP-01541 TULIP SHORT_COLORWAY_WITHOUT AVATAR" at bounding box center [1184, 129] width 71 height 17
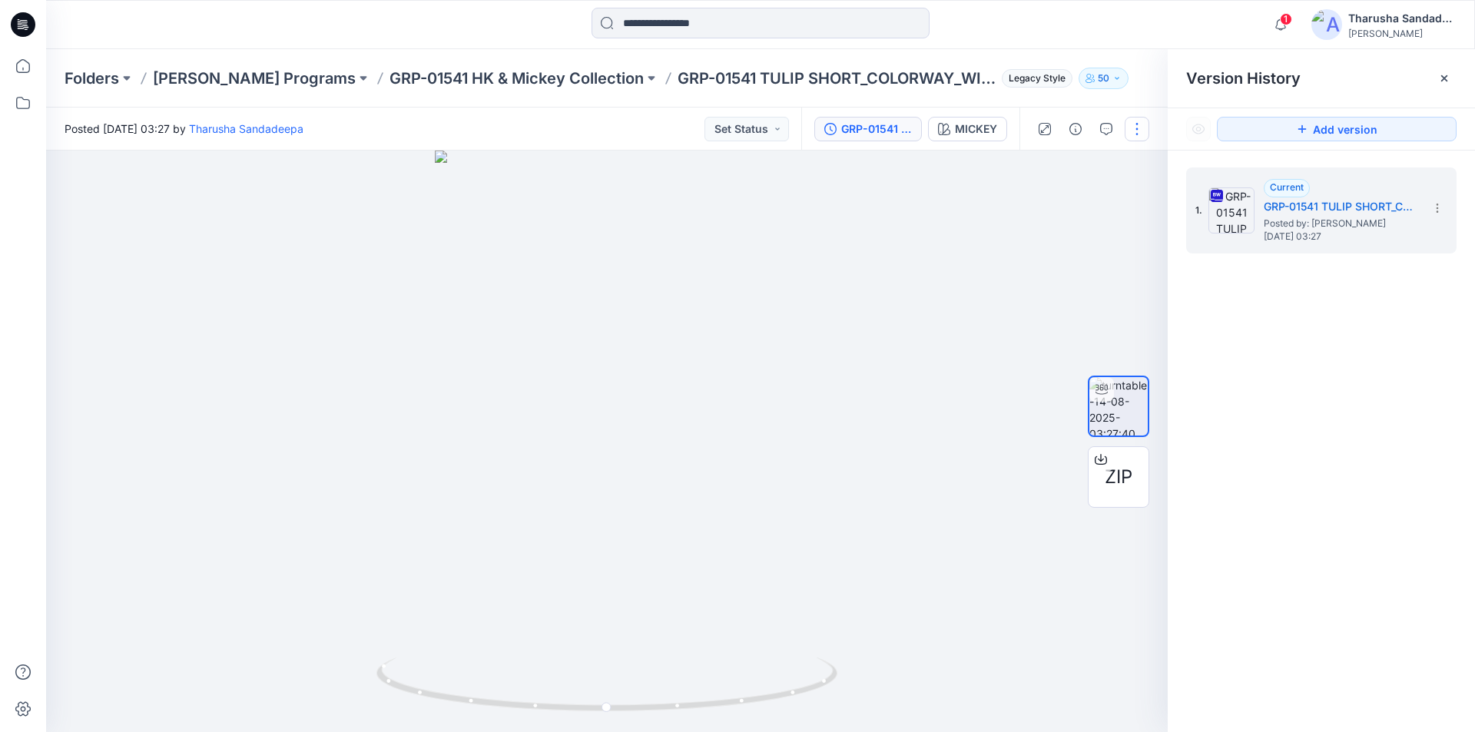
click at [1145, 130] on button "button" at bounding box center [1137, 129] width 25 height 25
click at [1093, 171] on button "Edit" at bounding box center [1072, 165] width 141 height 28
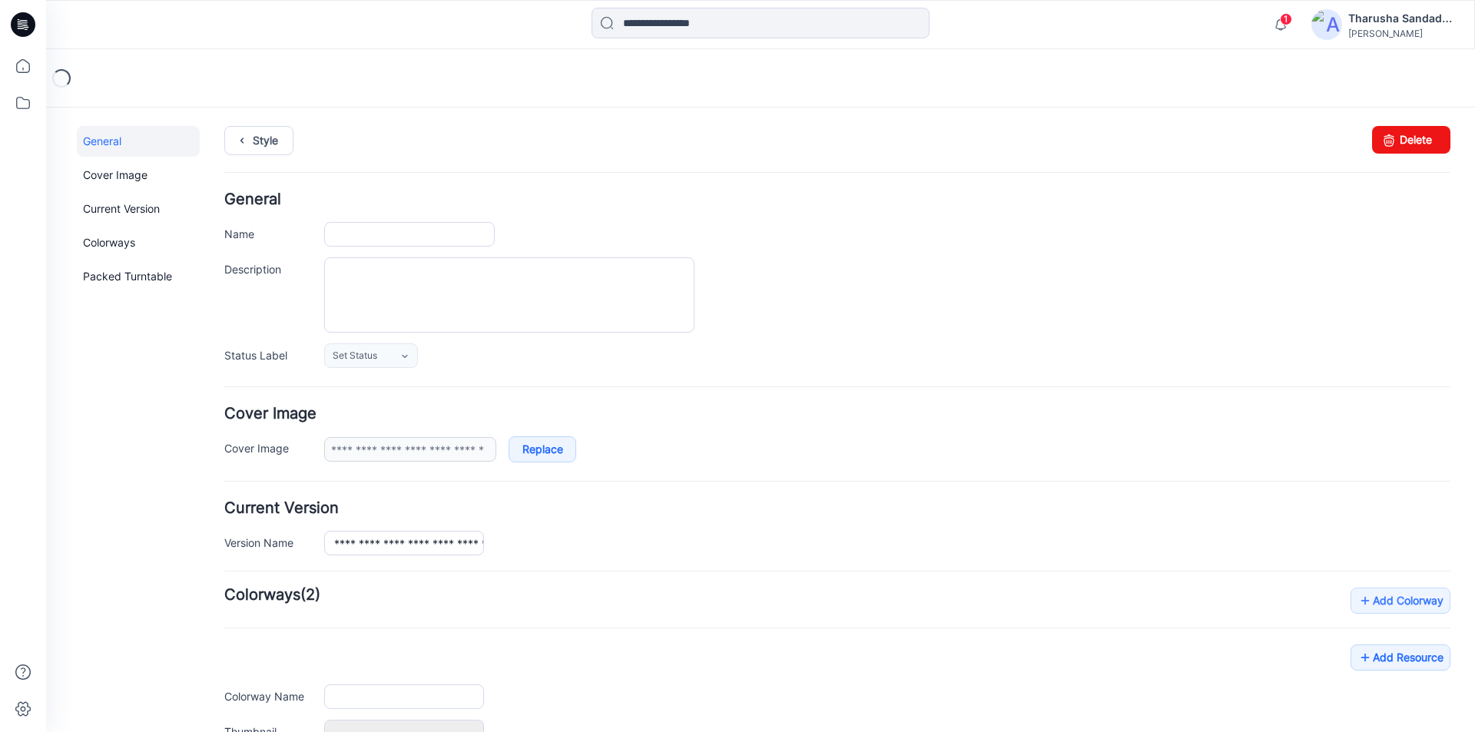
type input "**********"
type input "******"
type input "**********"
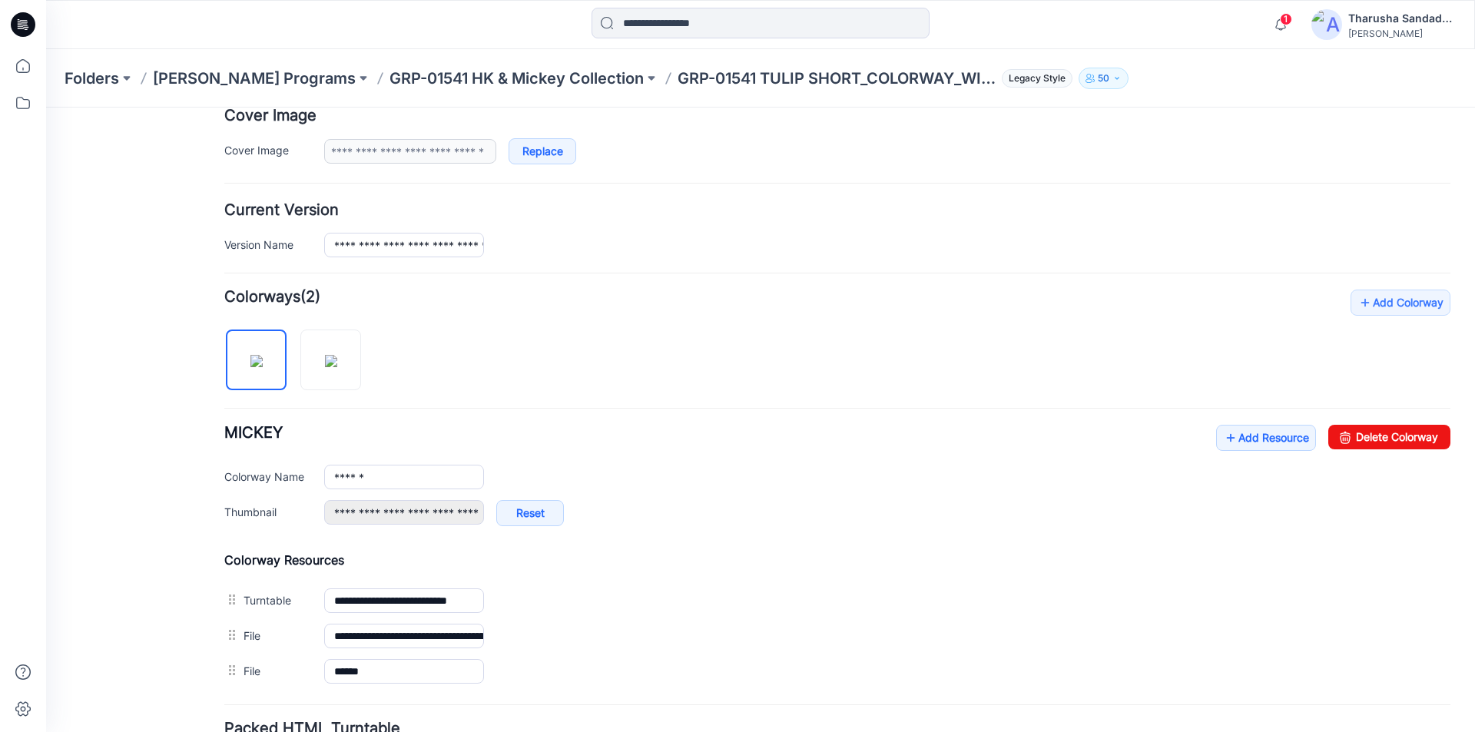
scroll to position [307, 0]
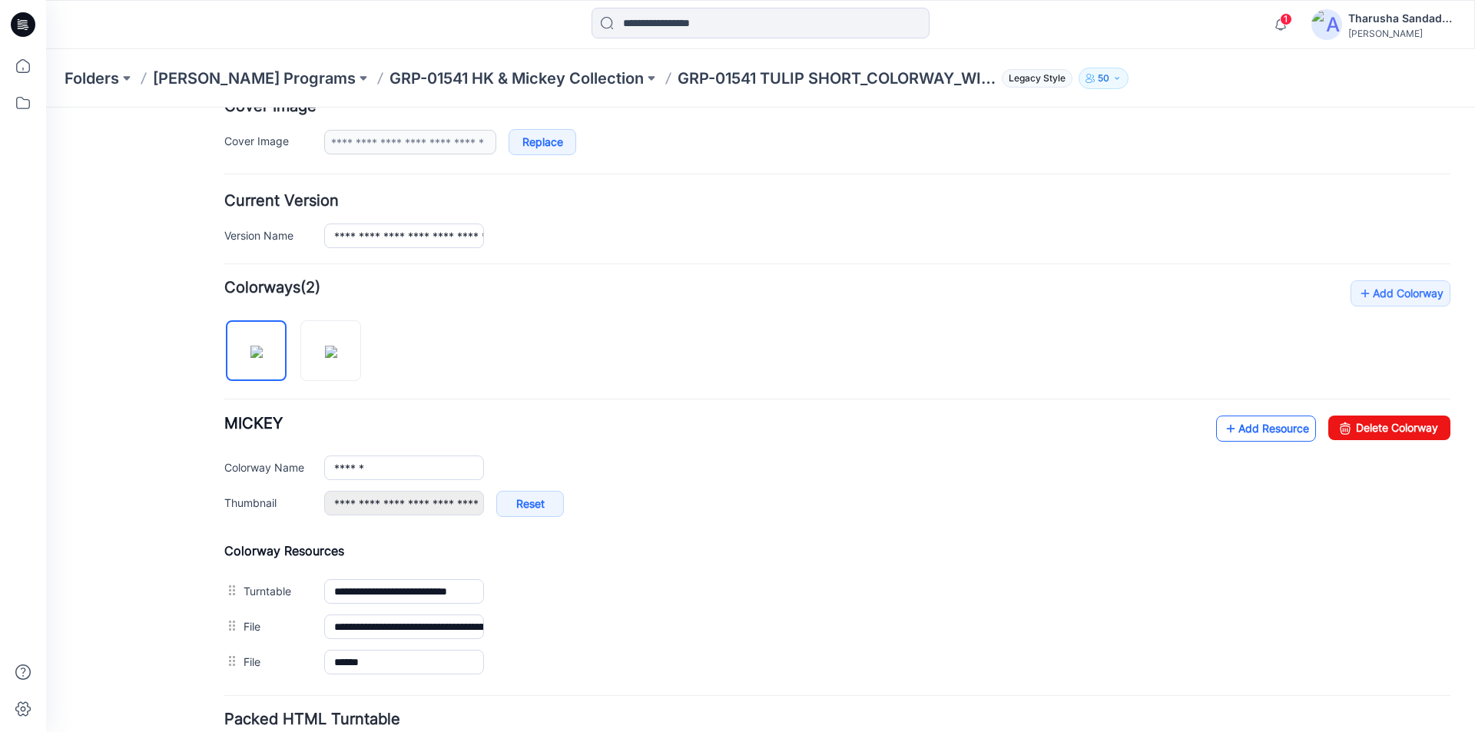
click at [1262, 424] on link "Add Resource" at bounding box center [1266, 429] width 100 height 26
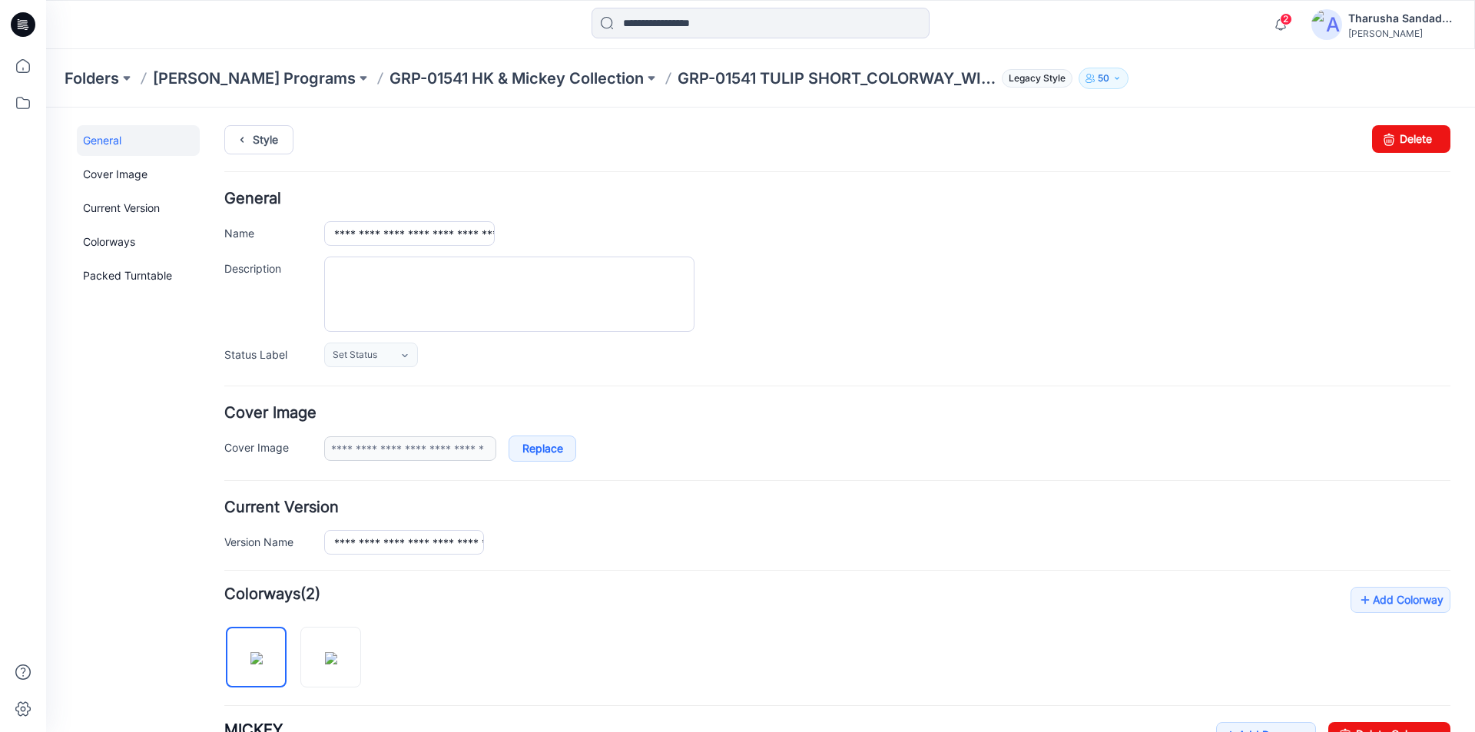
scroll to position [0, 0]
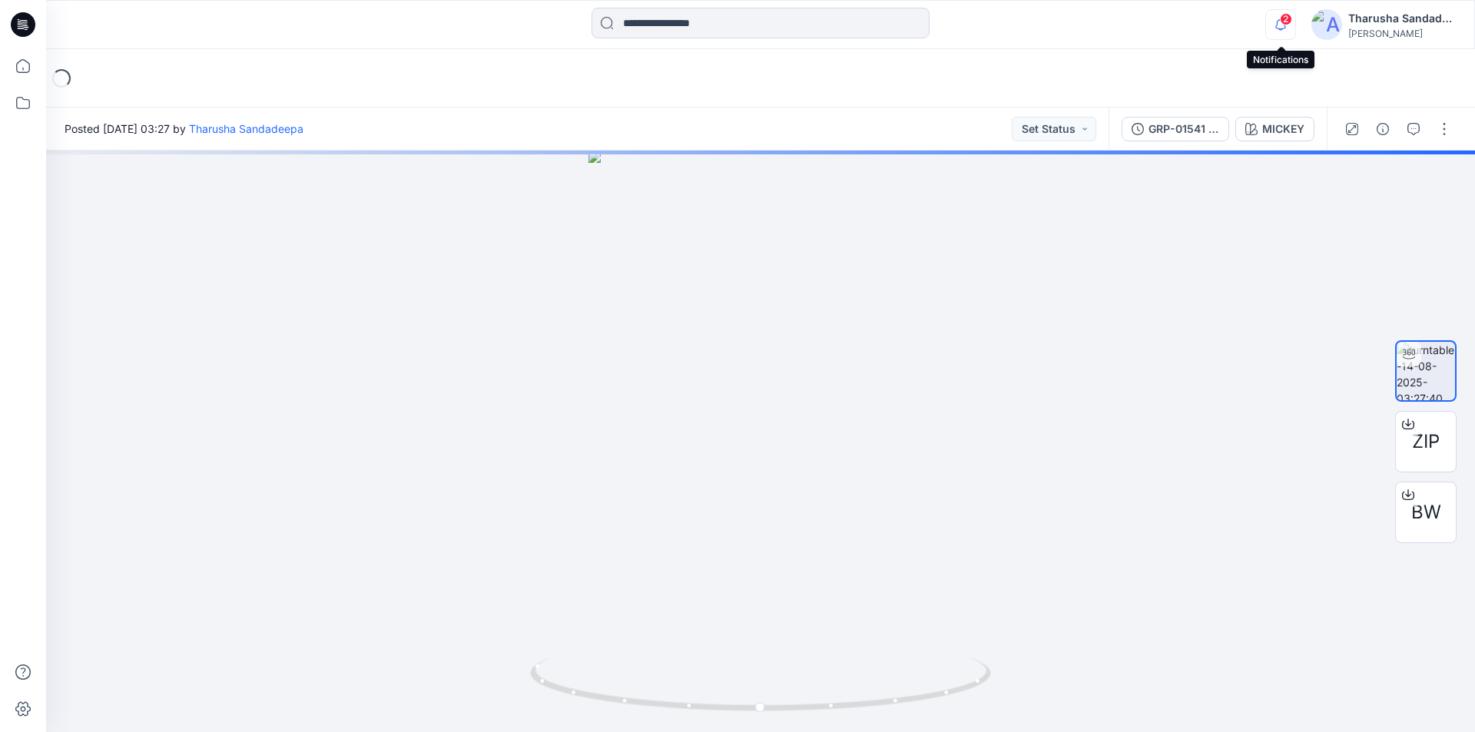
click at [1273, 28] on icon "button" at bounding box center [1280, 24] width 29 height 31
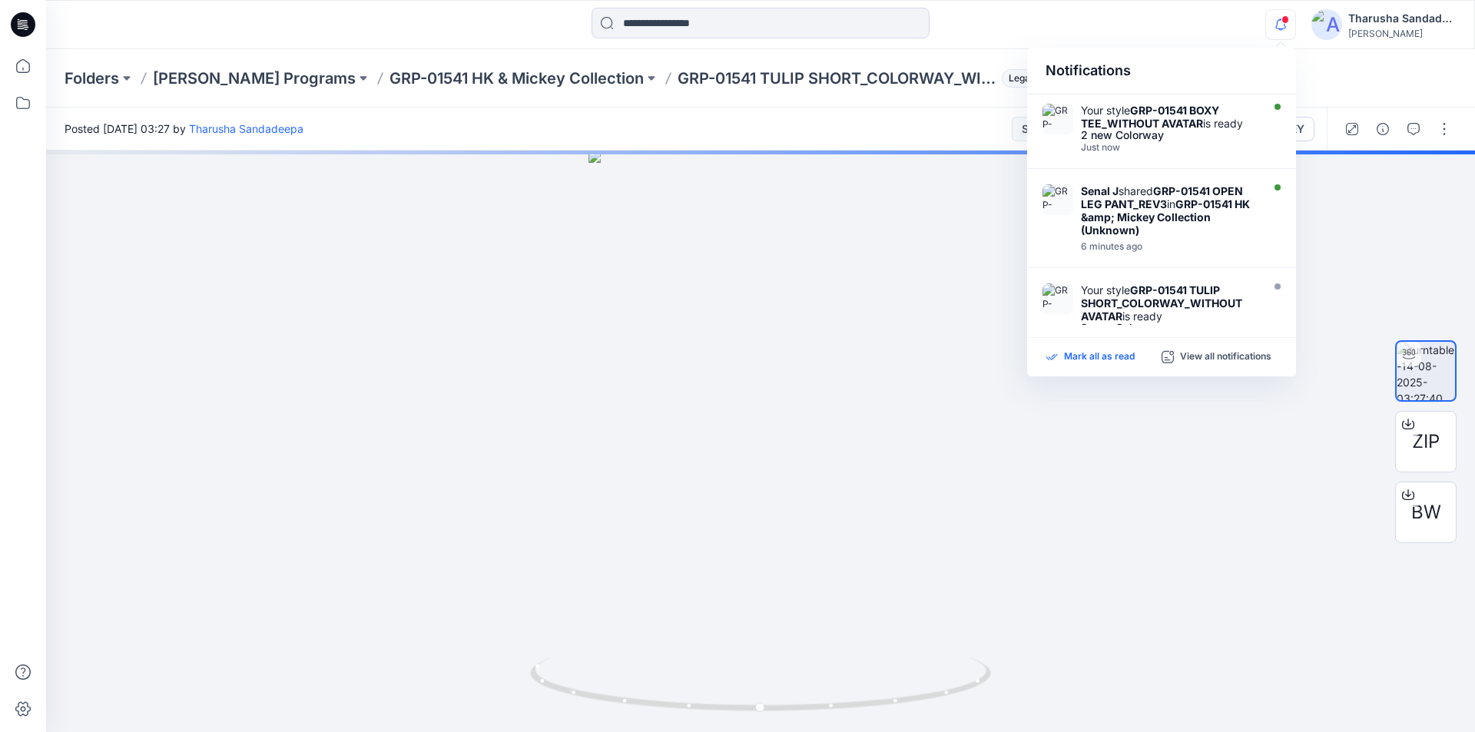
click at [1103, 360] on p "Mark all as read" at bounding box center [1099, 357] width 71 height 14
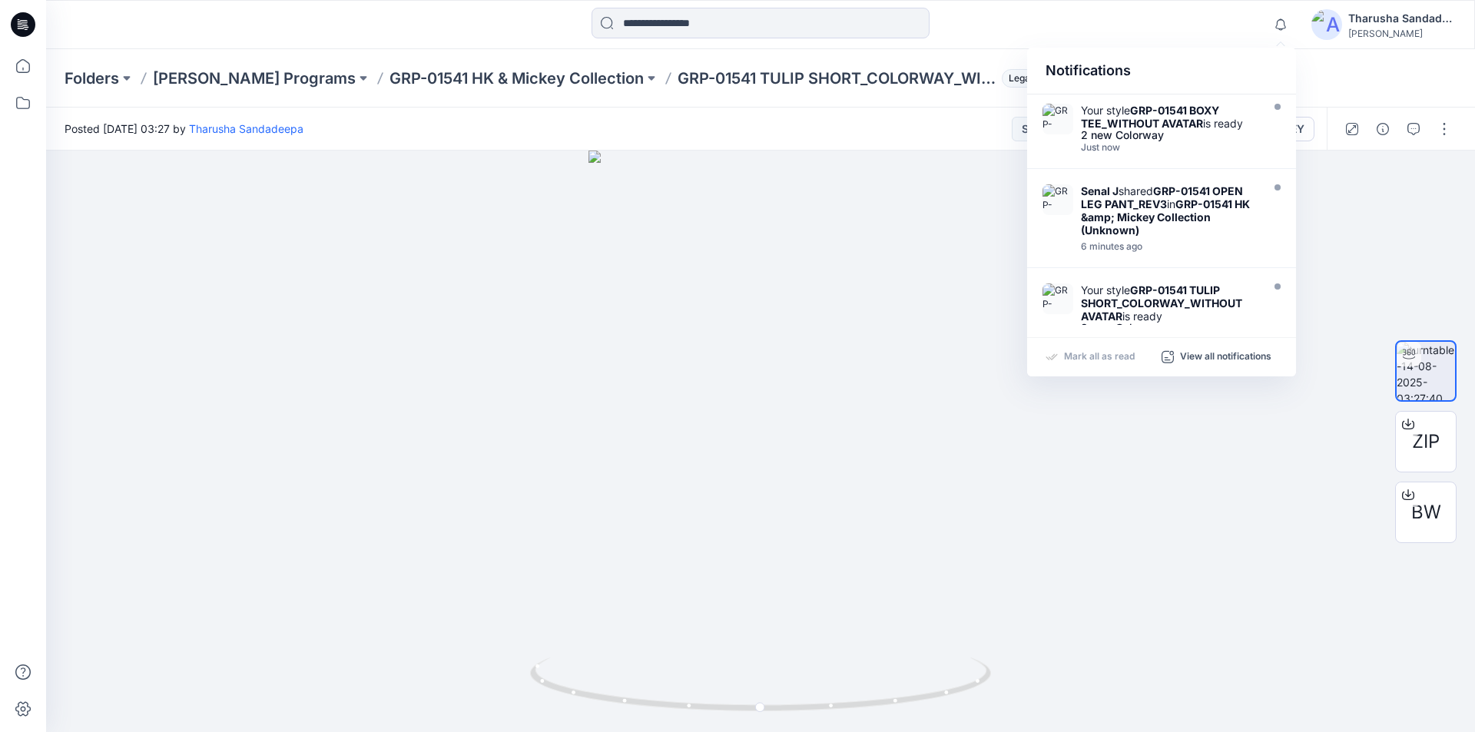
click at [338, 52] on div "Folders [PERSON_NAME] Programs GRP-01541 HK & Mickey Collection GRP-01541 TULIP…" at bounding box center [760, 78] width 1429 height 58
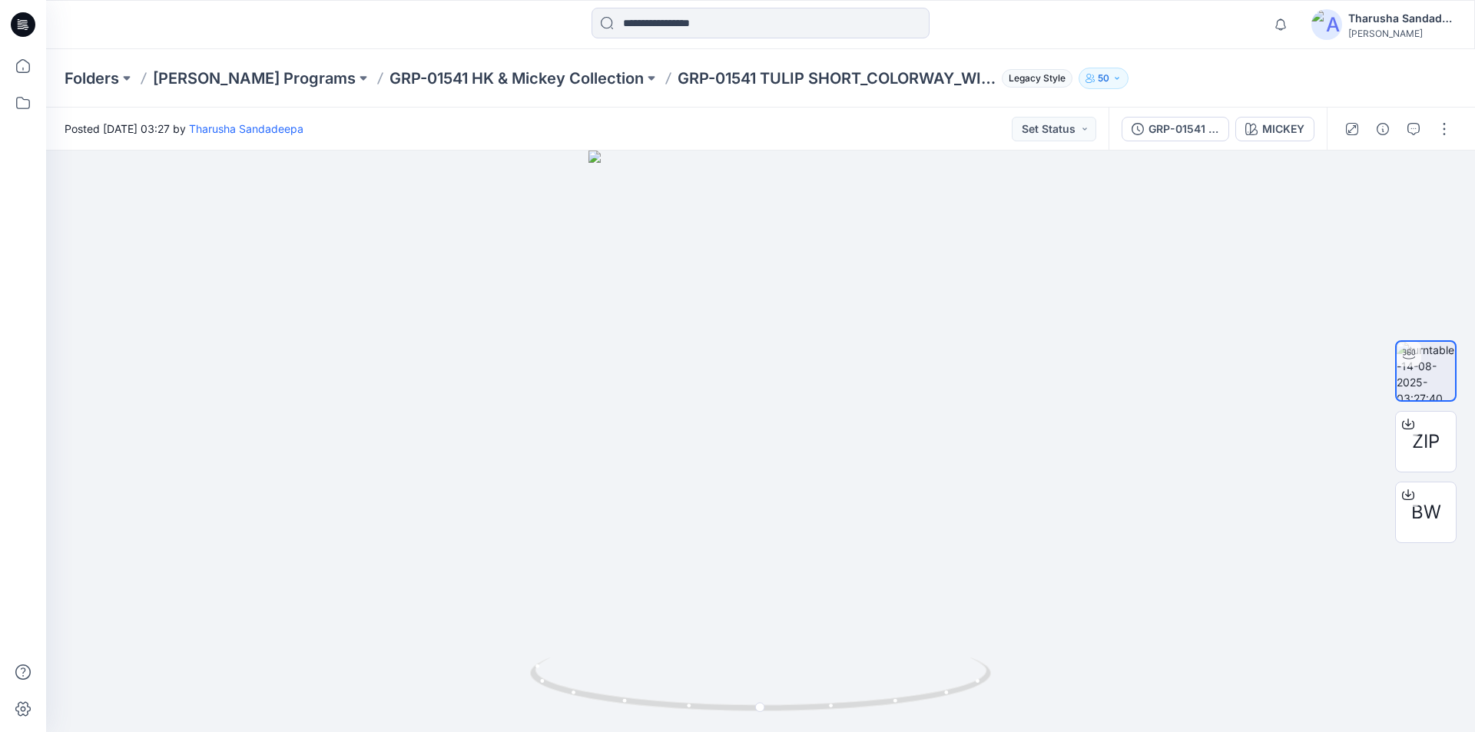
click at [32, 25] on icon at bounding box center [23, 24] width 25 height 25
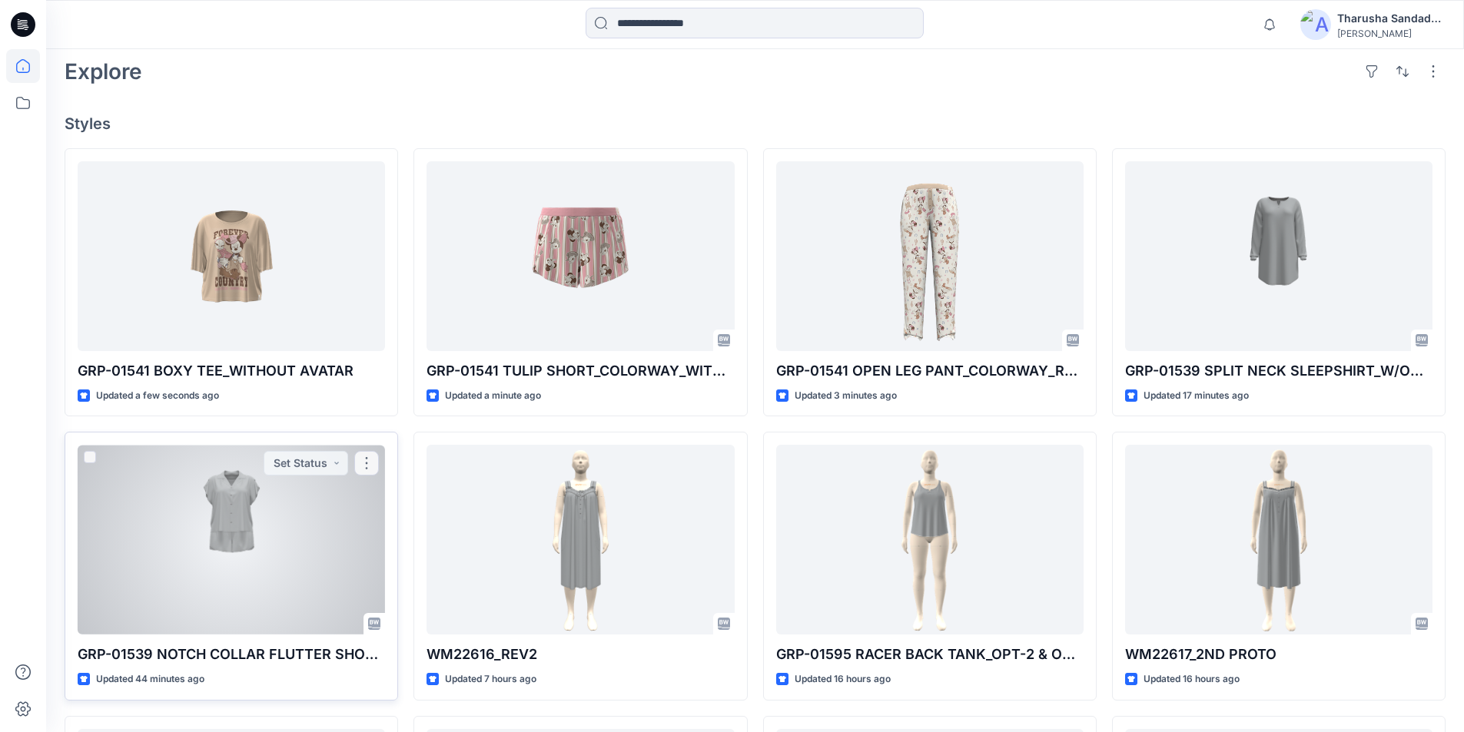
scroll to position [384, 0]
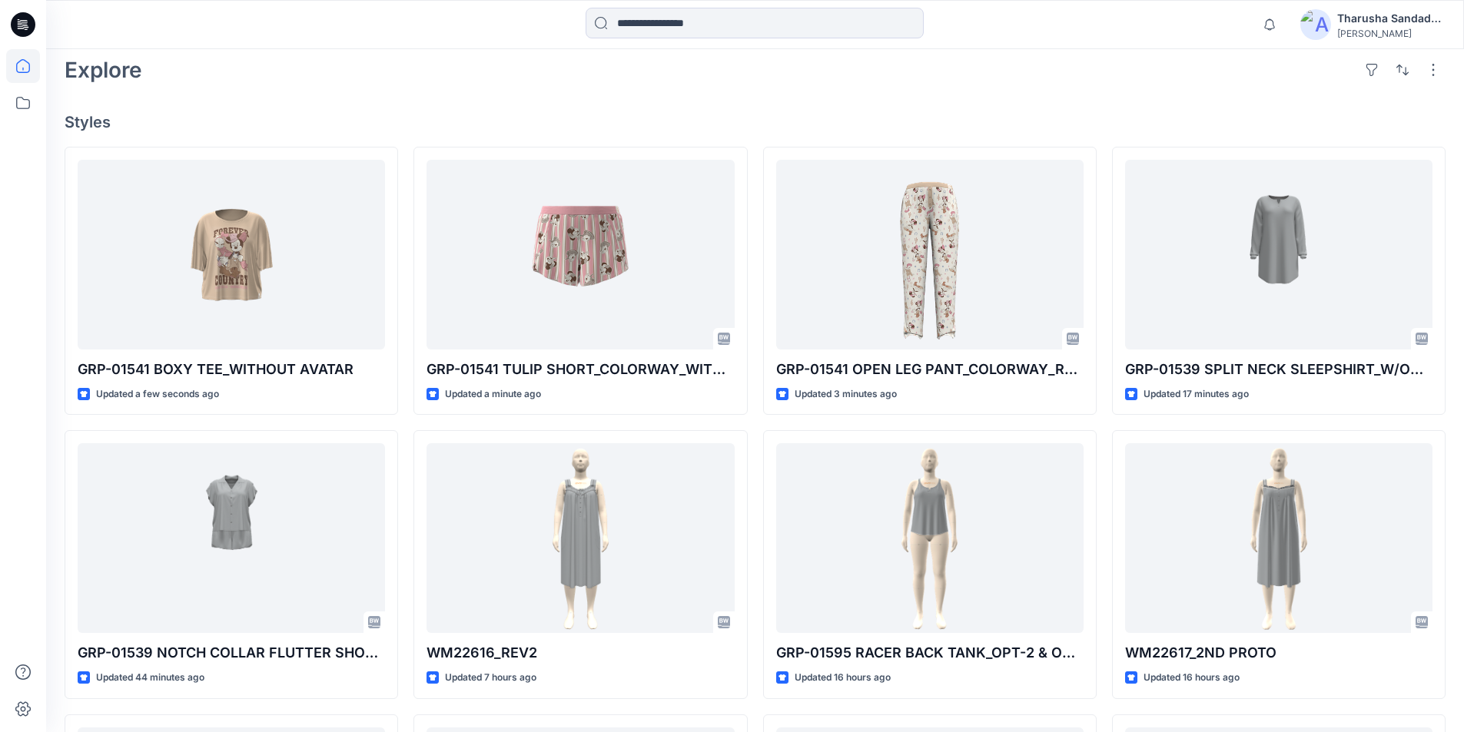
click at [28, 25] on icon at bounding box center [23, 24] width 25 height 49
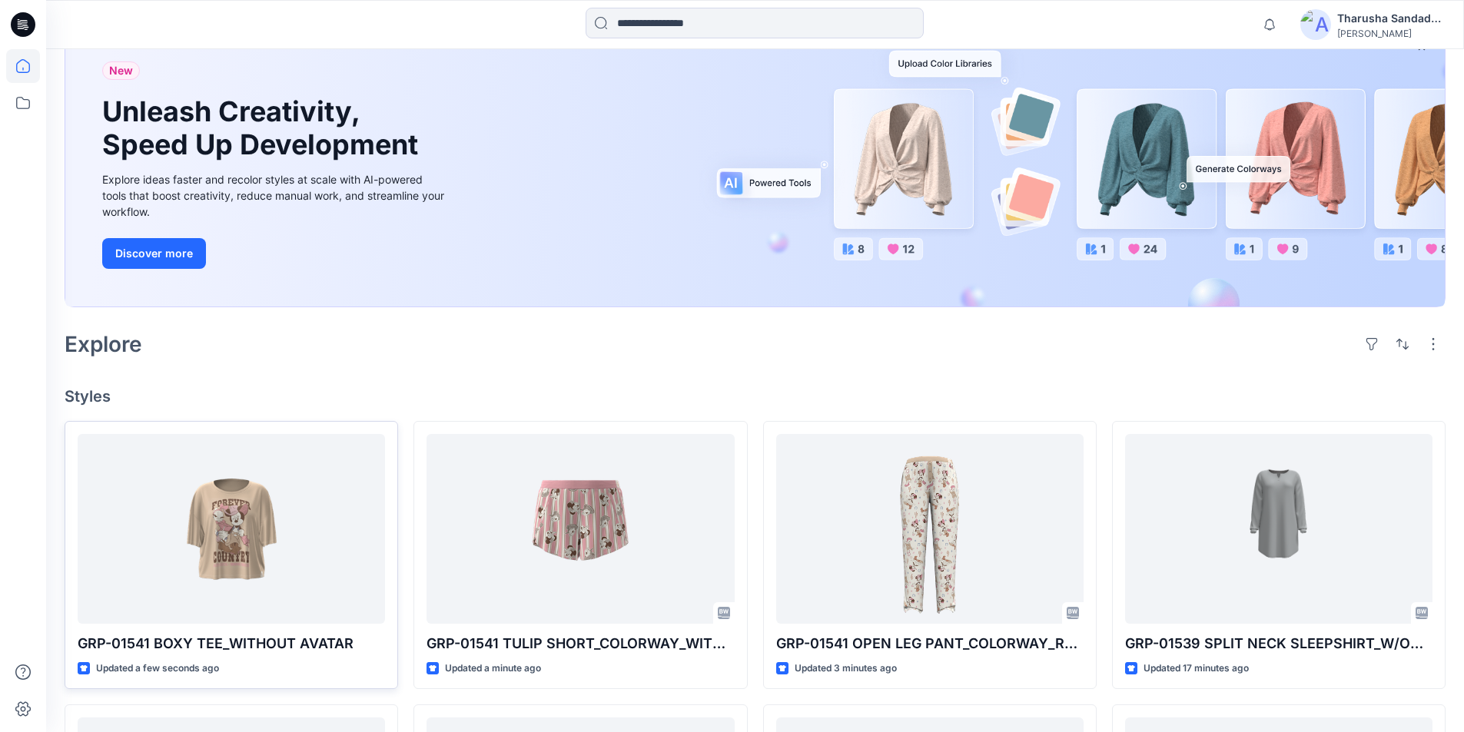
scroll to position [307, 0]
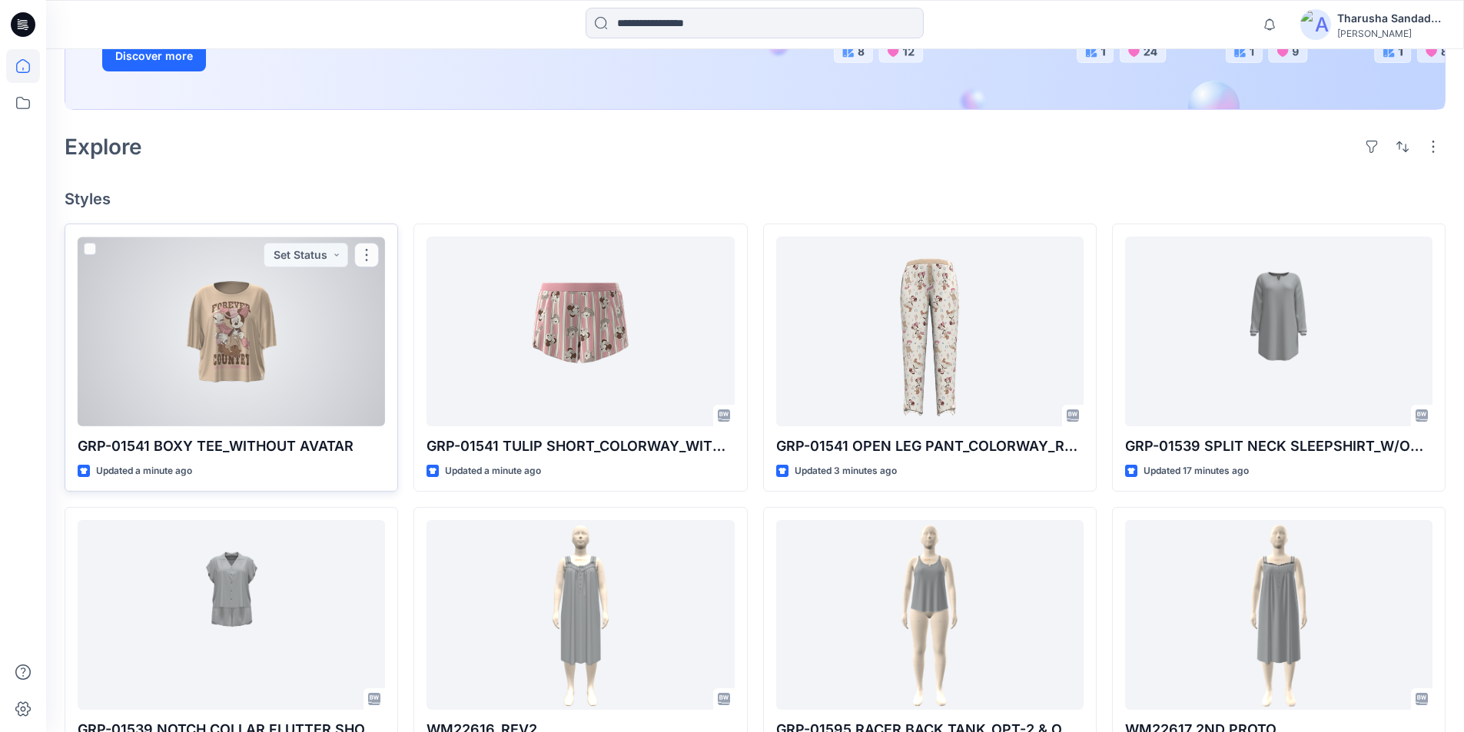
click at [264, 301] on div at bounding box center [231, 332] width 307 height 190
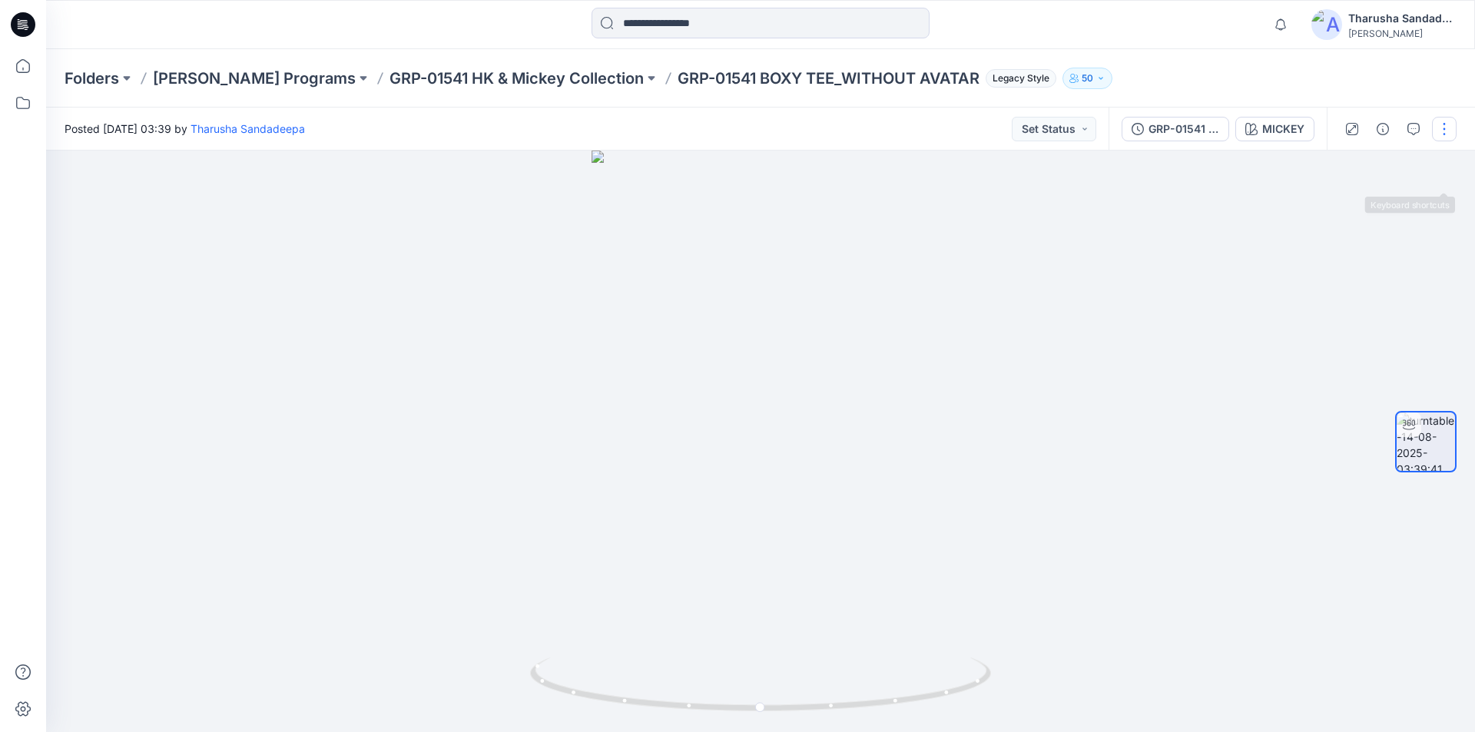
click at [1444, 131] on button "button" at bounding box center [1444, 129] width 25 height 25
click at [1372, 161] on button "Edit" at bounding box center [1379, 165] width 141 height 28
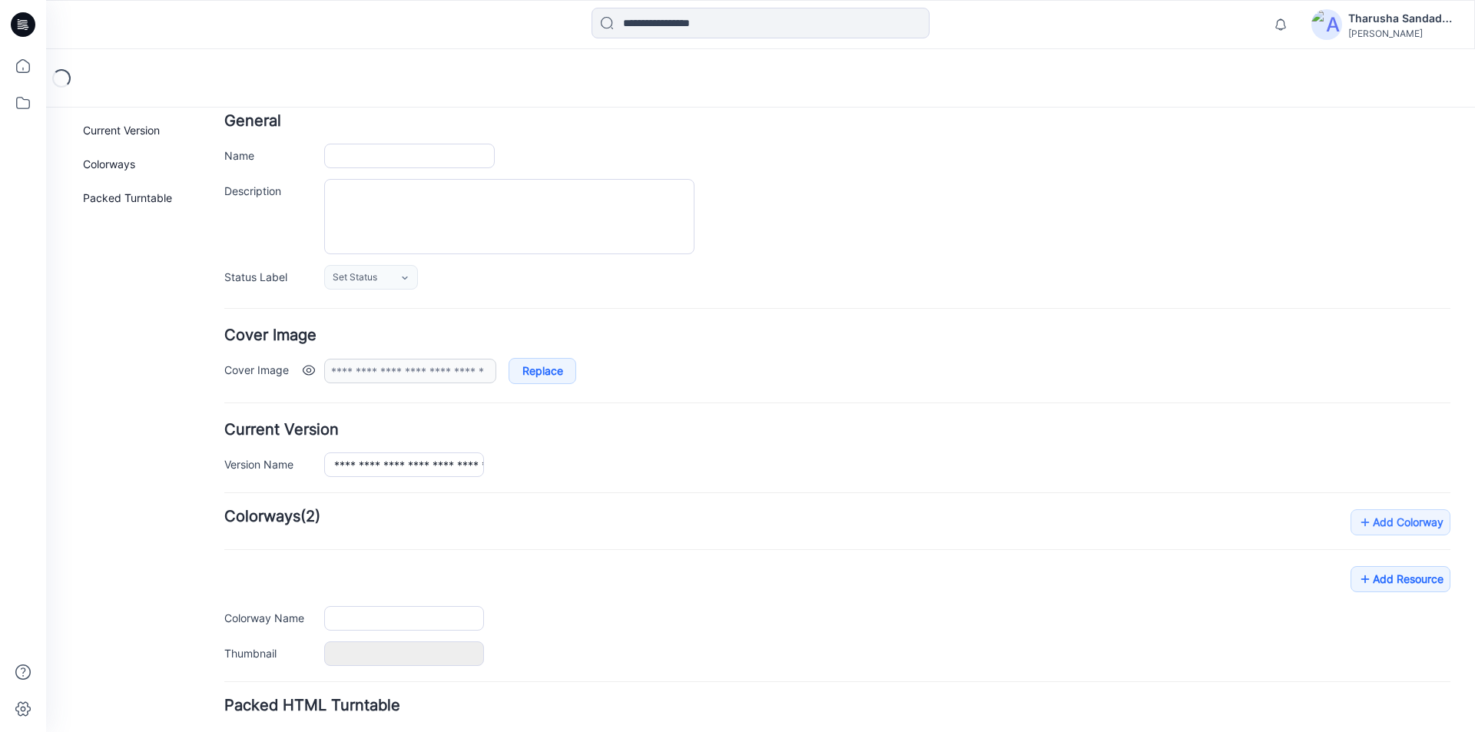
type input "**********"
type input "******"
type input "**********"
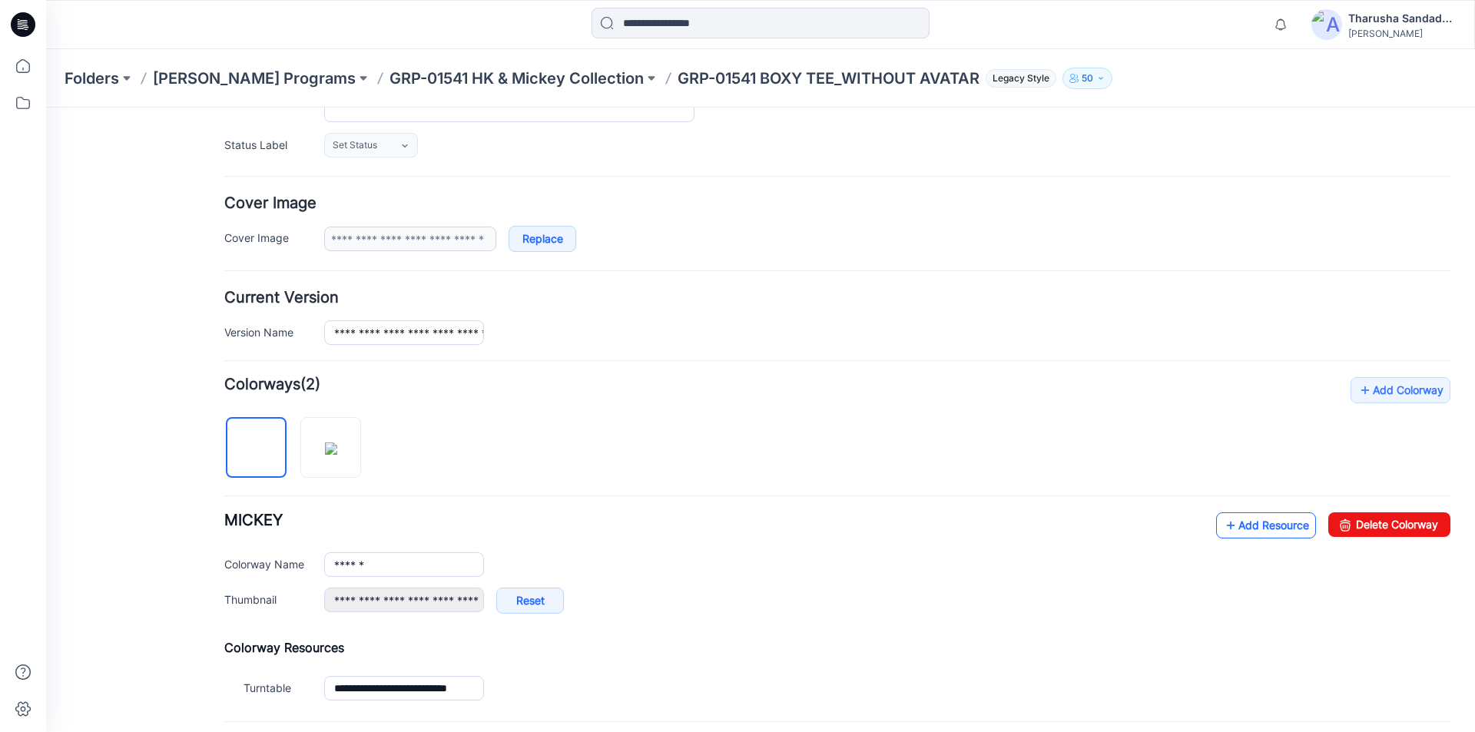
scroll to position [230, 0]
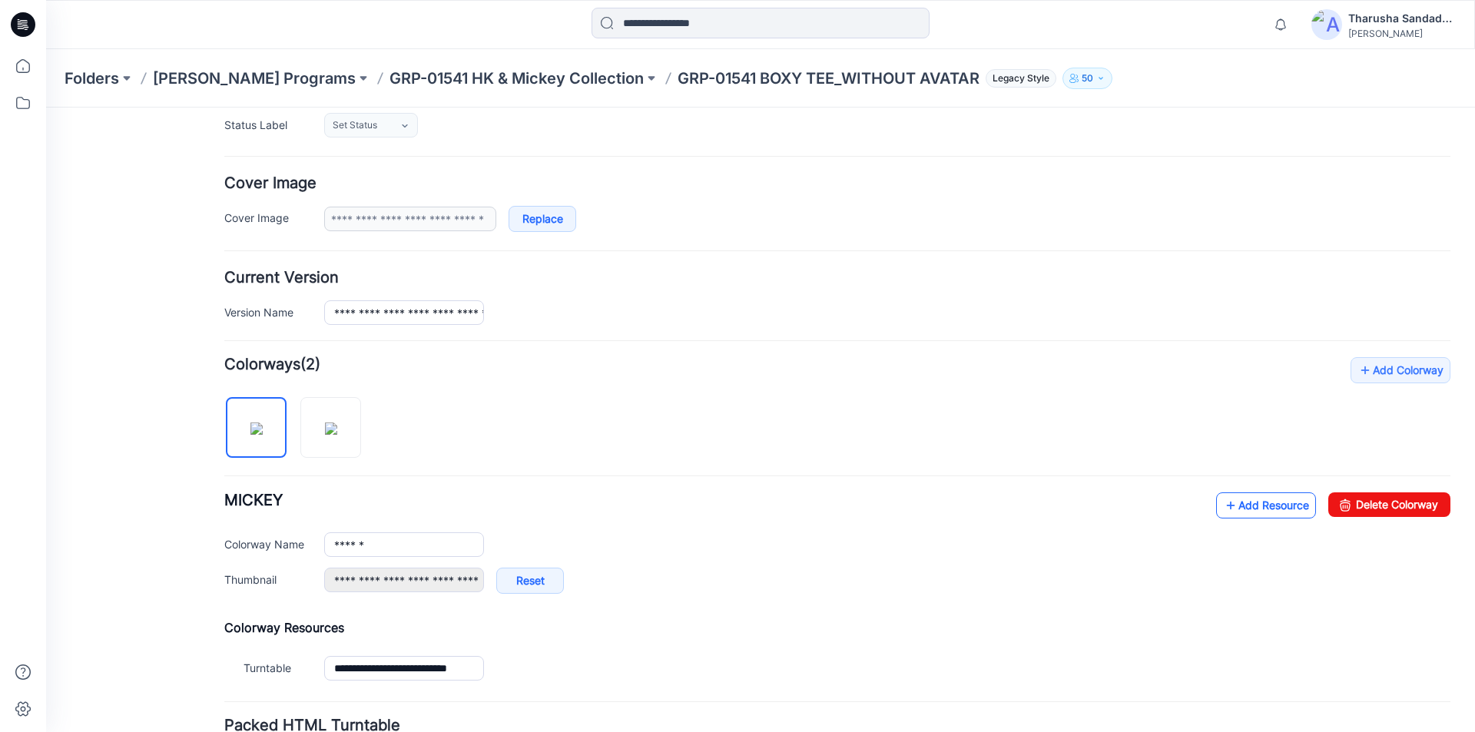
click at [1239, 509] on link "Add Resource" at bounding box center [1266, 505] width 100 height 26
click at [1246, 511] on link "Add Resource" at bounding box center [1266, 505] width 100 height 26
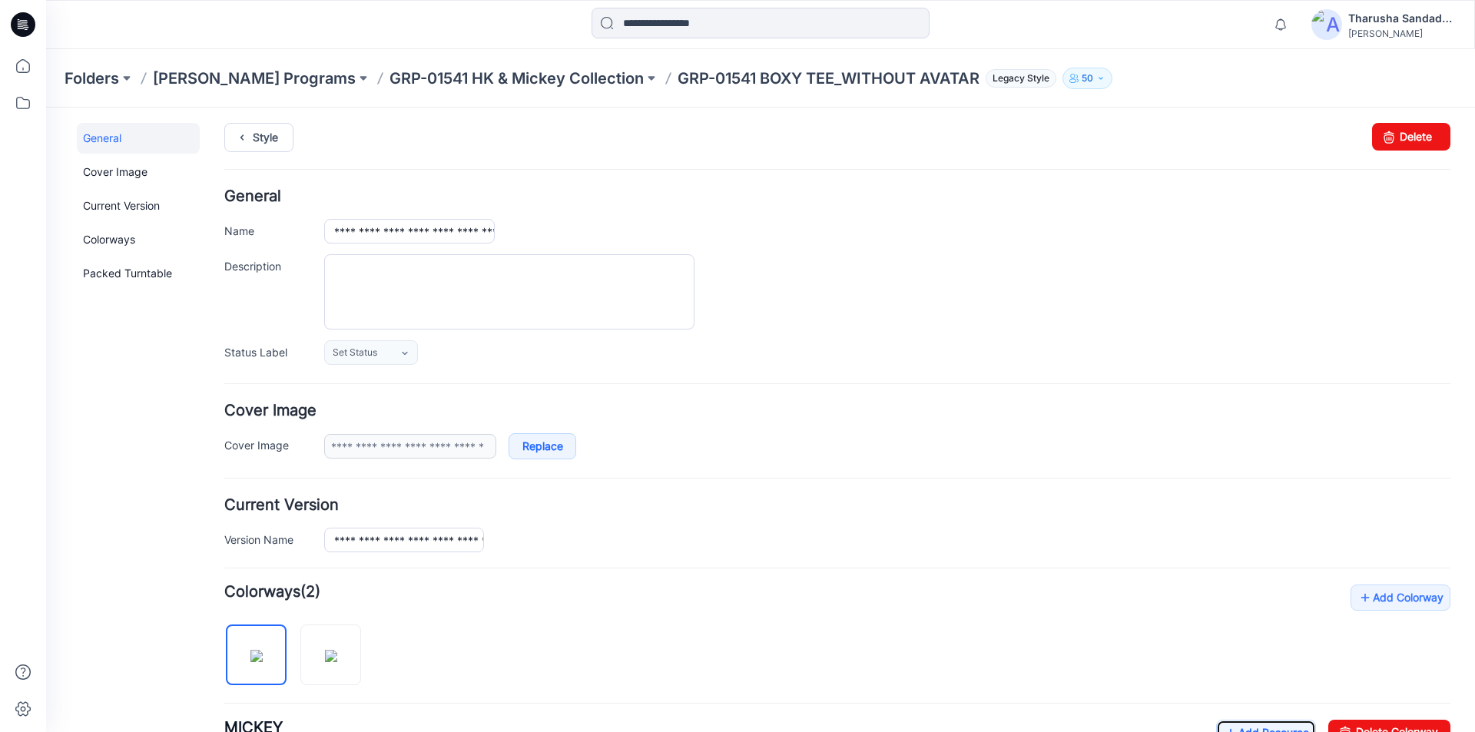
scroll to position [0, 0]
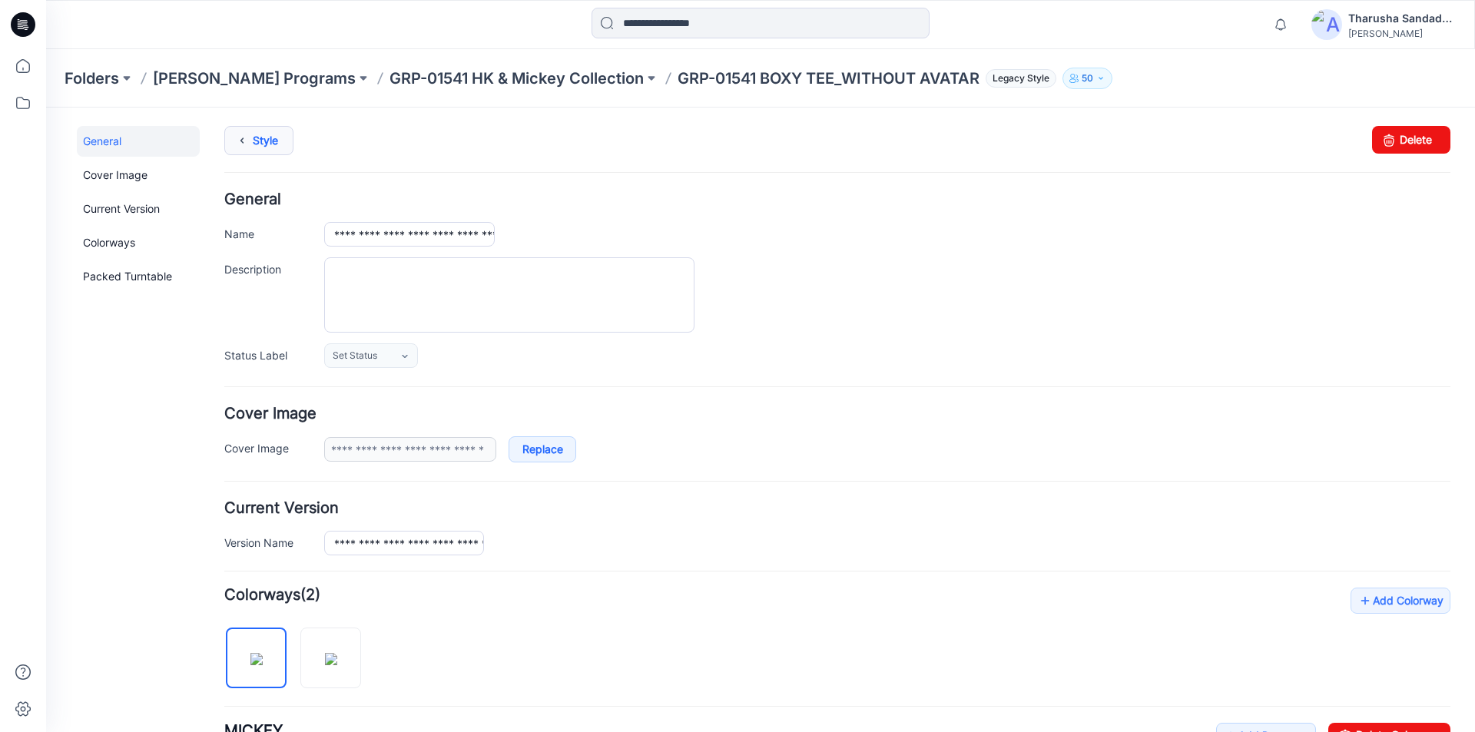
click at [277, 144] on link "Style" at bounding box center [258, 140] width 69 height 29
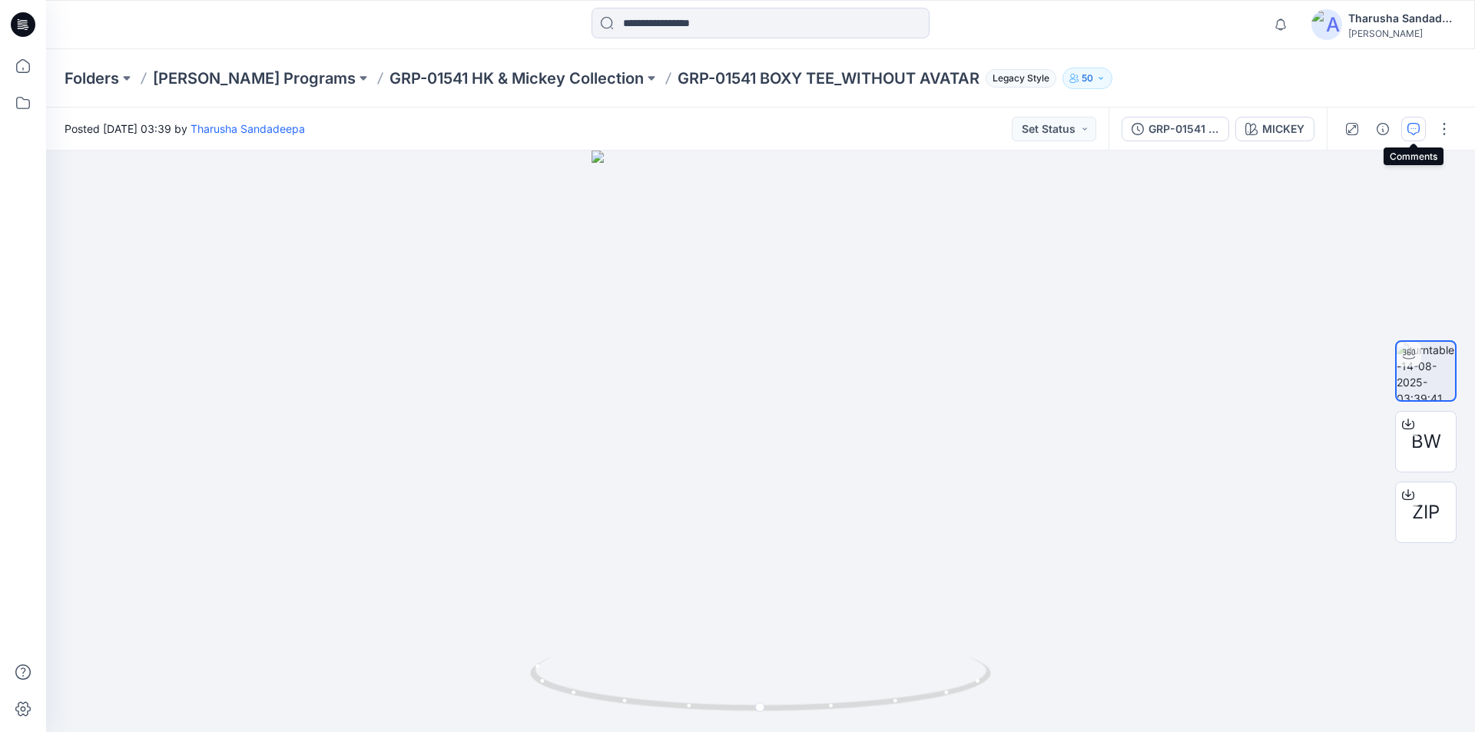
click at [1414, 131] on icon "button" at bounding box center [1414, 129] width 12 height 12
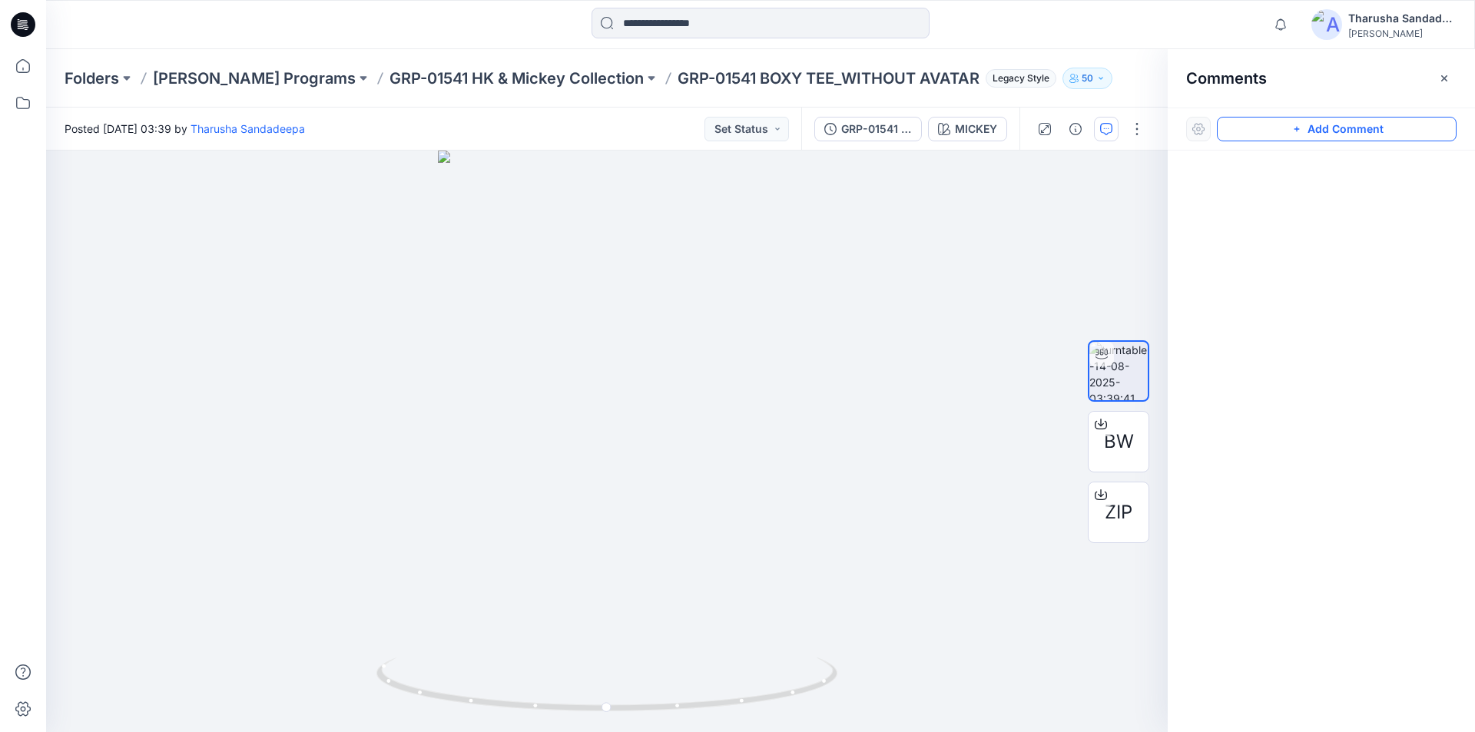
drag, startPoint x: 1310, startPoint y: 129, endPoint x: 1300, endPoint y: 133, distance: 10.7
click at [1309, 130] on button "Add Comment" at bounding box center [1337, 129] width 240 height 25
click at [671, 375] on div "1" at bounding box center [607, 442] width 1122 height 582
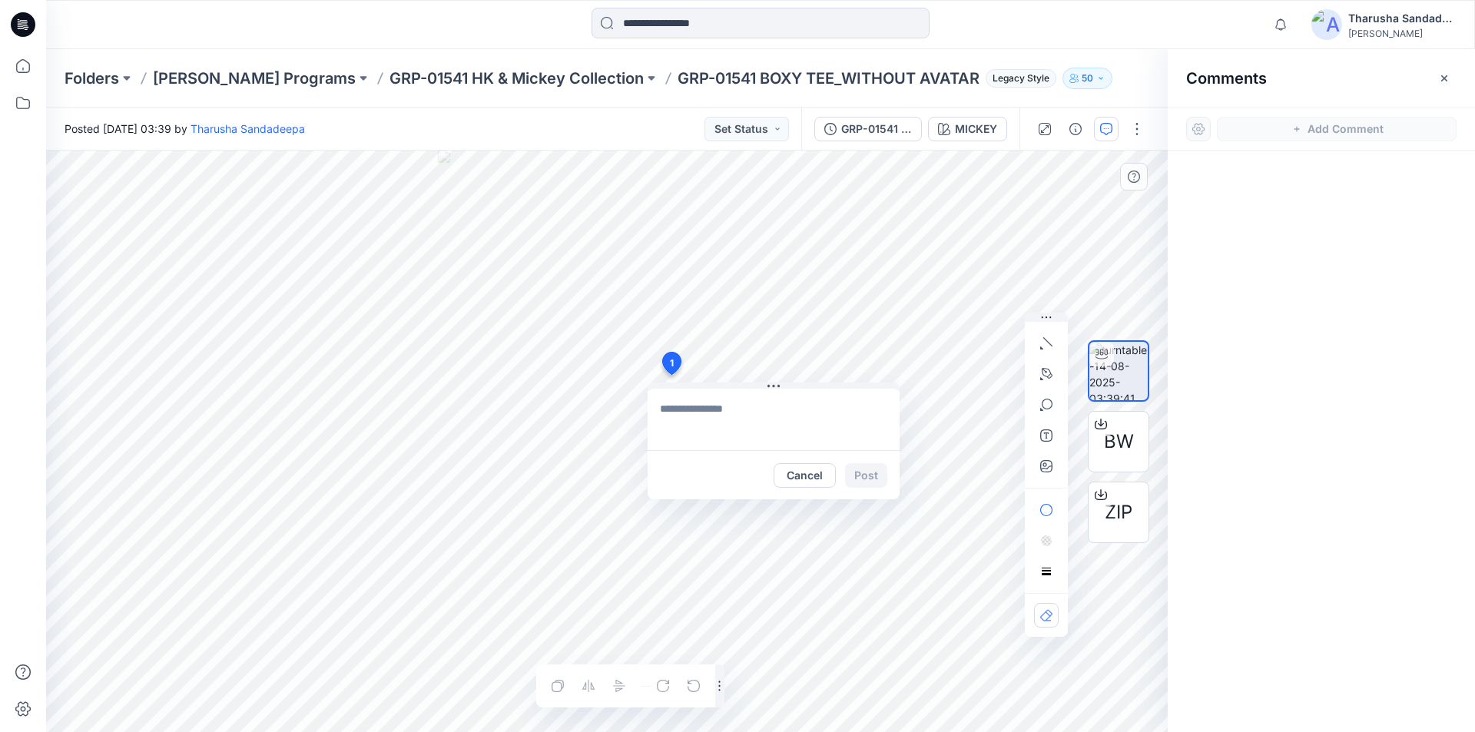
click at [671, 415] on textarea at bounding box center [774, 419] width 252 height 61
paste textarea "**********"
type textarea "**********"
click at [860, 477] on button "Post" at bounding box center [866, 475] width 42 height 25
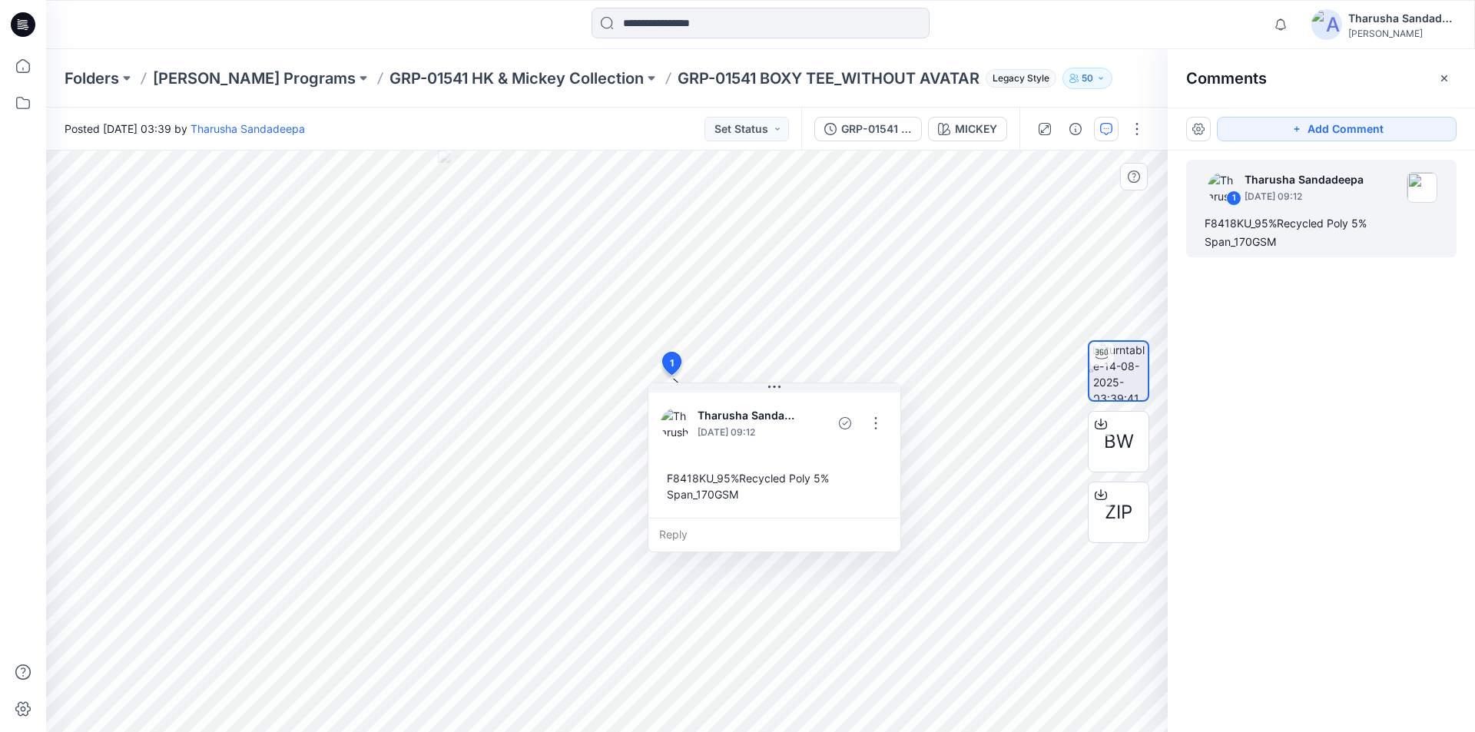
click at [25, 22] on icon at bounding box center [23, 24] width 25 height 25
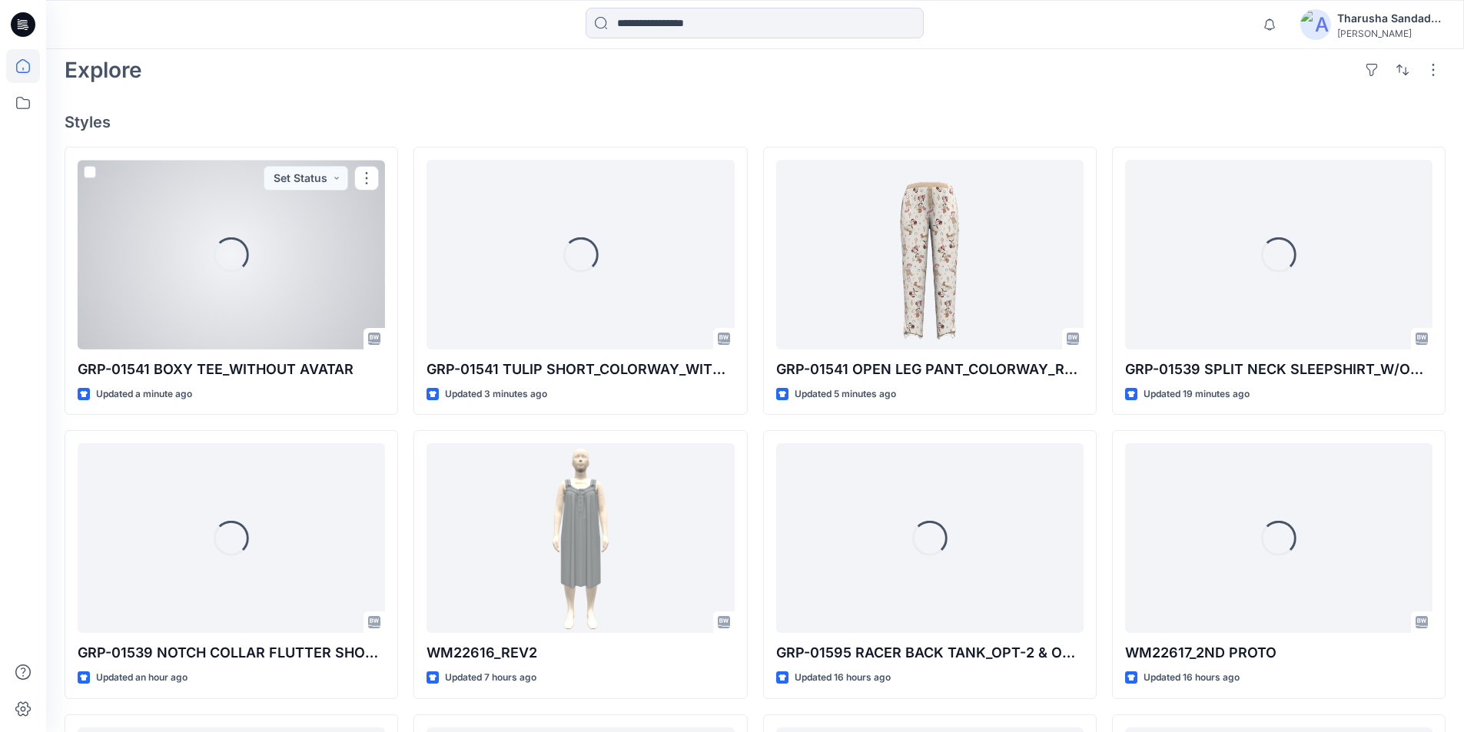
scroll to position [307, 0]
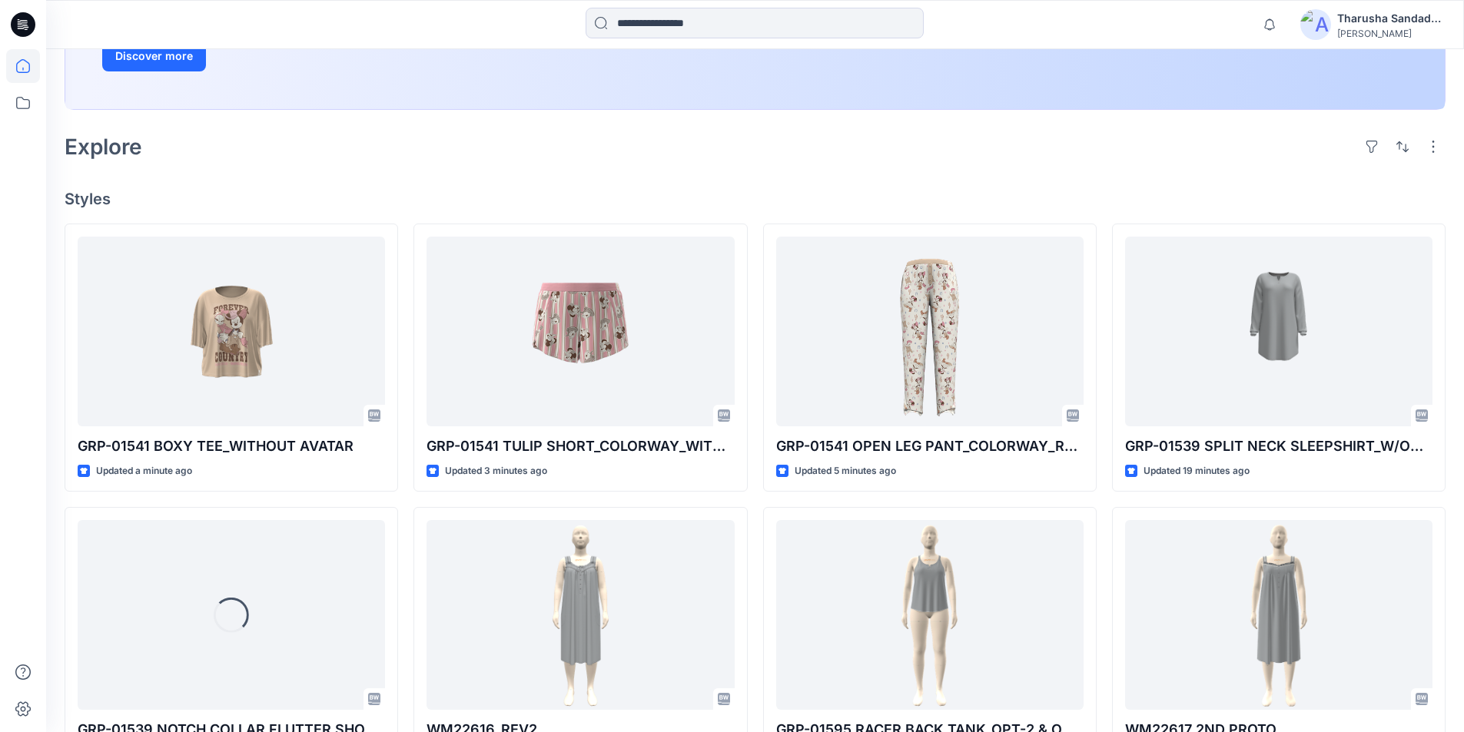
click at [345, 141] on div "Explore" at bounding box center [755, 146] width 1381 height 37
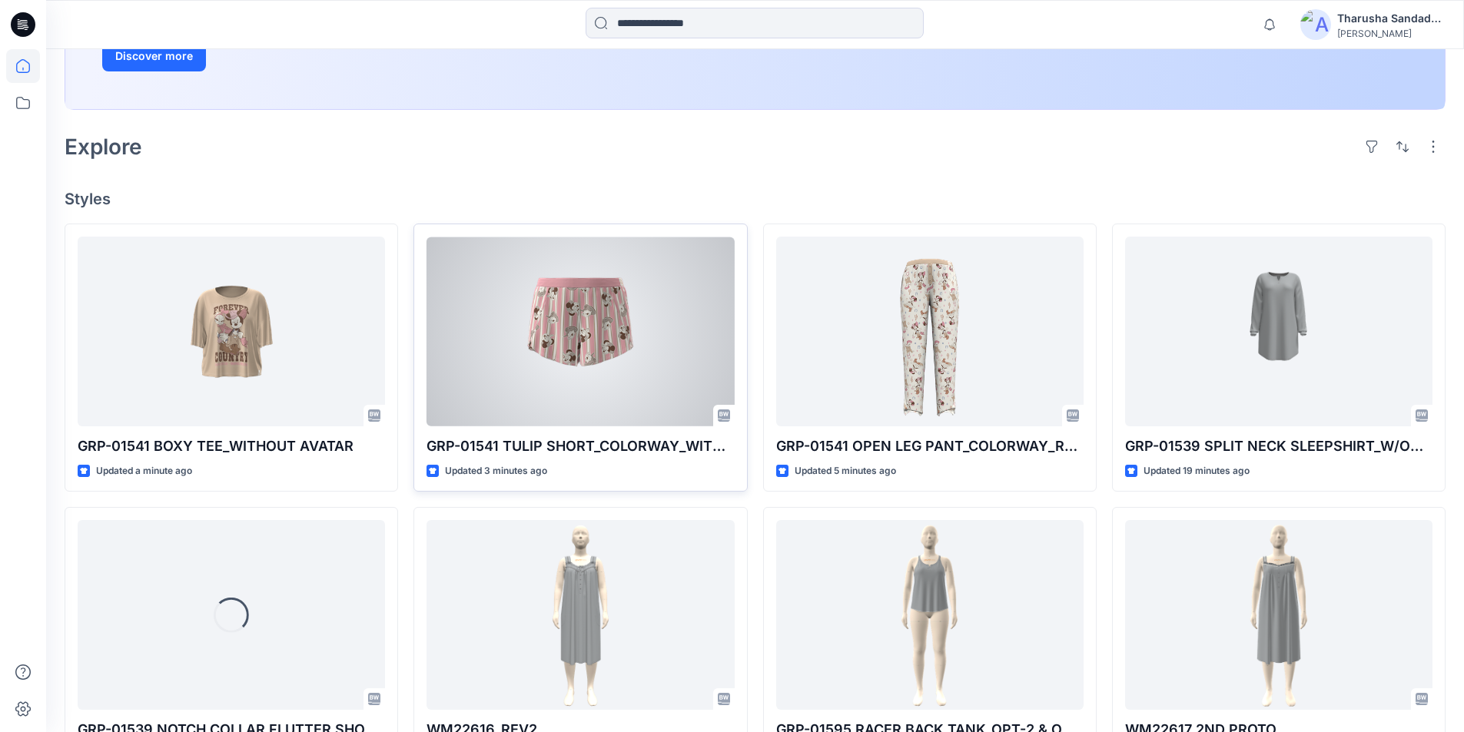
click at [556, 291] on div at bounding box center [579, 332] width 307 height 190
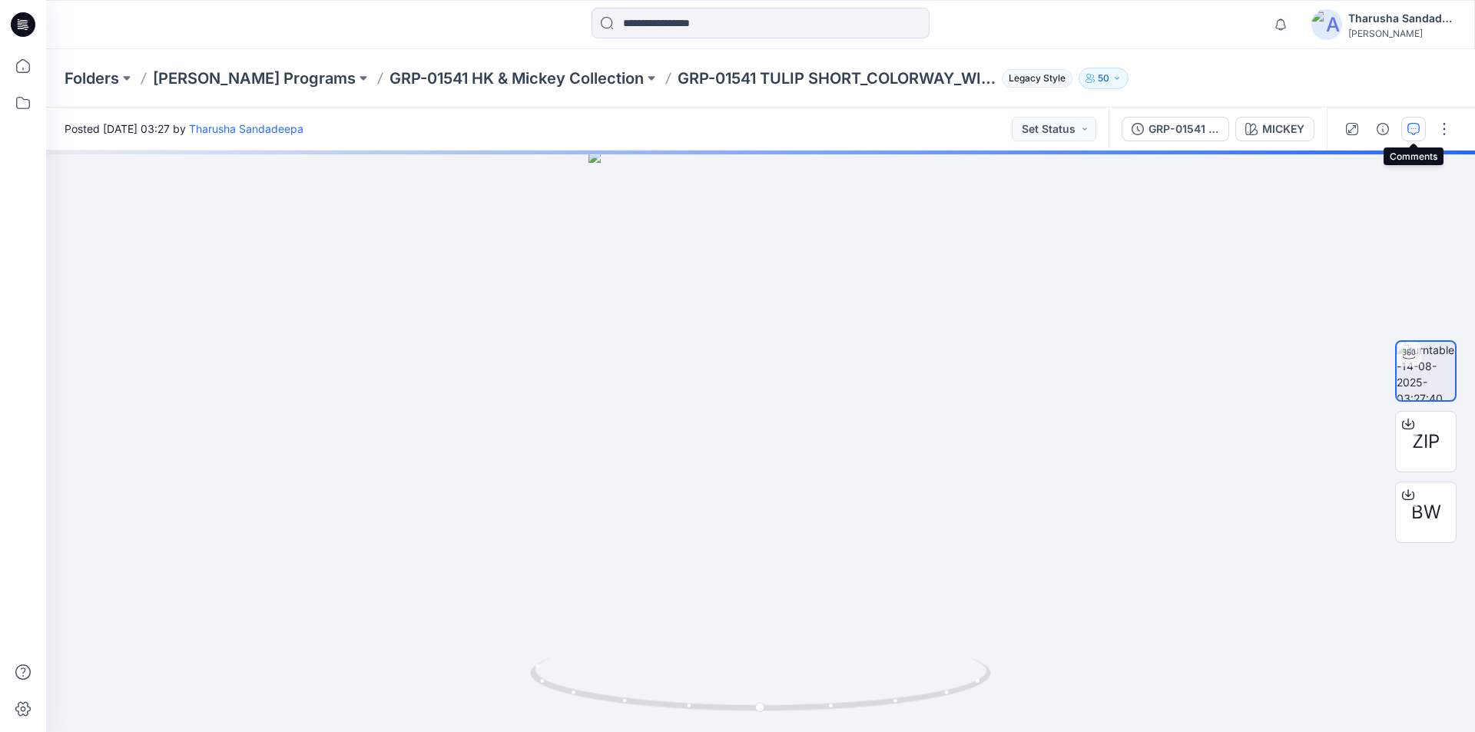
click at [1414, 125] on icon "button" at bounding box center [1414, 129] width 12 height 12
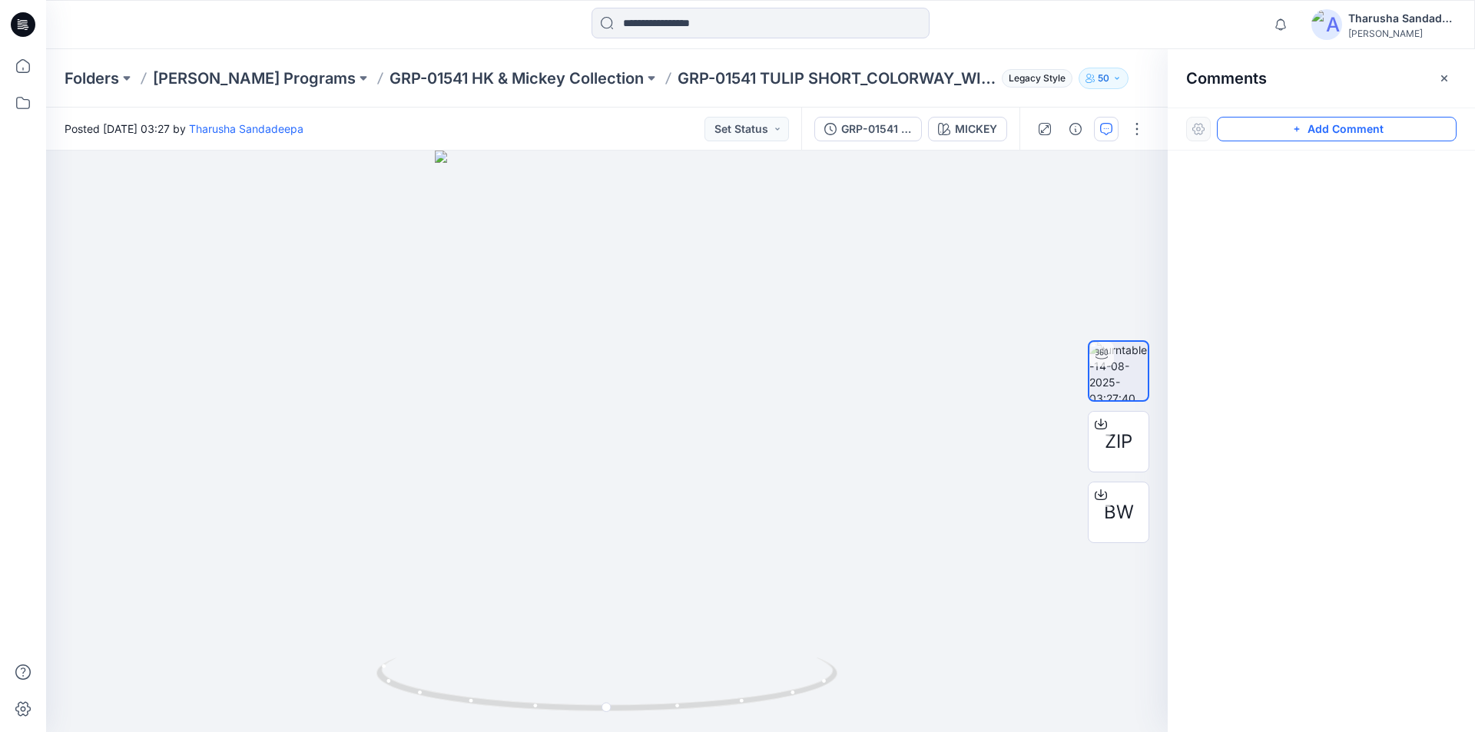
click at [1285, 131] on button "Add Comment" at bounding box center [1337, 129] width 240 height 25
click at [662, 400] on div "1" at bounding box center [607, 442] width 1122 height 582
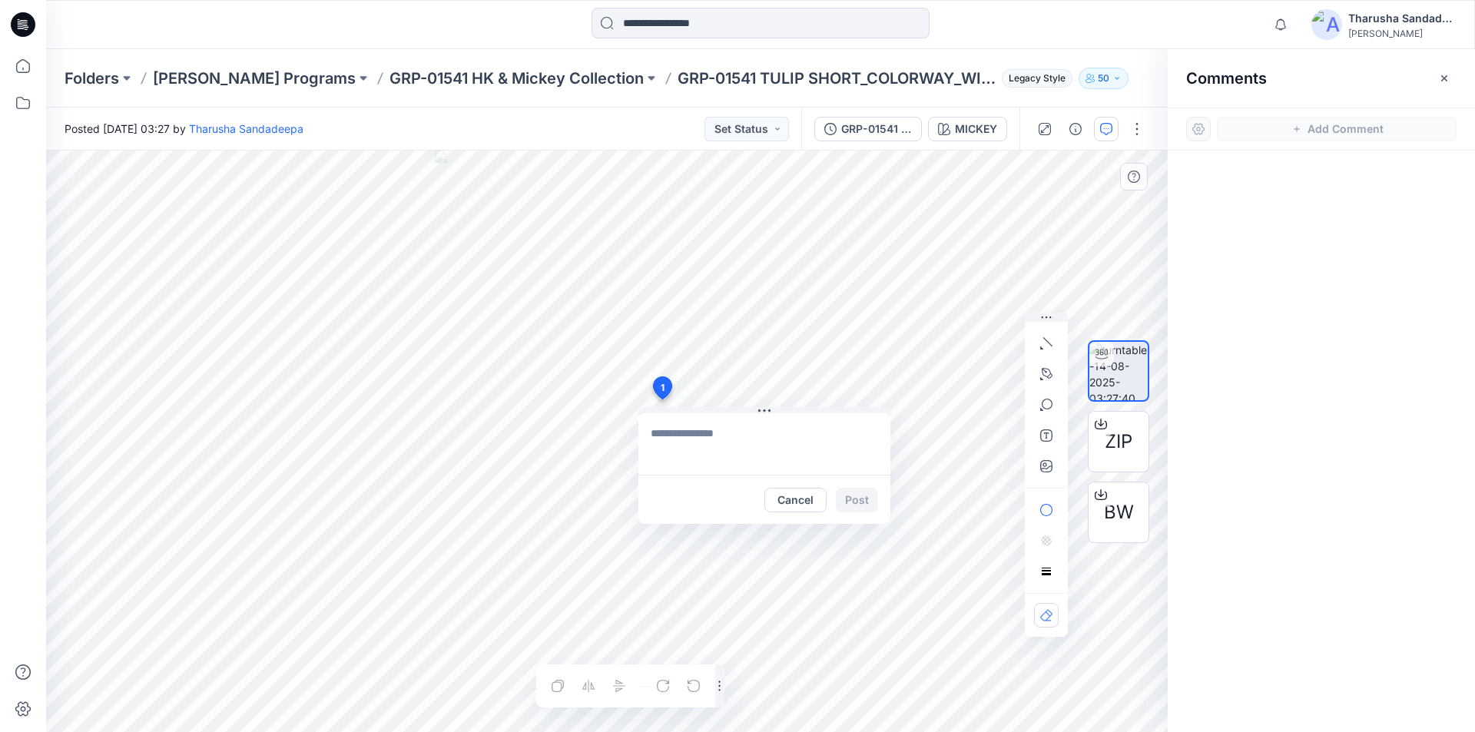
click at [714, 440] on textarea at bounding box center [764, 443] width 252 height 61
paste textarea "**********"
type textarea "**********"
click at [864, 504] on button "Post" at bounding box center [857, 500] width 42 height 25
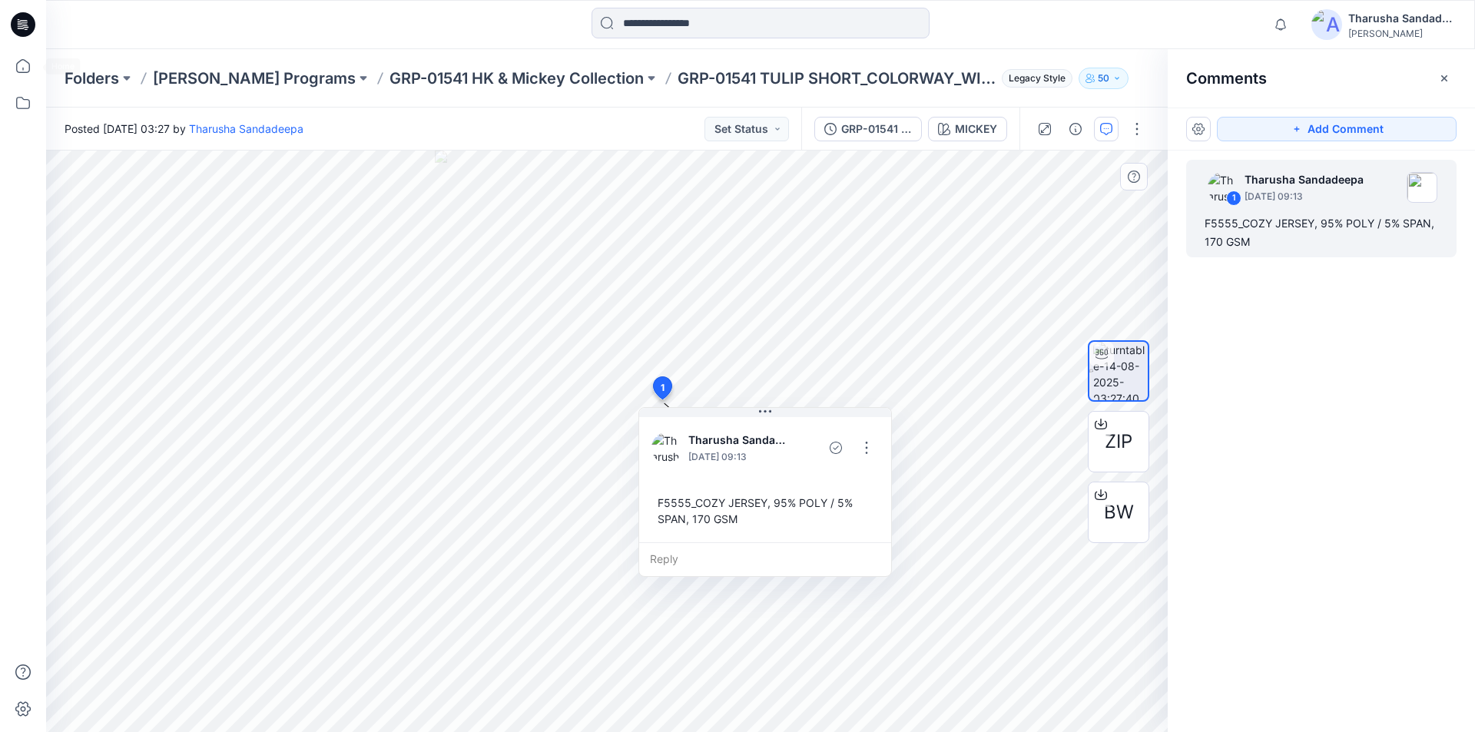
click at [29, 32] on icon at bounding box center [23, 24] width 25 height 25
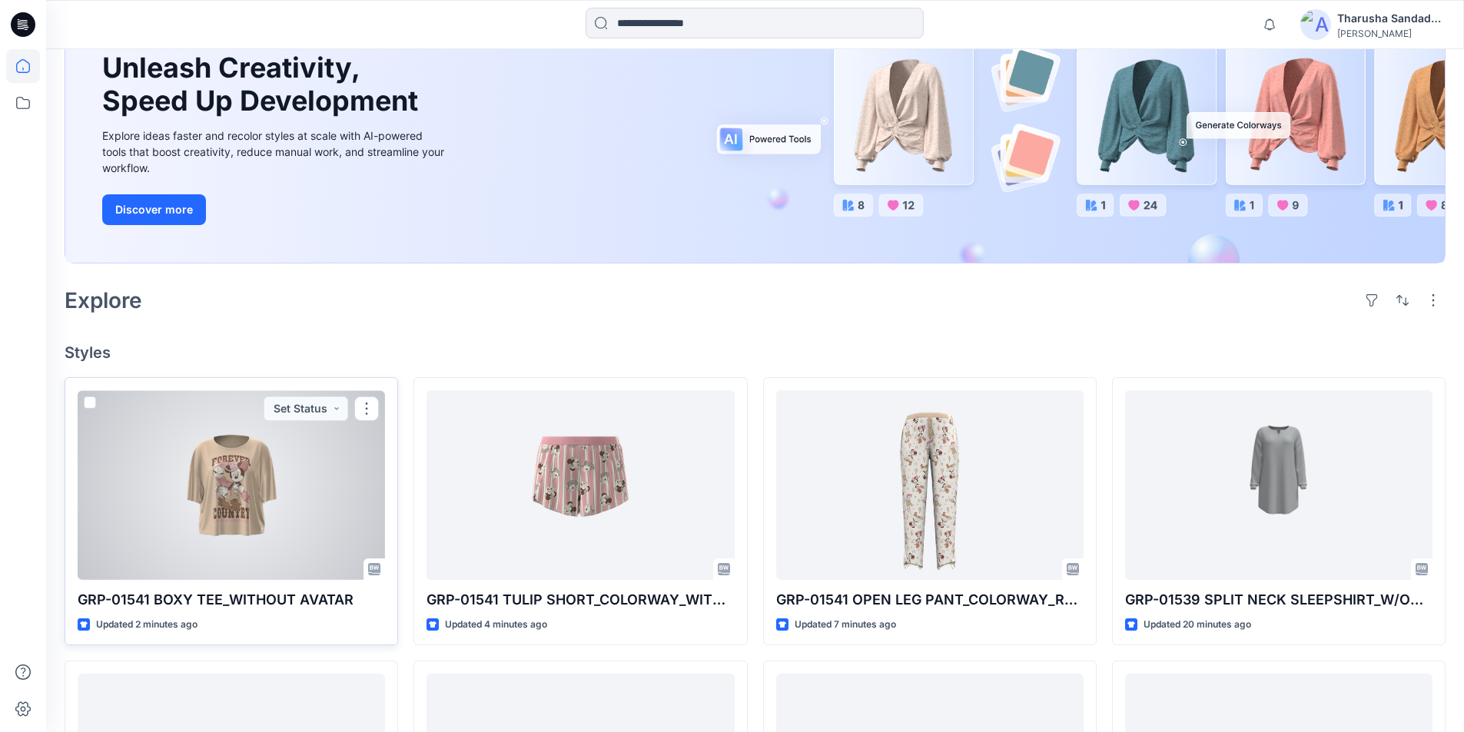
scroll to position [307, 0]
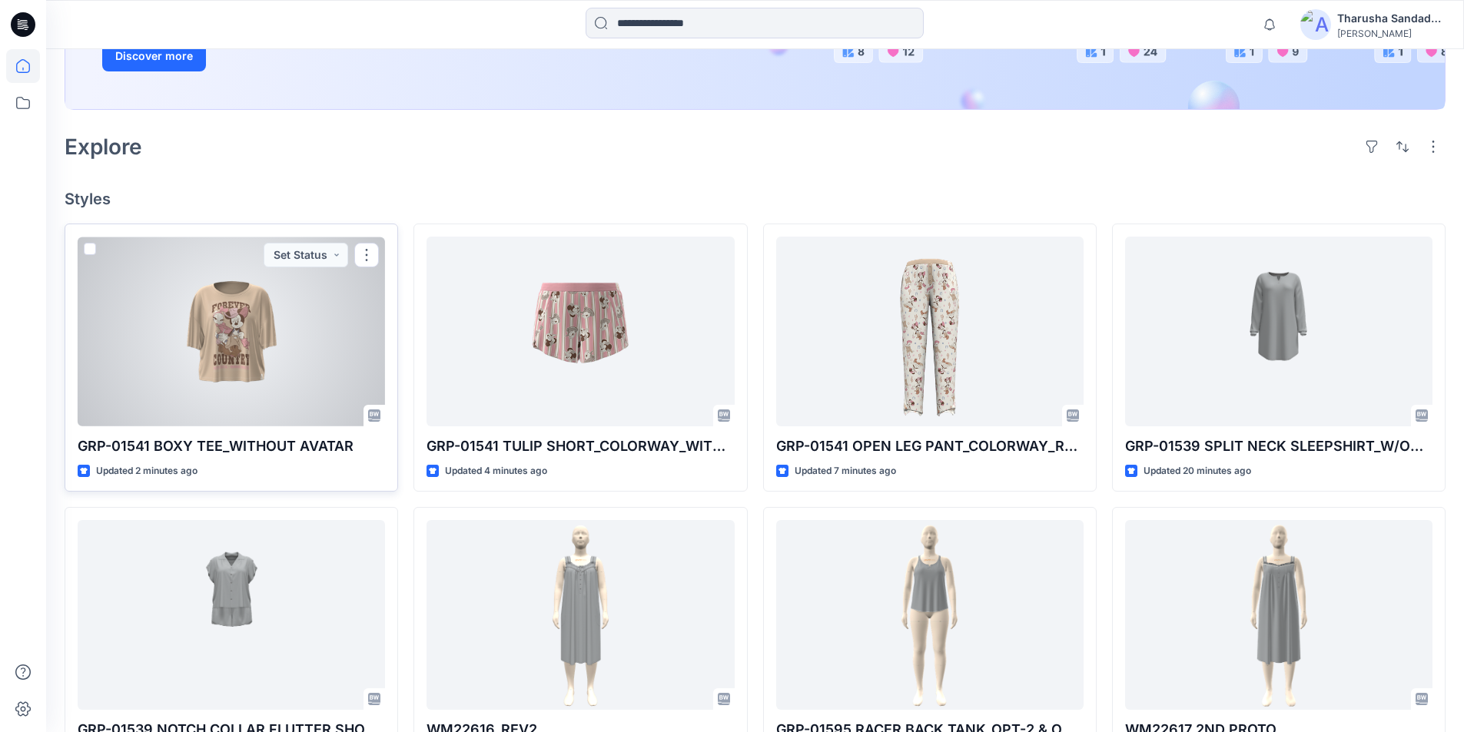
click at [240, 357] on div at bounding box center [231, 332] width 307 height 190
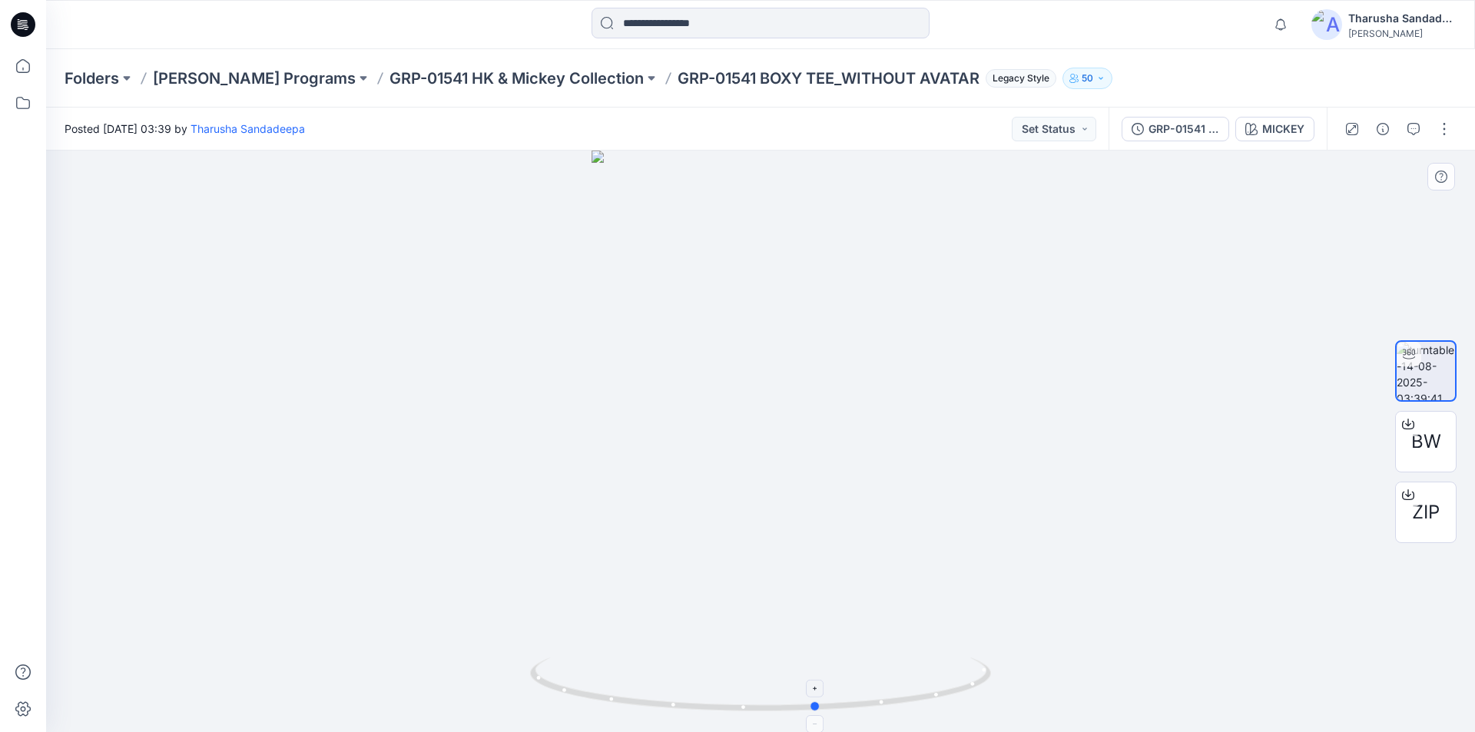
drag, startPoint x: 877, startPoint y: 705, endPoint x: 948, endPoint y: 695, distance: 71.4
click at [937, 695] on icon at bounding box center [762, 687] width 465 height 58
click at [26, 26] on icon at bounding box center [23, 24] width 25 height 25
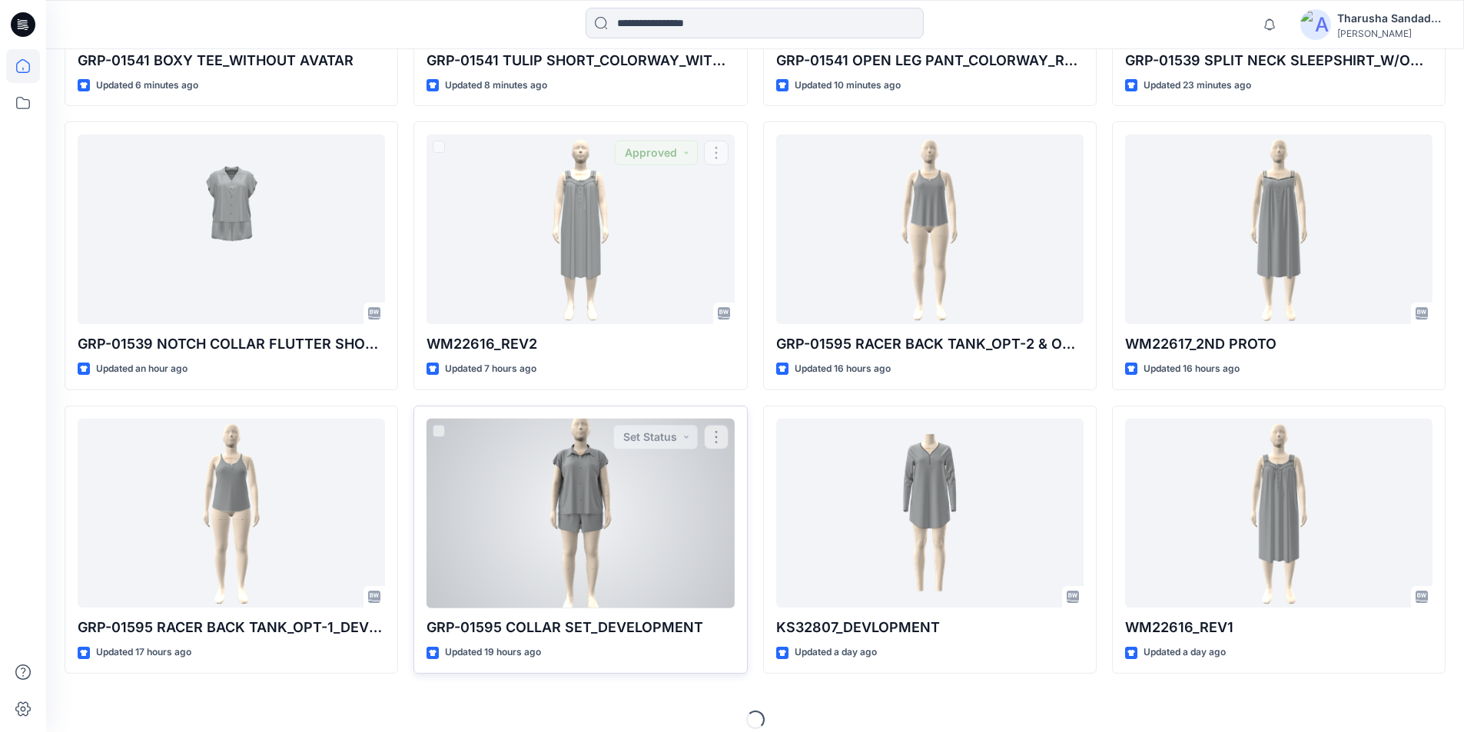
scroll to position [708, 0]
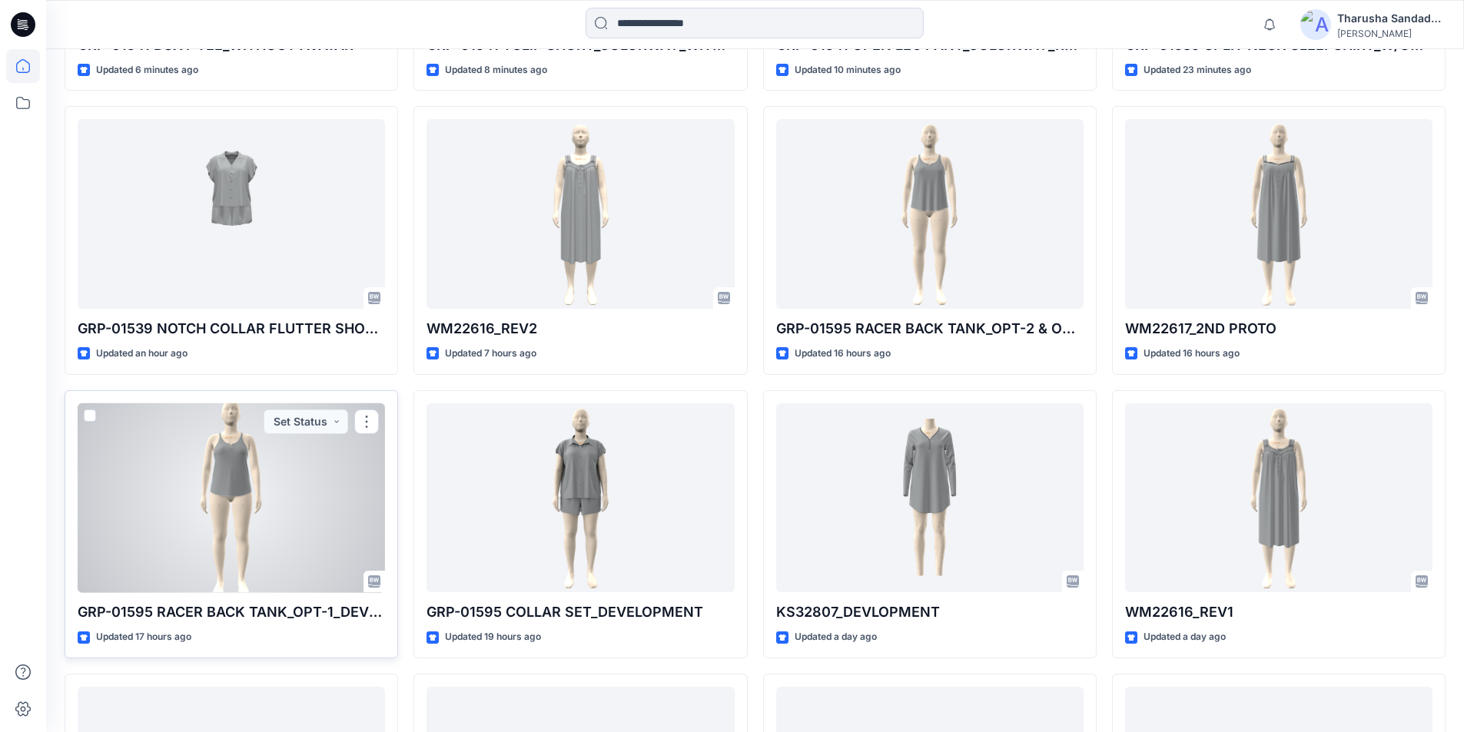
click at [250, 459] on div at bounding box center [231, 498] width 307 height 190
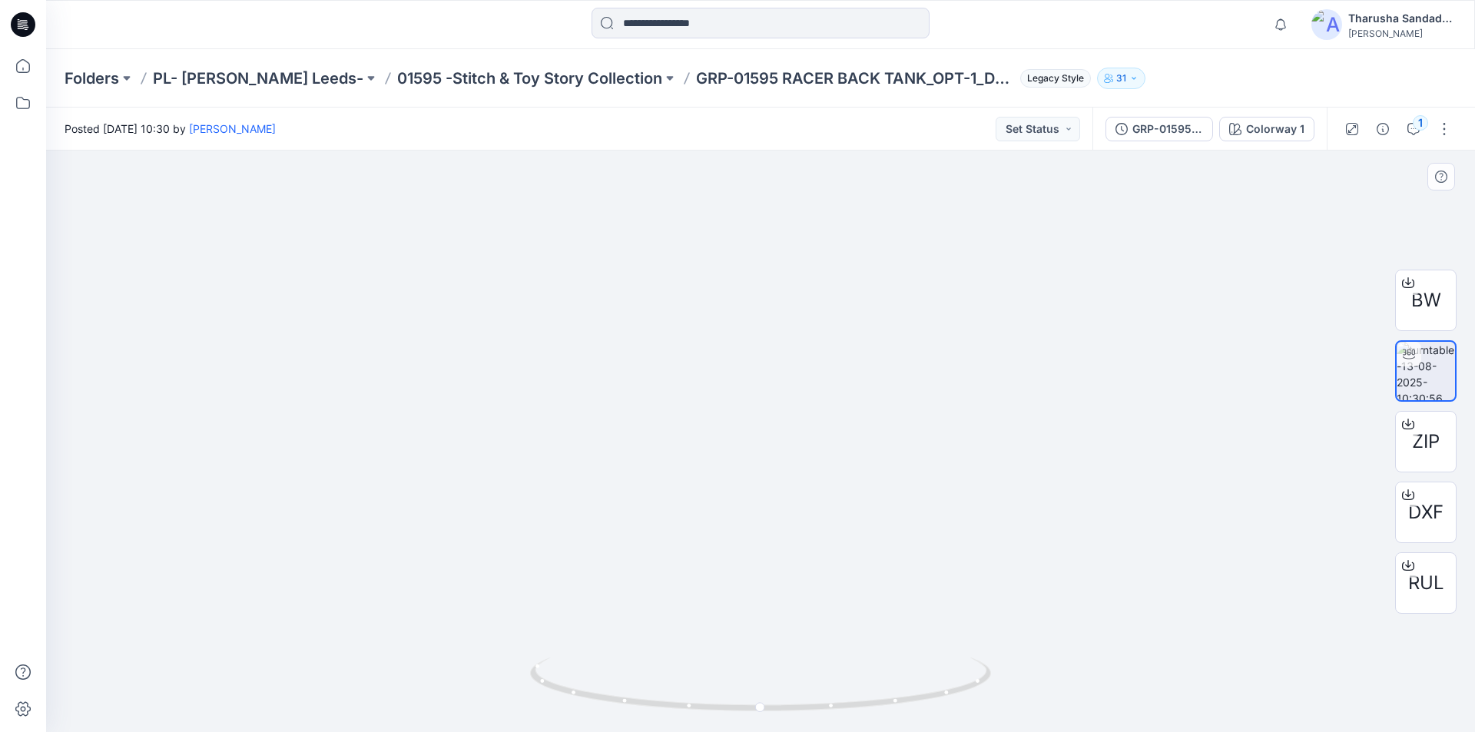
drag, startPoint x: 752, startPoint y: 215, endPoint x: 730, endPoint y: 484, distance: 269.8
click at [761, 353] on img at bounding box center [760, 348] width 567 height 770
